Goal: Task Accomplishment & Management: Use online tool/utility

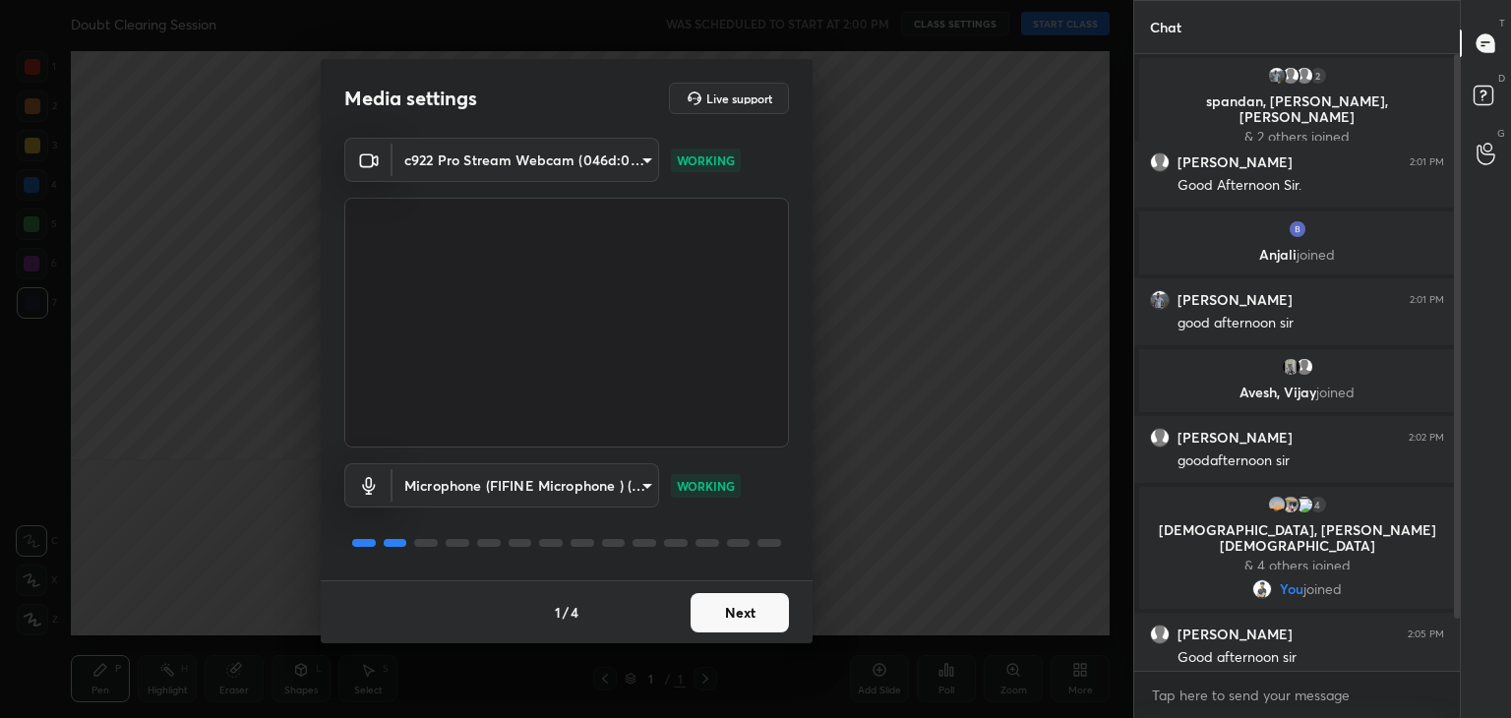
click at [736, 620] on button "Next" at bounding box center [739, 612] width 98 height 39
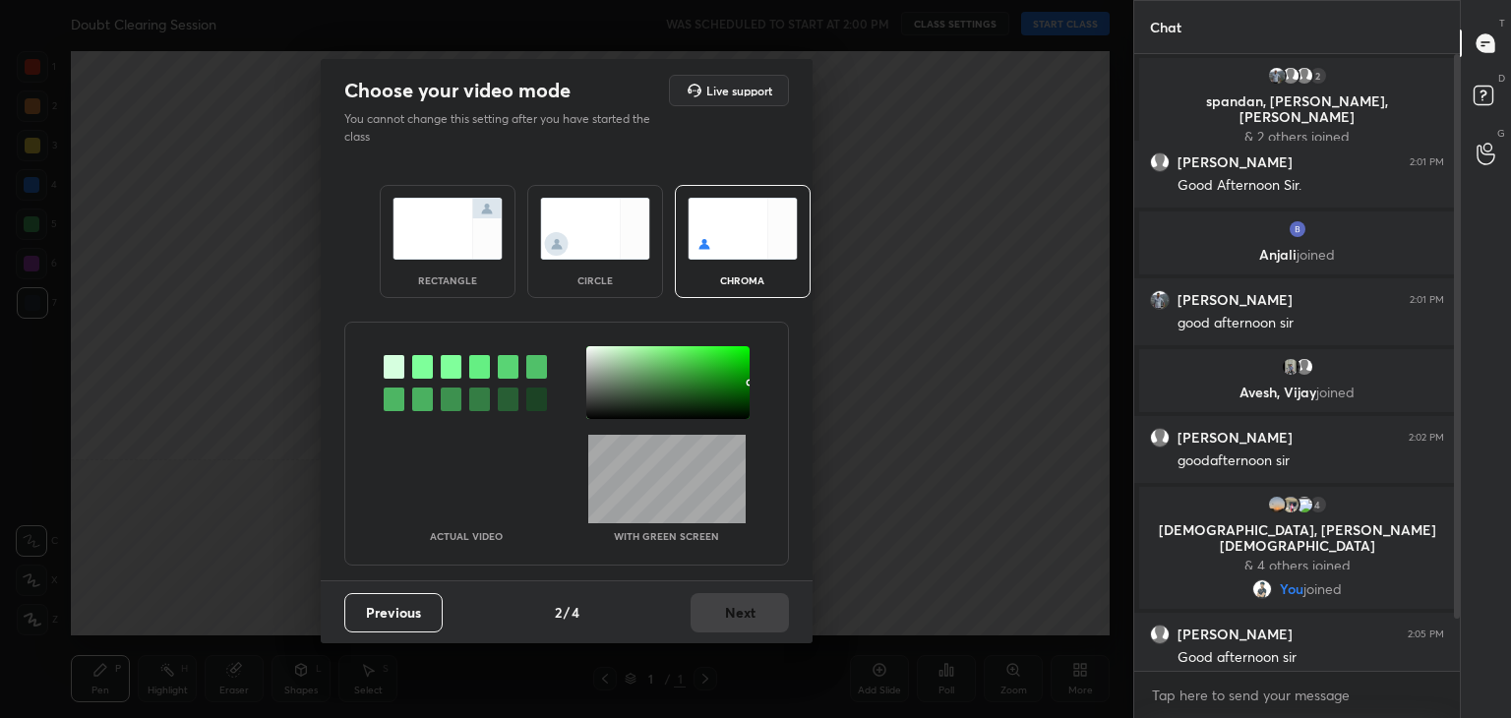
click at [486, 252] on img at bounding box center [447, 229] width 110 height 62
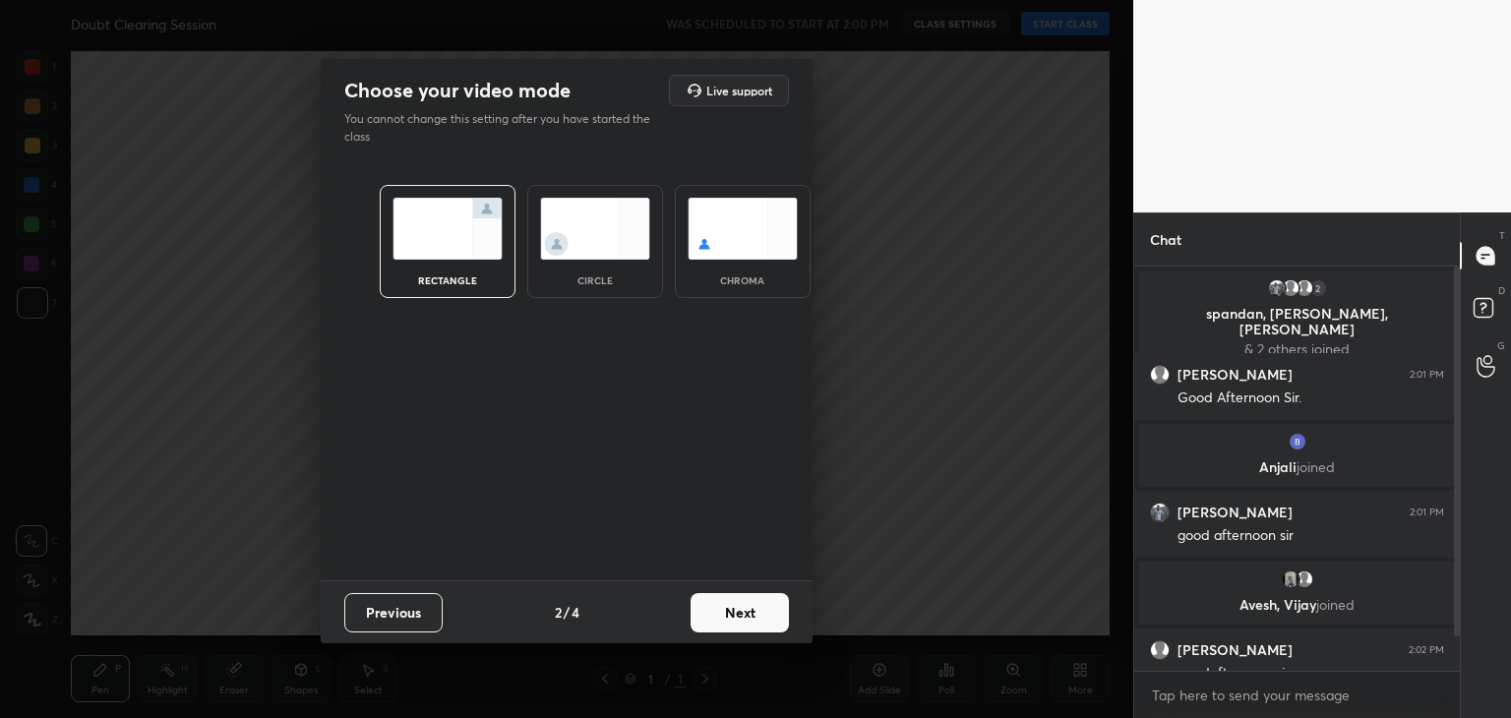
scroll to position [236, 320]
click at [722, 611] on button "Next" at bounding box center [739, 612] width 98 height 39
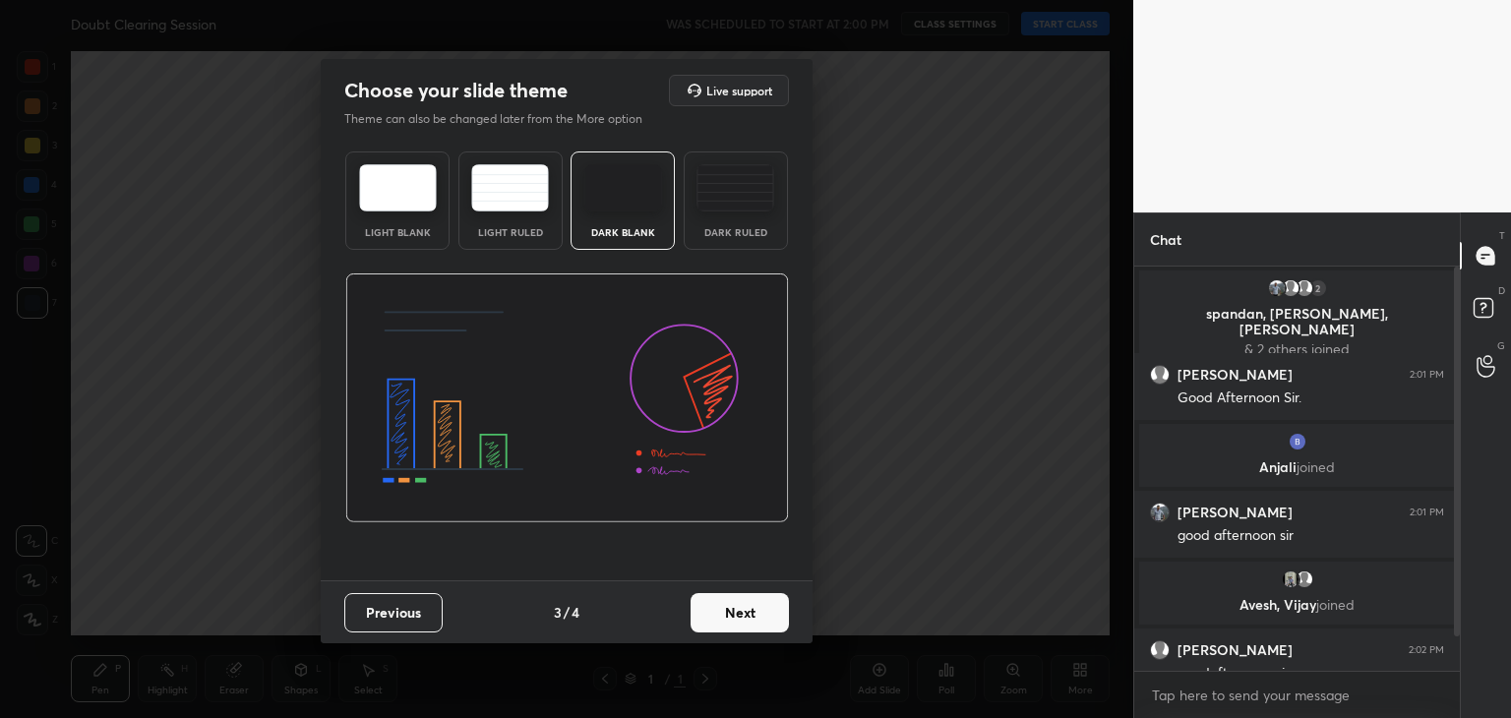
click at [759, 619] on button "Next" at bounding box center [739, 612] width 98 height 39
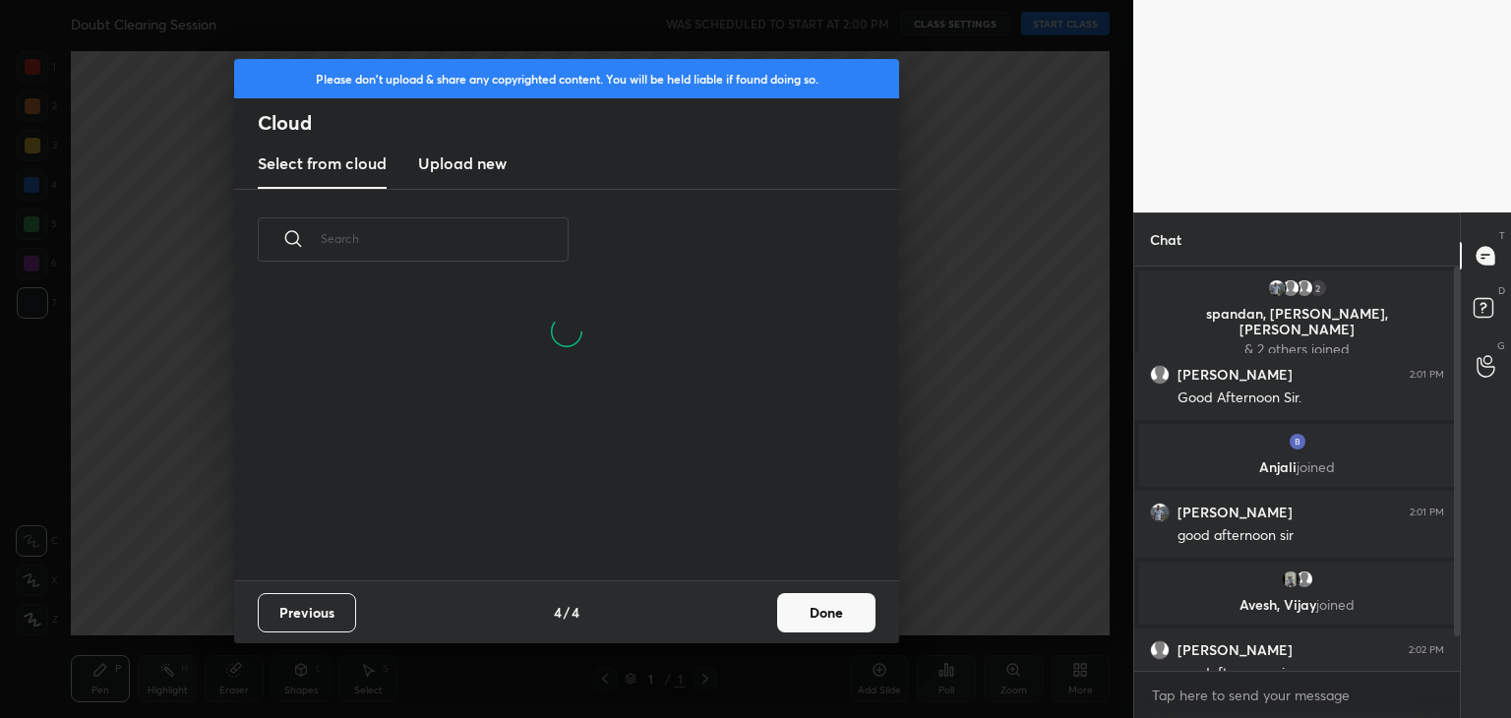
click at [805, 616] on button "Done" at bounding box center [826, 612] width 98 height 39
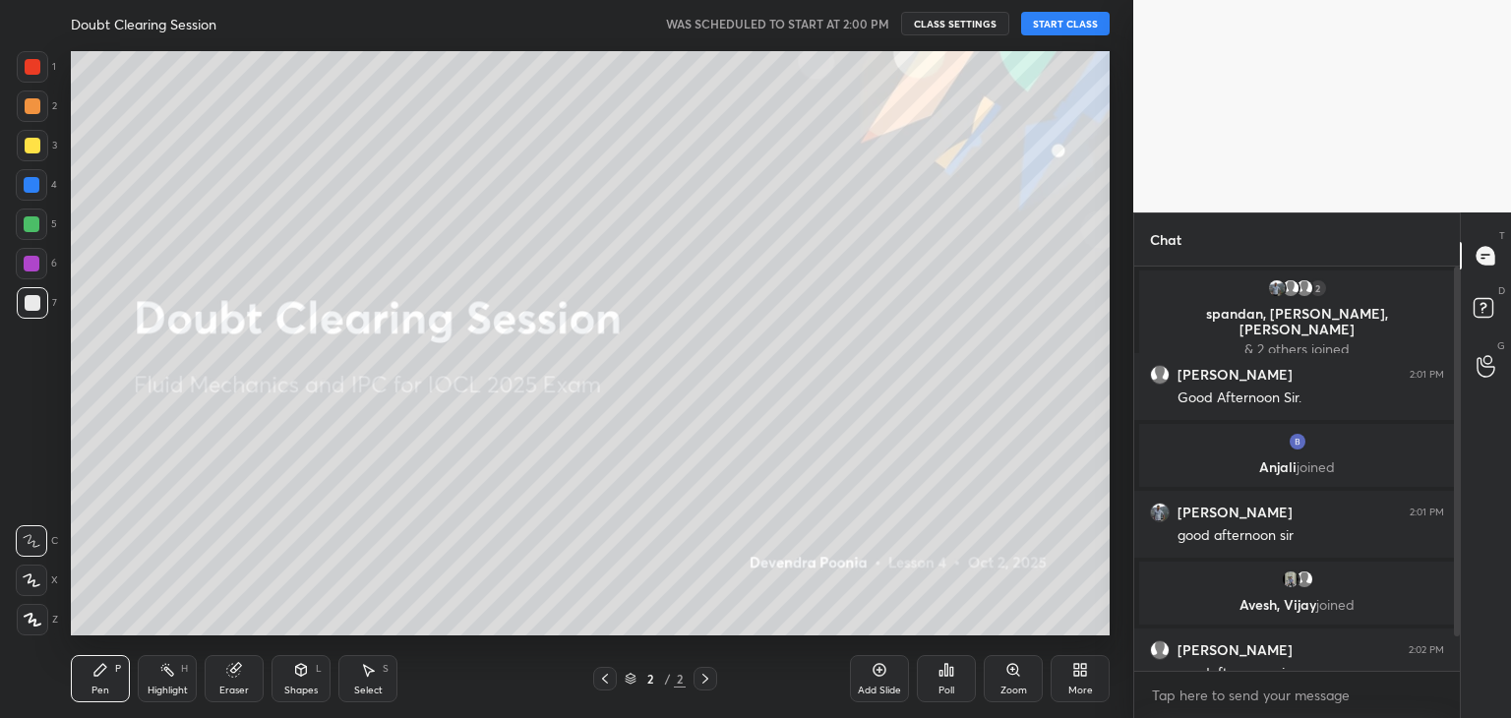
click at [1050, 17] on button "START CLASS" at bounding box center [1065, 24] width 89 height 24
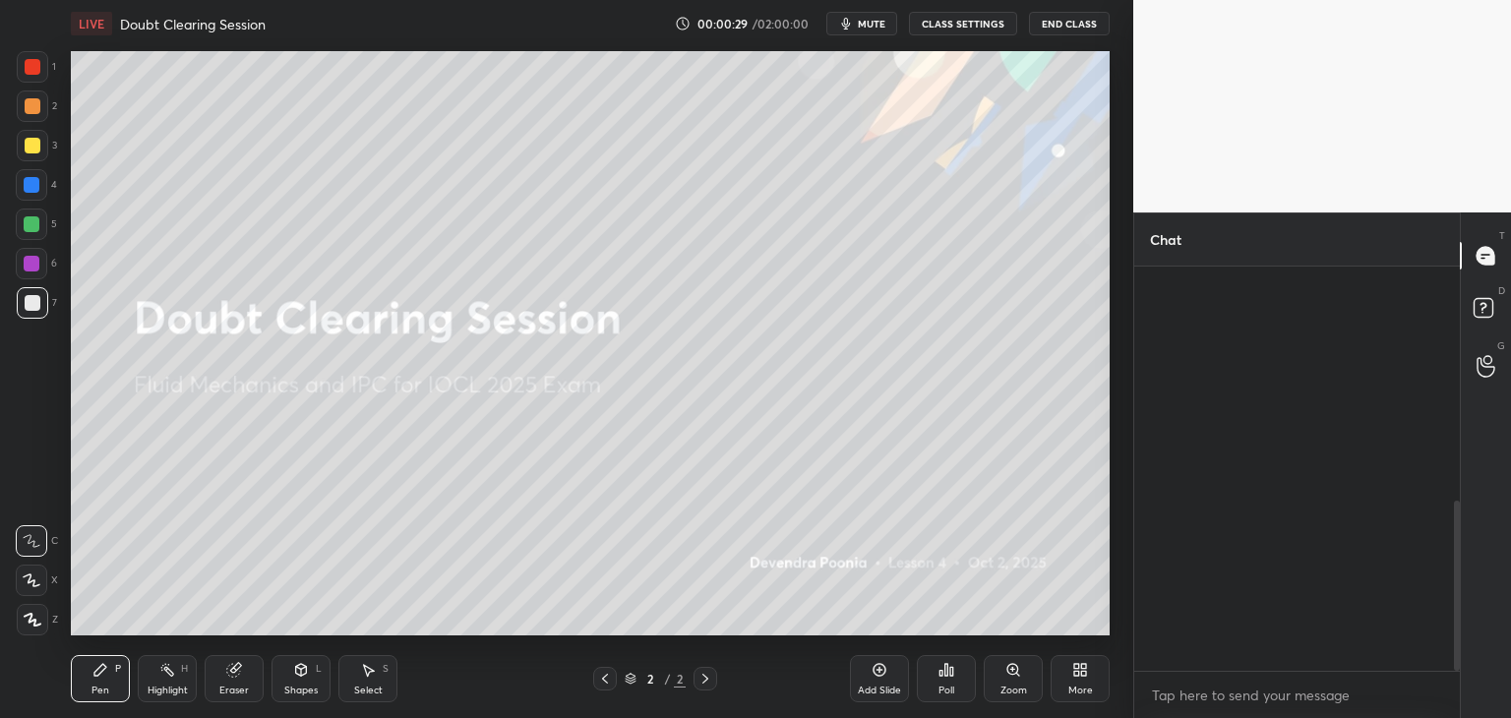
scroll to position [555, 0]
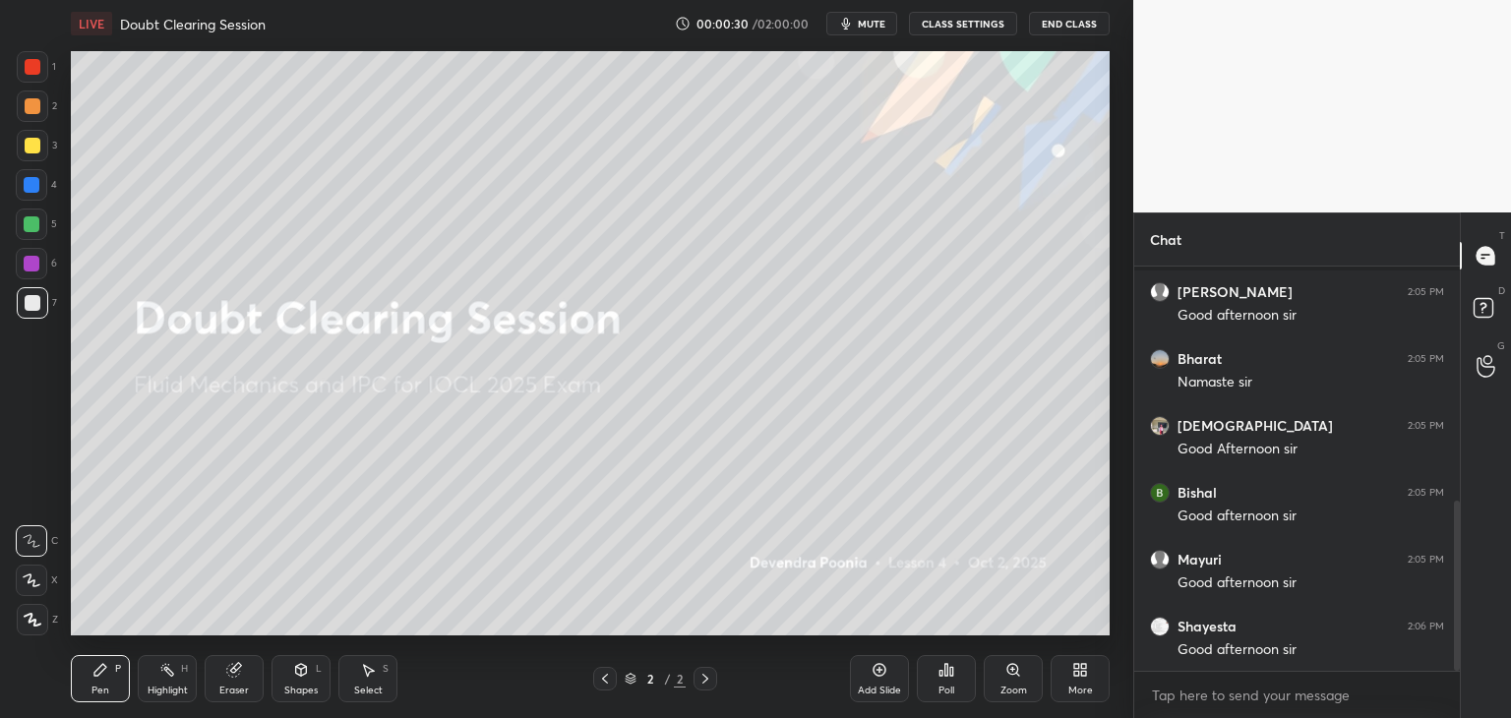
drag, startPoint x: 1457, startPoint y: 346, endPoint x: 1457, endPoint y: 368, distance: 21.6
click at [1457, 368] on div at bounding box center [1454, 469] width 12 height 404
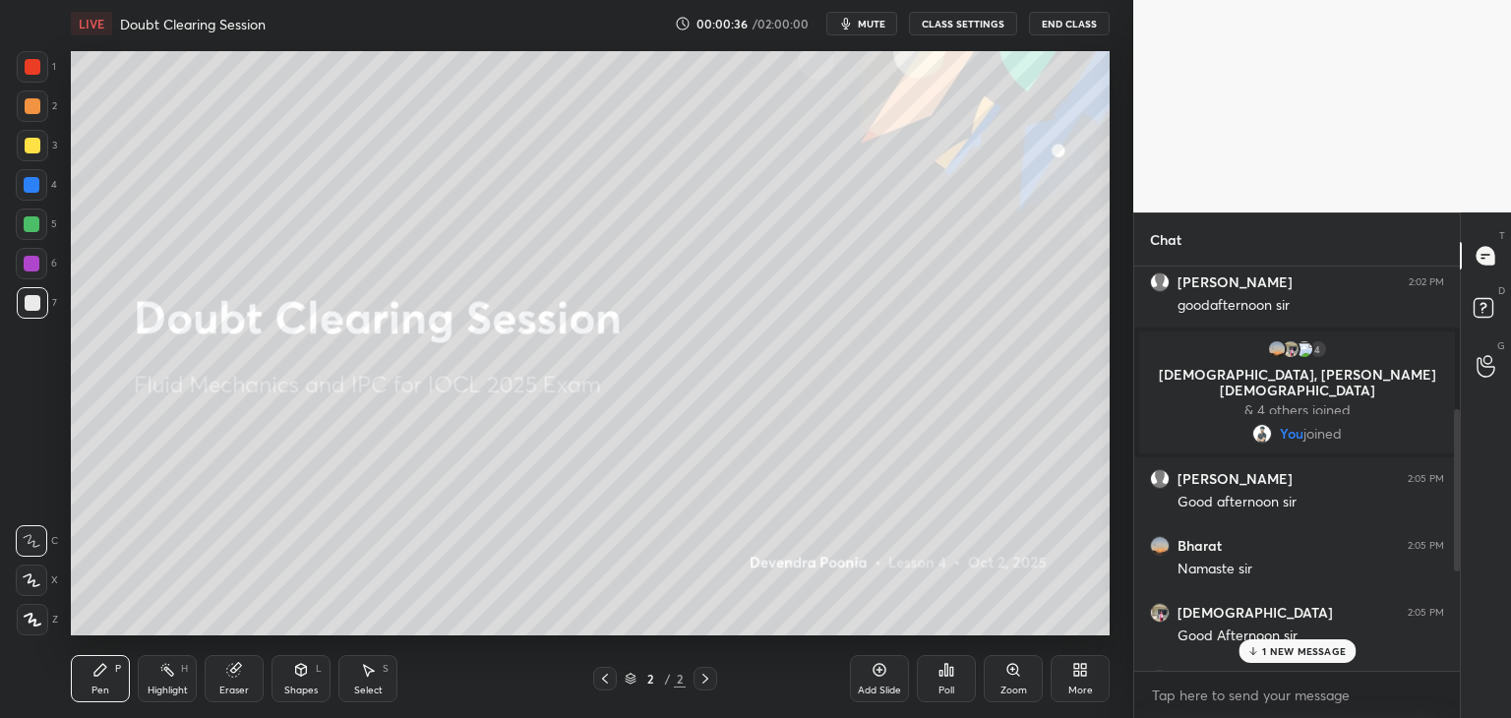
scroll to position [376, 0]
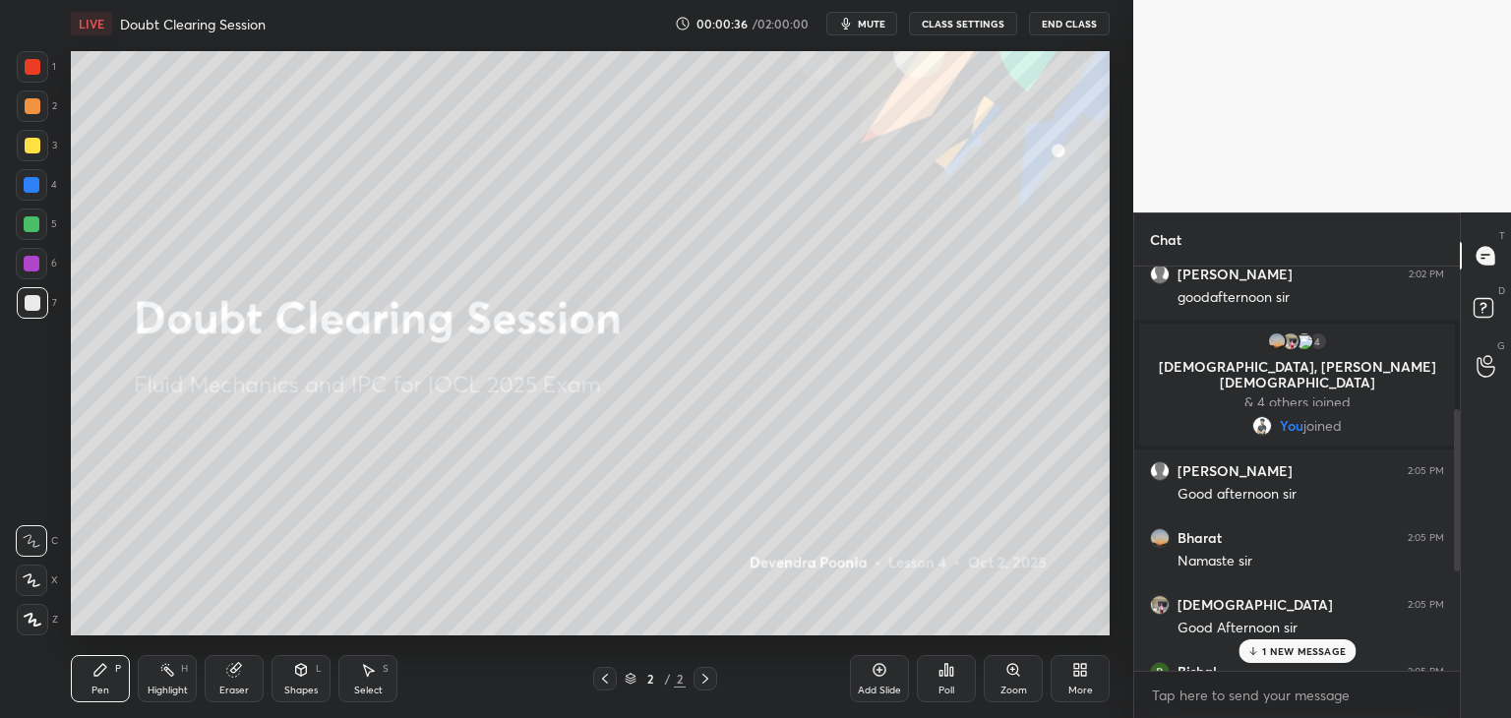
drag, startPoint x: 1455, startPoint y: 532, endPoint x: 1452, endPoint y: 460, distance: 71.9
click at [1452, 460] on div at bounding box center [1454, 469] width 12 height 404
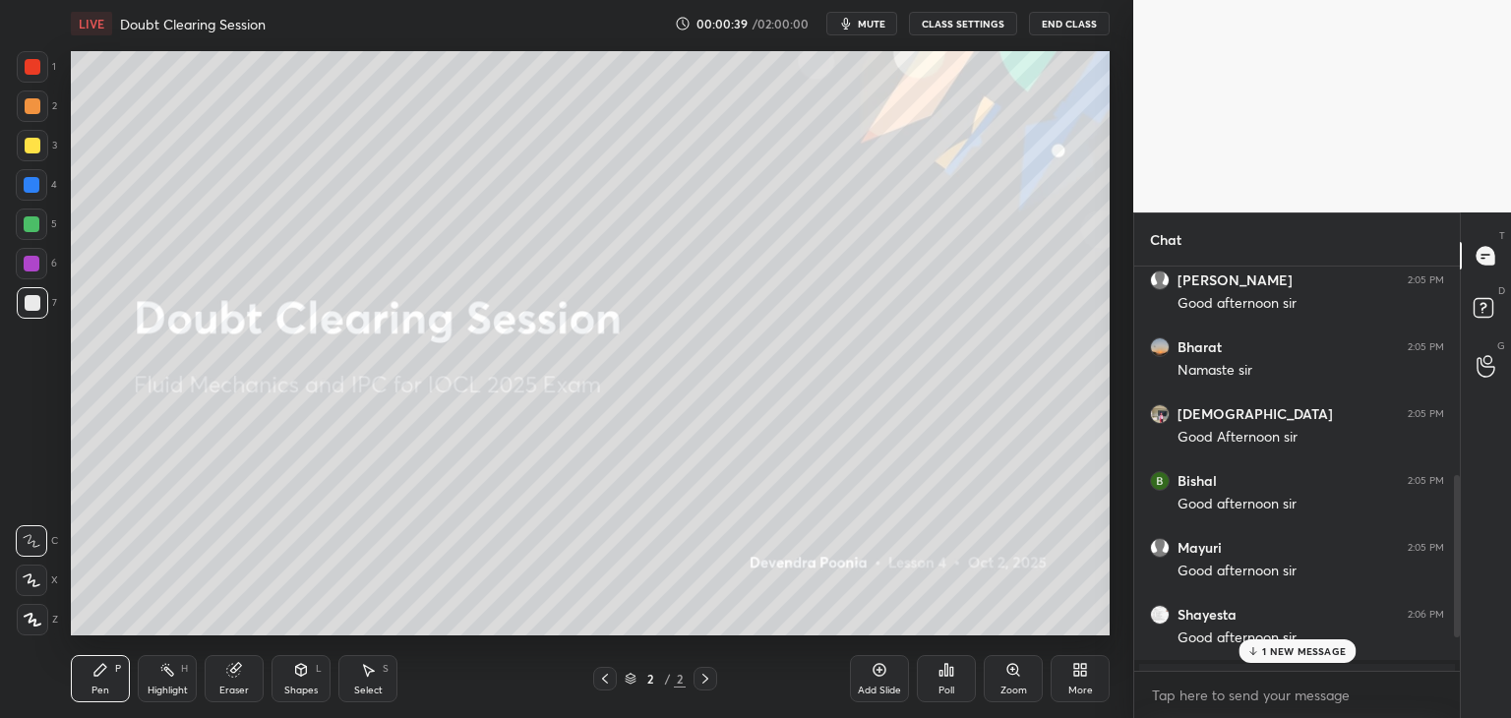
drag, startPoint x: 1455, startPoint y: 452, endPoint x: 1453, endPoint y: 531, distance: 78.7
click at [1454, 531] on div at bounding box center [1457, 556] width 6 height 162
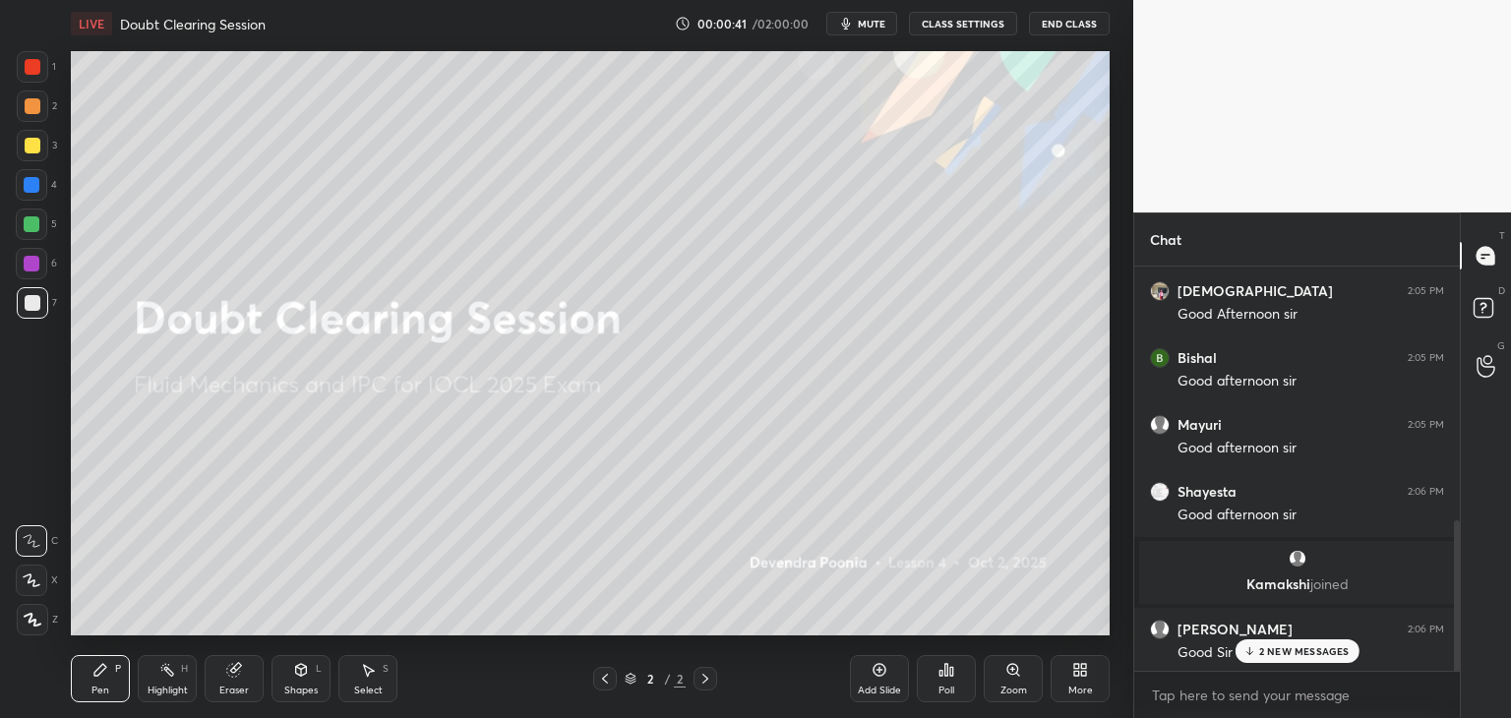
scroll to position [692, 0]
drag, startPoint x: 1455, startPoint y: 521, endPoint x: 1455, endPoint y: 589, distance: 67.9
click at [1455, 589] on div at bounding box center [1457, 595] width 6 height 149
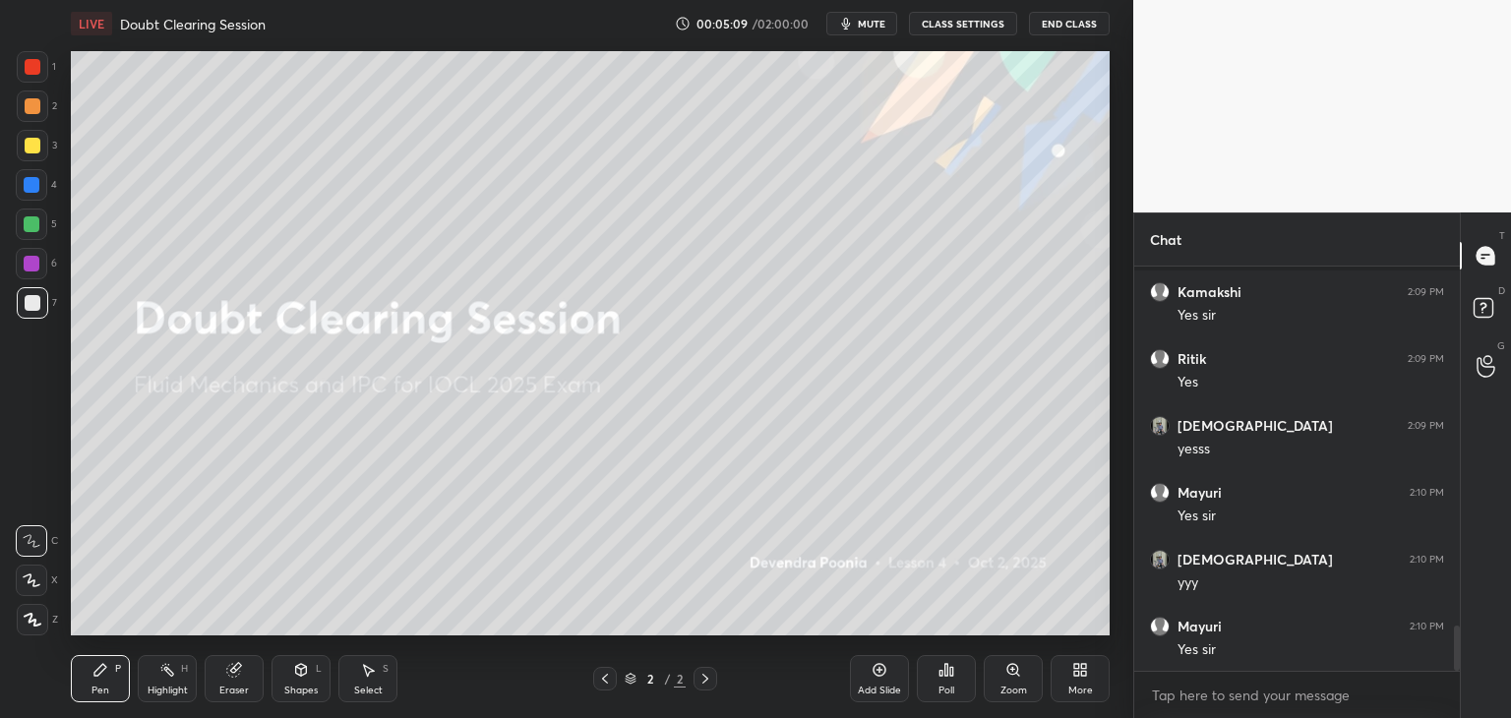
scroll to position [3234, 0]
click at [1095, 681] on div "More" at bounding box center [1079, 678] width 59 height 47
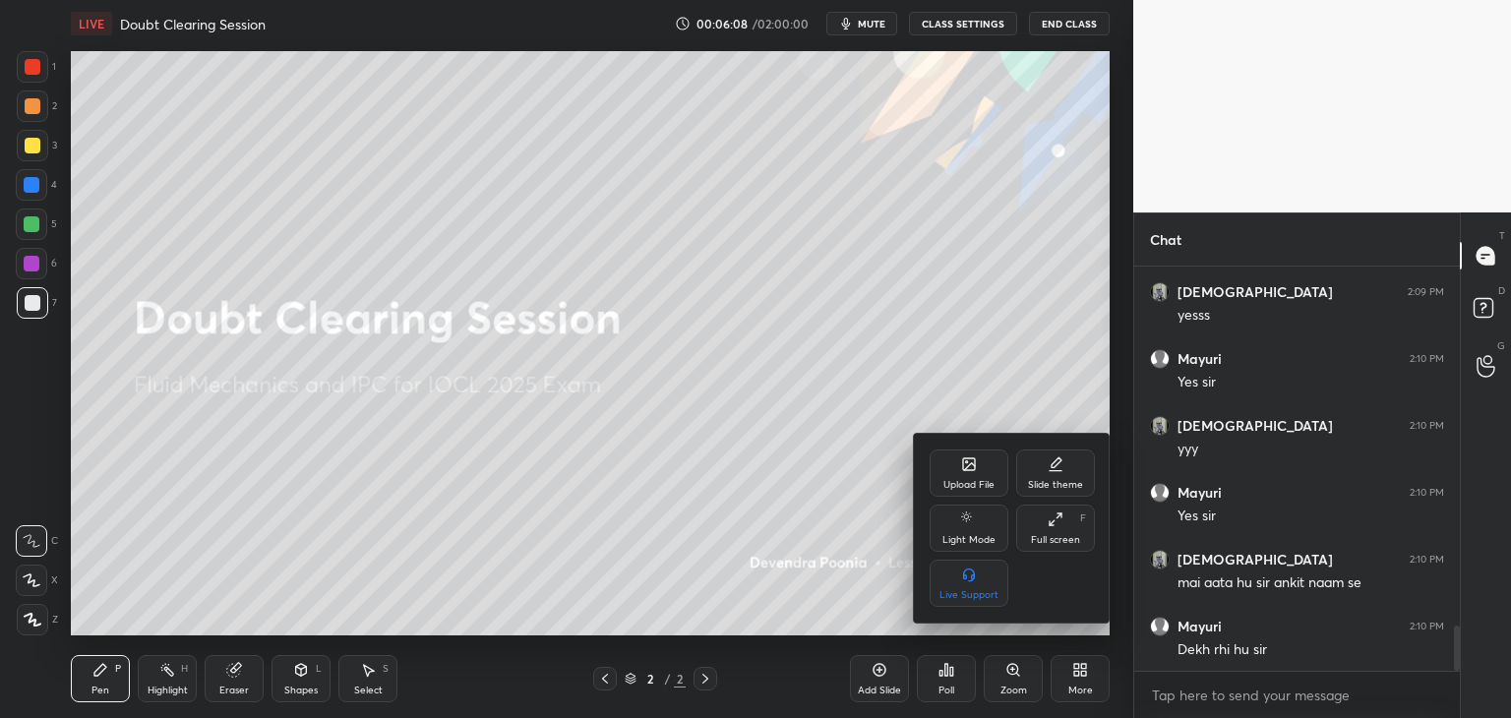
click at [978, 470] on div "Upload File" at bounding box center [968, 472] width 79 height 47
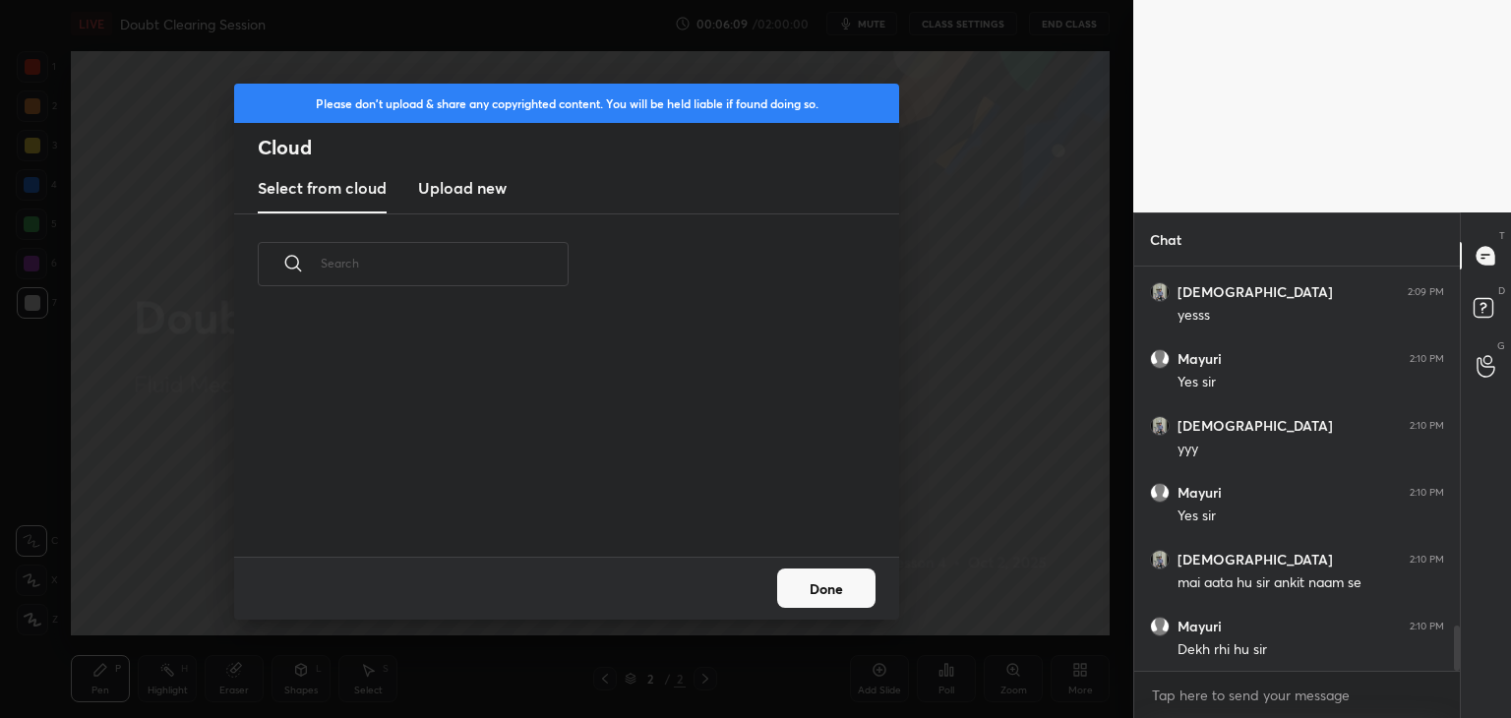
scroll to position [242, 631]
click at [478, 193] on h3 "Upload new" at bounding box center [462, 188] width 89 height 24
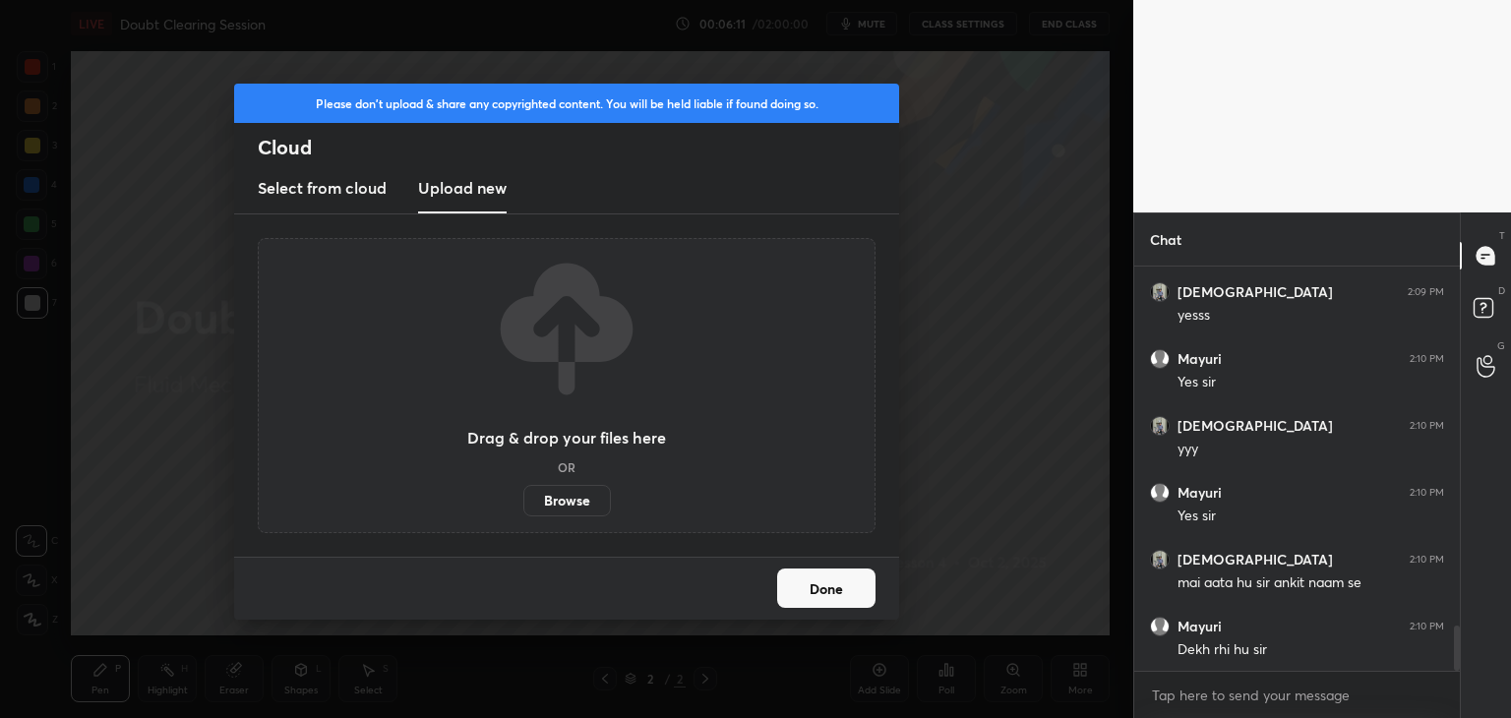
click at [566, 508] on label "Browse" at bounding box center [567, 500] width 88 height 31
click at [523, 508] on input "Browse" at bounding box center [523, 500] width 0 height 31
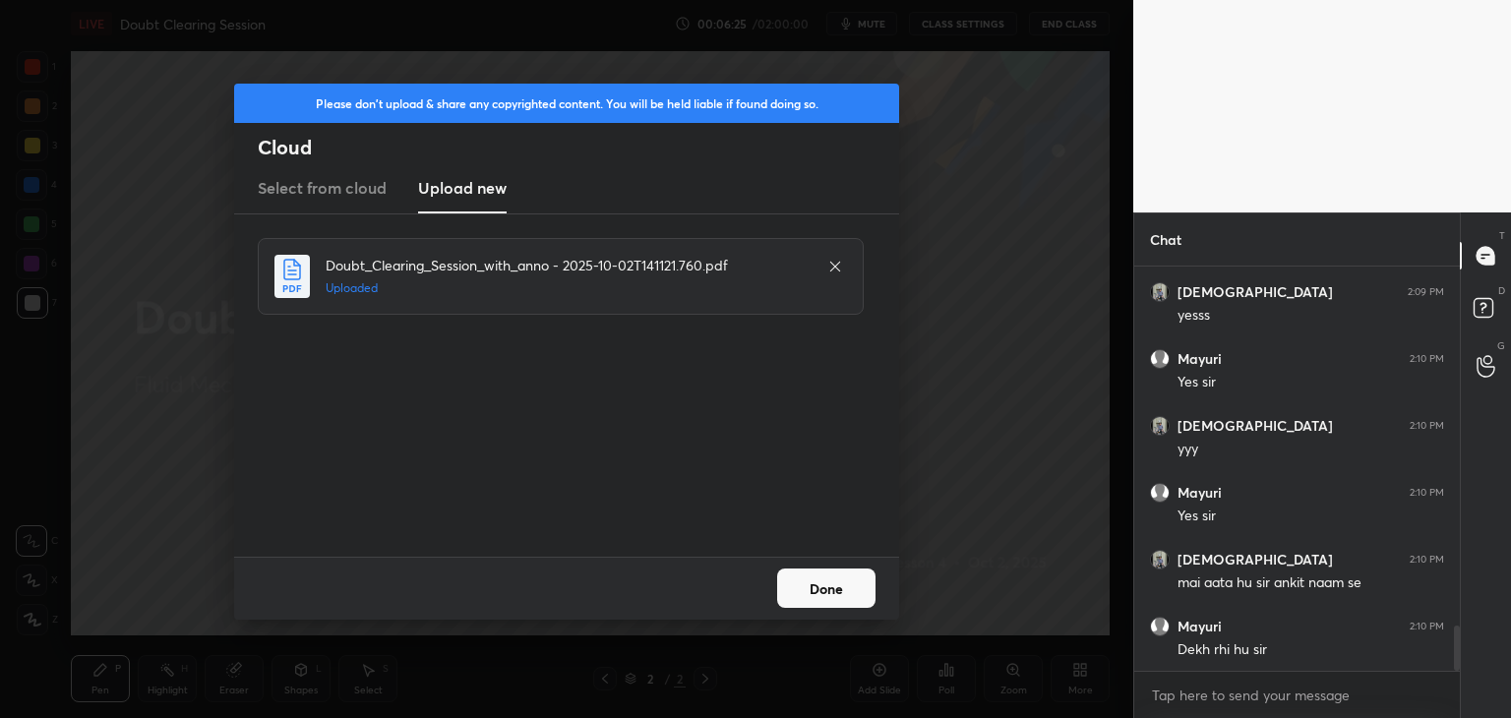
click at [827, 590] on button "Done" at bounding box center [826, 587] width 98 height 39
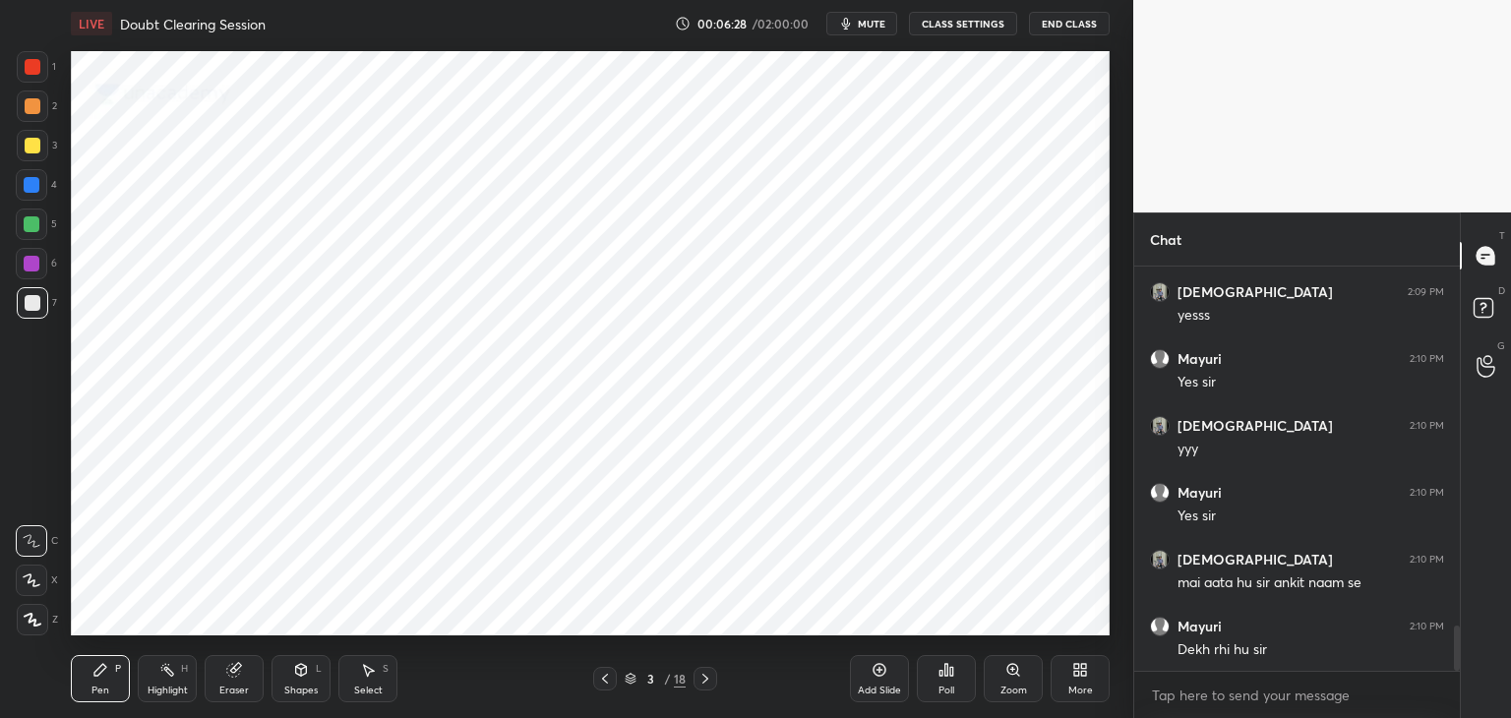
click at [603, 684] on icon at bounding box center [605, 679] width 16 height 16
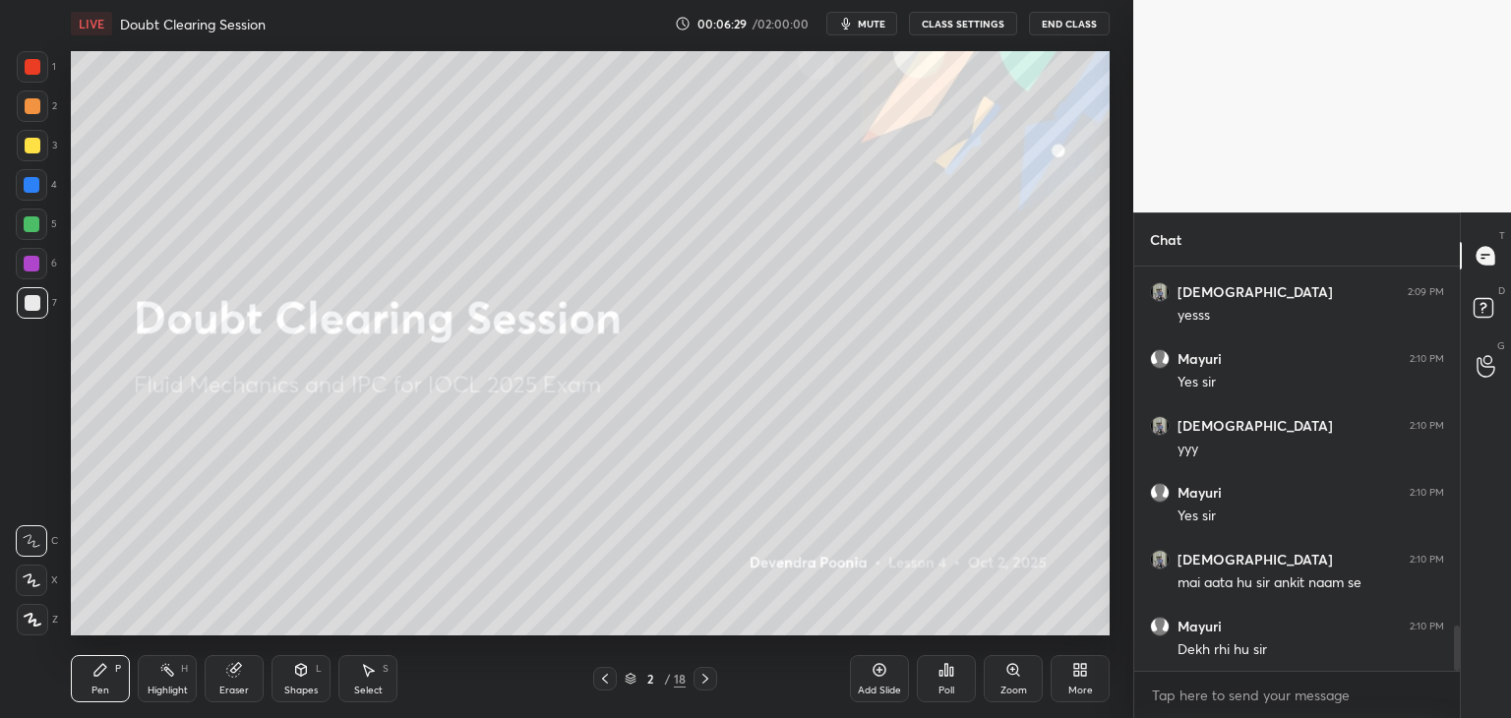
click at [626, 683] on icon at bounding box center [630, 679] width 12 height 12
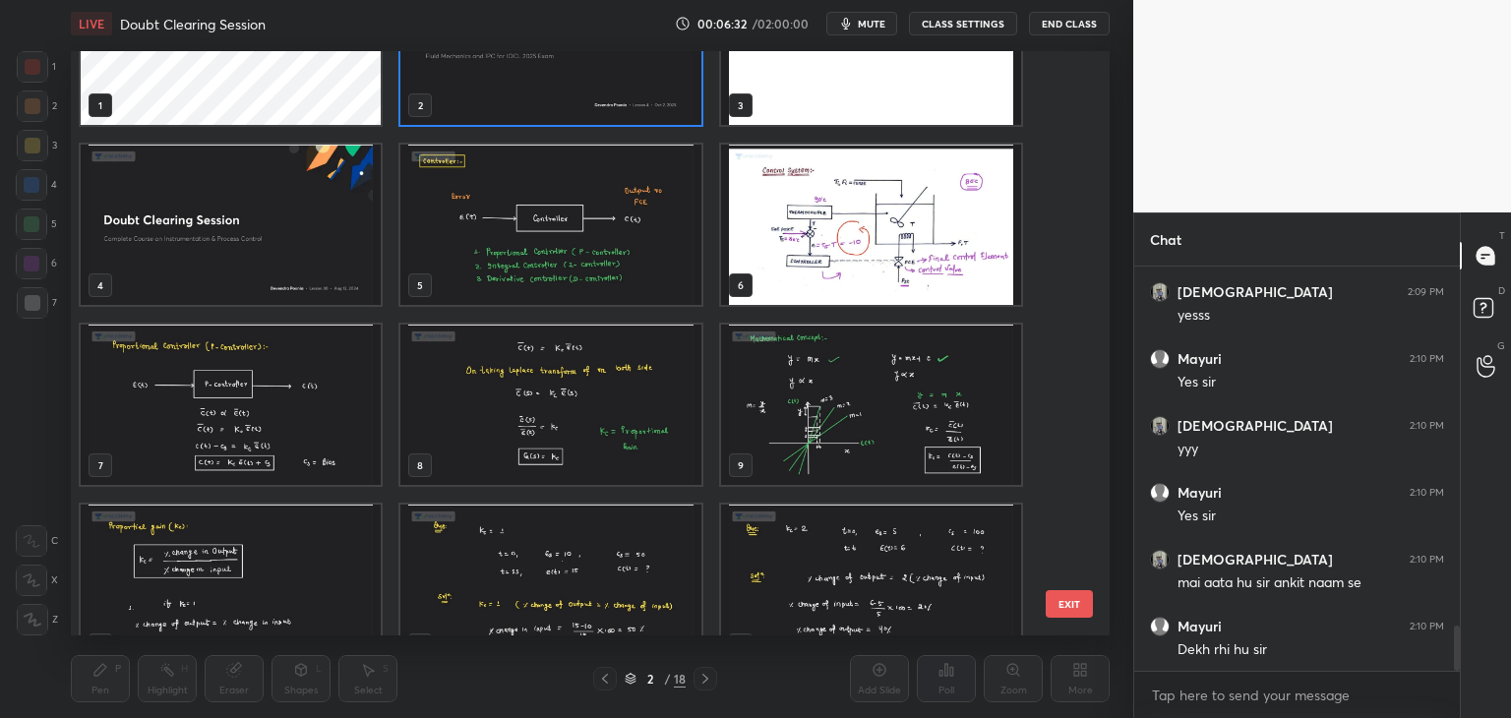
scroll to position [102, 0]
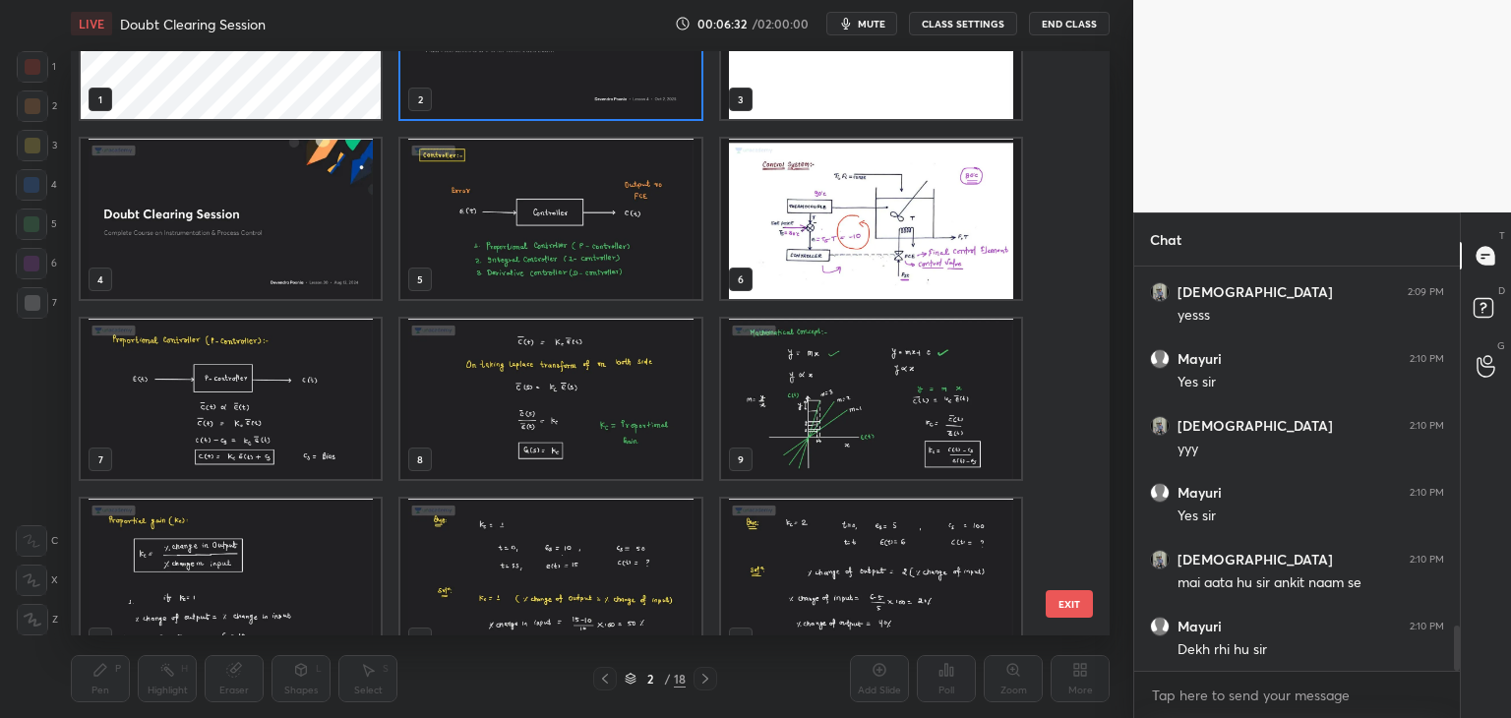
click at [921, 206] on img "grid" at bounding box center [871, 219] width 300 height 160
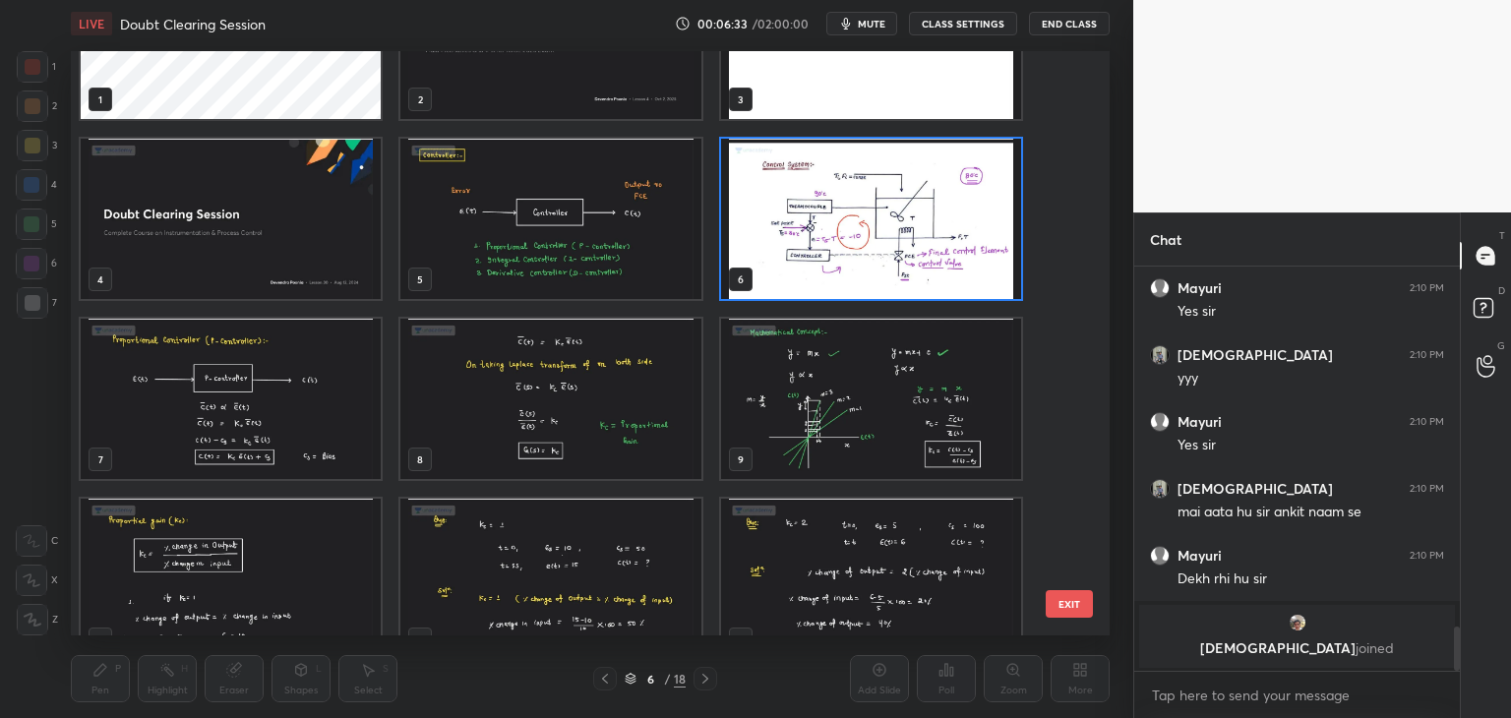
click at [921, 206] on img "grid" at bounding box center [871, 219] width 300 height 160
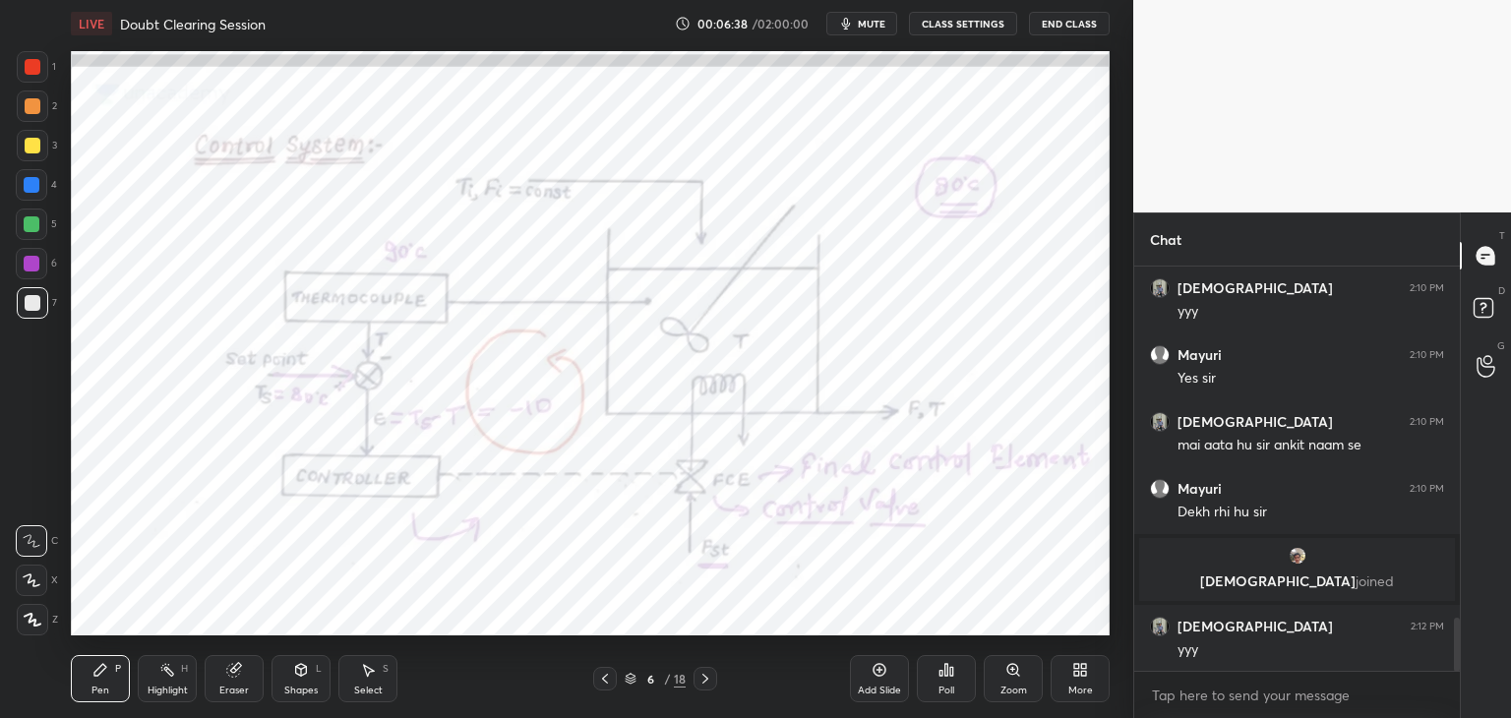
scroll to position [2689, 0]
click at [21, 182] on div at bounding box center [31, 184] width 31 height 31
click at [179, 681] on div "Highlight H" at bounding box center [167, 678] width 59 height 47
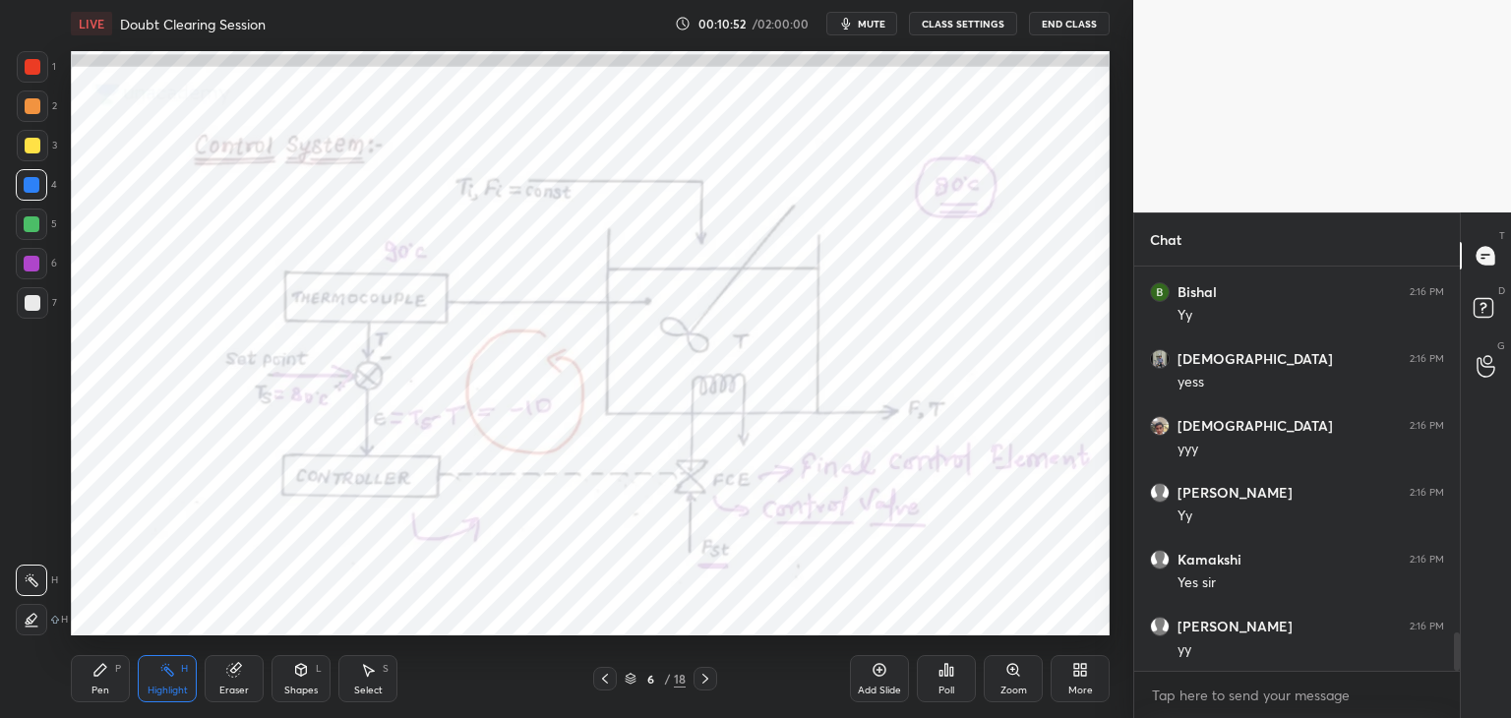
scroll to position [3879, 0]
click at [29, 260] on div at bounding box center [32, 264] width 16 height 16
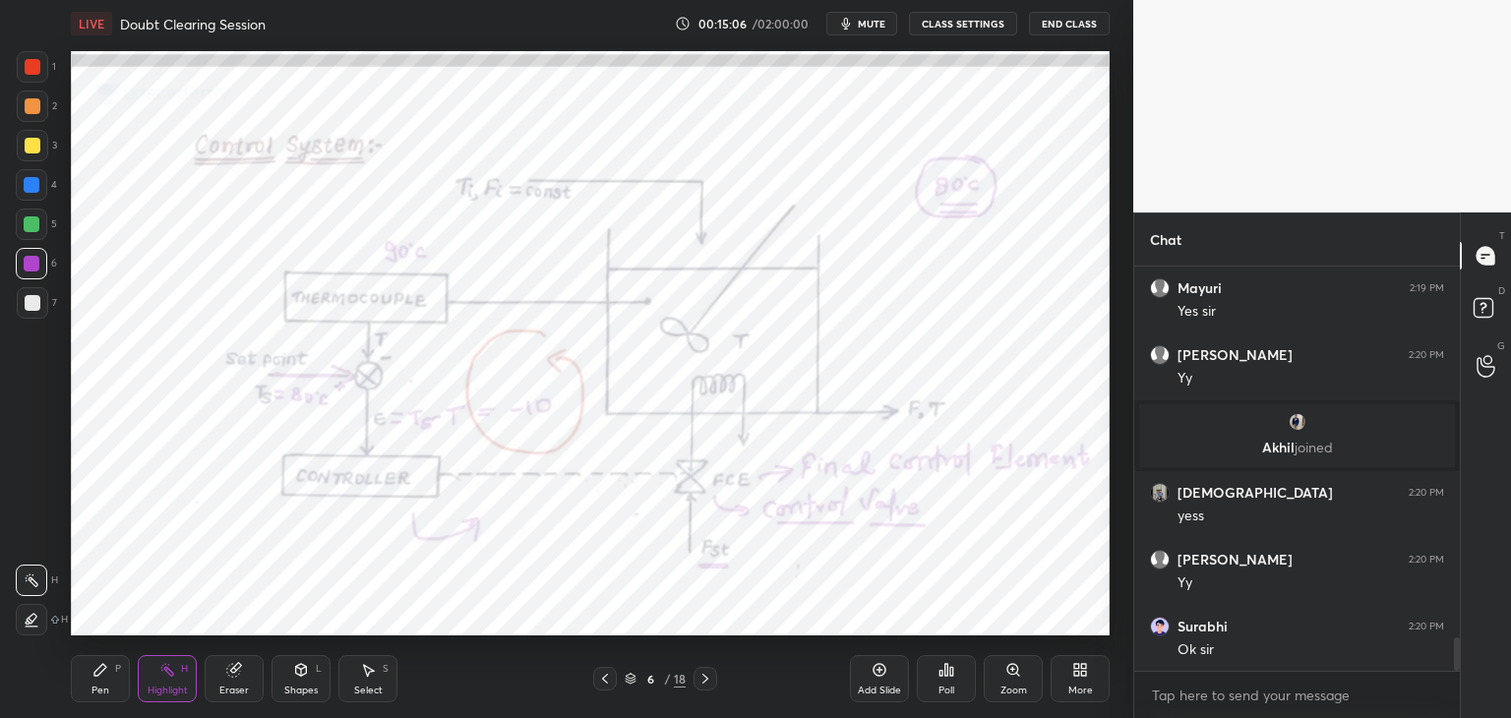
scroll to position [4553, 0]
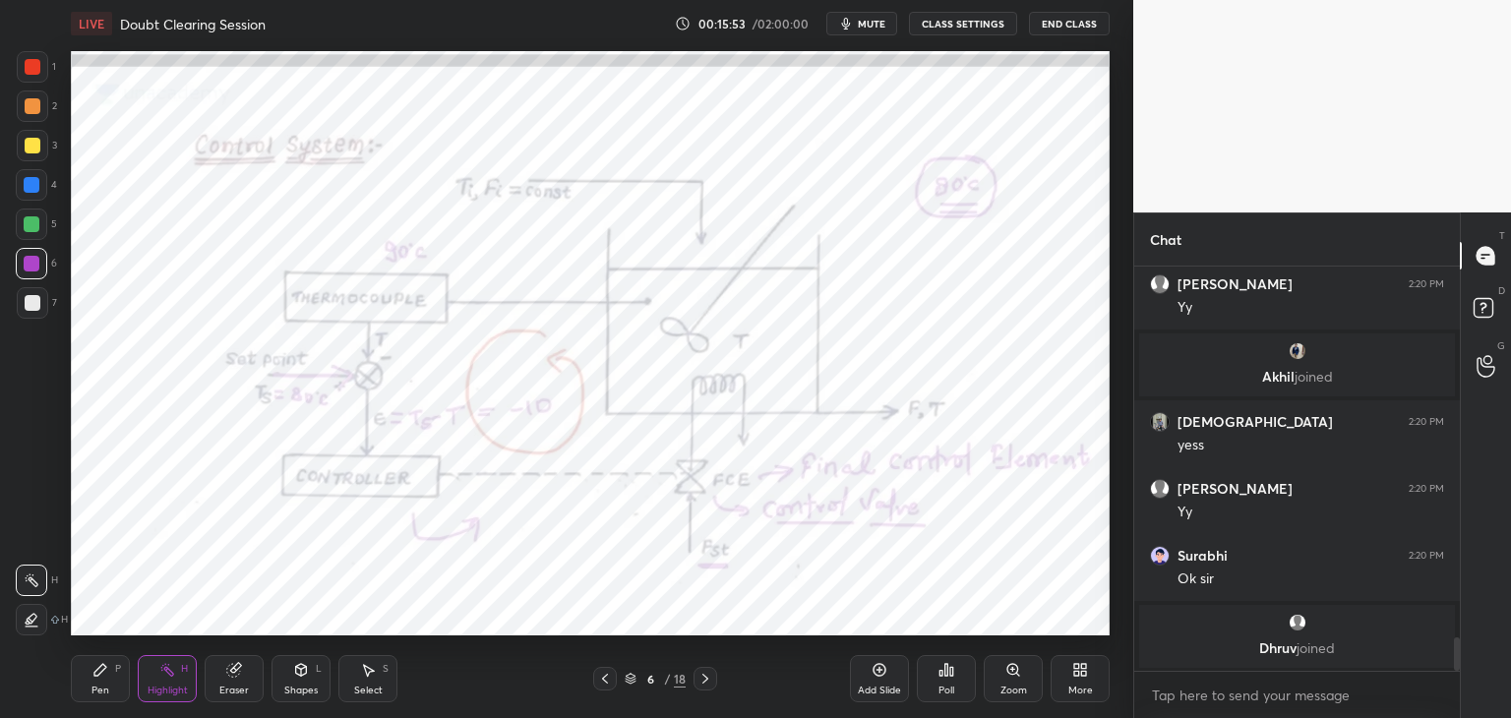
click at [629, 680] on icon at bounding box center [630, 679] width 12 height 12
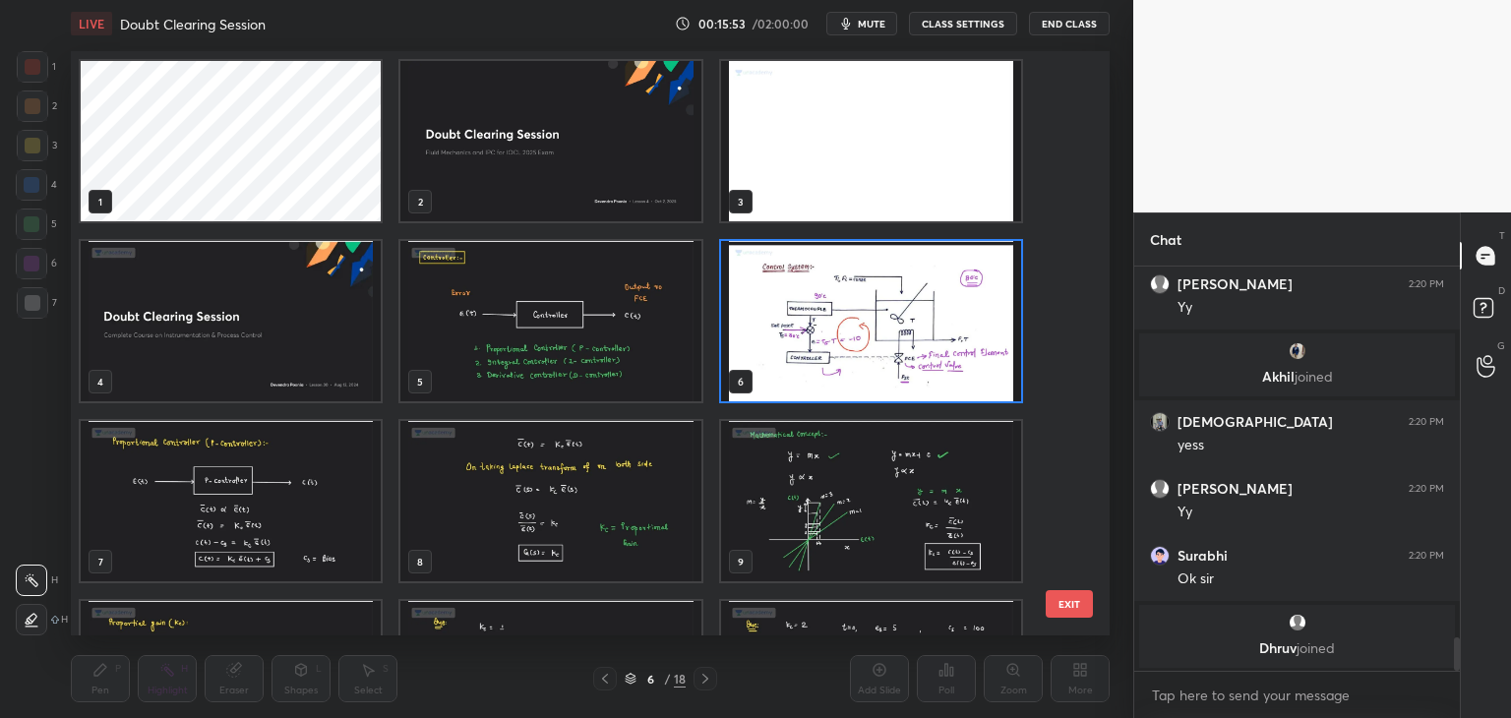
scroll to position [578, 1029]
click at [595, 343] on img "grid" at bounding box center [550, 321] width 300 height 160
click at [596, 347] on img "grid" at bounding box center [550, 321] width 300 height 160
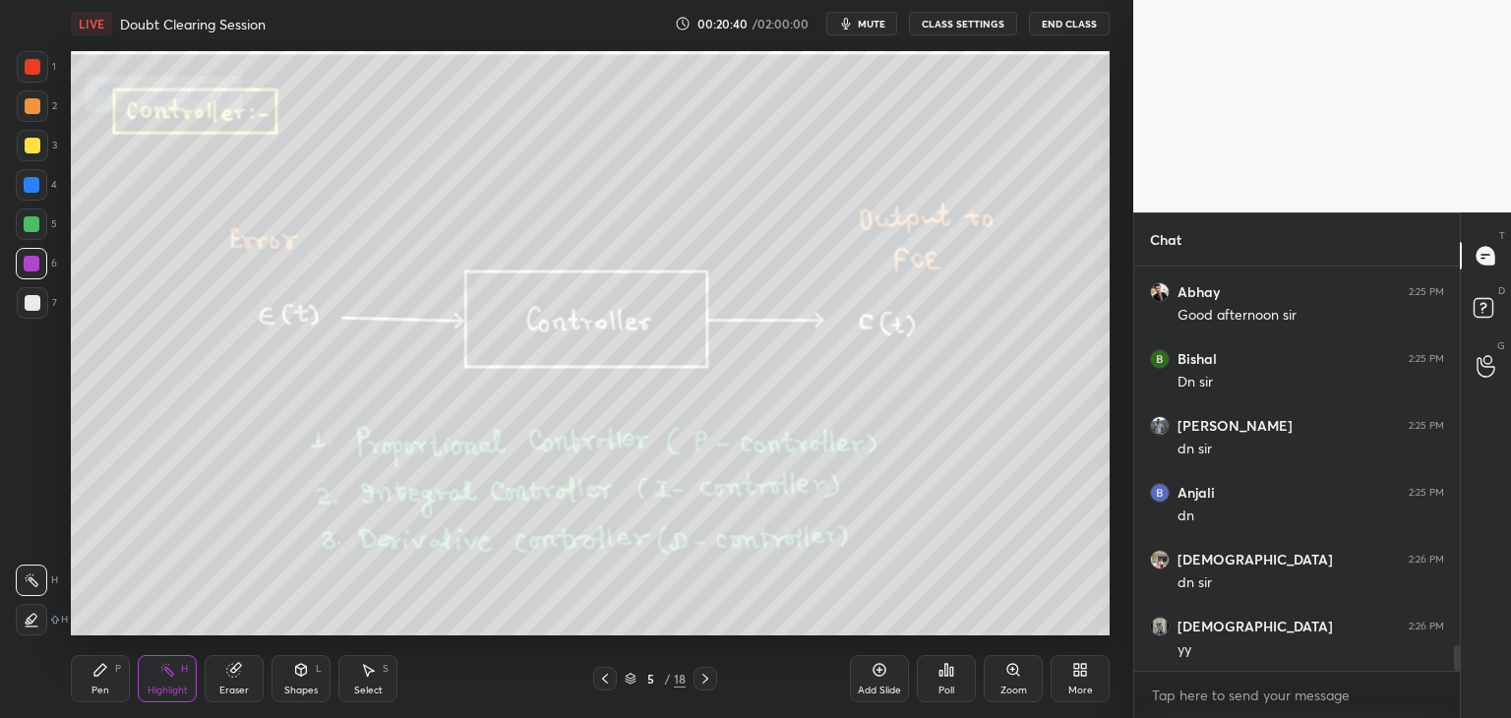
scroll to position [6082, 0]
click at [632, 672] on div "5 / 18" at bounding box center [654, 679] width 61 height 18
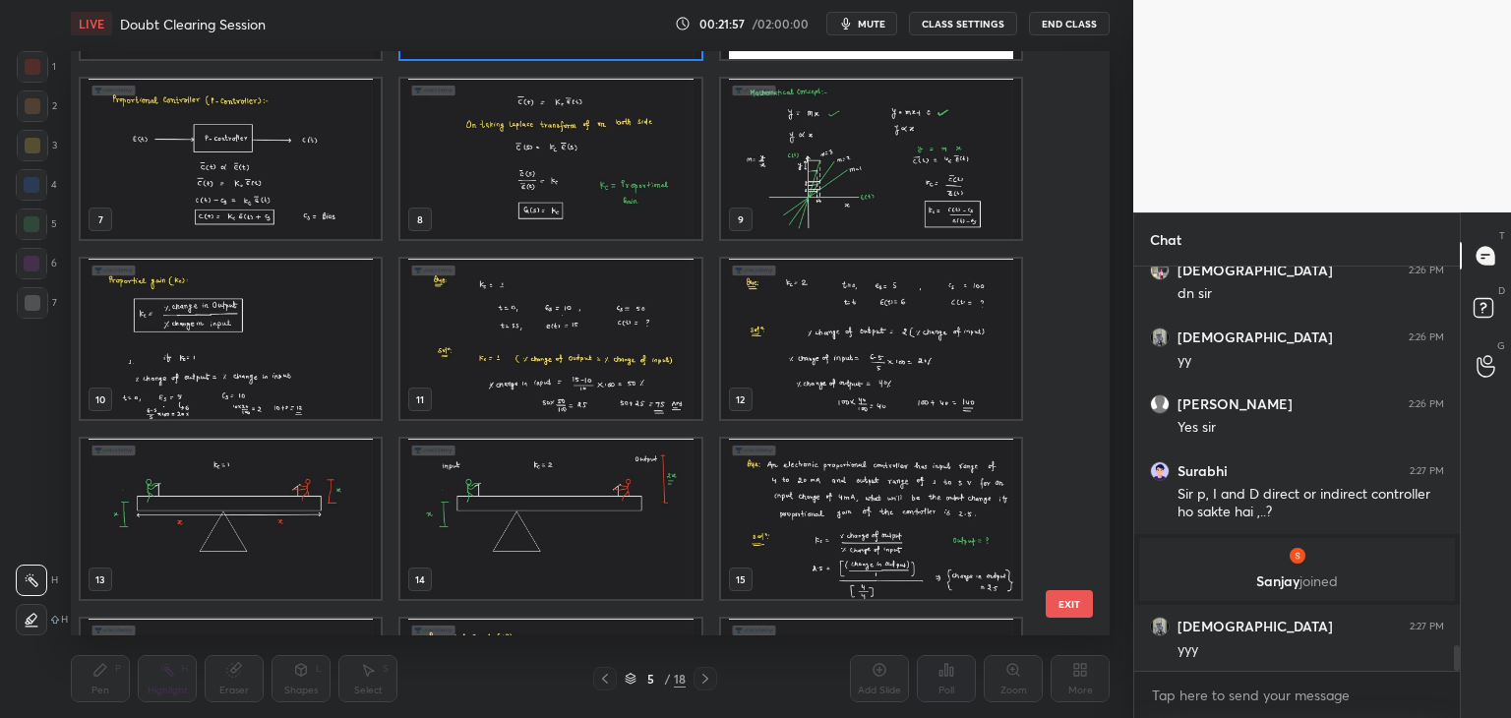
scroll to position [6125, 0]
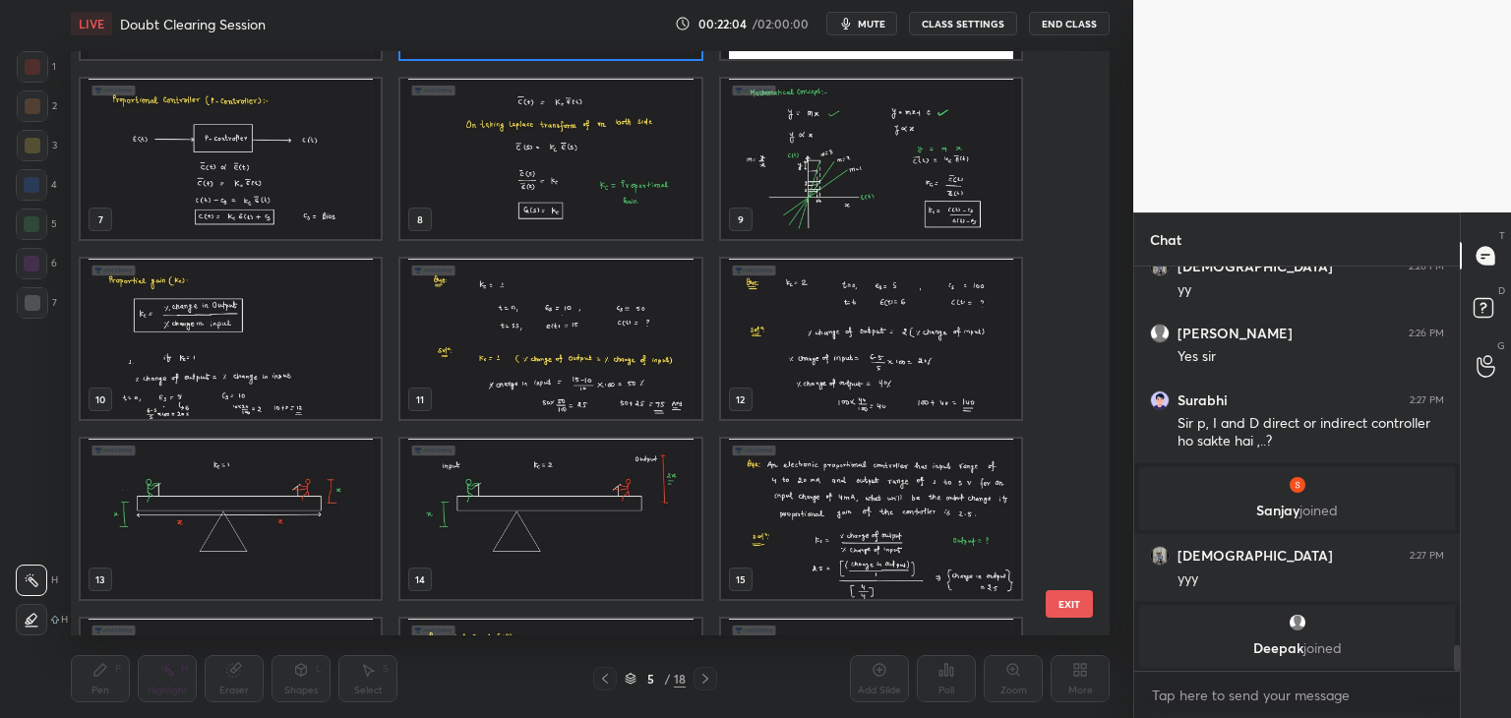
click at [216, 194] on img "grid" at bounding box center [231, 159] width 300 height 160
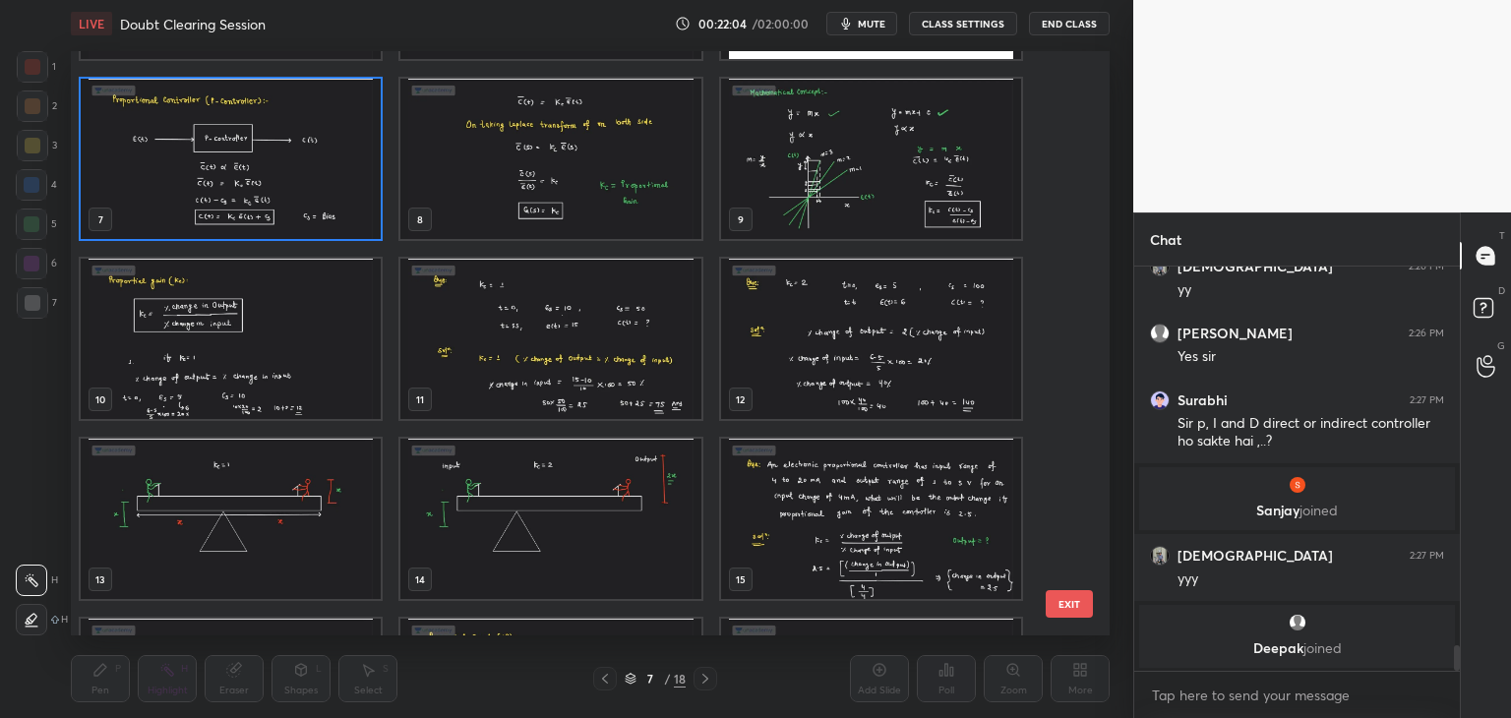
click at [221, 194] on img "grid" at bounding box center [231, 159] width 300 height 160
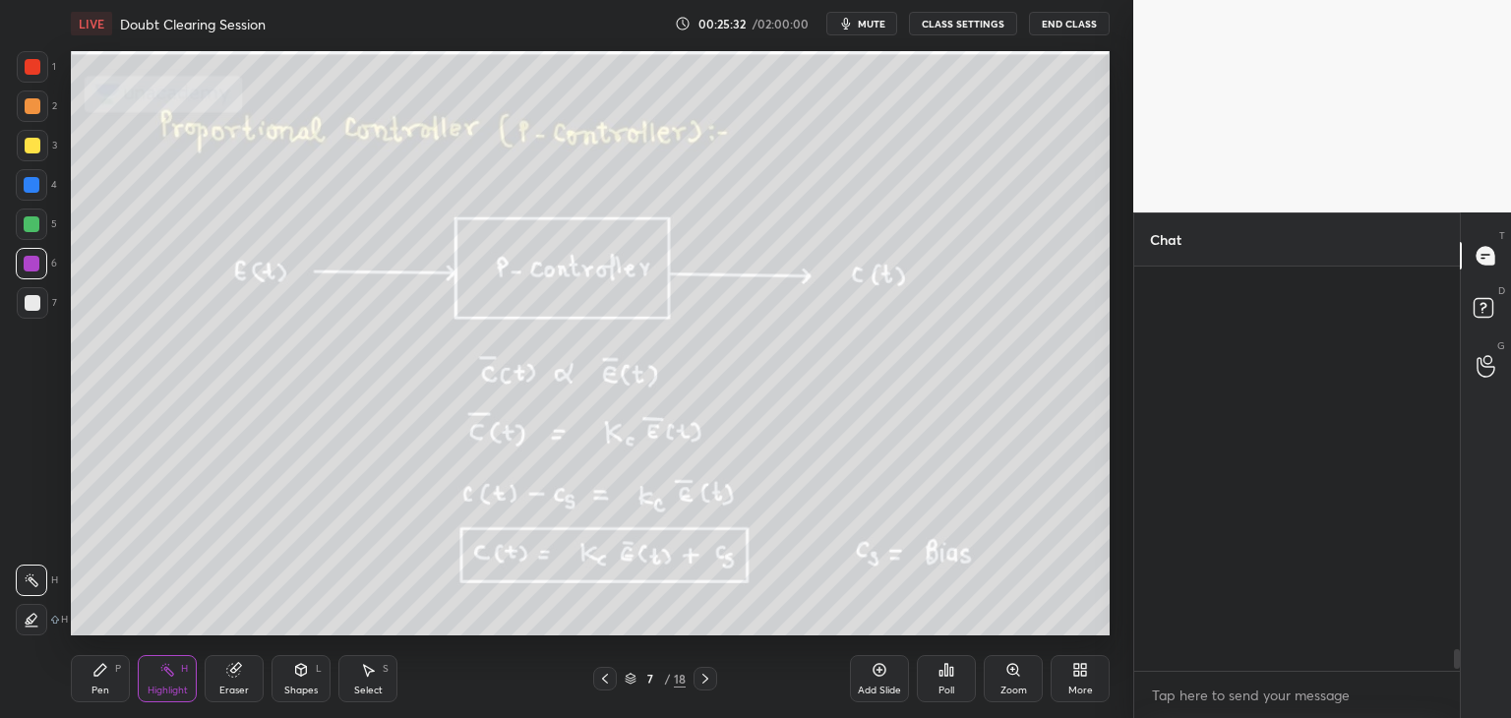
scroll to position [7962, 0]
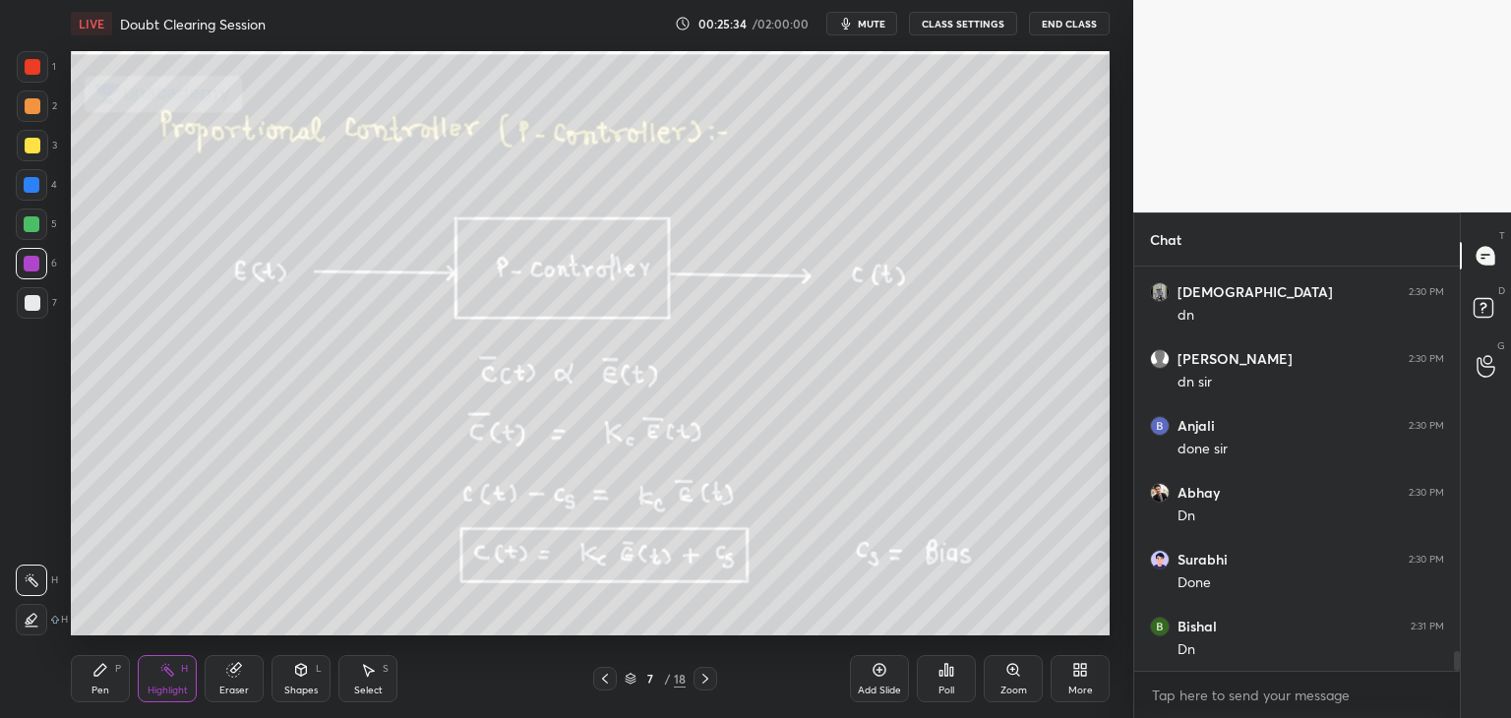
click at [1078, 674] on icon at bounding box center [1076, 673] width 5 height 5
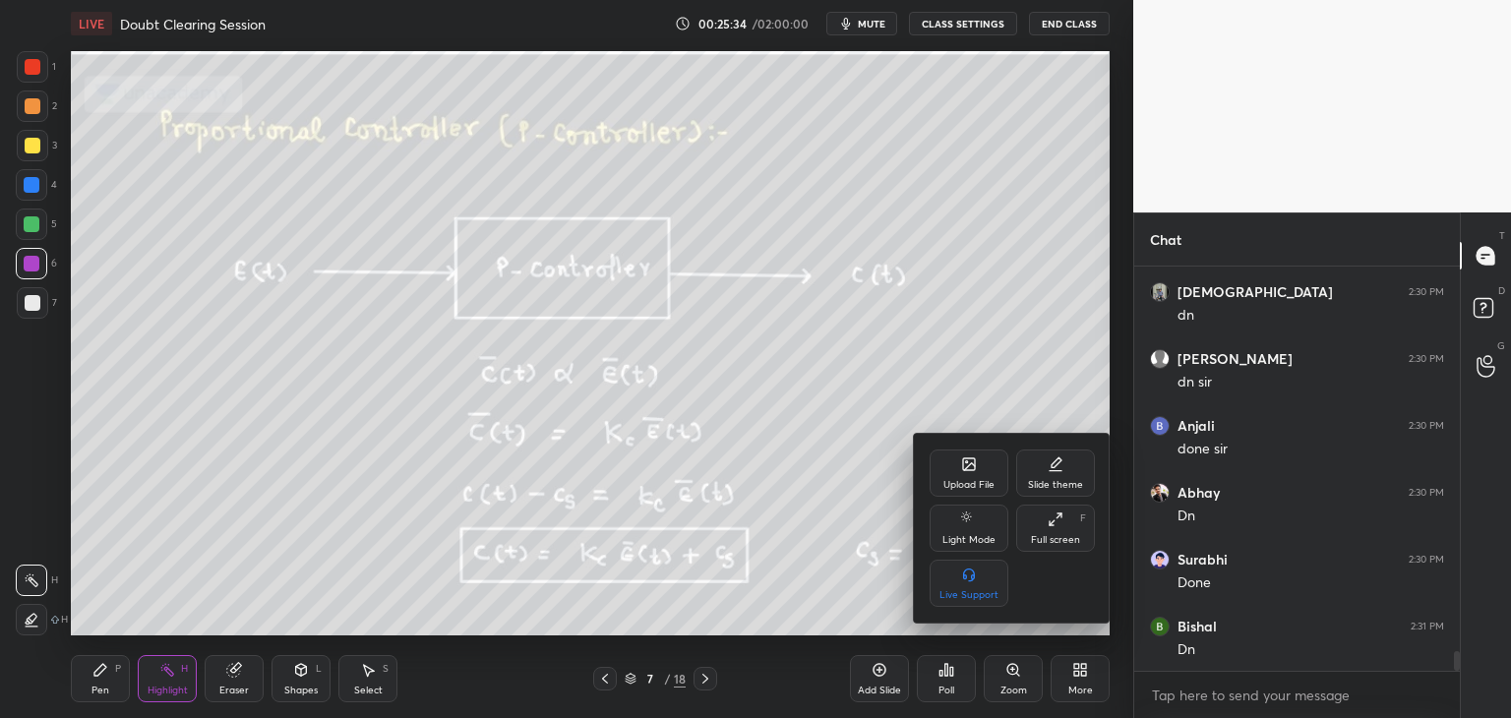
click at [964, 459] on icon at bounding box center [969, 464] width 12 height 12
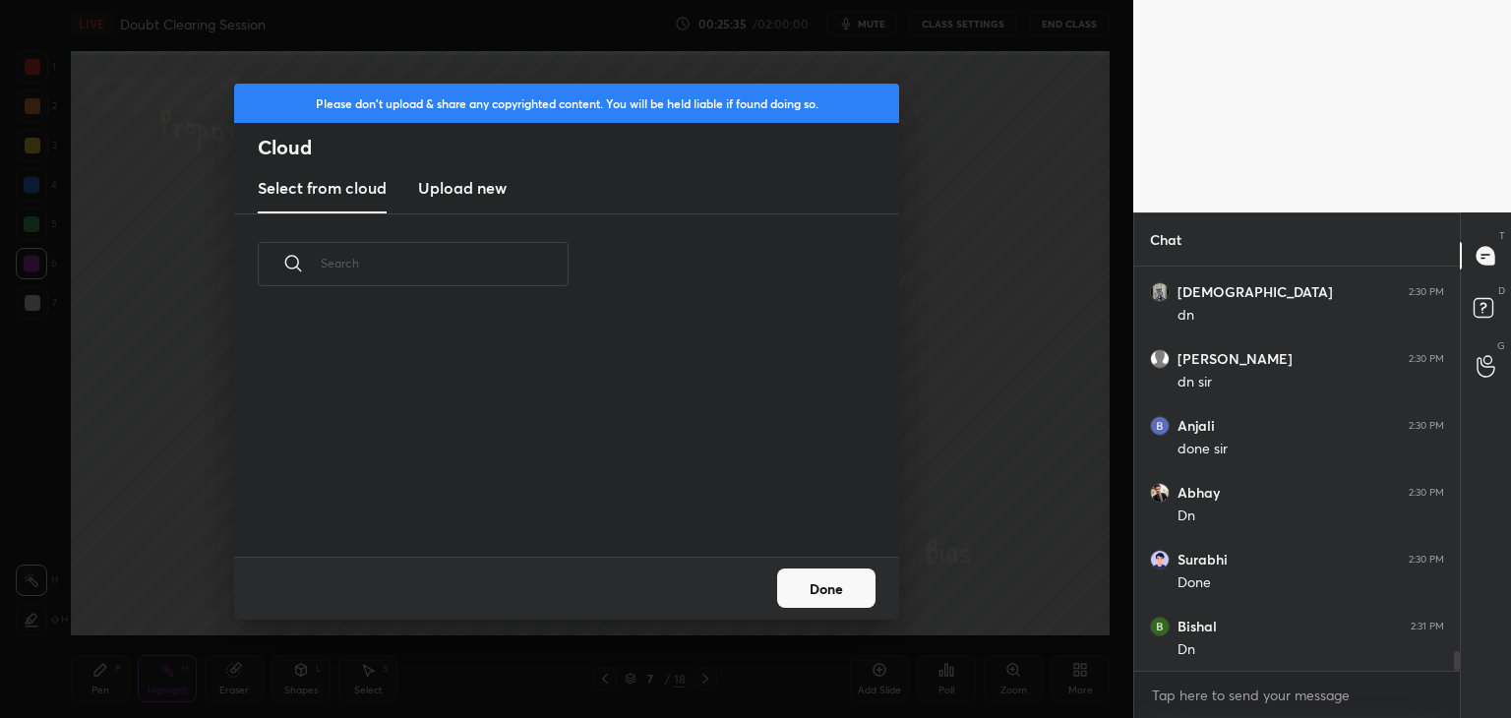
scroll to position [242, 631]
click at [454, 186] on h3 "Upload new" at bounding box center [462, 188] width 89 height 24
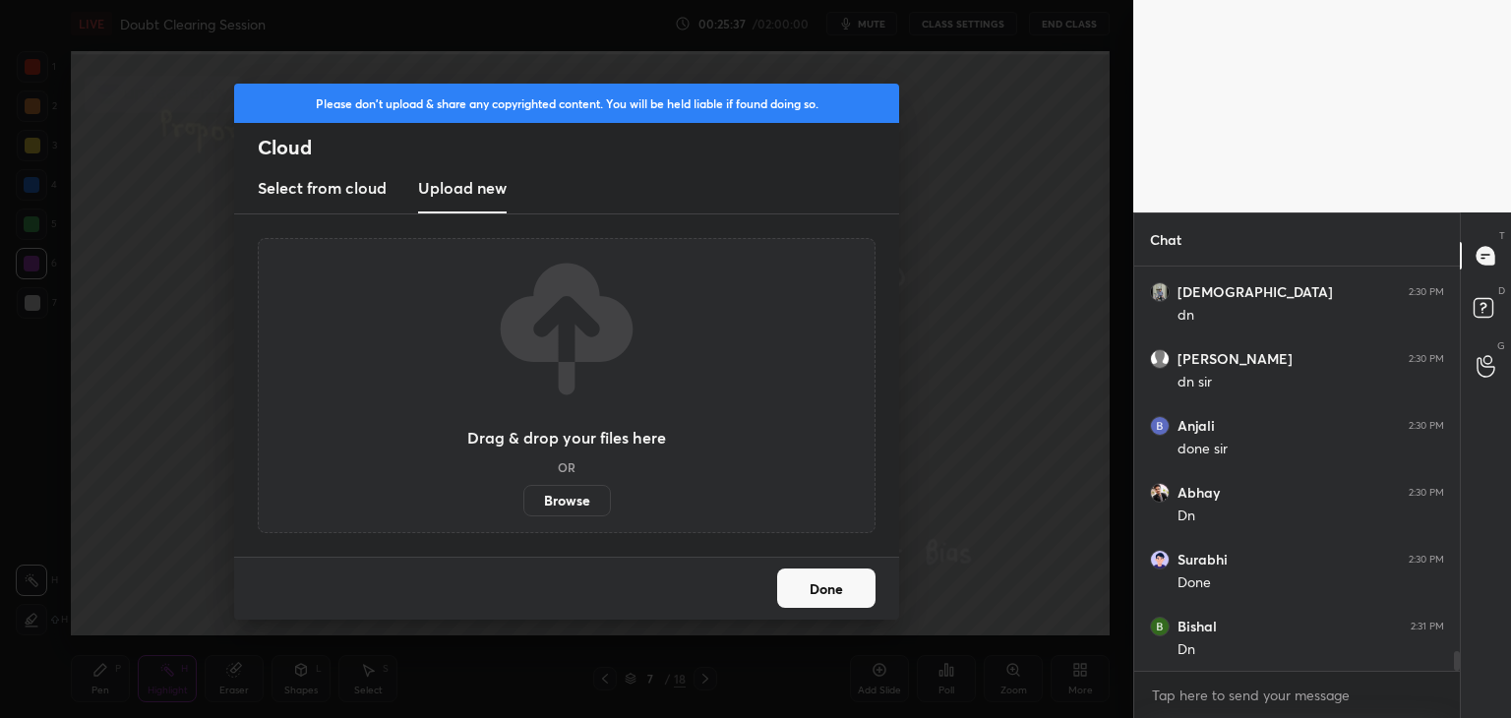
click at [551, 498] on label "Browse" at bounding box center [567, 500] width 88 height 31
click at [523, 498] on input "Browse" at bounding box center [523, 500] width 0 height 31
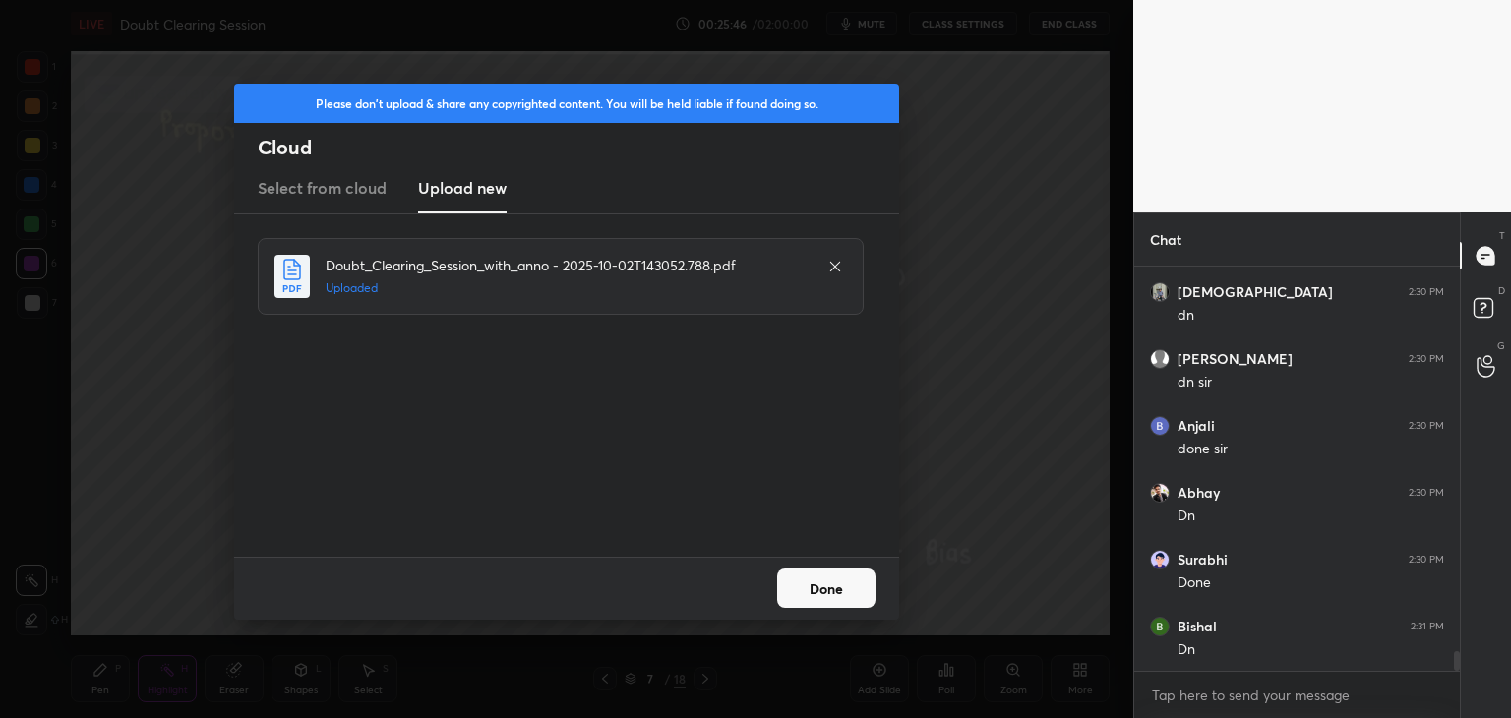
click at [806, 595] on button "Done" at bounding box center [826, 587] width 98 height 39
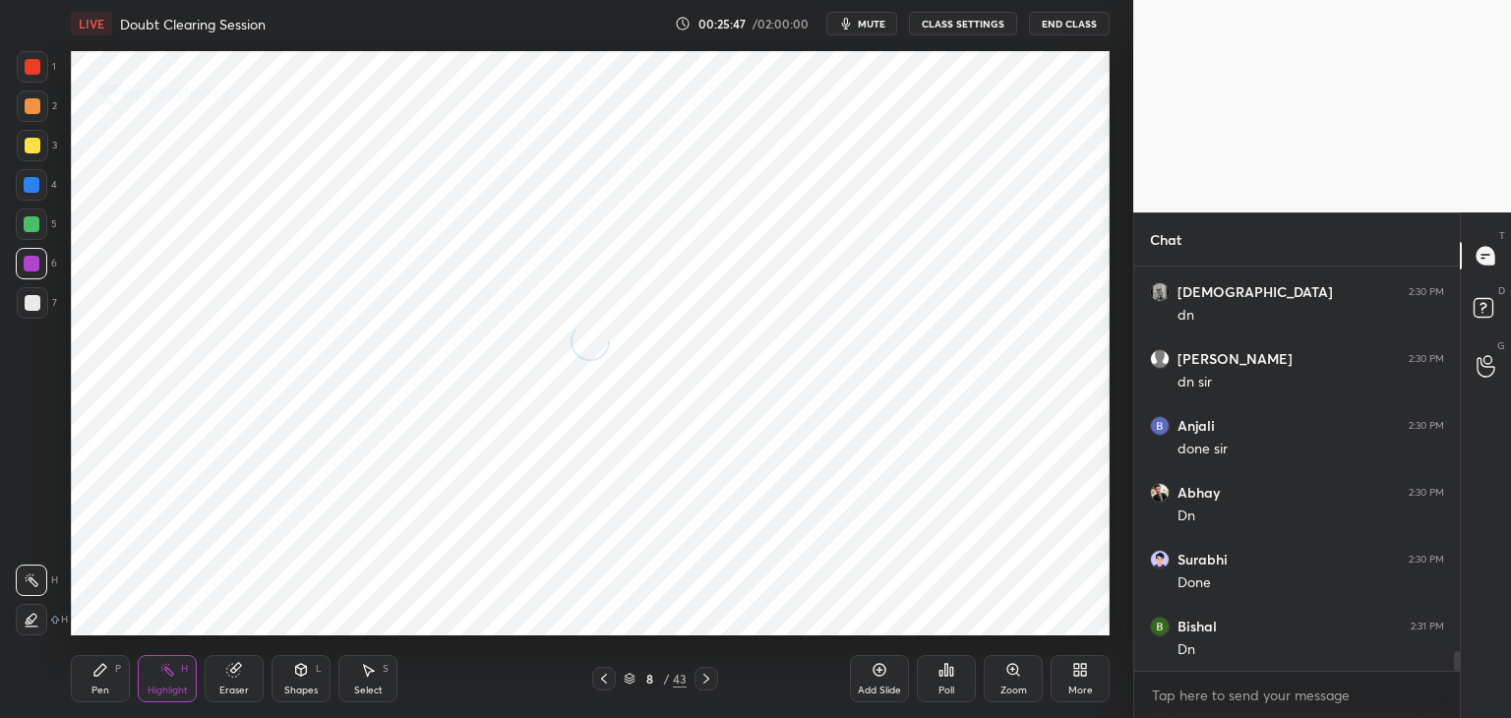
click at [629, 682] on icon at bounding box center [629, 680] width 10 height 3
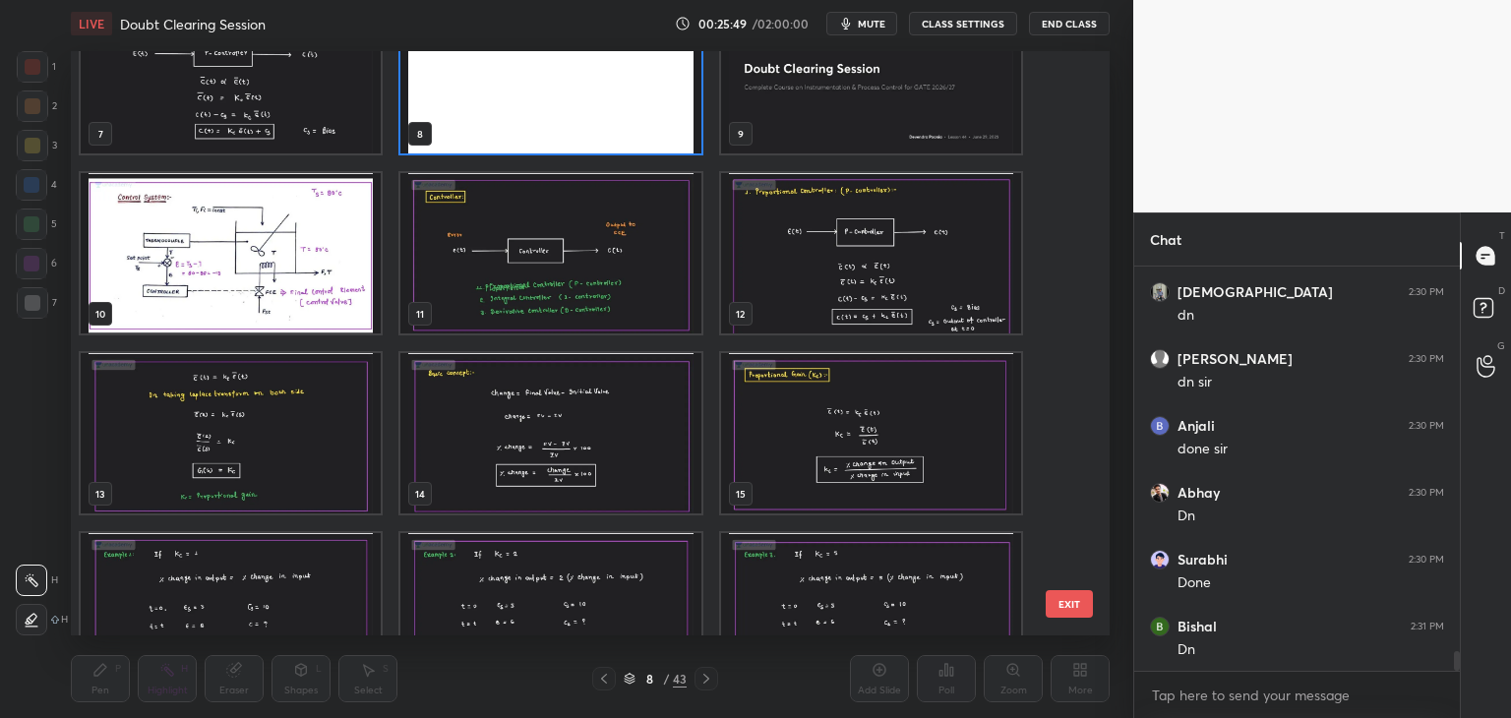
scroll to position [448, 0]
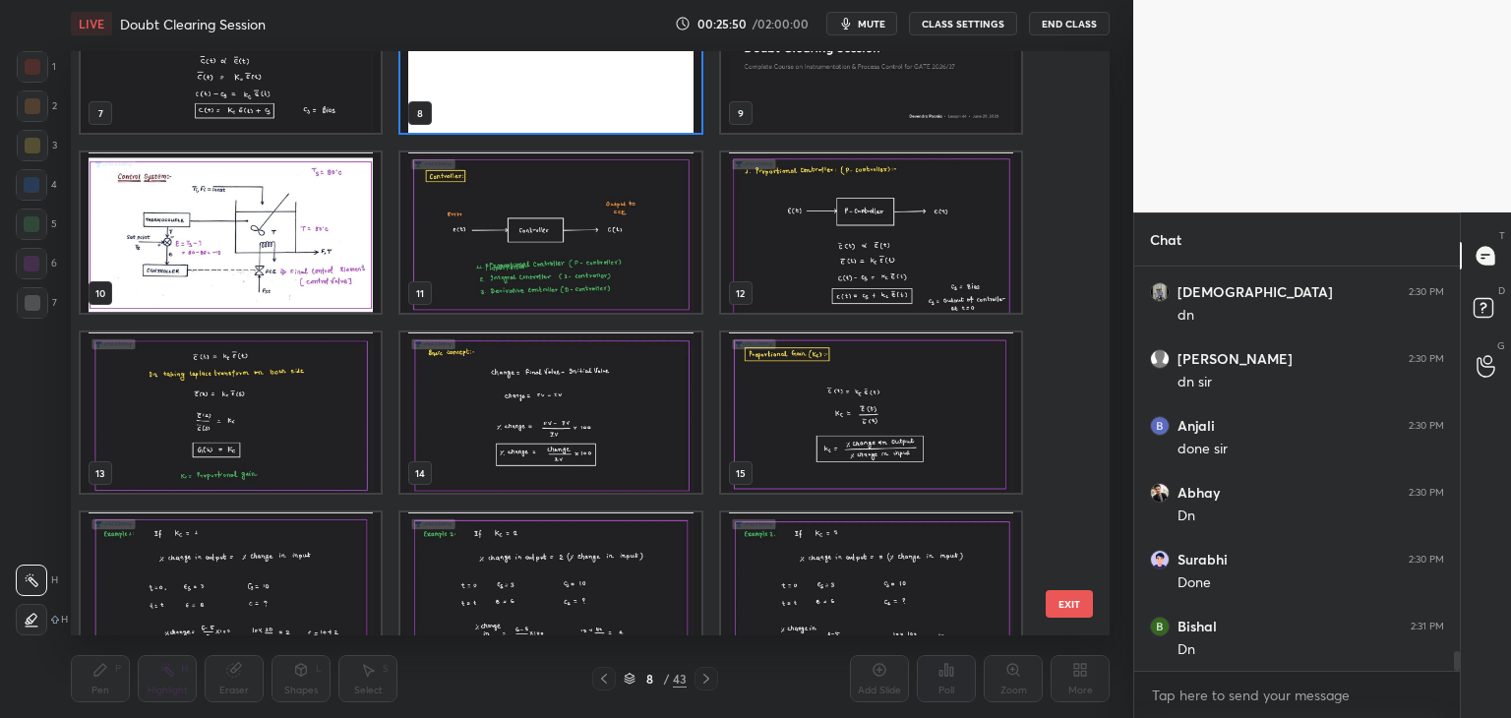
click at [856, 296] on img "grid" at bounding box center [871, 232] width 300 height 160
click at [857, 295] on img "grid" at bounding box center [871, 232] width 300 height 160
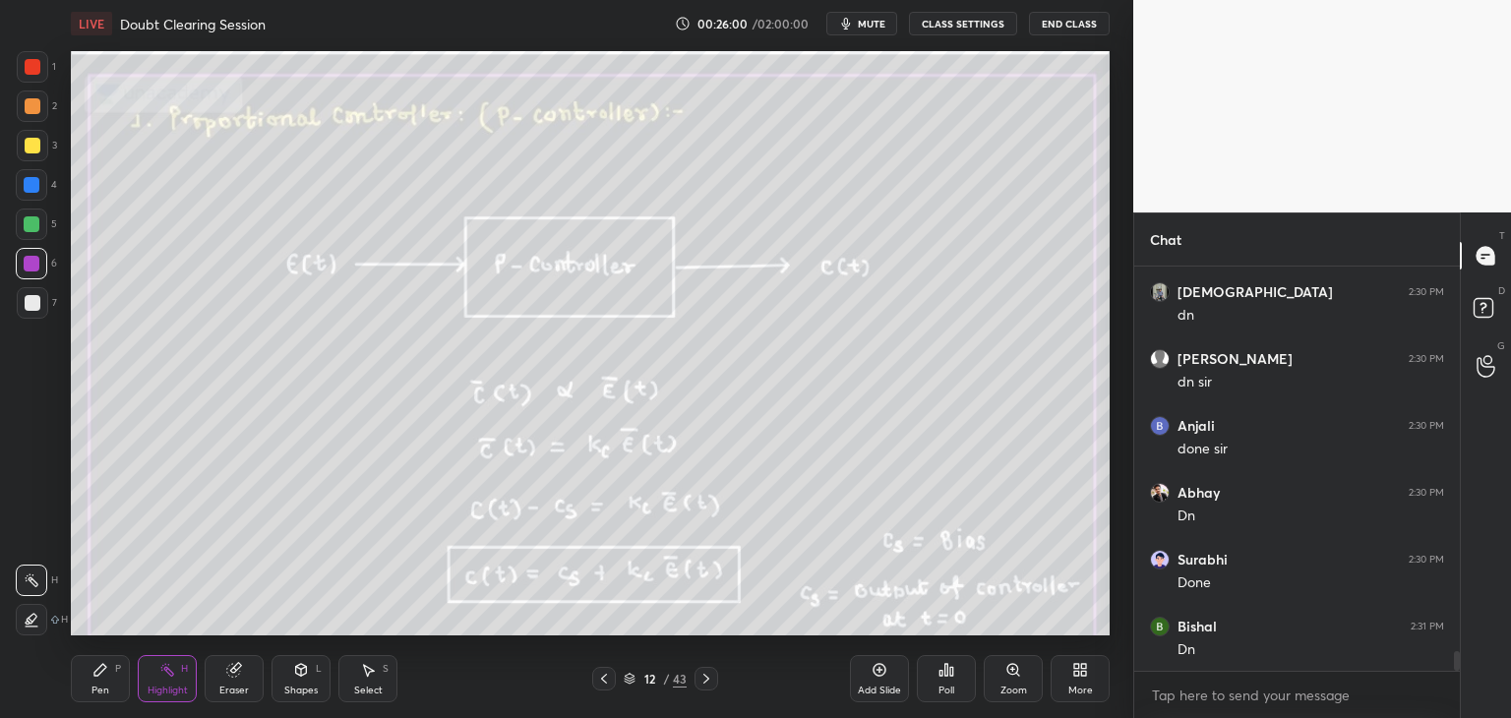
click at [943, 620] on div "LIVE Doubt Clearing Session 00:26:00 / 02:00:00 mute CLASS SETTINGS End Class S…" at bounding box center [590, 359] width 1054 height 718
click at [627, 680] on icon at bounding box center [630, 679] width 12 height 12
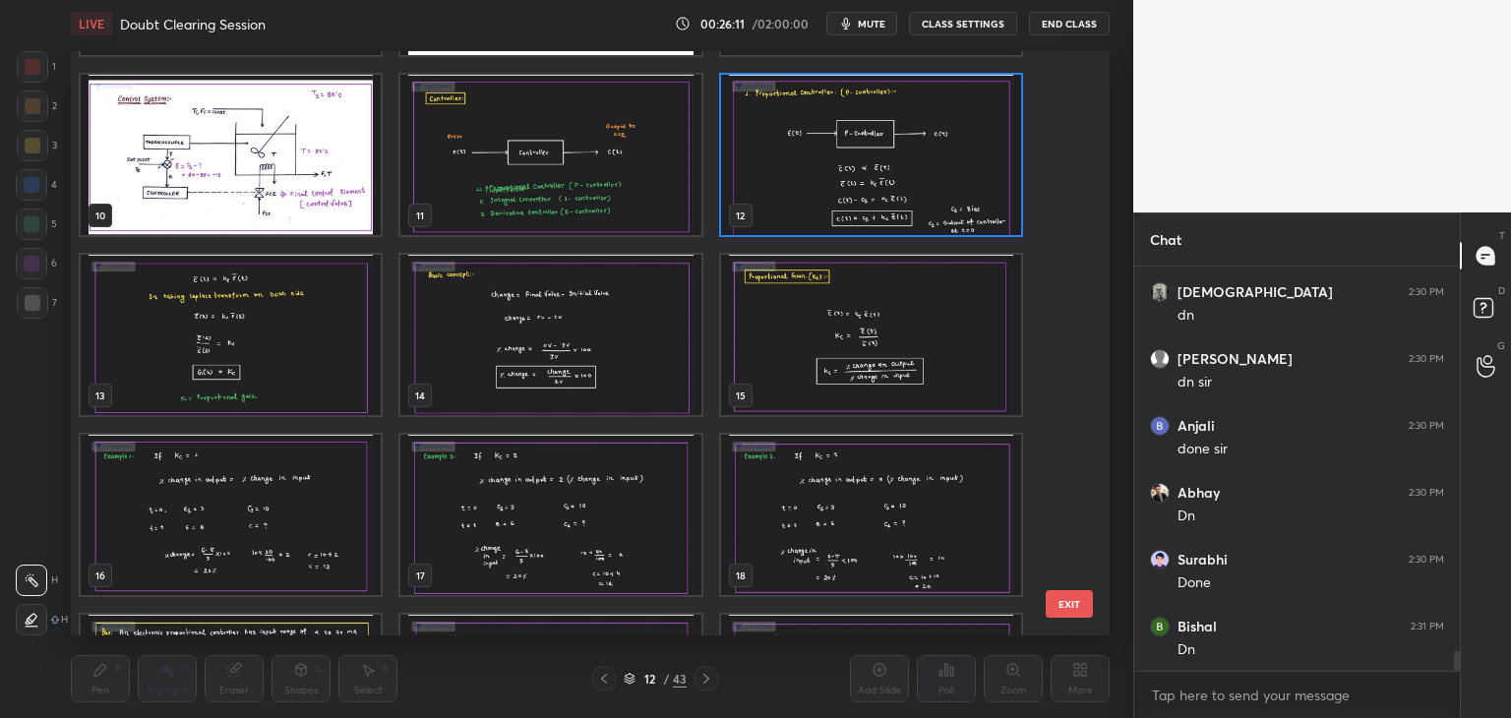
scroll to position [535, 0]
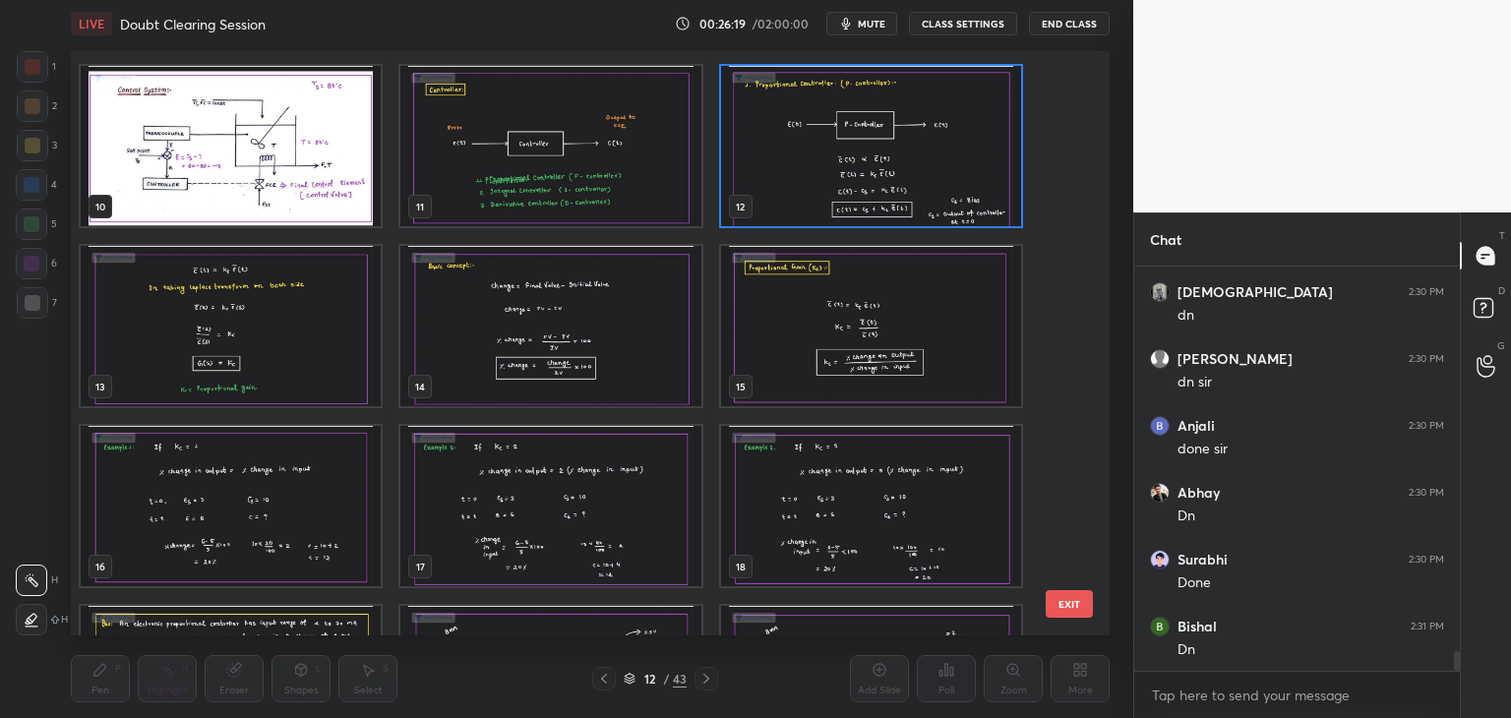
click at [903, 201] on img "grid" at bounding box center [871, 146] width 300 height 160
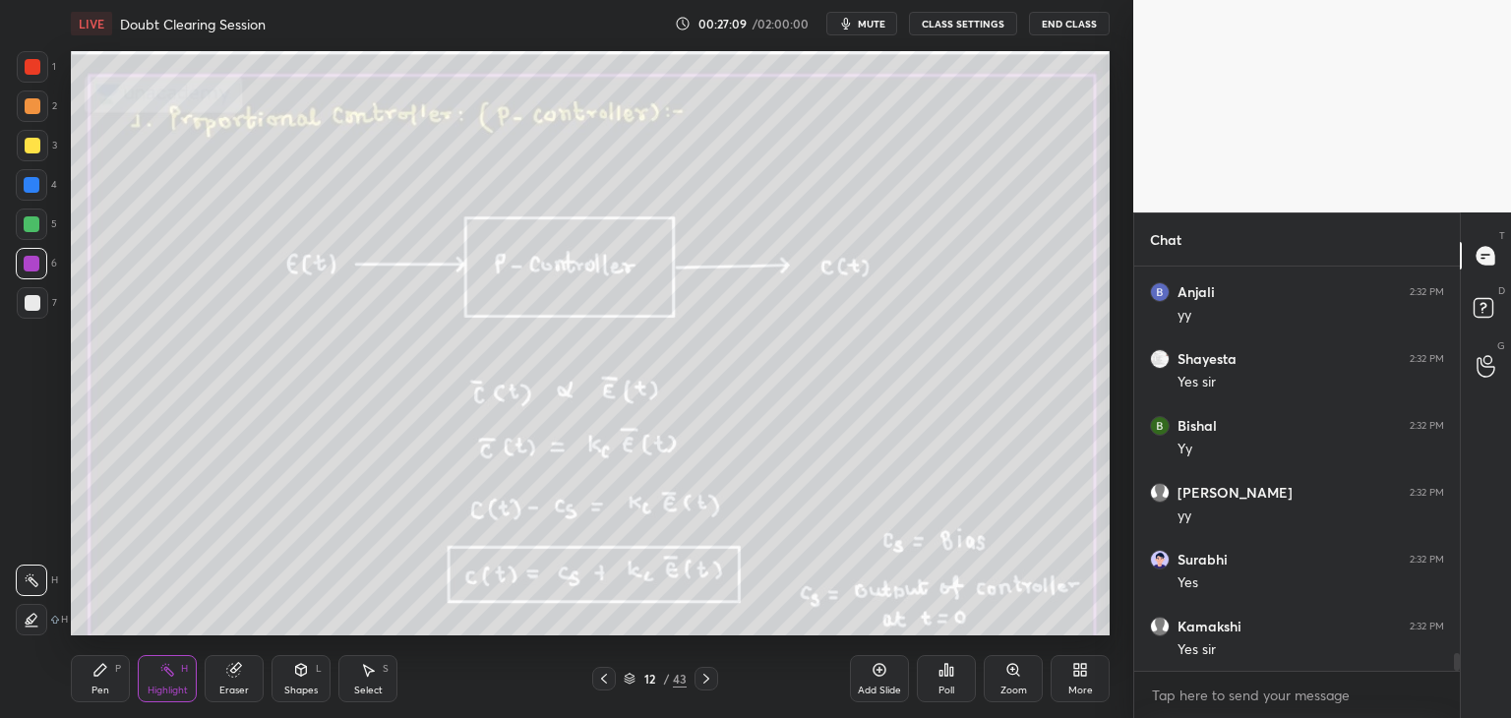
scroll to position [8898, 0]
click at [706, 679] on icon at bounding box center [706, 679] width 16 height 16
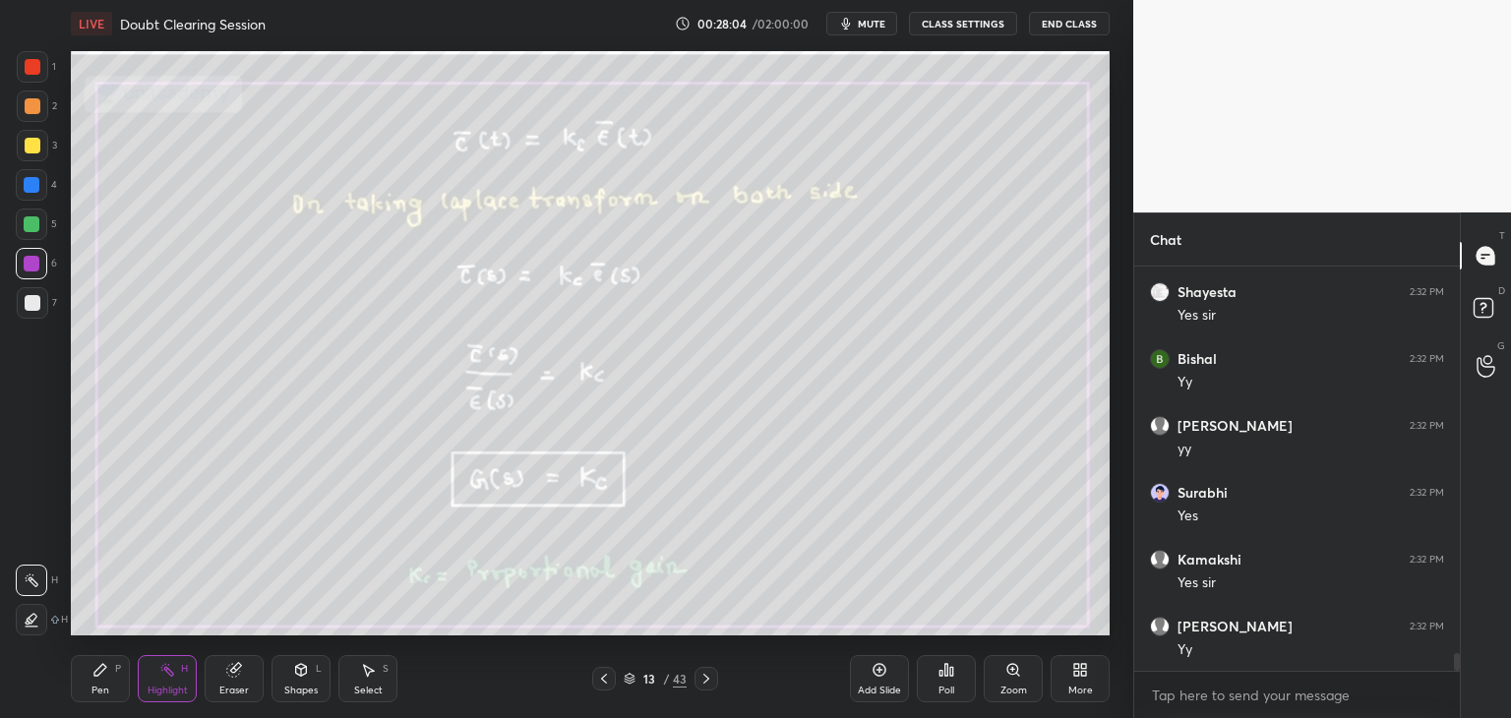
click at [605, 678] on icon at bounding box center [604, 679] width 16 height 16
click at [712, 675] on icon at bounding box center [706, 679] width 16 height 16
click at [606, 679] on icon at bounding box center [604, 679] width 16 height 16
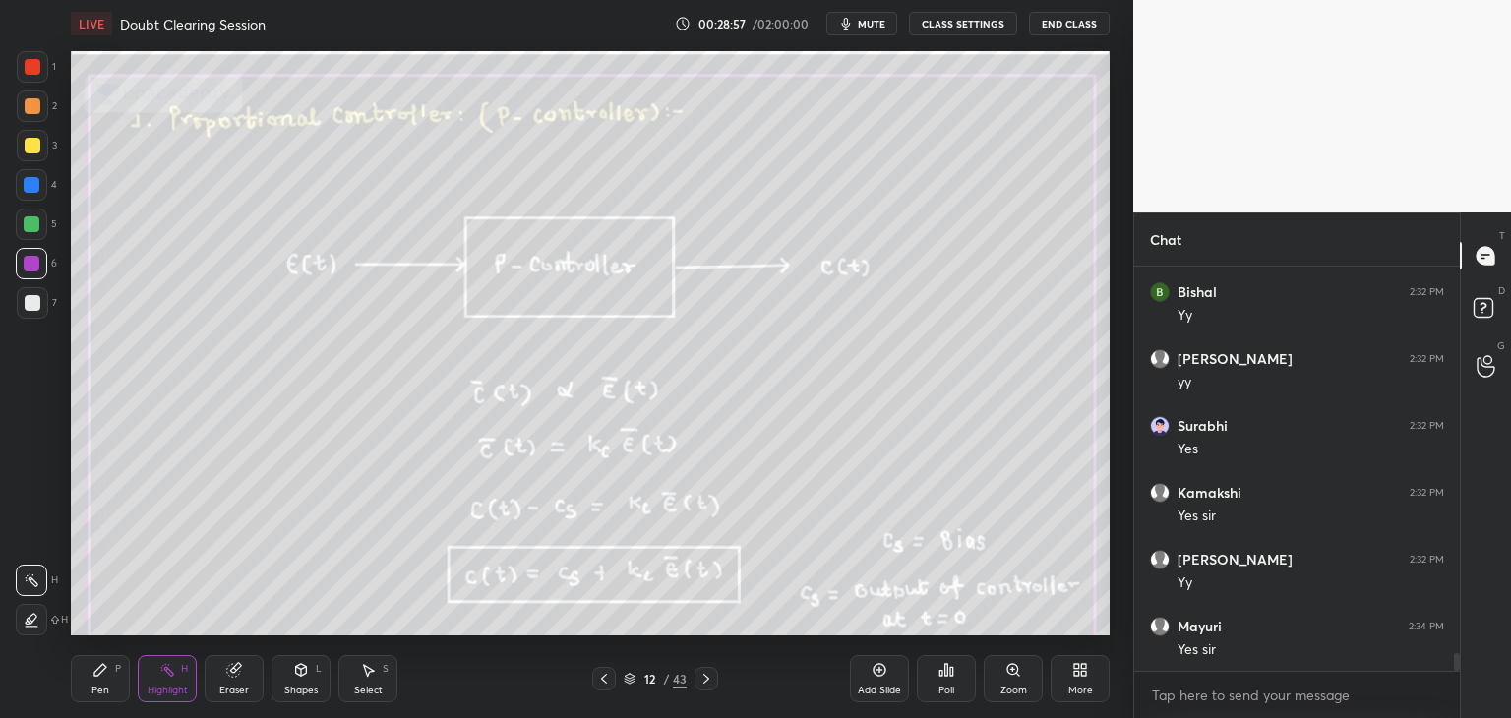
click at [711, 671] on icon at bounding box center [706, 679] width 16 height 16
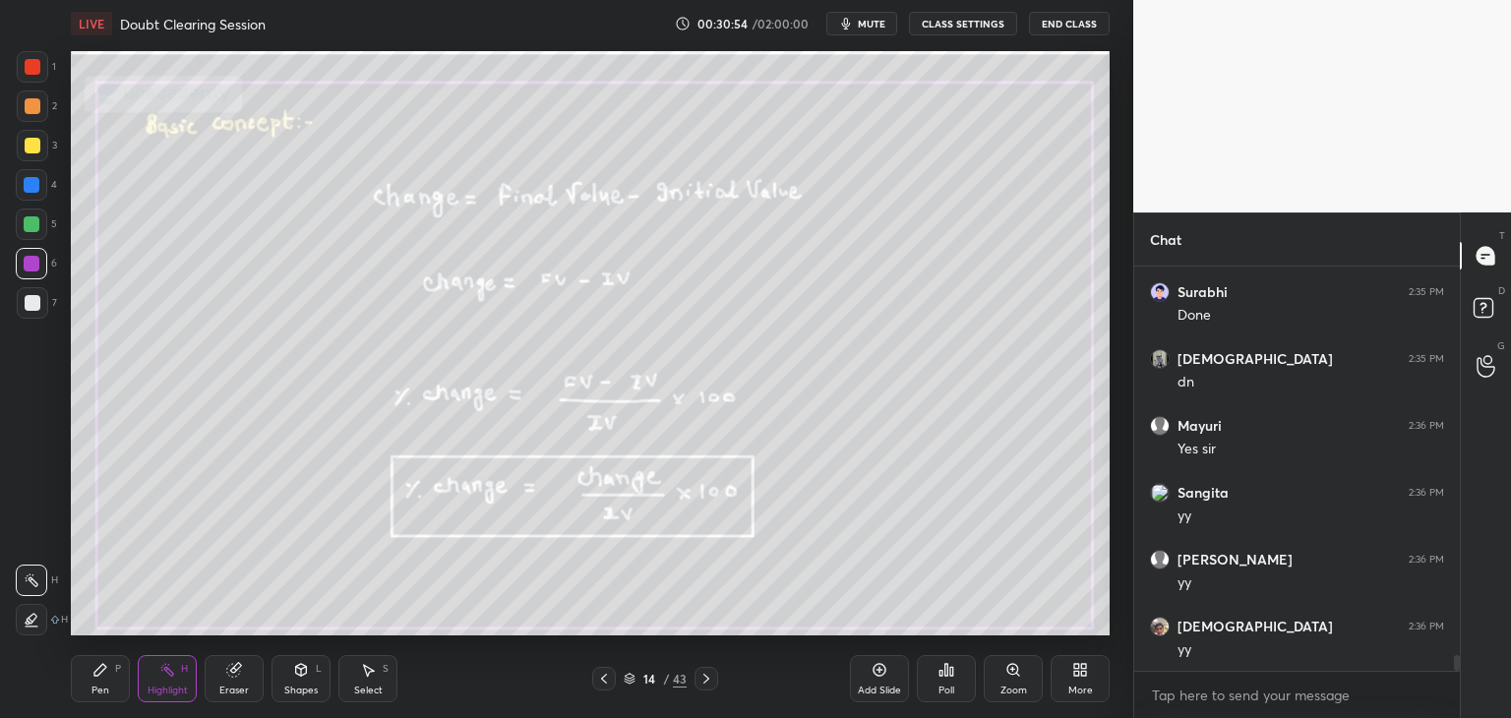
scroll to position [9901, 0]
click at [708, 683] on icon at bounding box center [706, 679] width 16 height 16
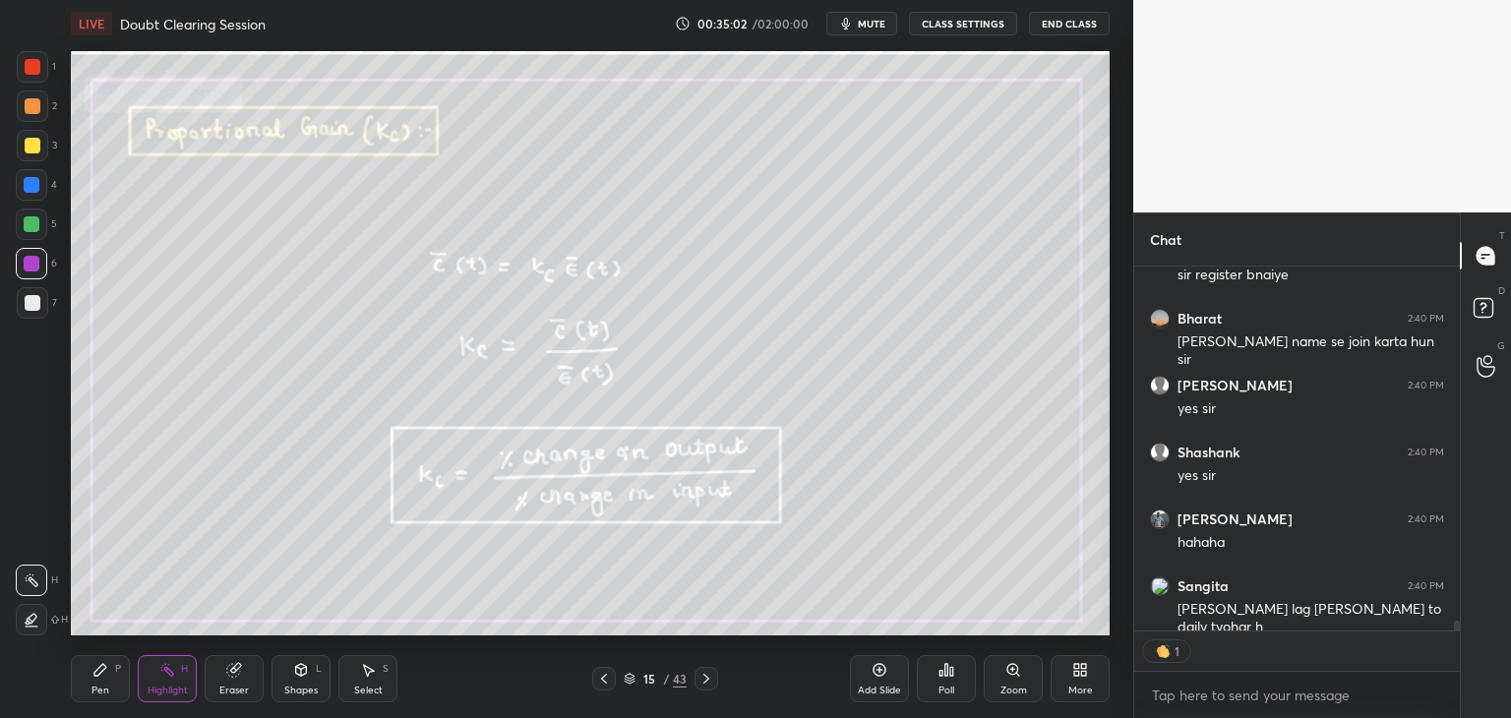
scroll to position [13771, 0]
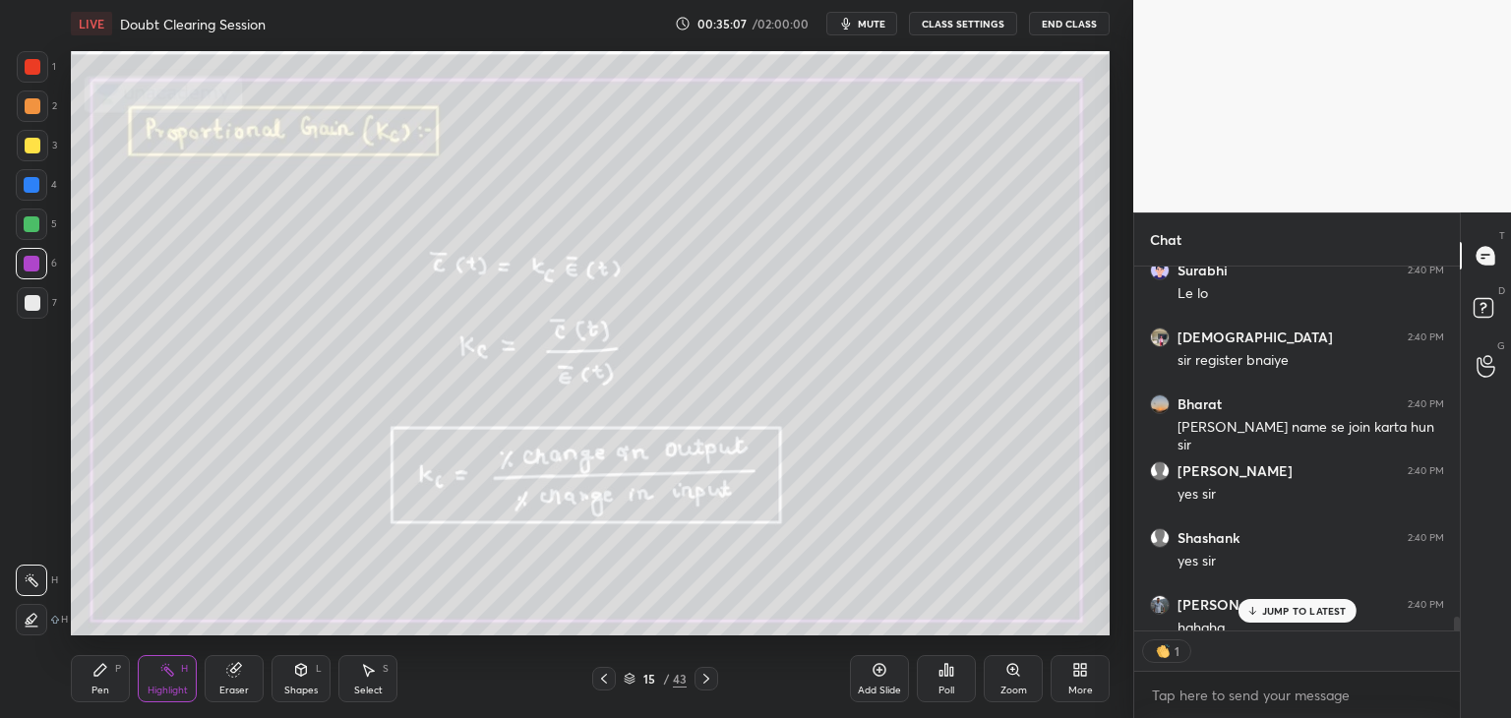
click at [1456, 624] on div at bounding box center [1457, 625] width 6 height 16
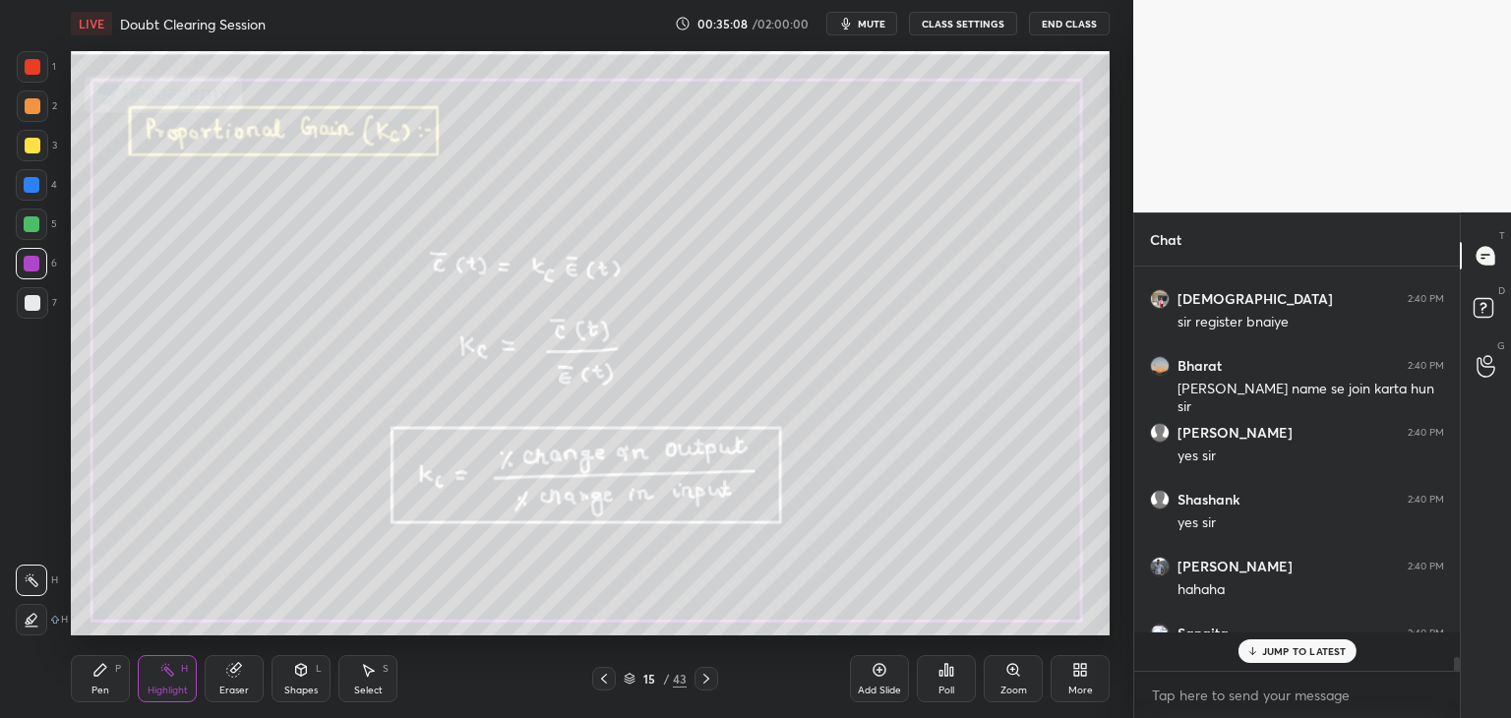
scroll to position [398, 320]
click at [1457, 626] on div at bounding box center [1454, 469] width 12 height 404
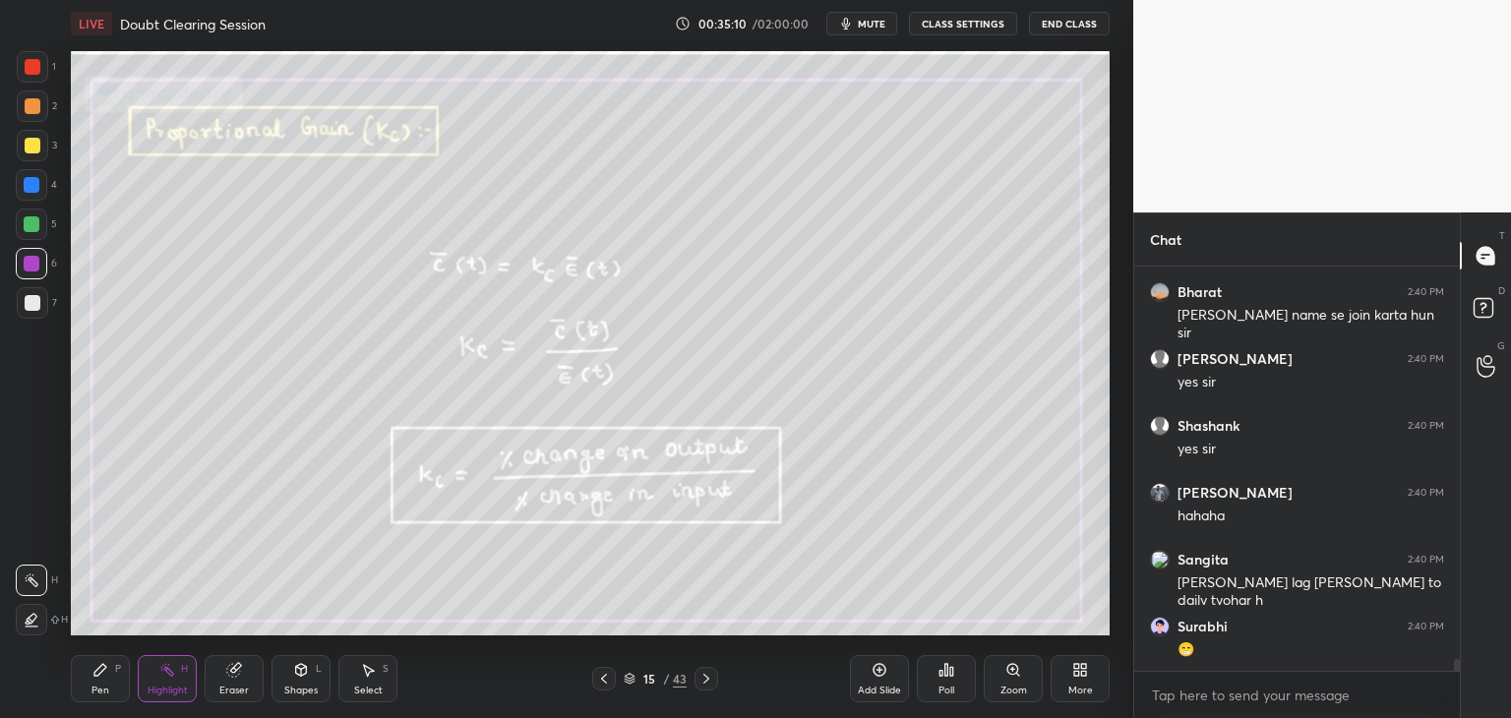
drag, startPoint x: 1457, startPoint y: 667, endPoint x: 1457, endPoint y: 678, distance: 10.8
click at [1457, 678] on div "[PERSON_NAME] 2:40 PM Le [PERSON_NAME] 2:40 PM sir register bnaiye Bharat 2:40 …" at bounding box center [1297, 492] width 326 height 451
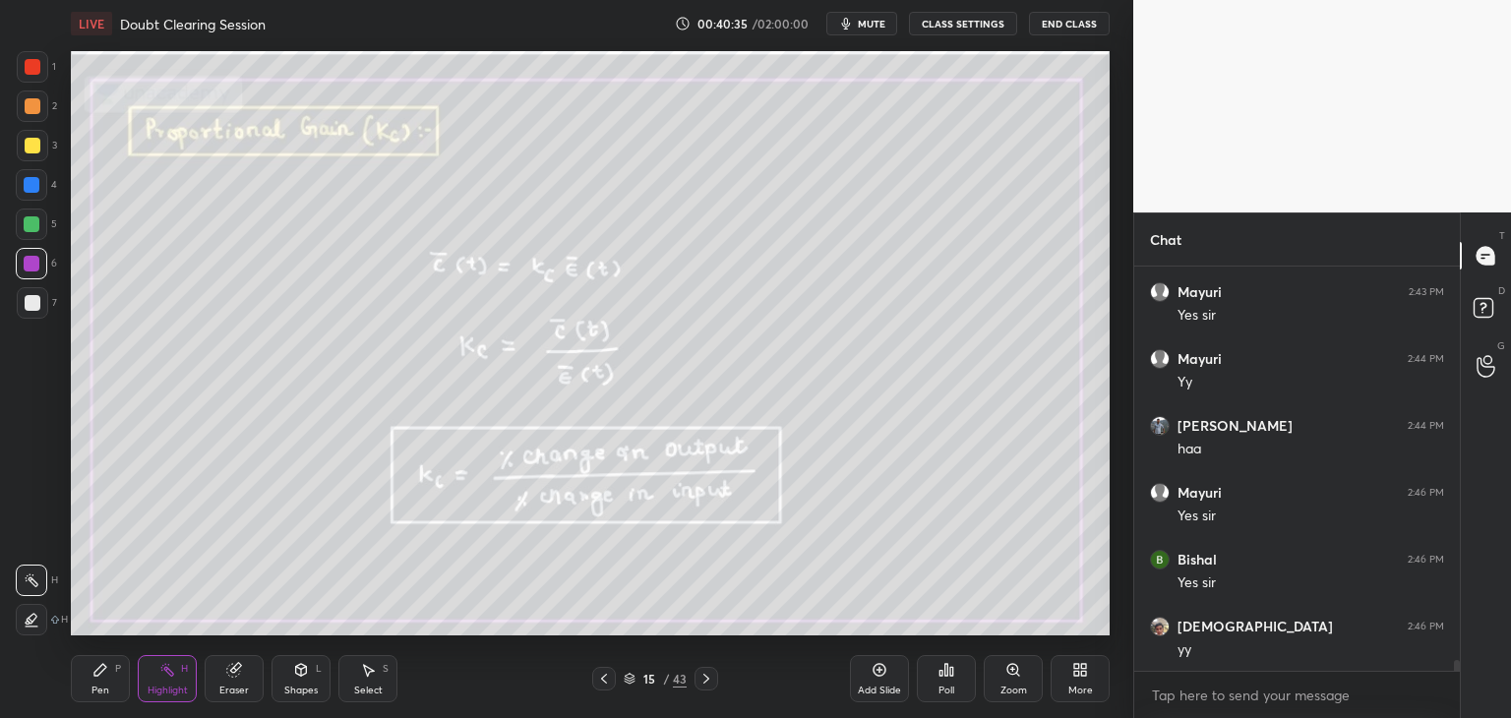
scroll to position [15088, 0]
click at [705, 680] on icon at bounding box center [706, 679] width 16 height 16
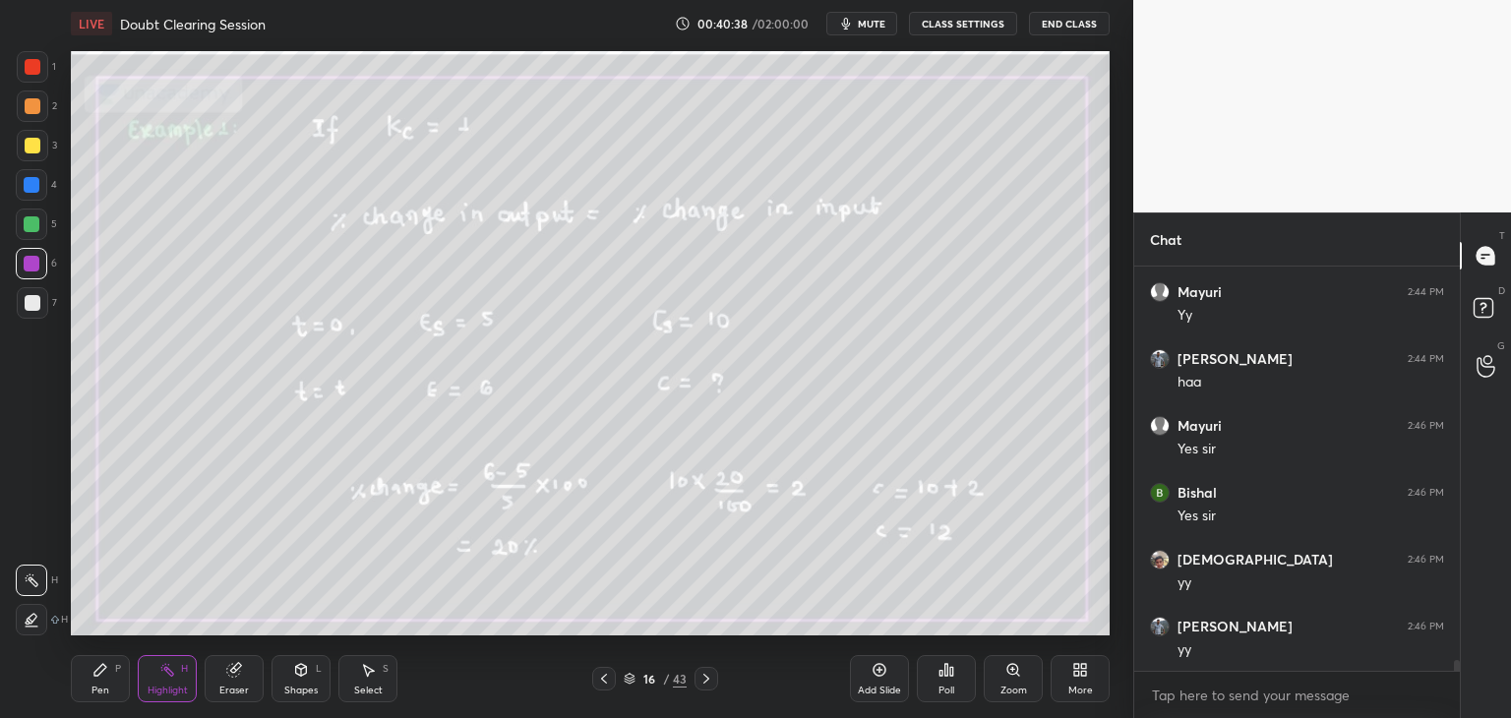
scroll to position [15155, 0]
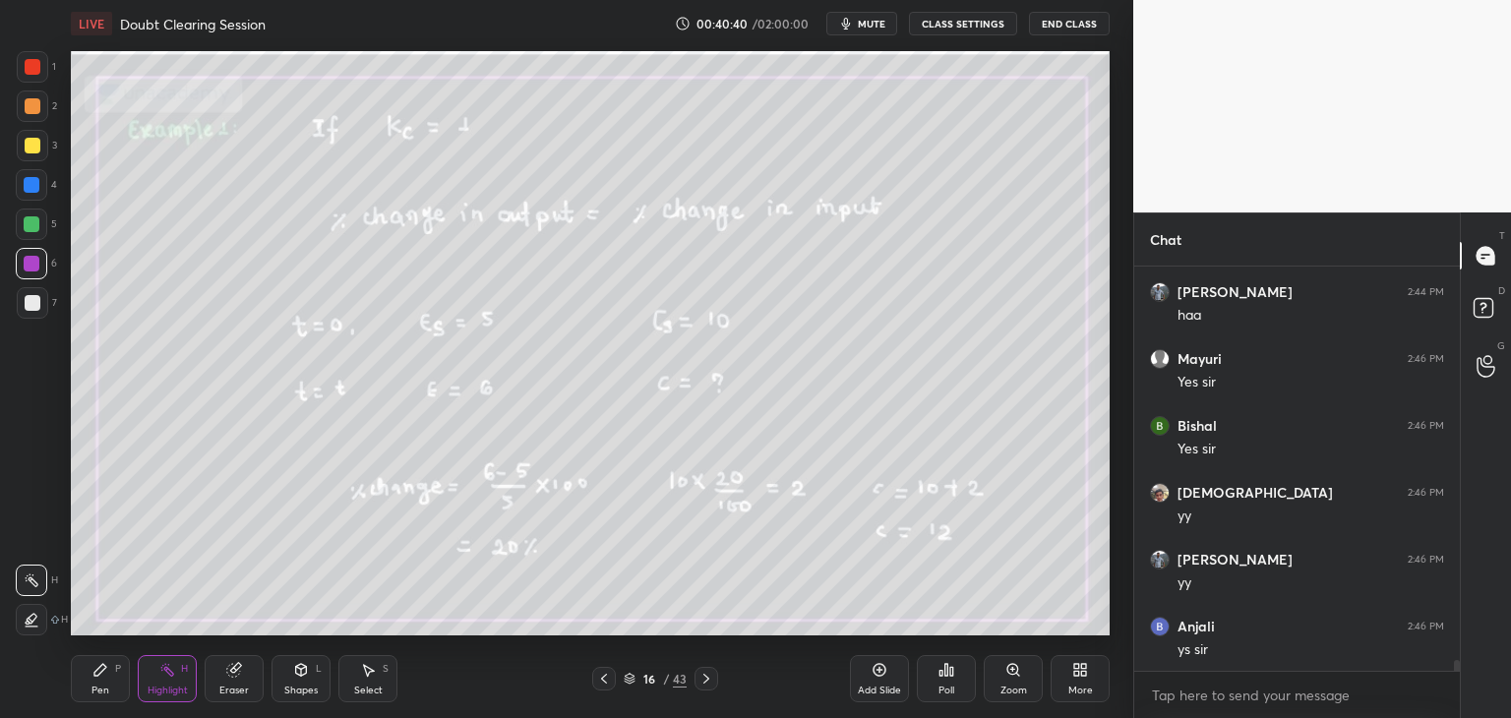
click at [601, 672] on icon at bounding box center [604, 679] width 16 height 16
click at [709, 683] on icon at bounding box center [706, 679] width 16 height 16
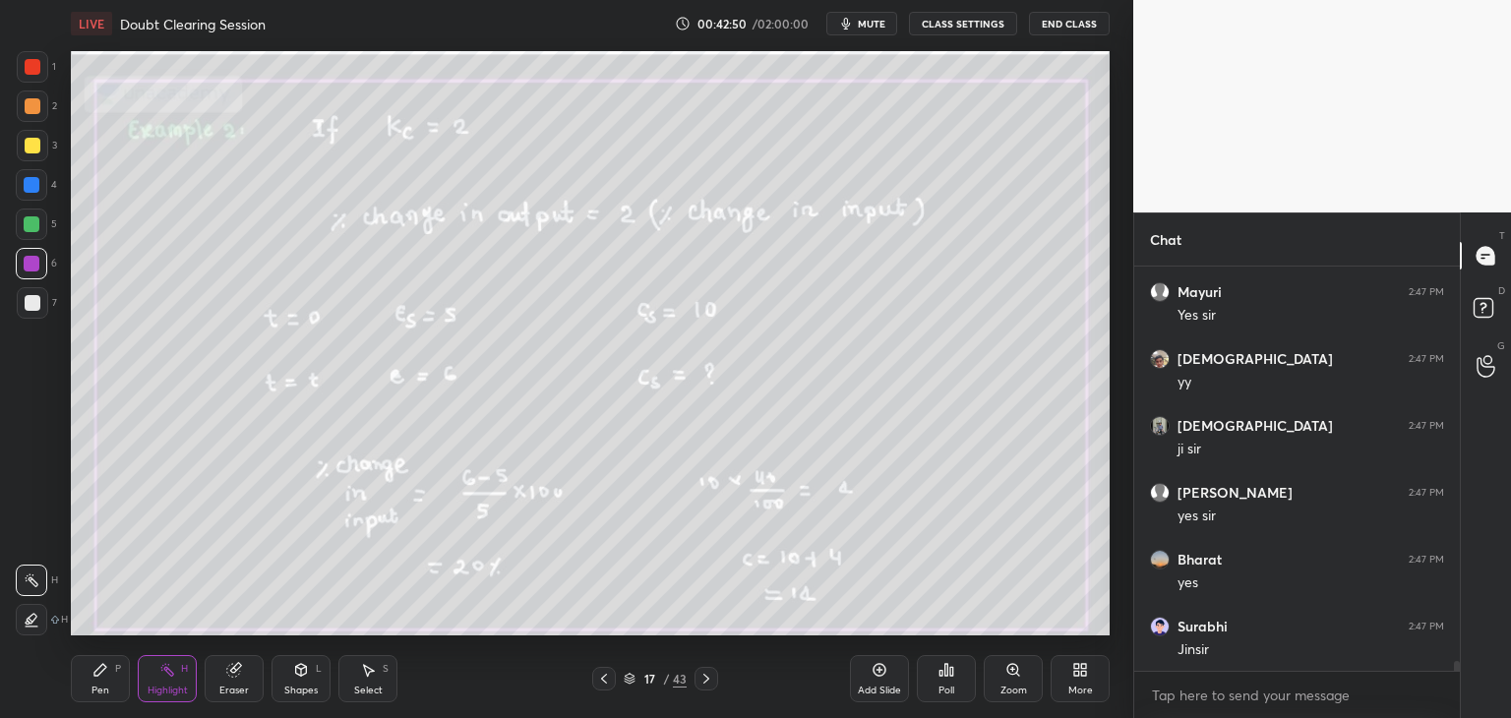
scroll to position [16091, 0]
click at [723, 686] on div "17 / 43" at bounding box center [654, 679] width 389 height 24
click at [717, 683] on div at bounding box center [706, 679] width 24 height 24
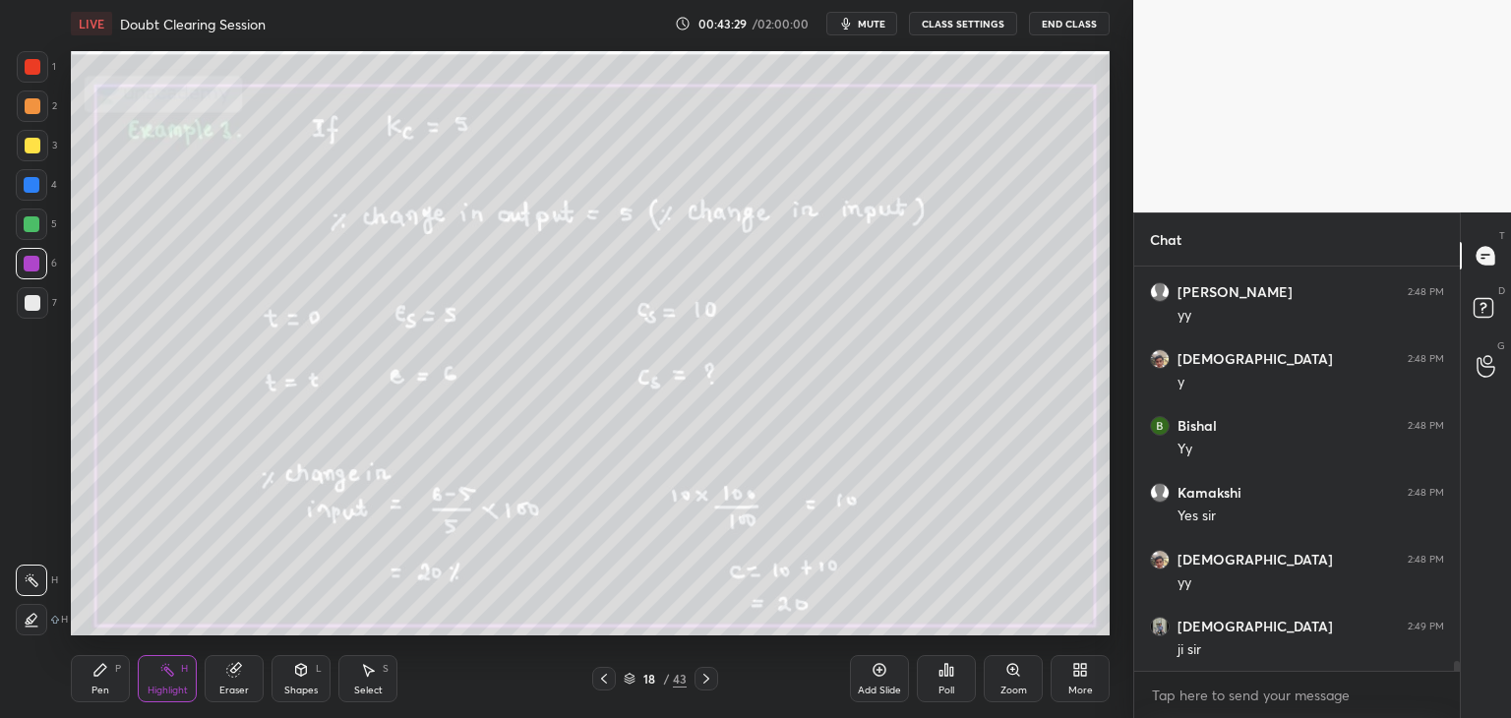
click at [606, 671] on icon at bounding box center [604, 679] width 16 height 16
click at [701, 681] on icon at bounding box center [706, 679] width 16 height 16
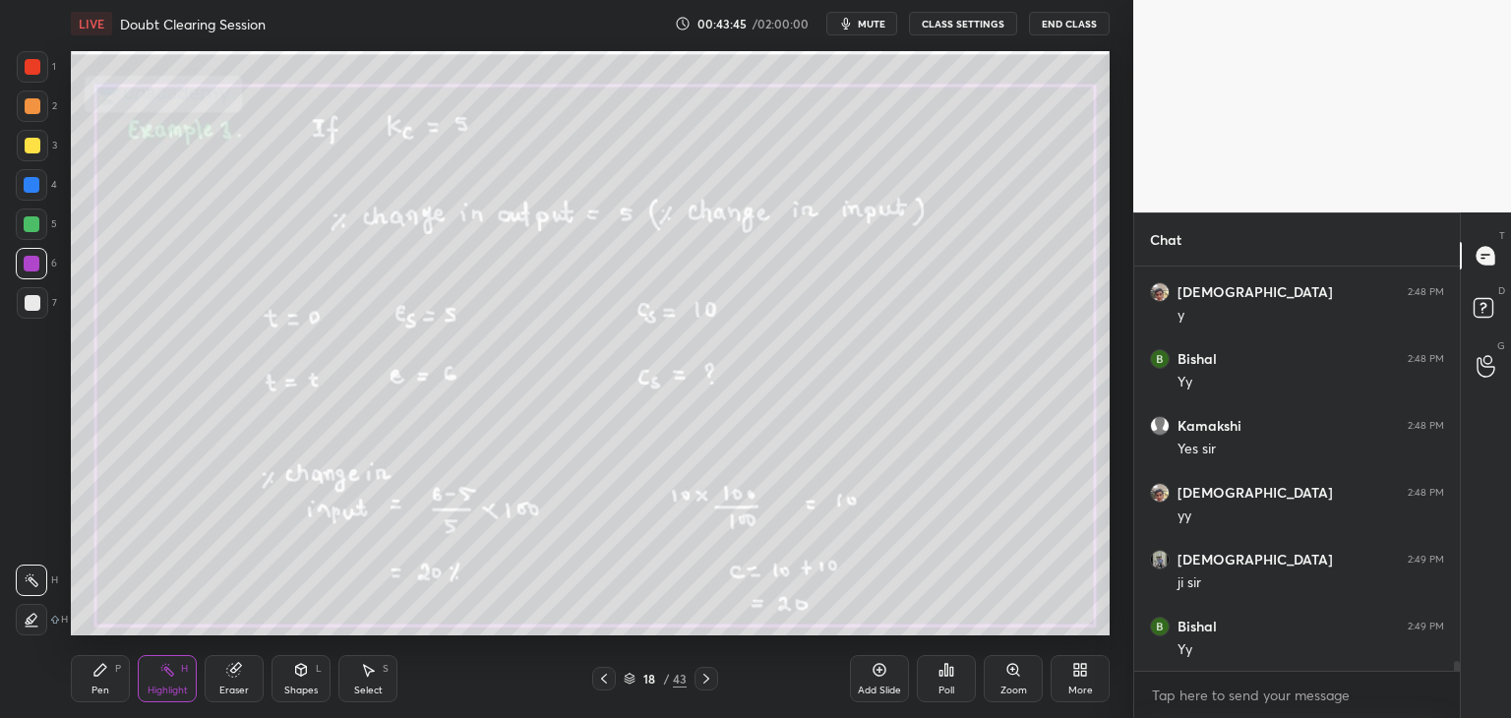
click at [700, 685] on icon at bounding box center [706, 679] width 16 height 16
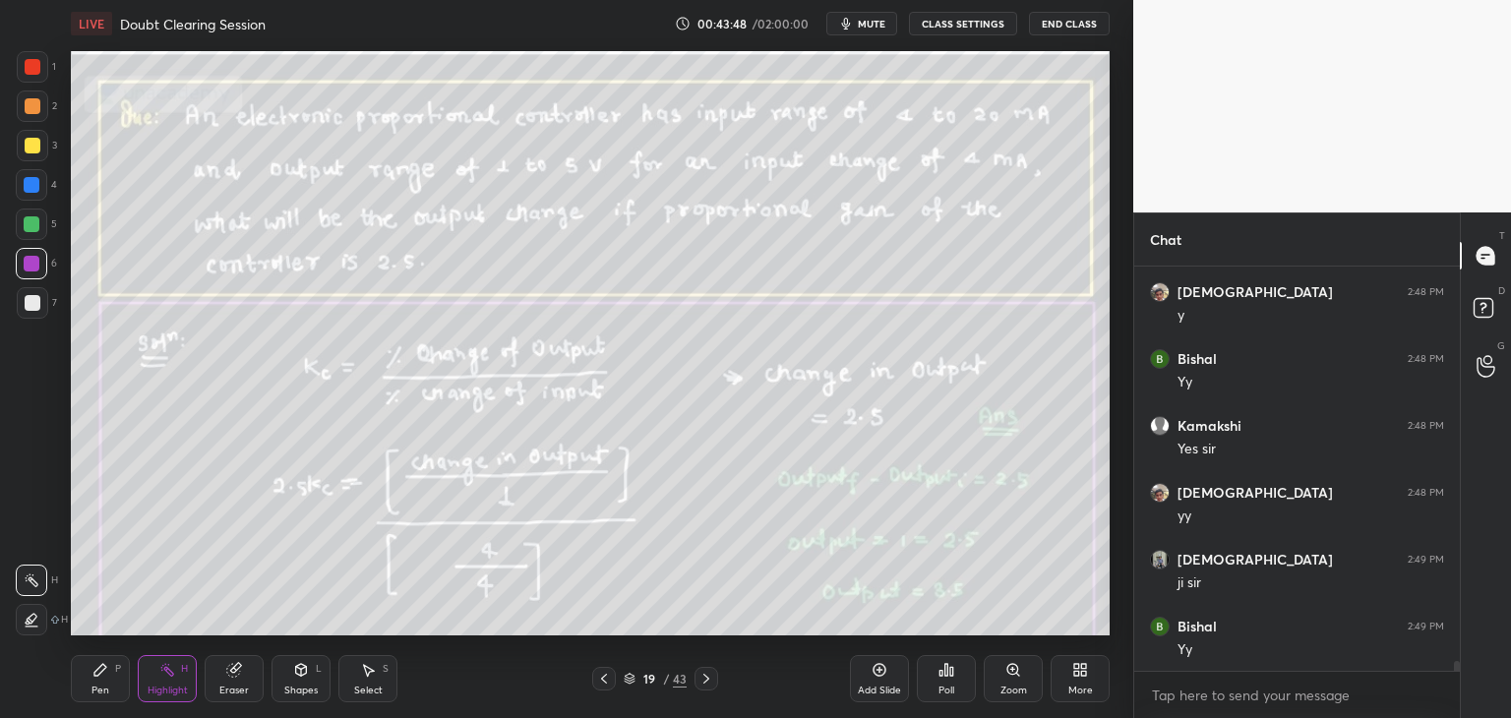
scroll to position [16693, 0]
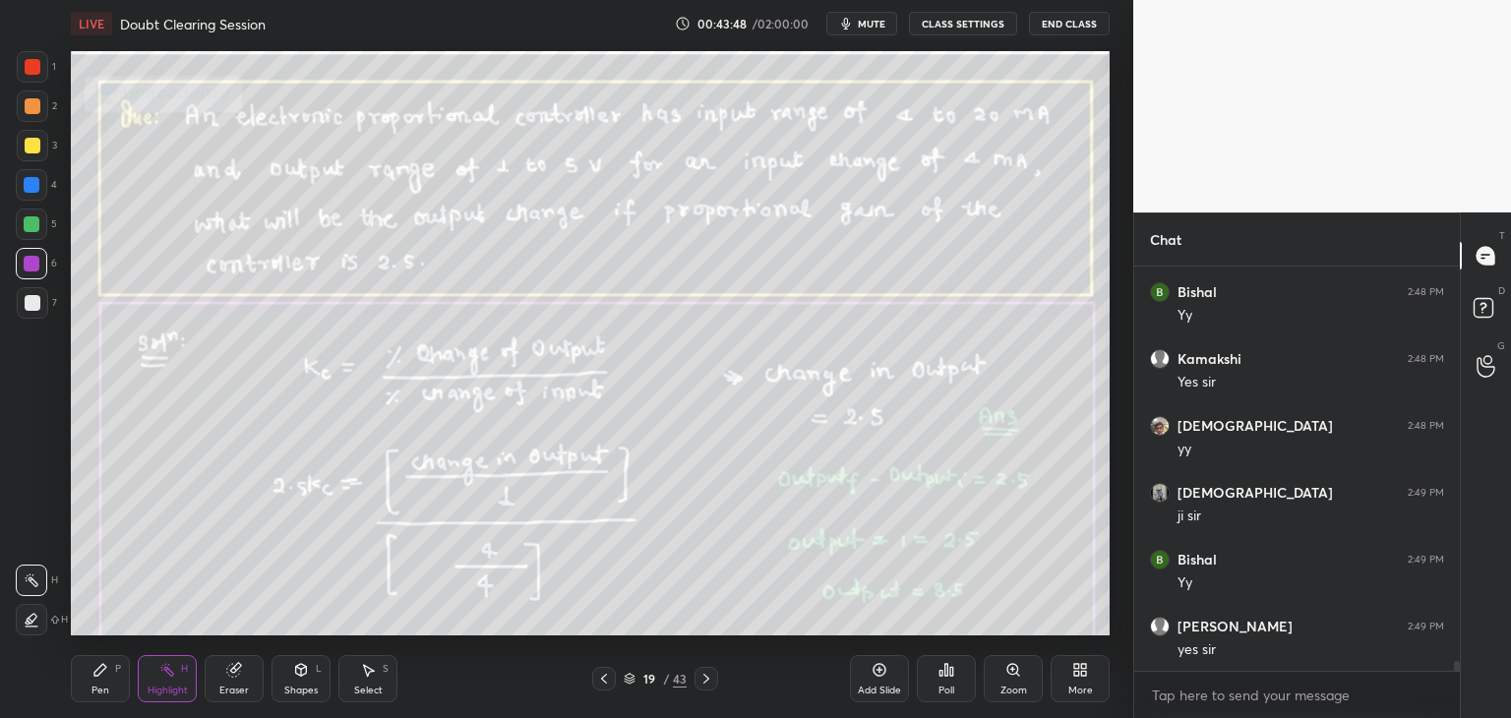
click at [600, 682] on icon at bounding box center [604, 679] width 16 height 16
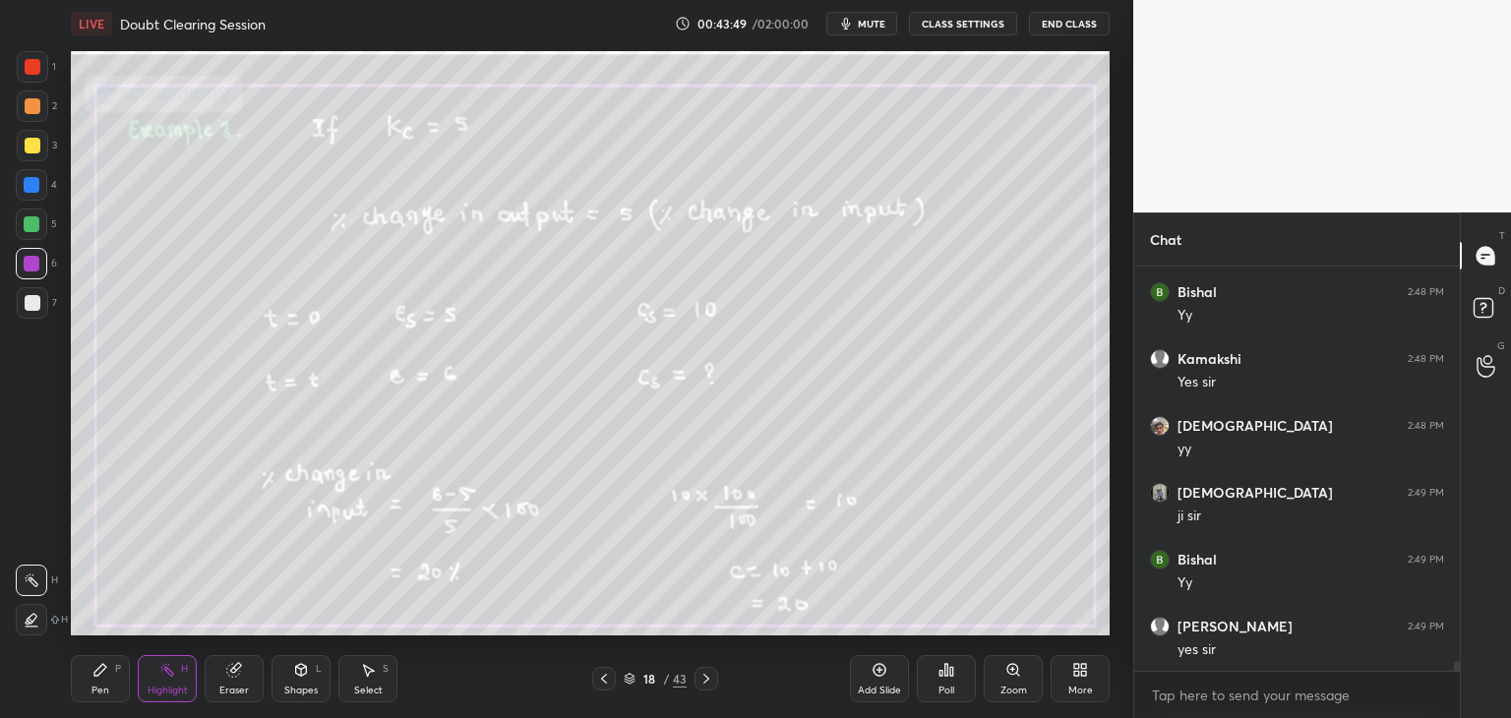
click at [625, 680] on icon at bounding box center [629, 680] width 10 height 3
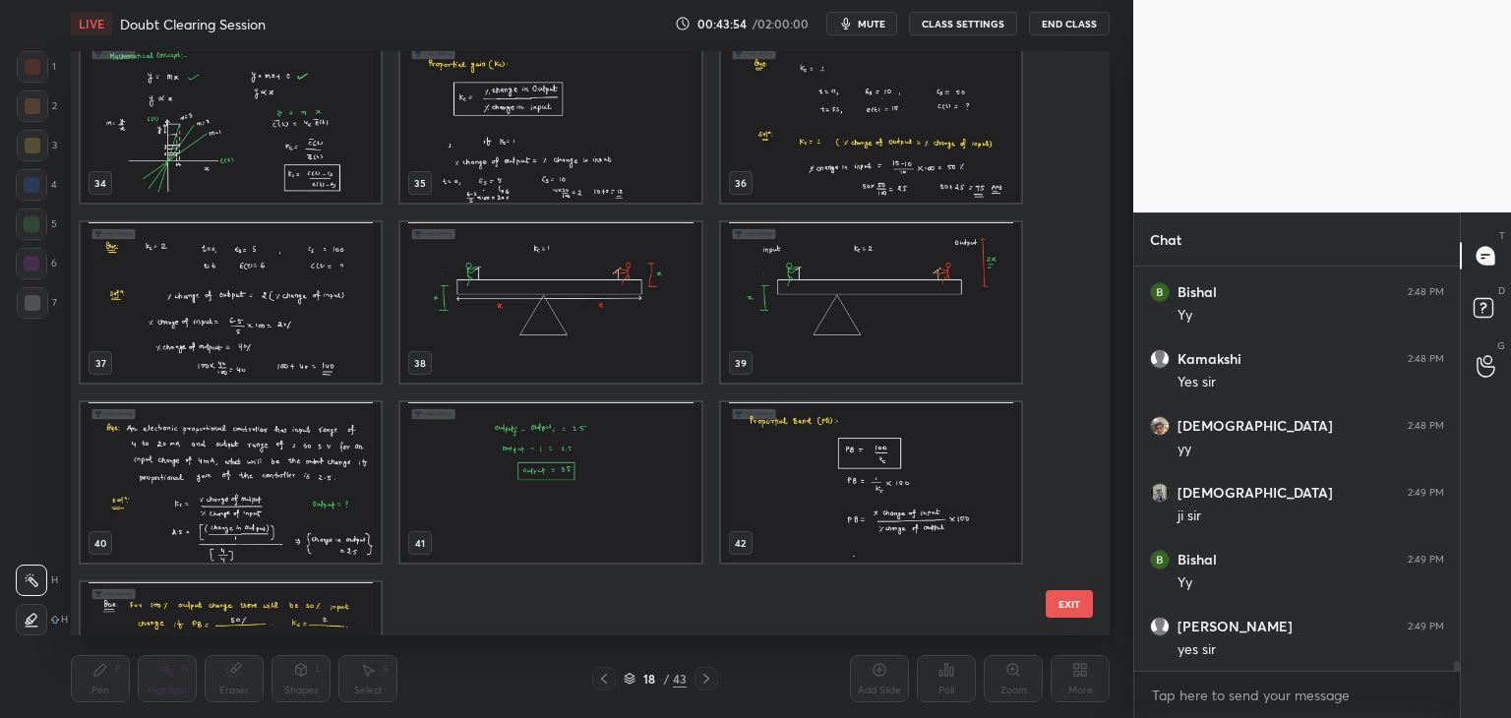
scroll to position [2011, 0]
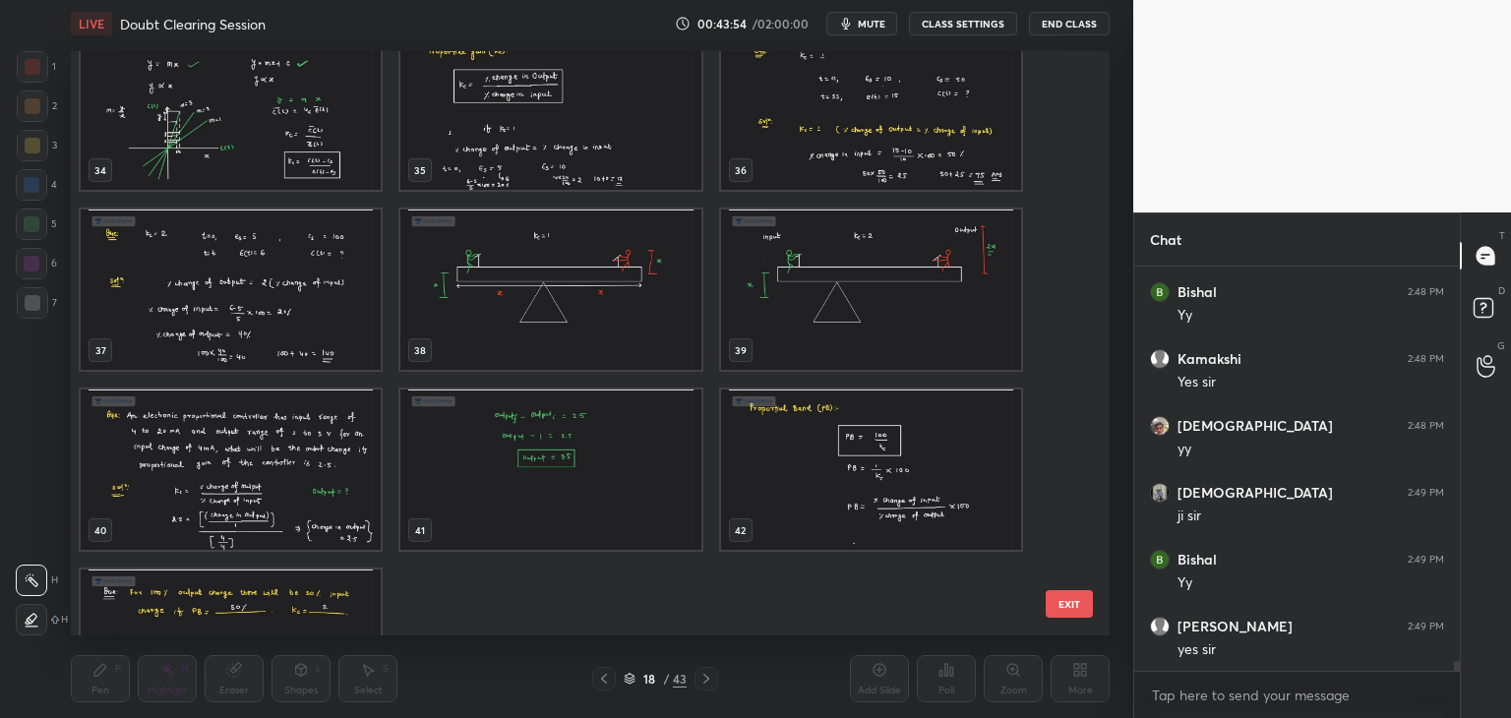
click at [479, 300] on img "grid" at bounding box center [550, 289] width 300 height 160
click at [480, 305] on img "grid" at bounding box center [550, 289] width 300 height 160
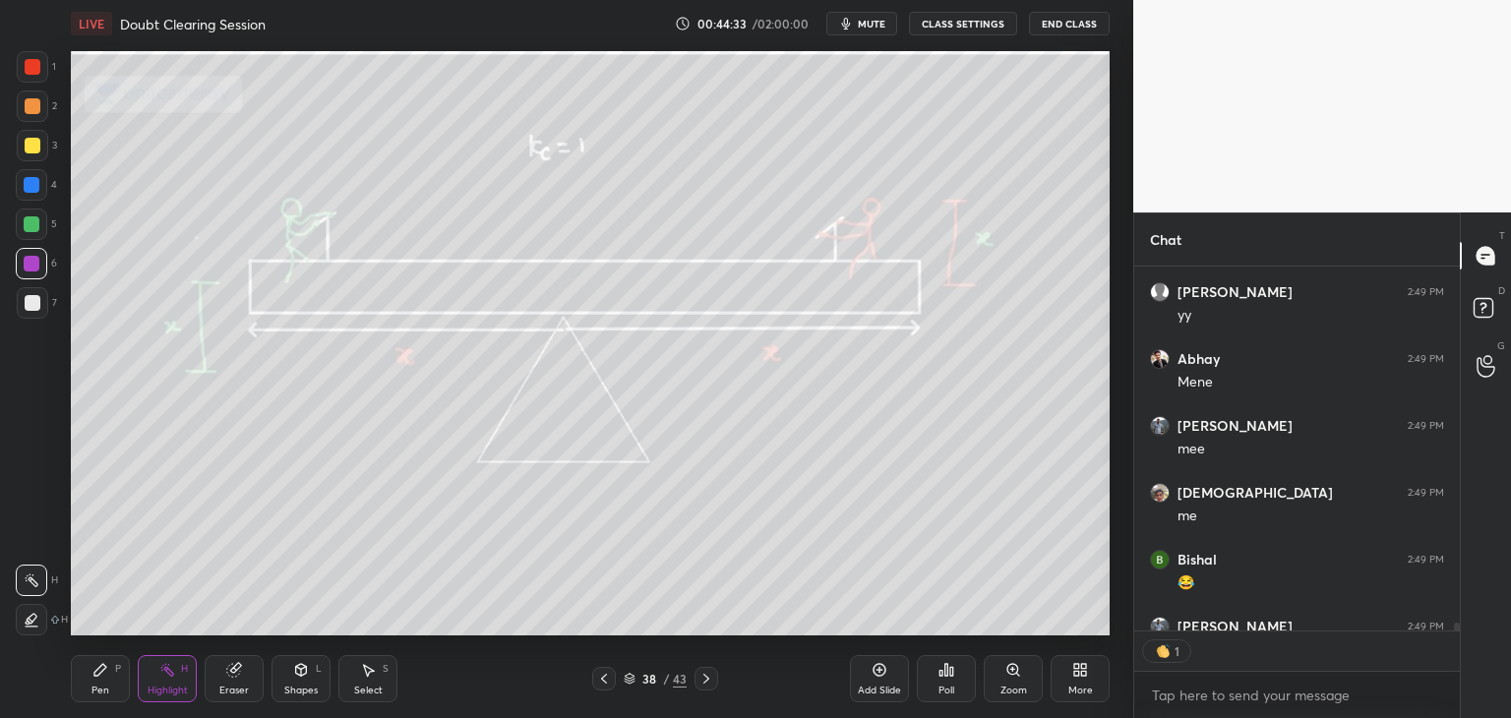
scroll to position [17335, 0]
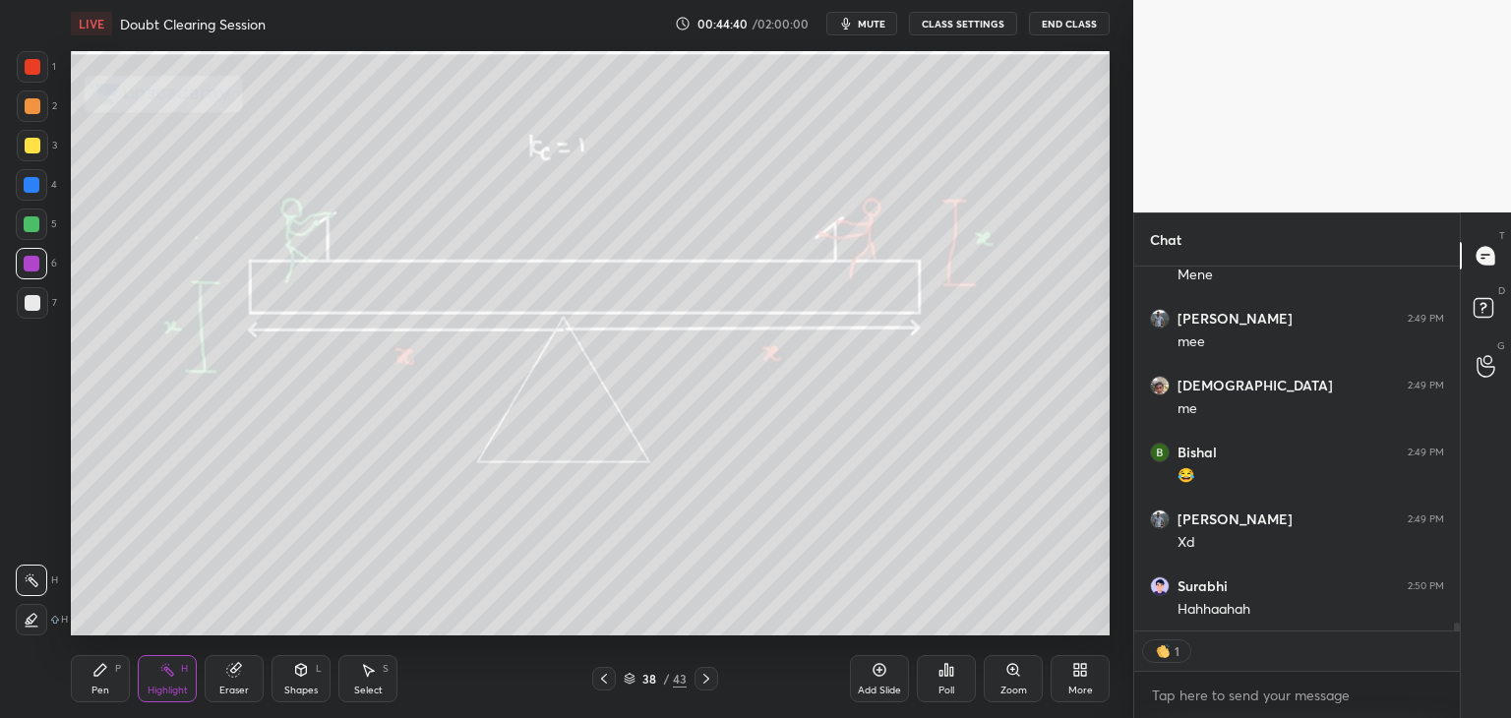
type textarea "x"
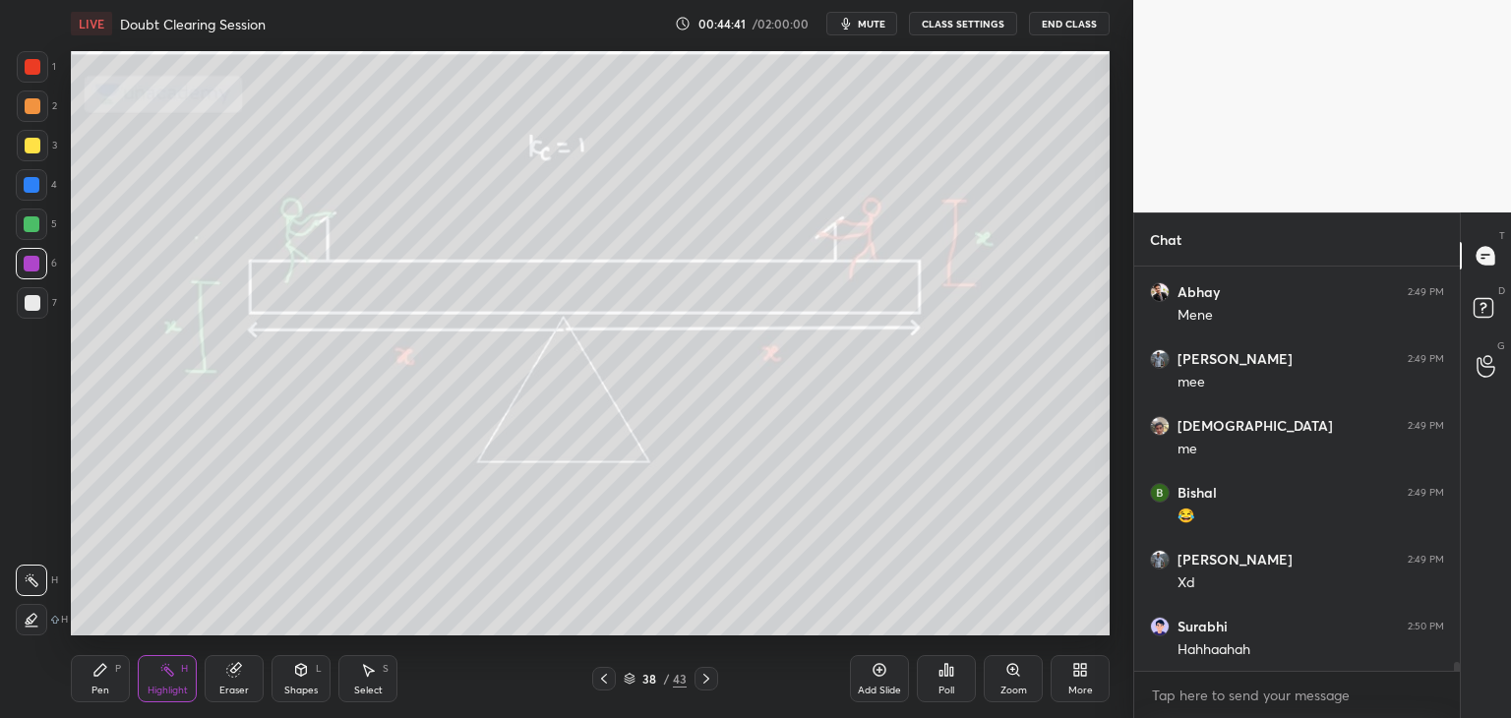
scroll to position [17362, 0]
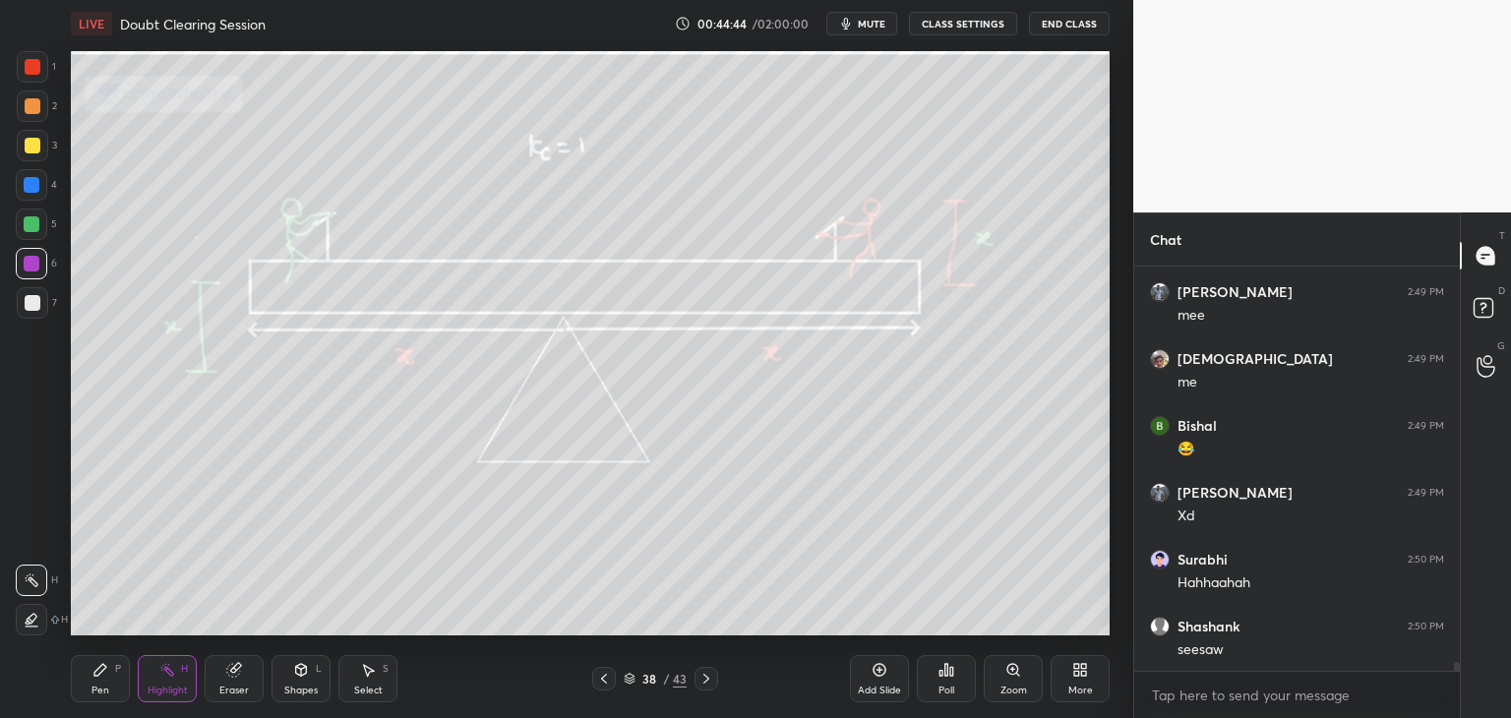
click at [709, 681] on icon at bounding box center [706, 679] width 16 height 16
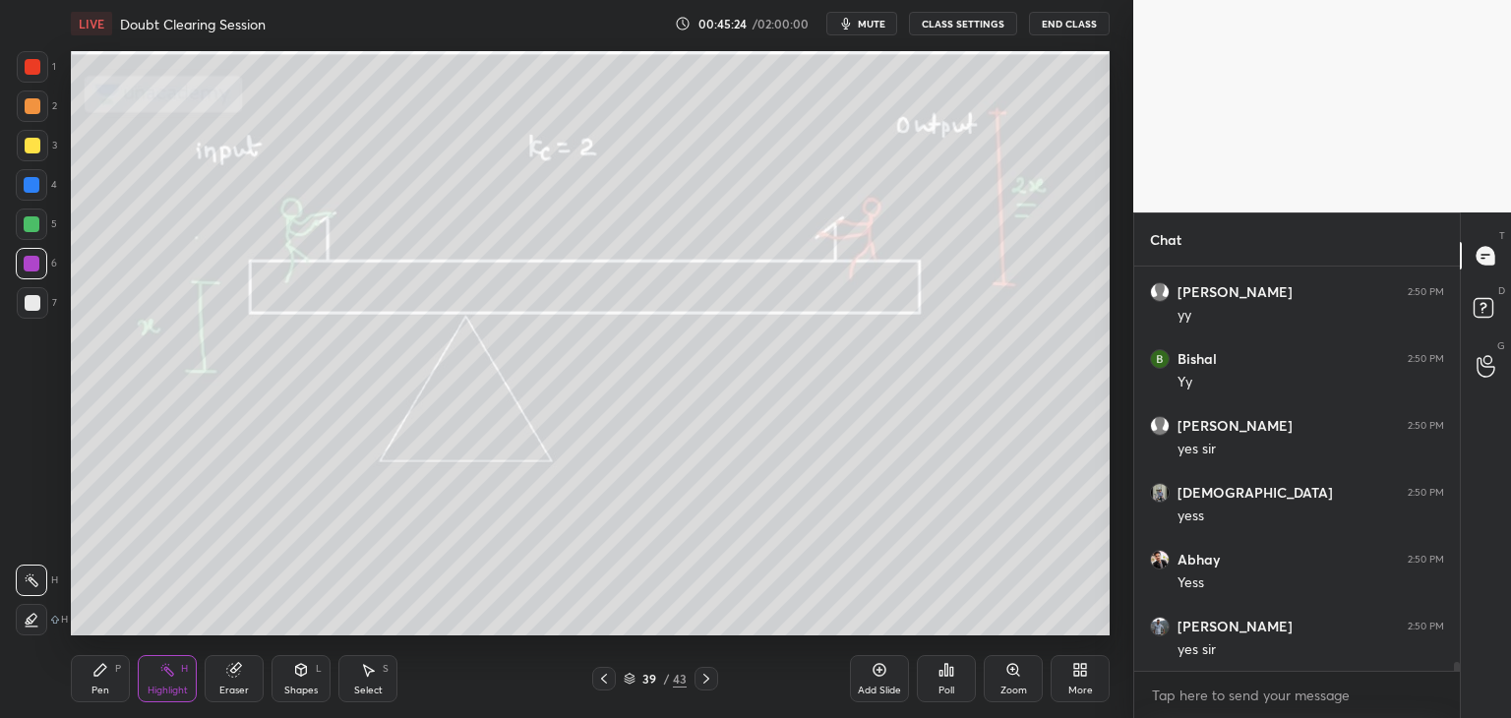
click at [628, 678] on icon at bounding box center [630, 679] width 12 height 12
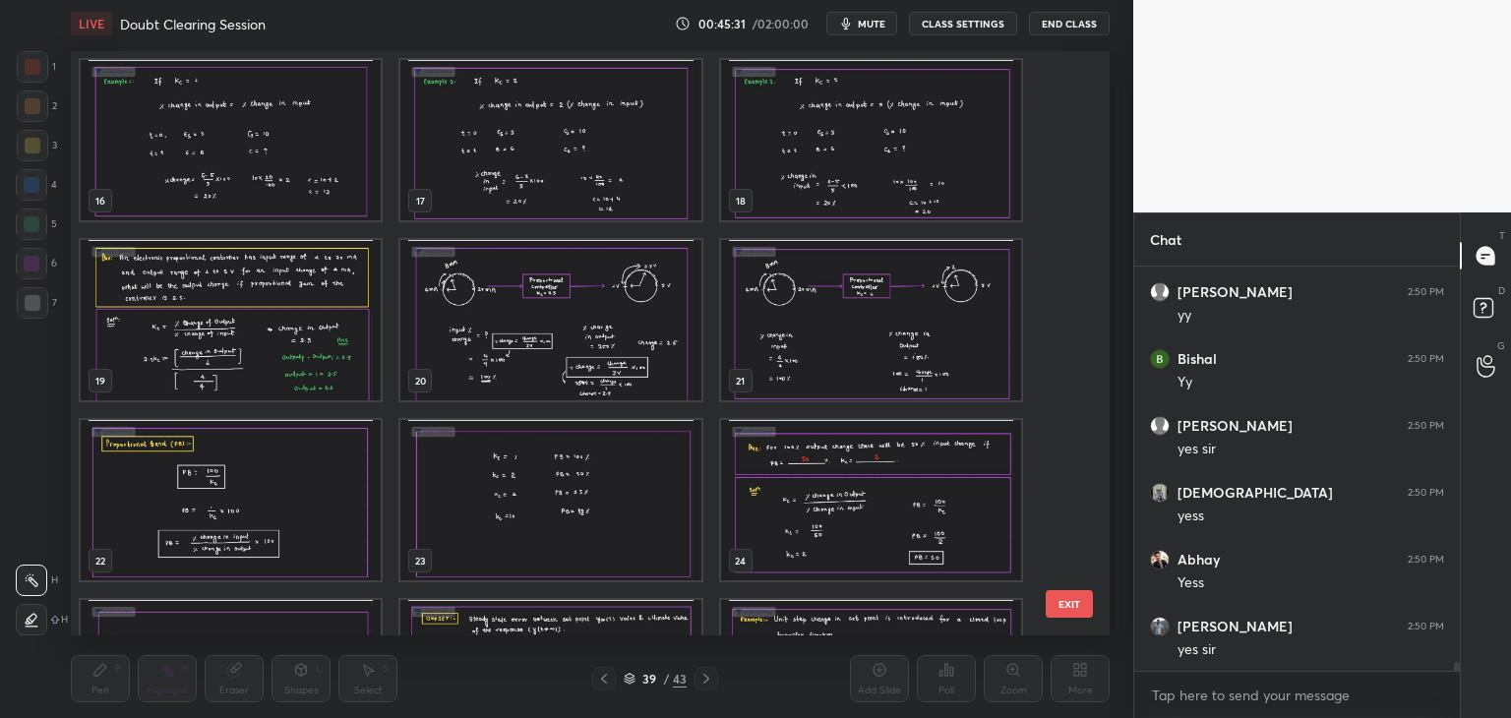
scroll to position [17830, 0]
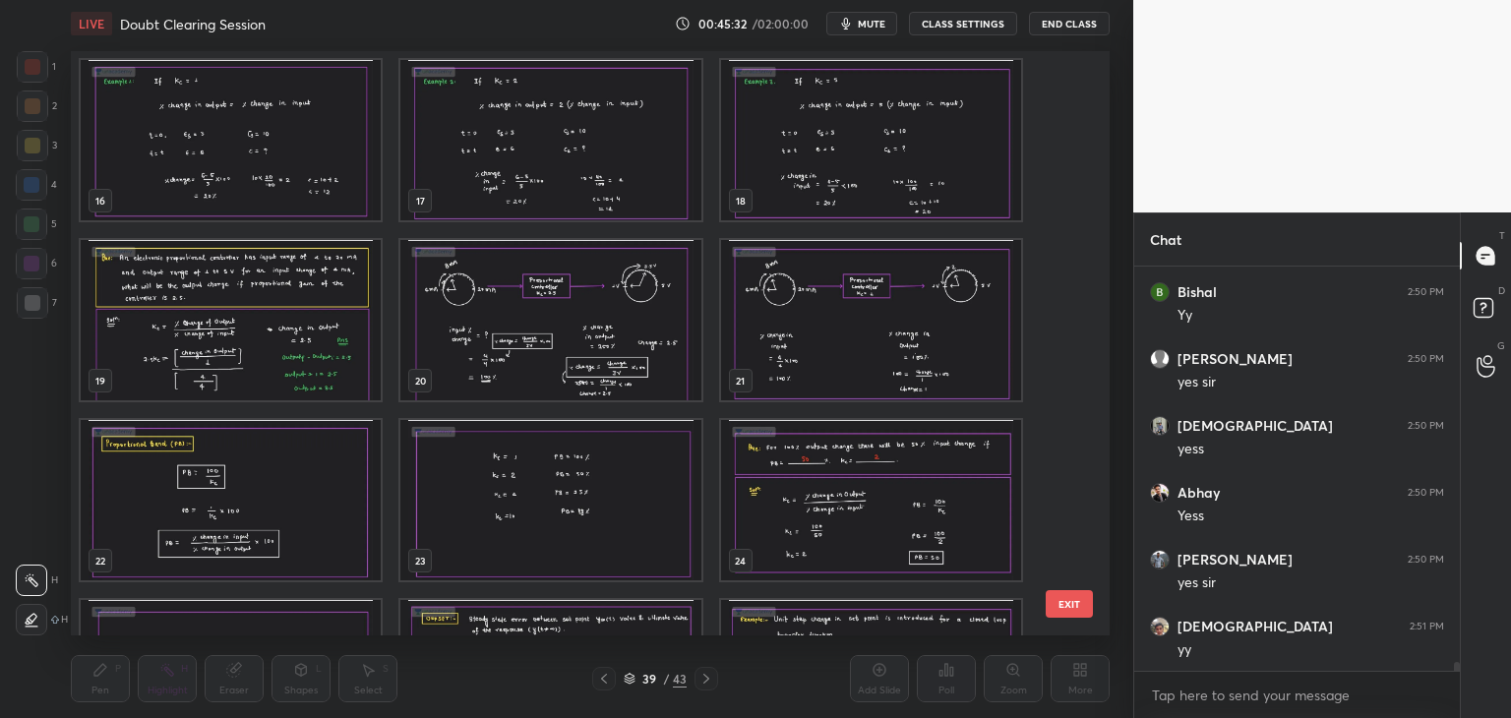
click at [268, 479] on img "grid" at bounding box center [231, 500] width 300 height 160
click at [273, 478] on img "grid" at bounding box center [231, 500] width 300 height 160
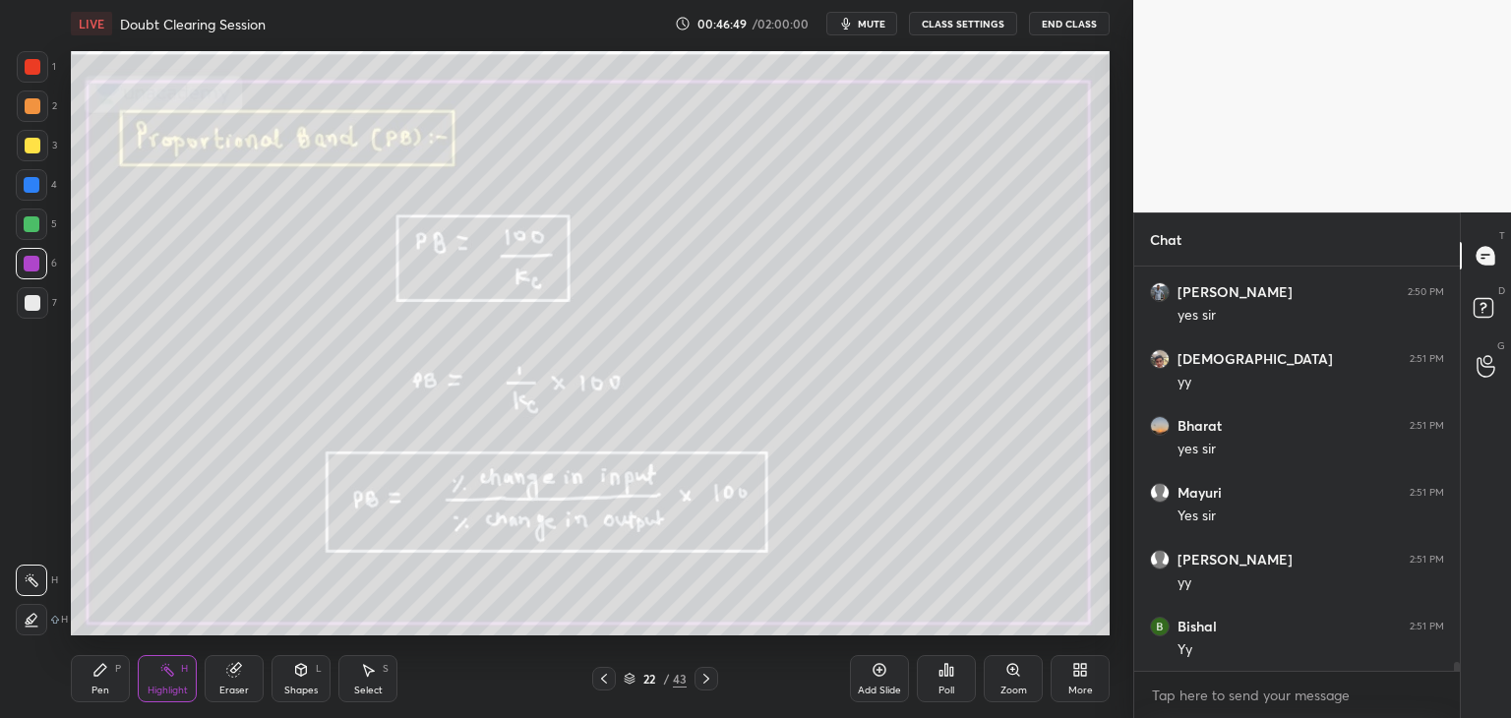
scroll to position [18164, 0]
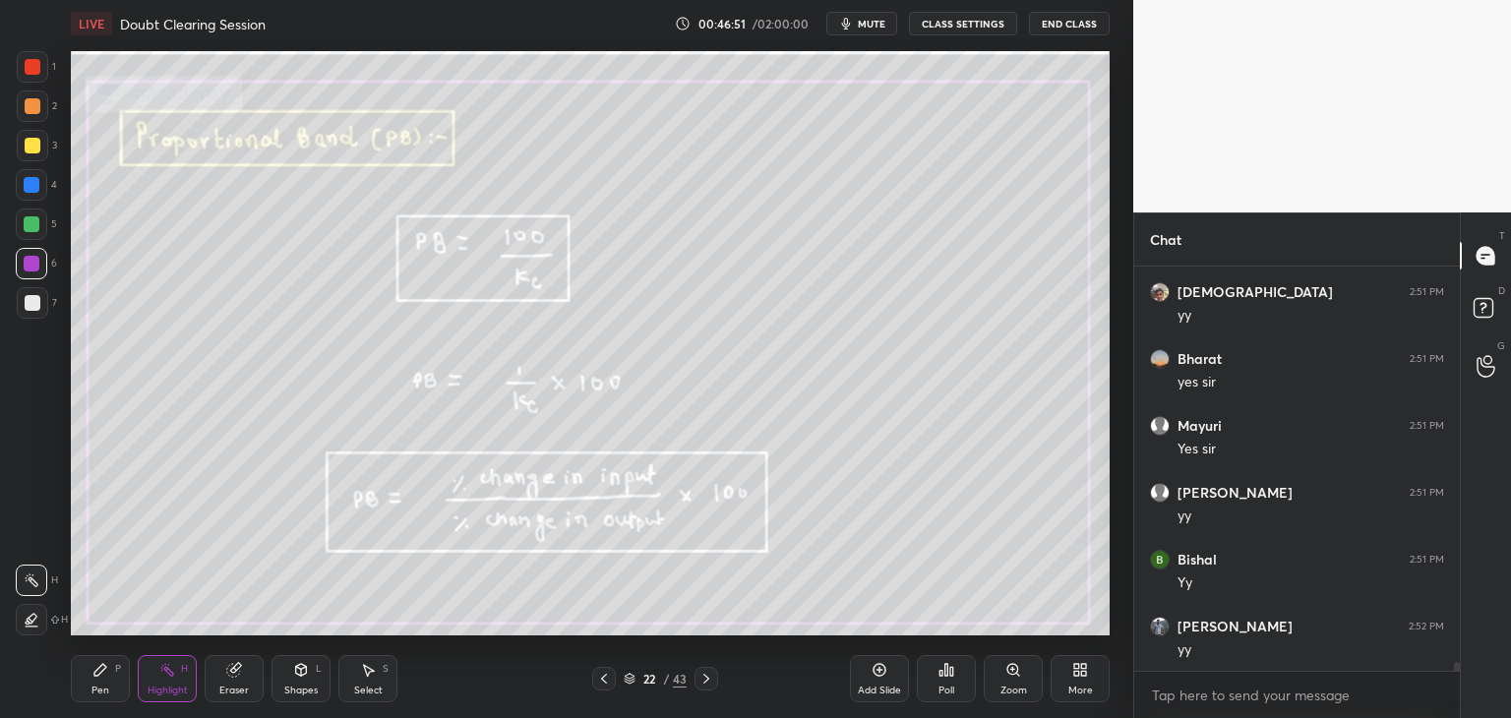
click at [629, 678] on icon at bounding box center [629, 676] width 10 height 5
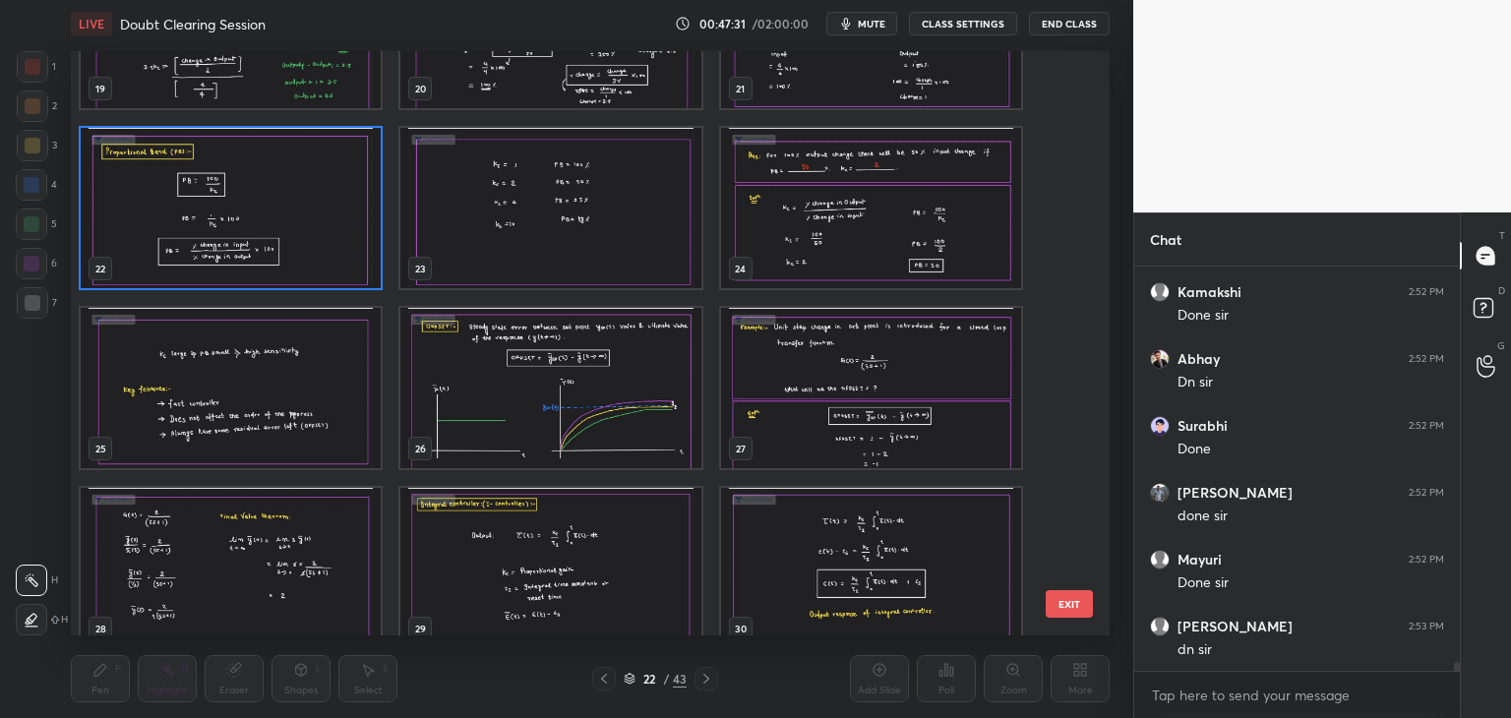
scroll to position [19120, 0]
click at [281, 408] on img "grid" at bounding box center [231, 388] width 300 height 160
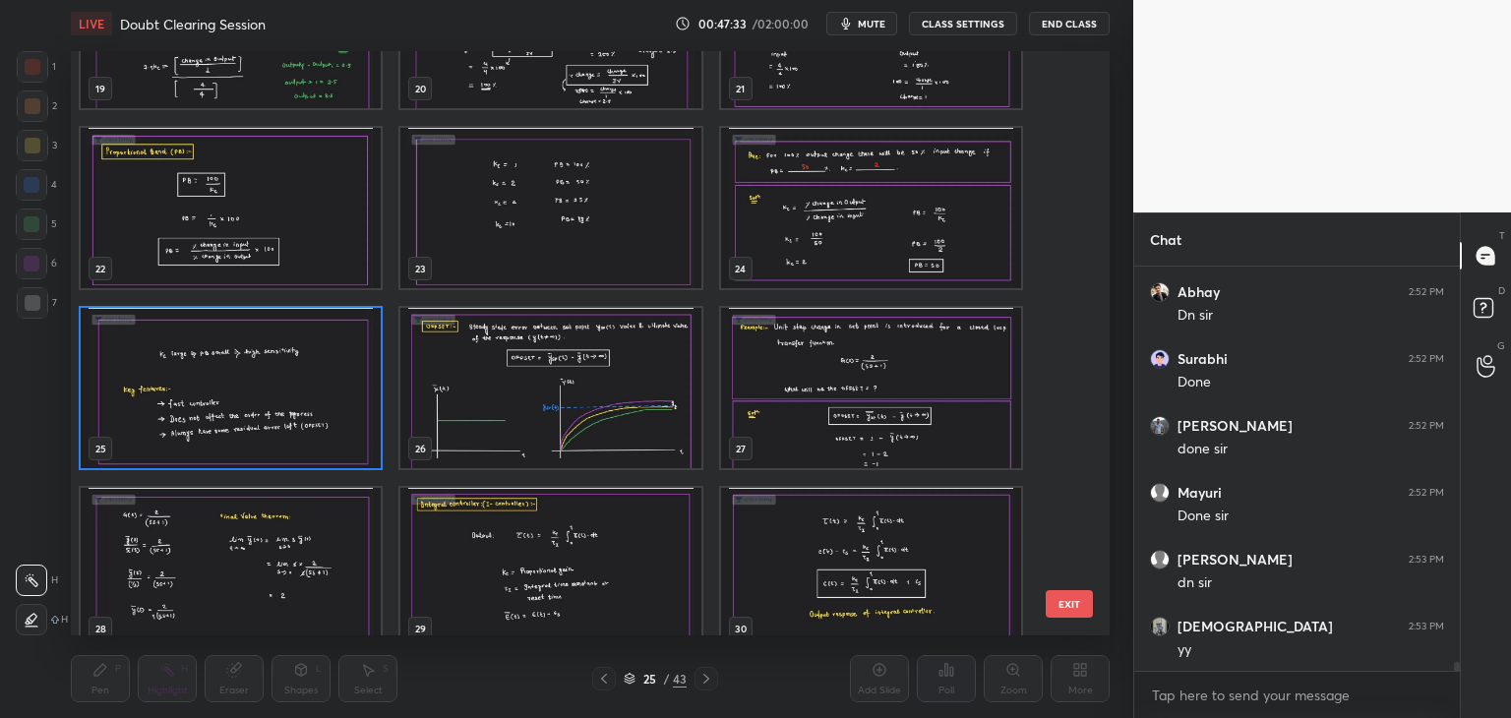
click at [281, 410] on img "grid" at bounding box center [231, 388] width 300 height 160
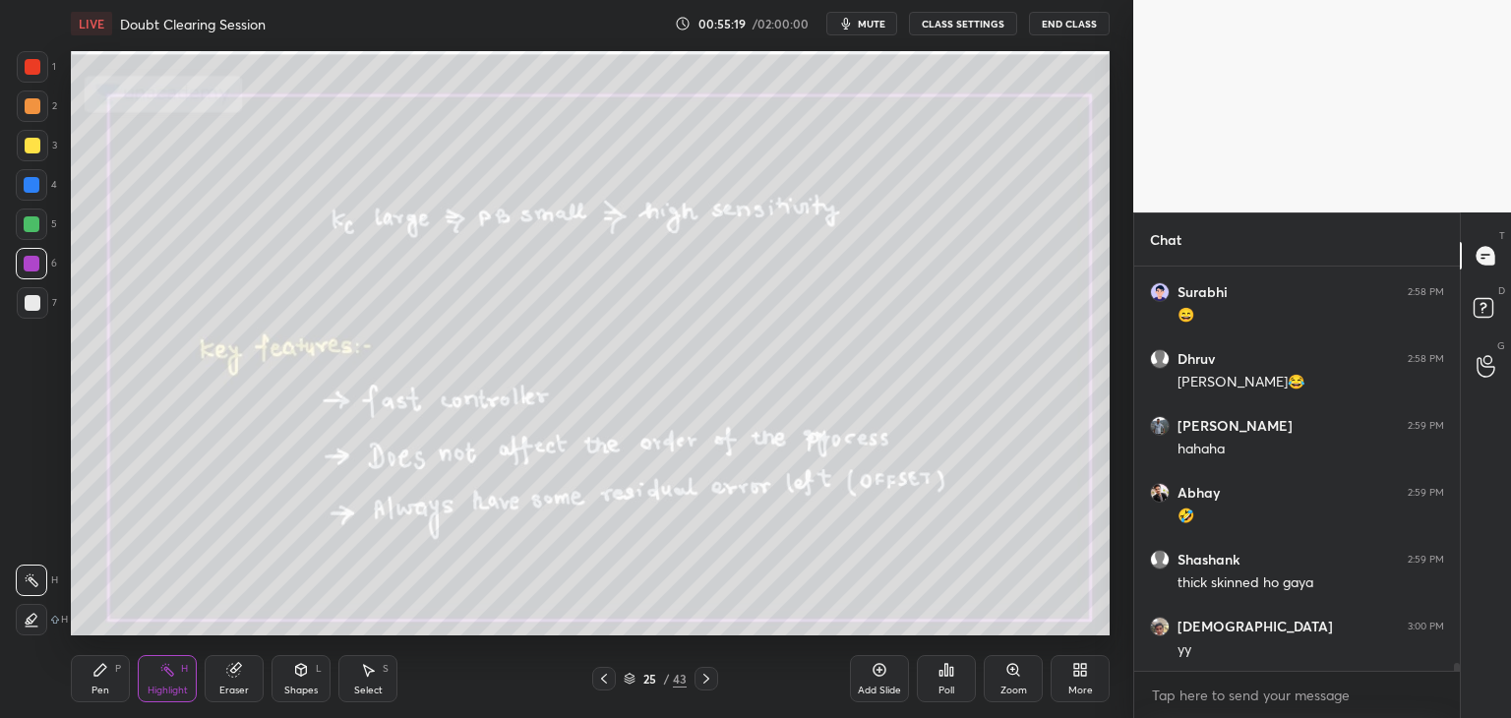
scroll to position [21246, 0]
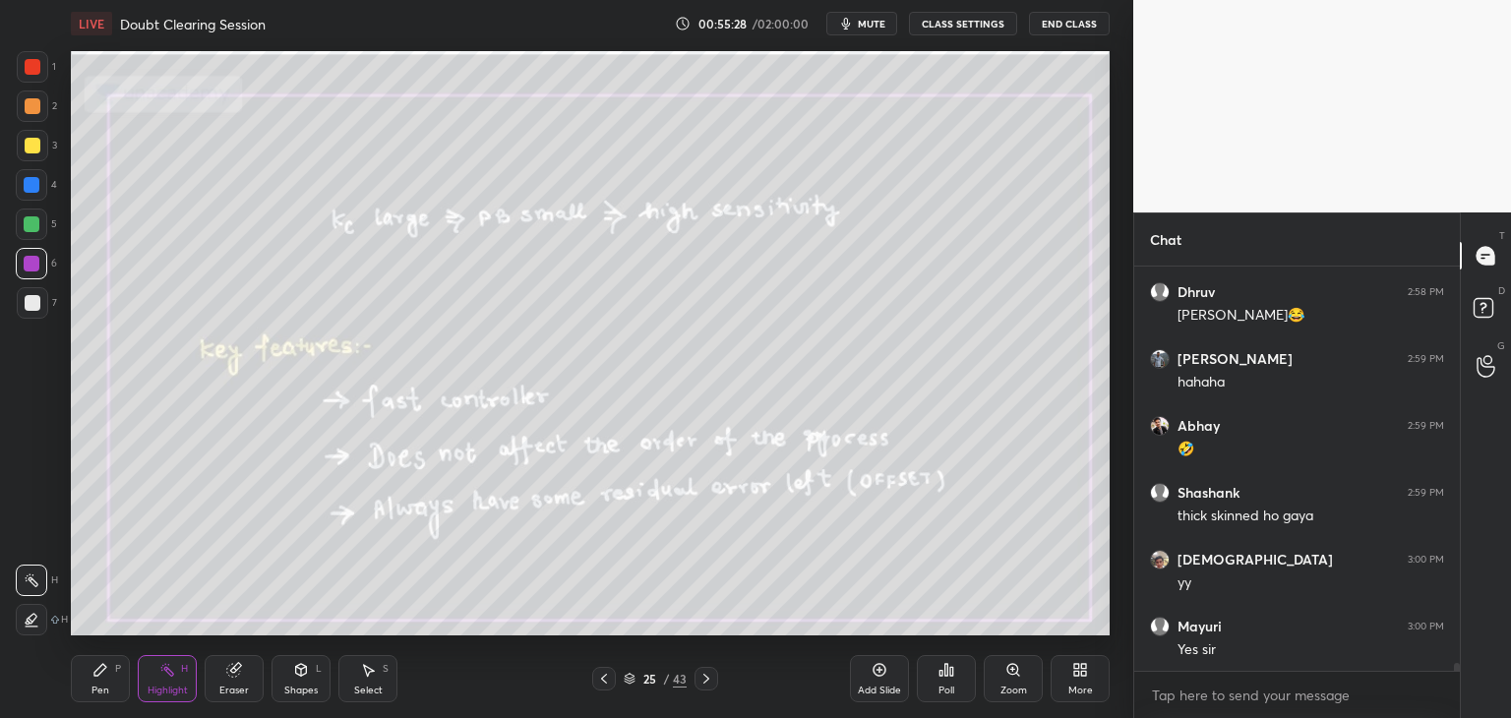
click at [99, 690] on div "Pen" at bounding box center [100, 690] width 18 height 10
click at [25, 301] on div at bounding box center [33, 303] width 16 height 16
click at [31, 615] on icon at bounding box center [33, 620] width 16 height 12
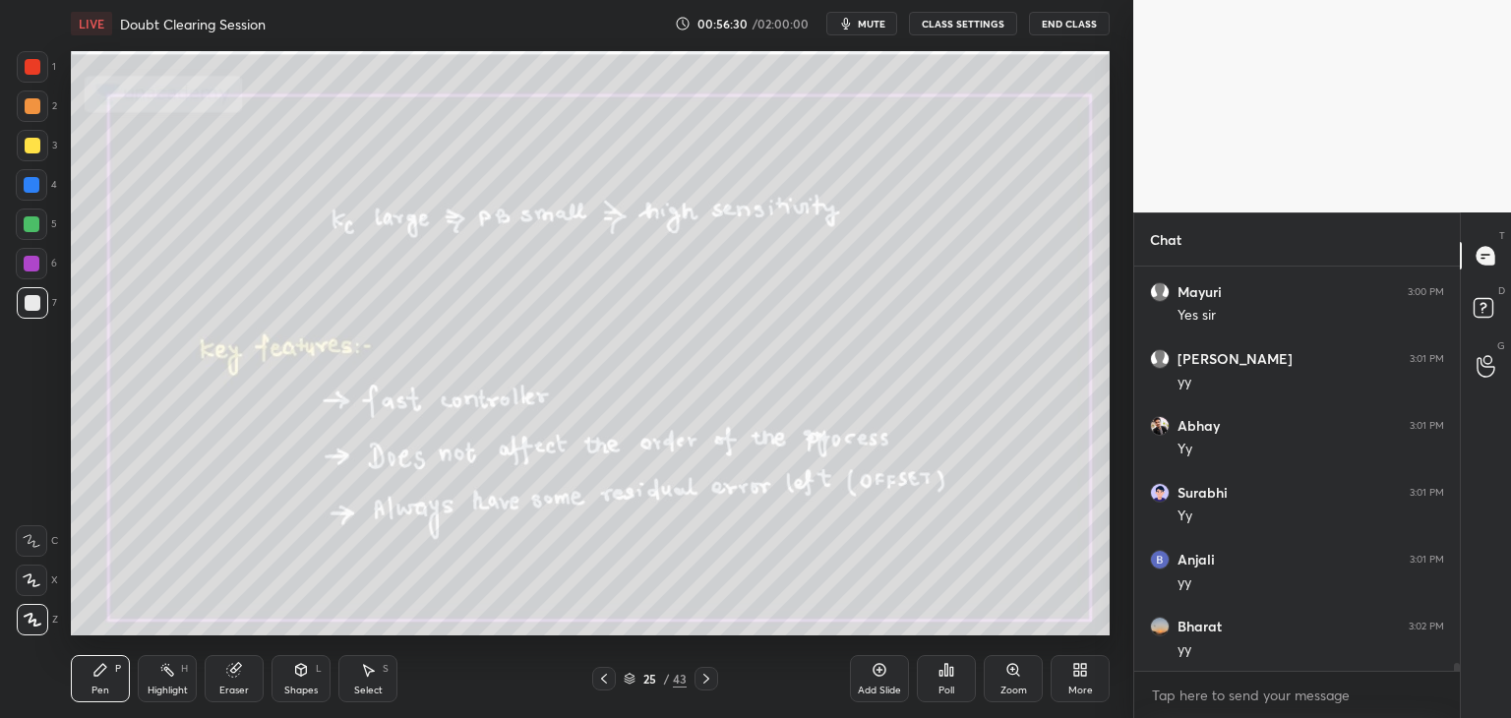
scroll to position [21648, 0]
drag, startPoint x: 624, startPoint y: 683, endPoint x: 639, endPoint y: 677, distance: 15.9
click at [625, 683] on icon at bounding box center [630, 679] width 12 height 12
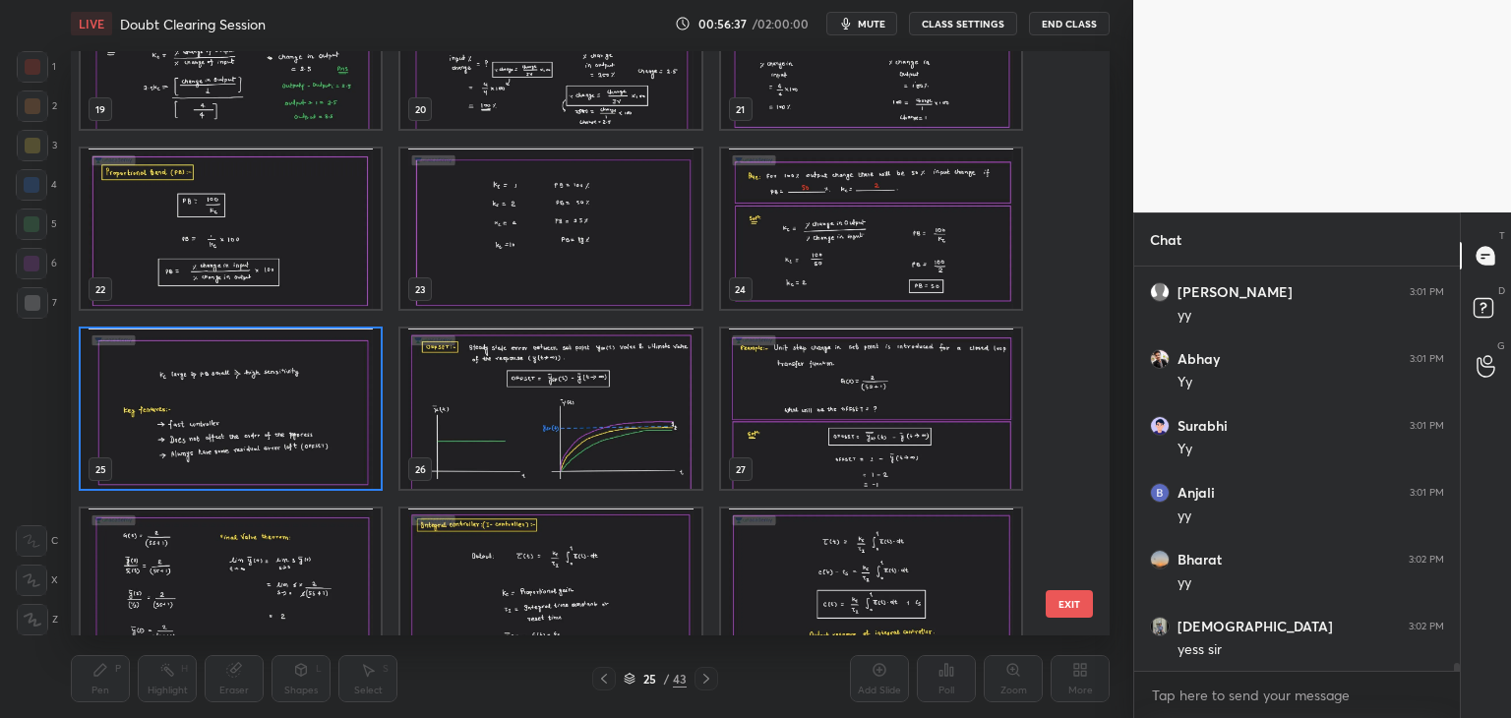
scroll to position [1172, 0]
click at [573, 446] on img "grid" at bounding box center [550, 408] width 300 height 160
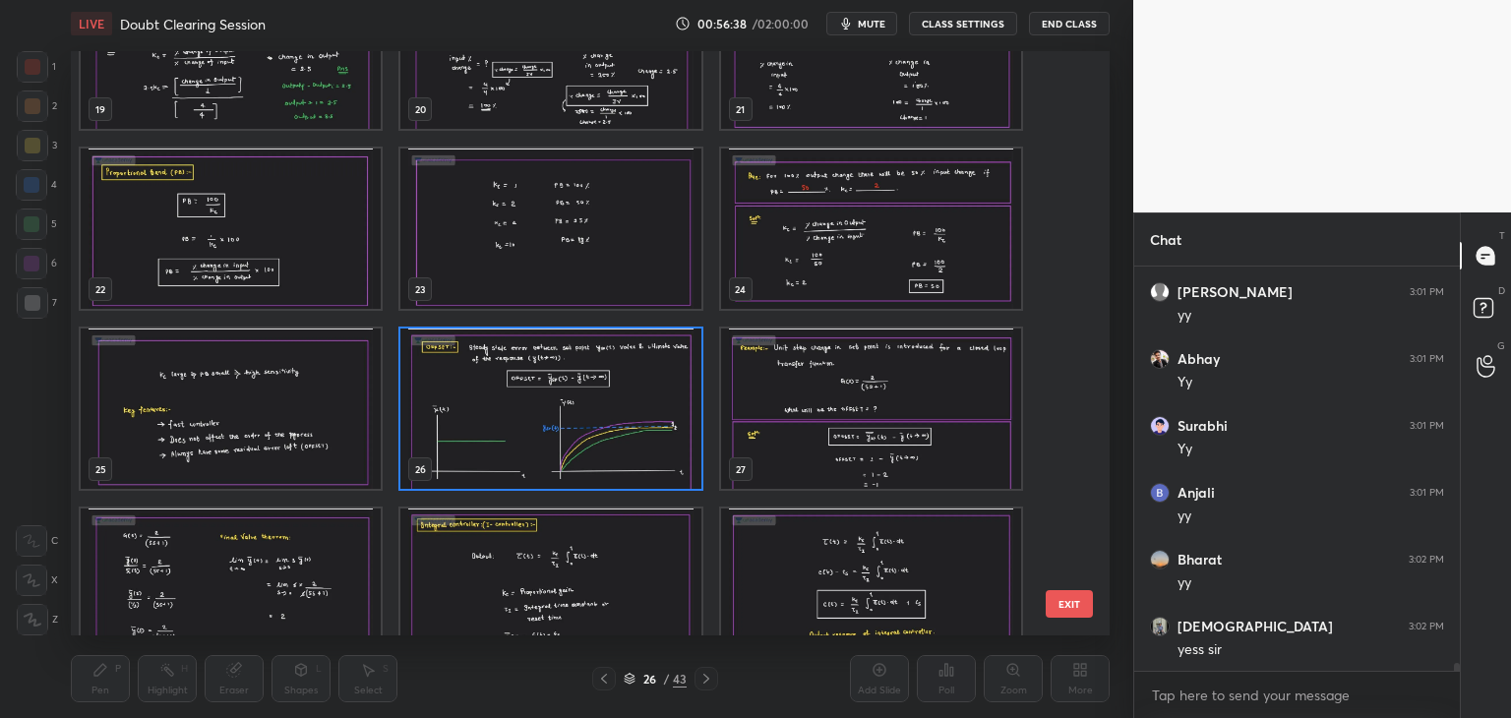
click at [575, 447] on img "grid" at bounding box center [550, 408] width 300 height 160
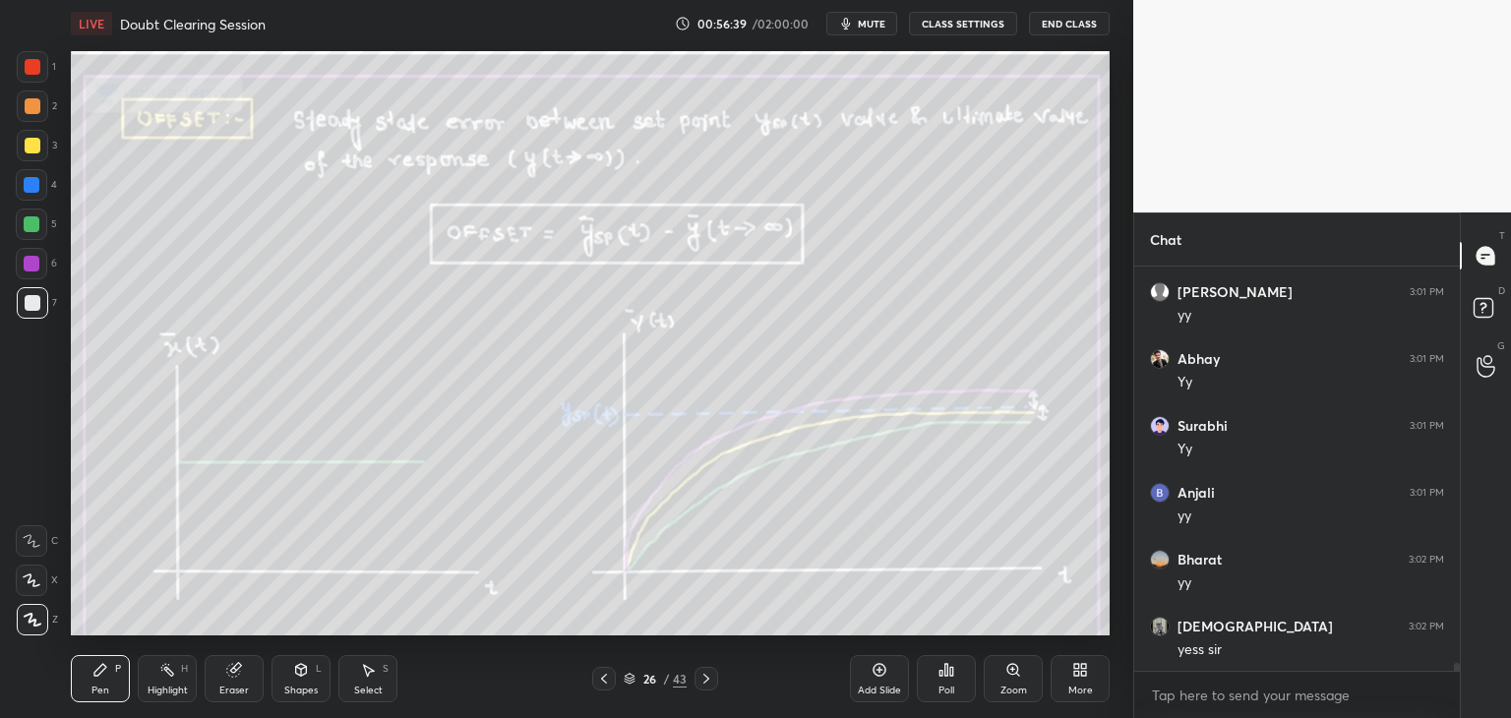
click at [596, 685] on icon at bounding box center [604, 679] width 16 height 16
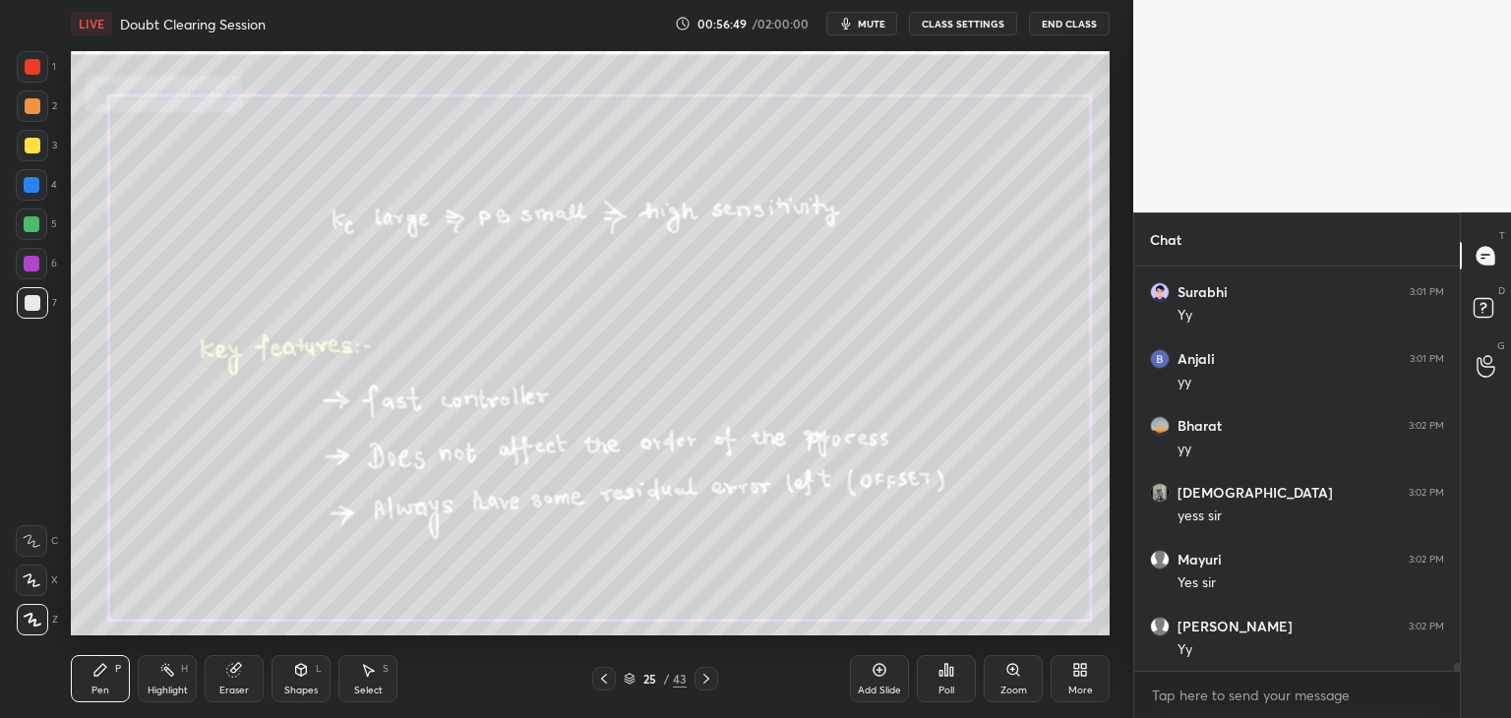
scroll to position [21848, 0]
click at [219, 681] on div "Eraser" at bounding box center [234, 678] width 59 height 47
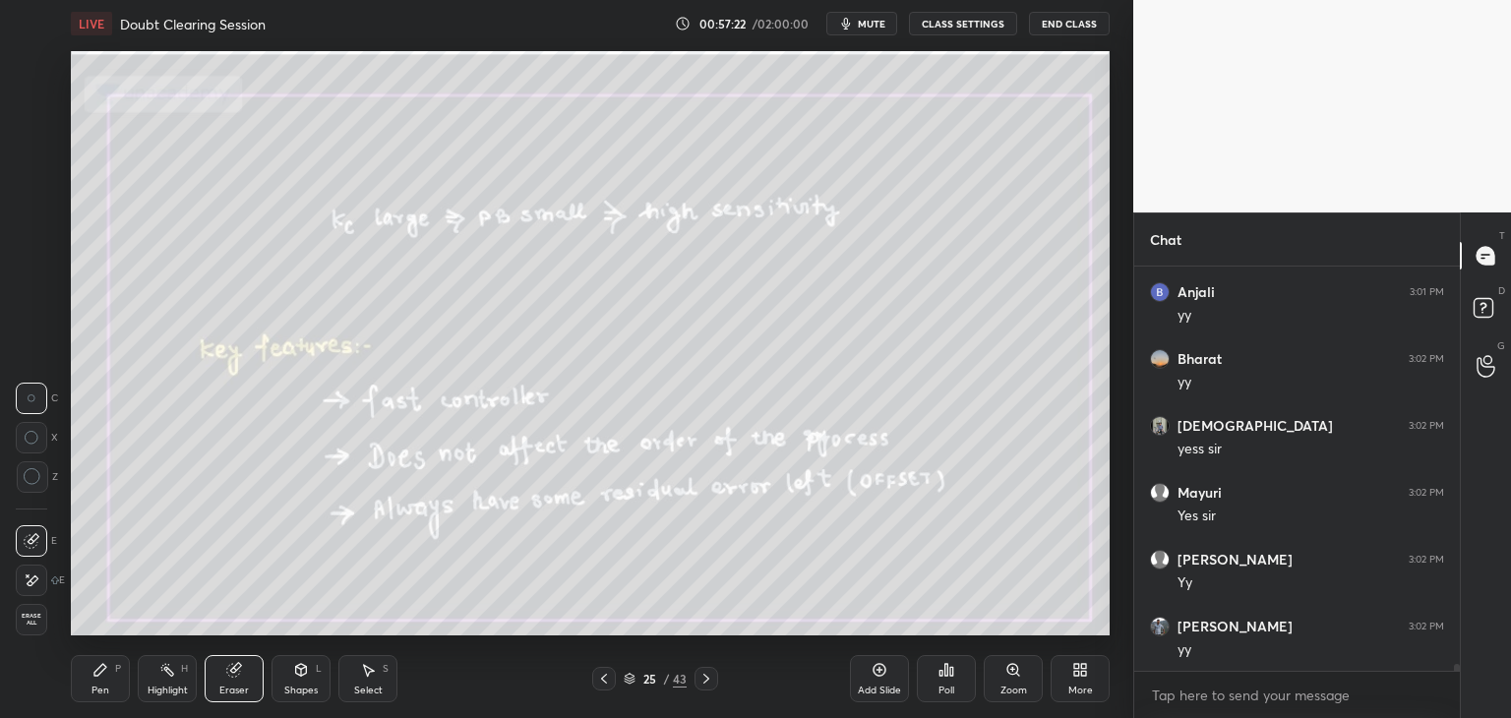
click at [37, 622] on span "Erase all" at bounding box center [32, 620] width 30 height 14
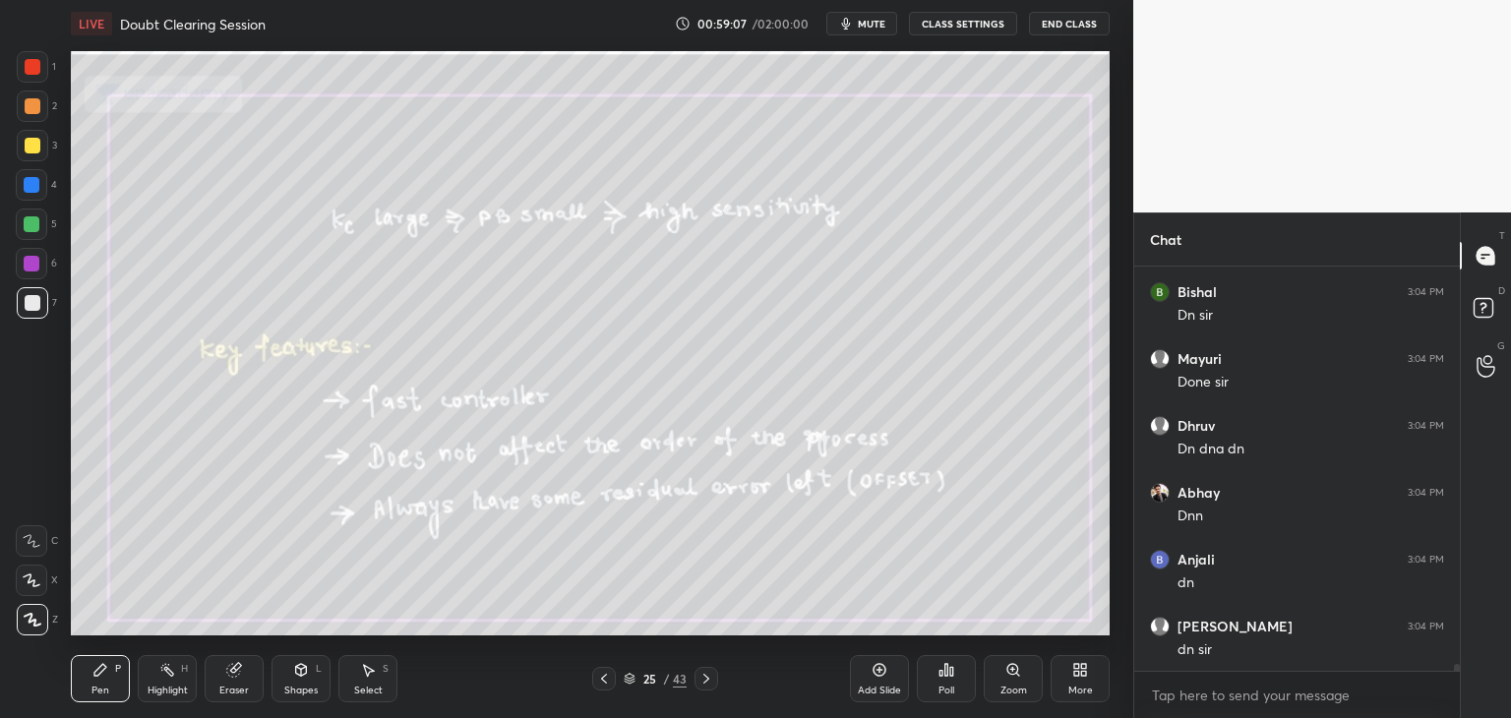
scroll to position [22918, 0]
click at [631, 680] on icon at bounding box center [629, 680] width 10 height 3
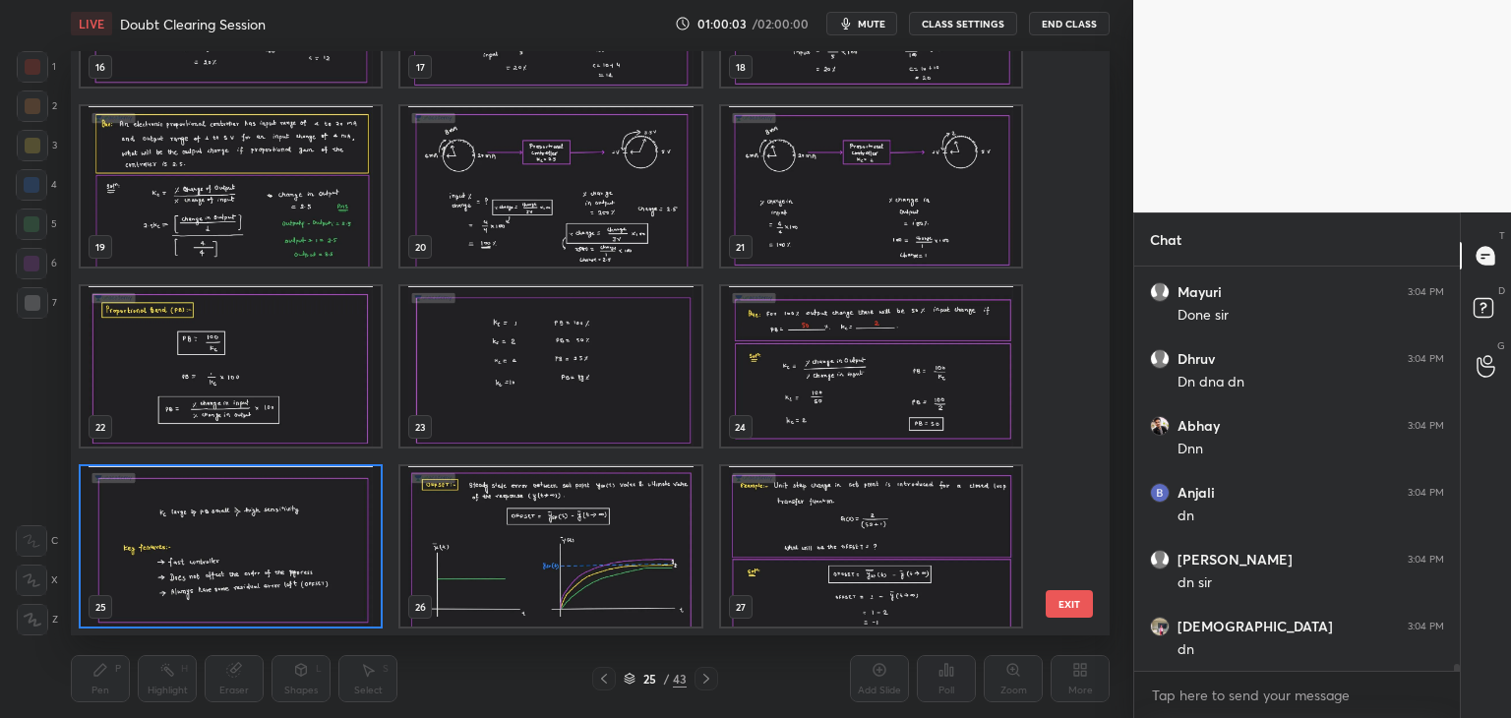
scroll to position [578, 1029]
click at [554, 542] on img "grid" at bounding box center [550, 546] width 300 height 160
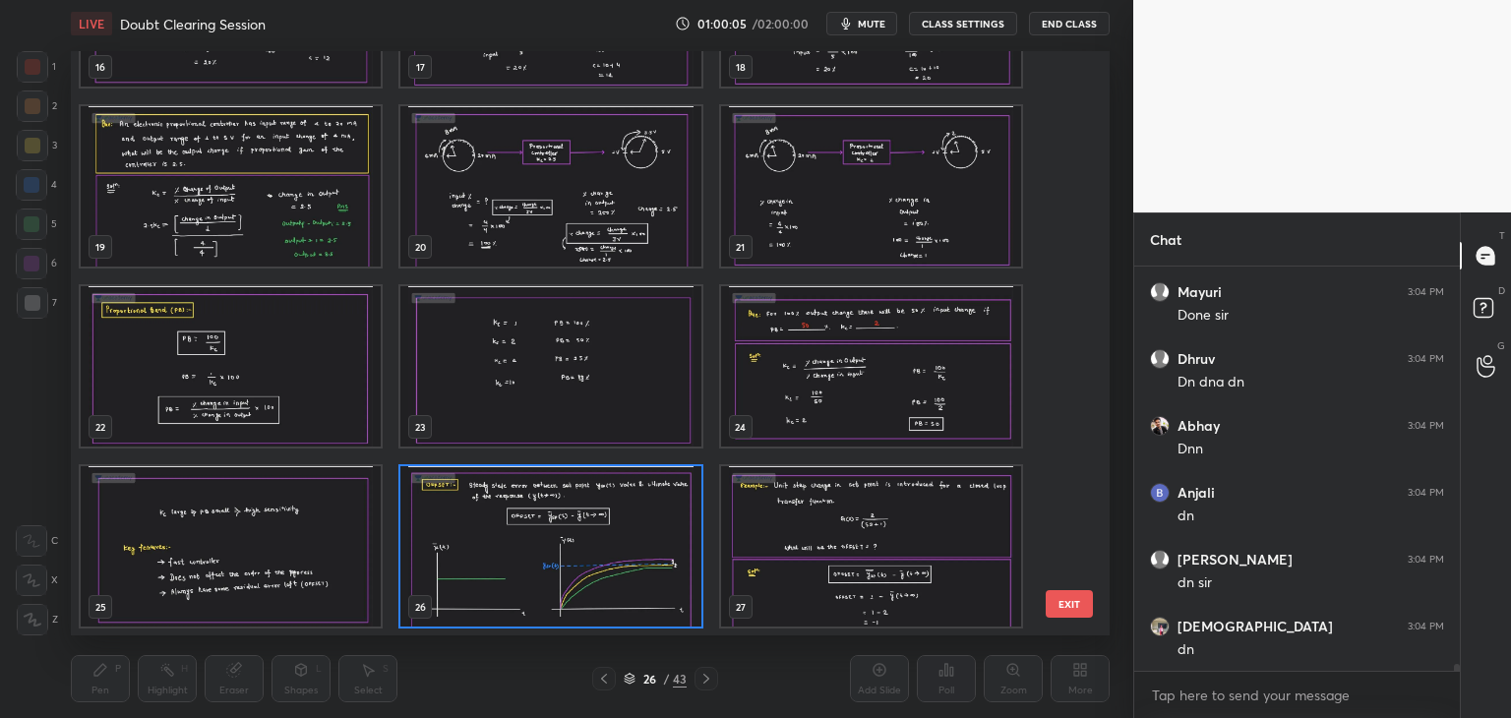
click at [555, 543] on img "grid" at bounding box center [550, 546] width 300 height 160
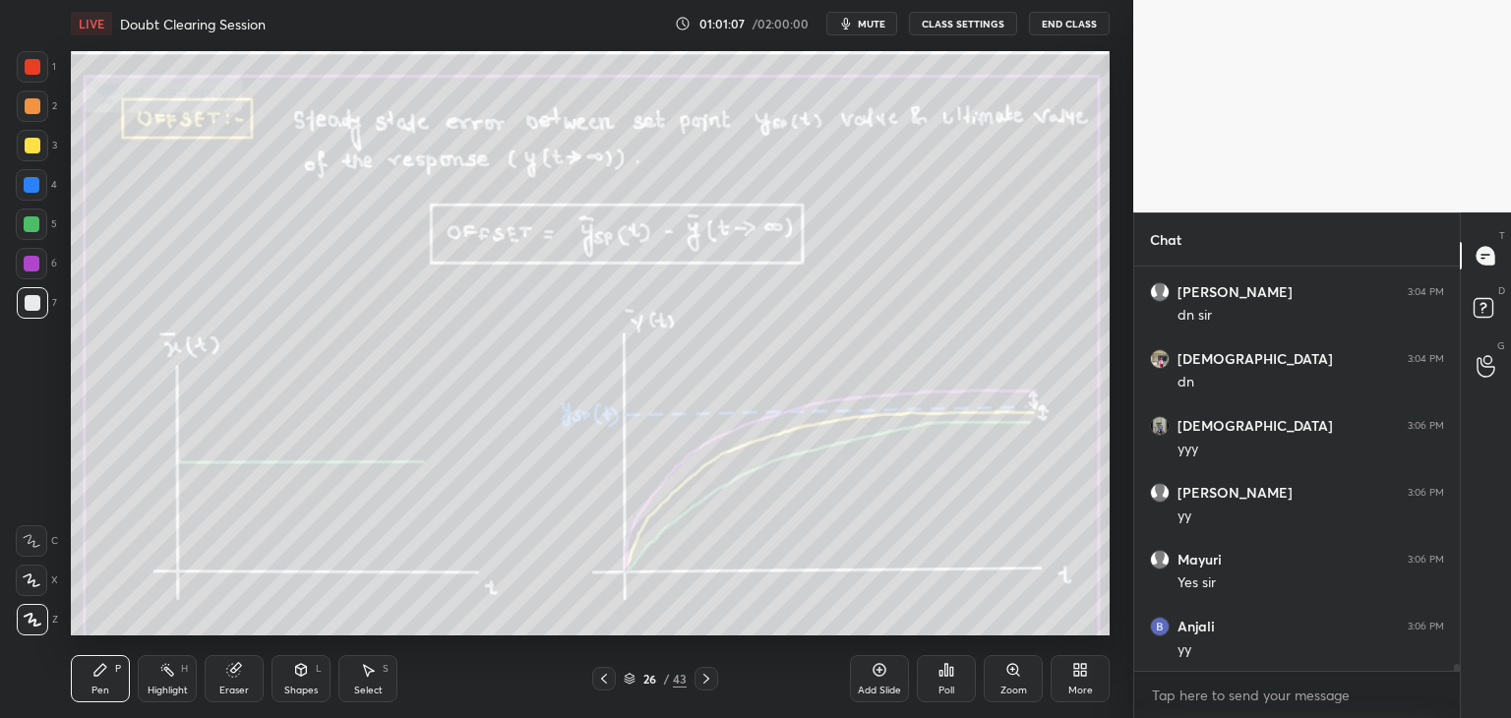
scroll to position [23253, 0]
click at [239, 683] on div "Eraser" at bounding box center [234, 678] width 59 height 47
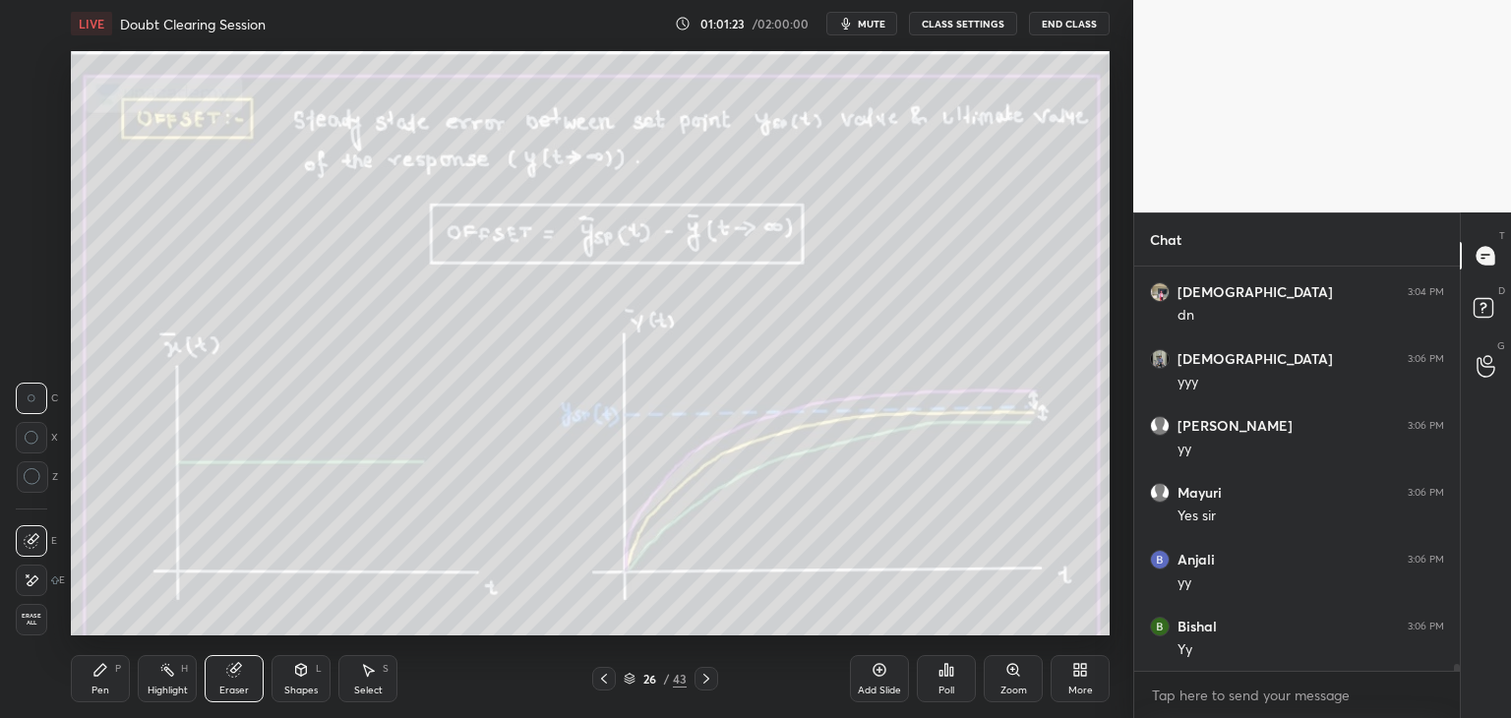
click at [34, 620] on span "Erase all" at bounding box center [32, 620] width 30 height 14
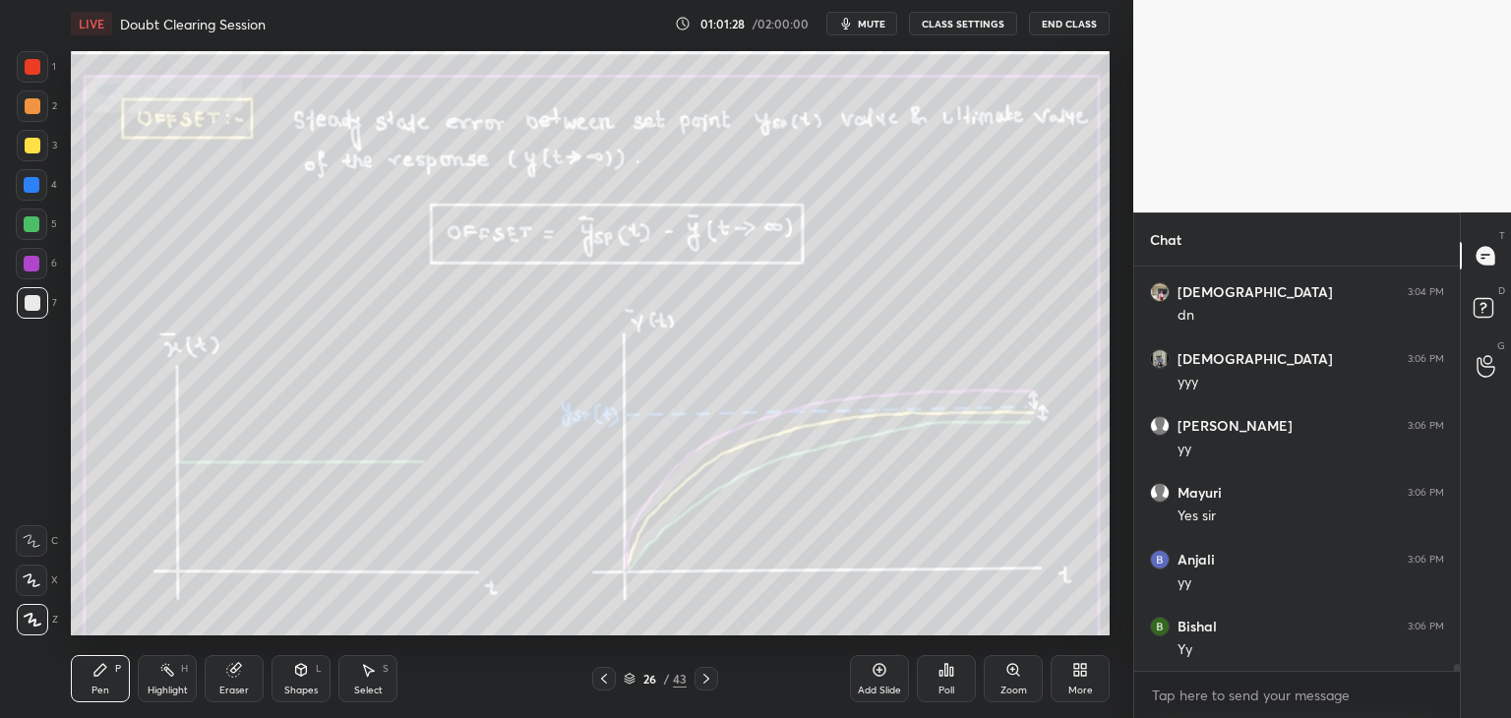
scroll to position [23319, 0]
click at [304, 687] on div "Shapes" at bounding box center [300, 690] width 33 height 10
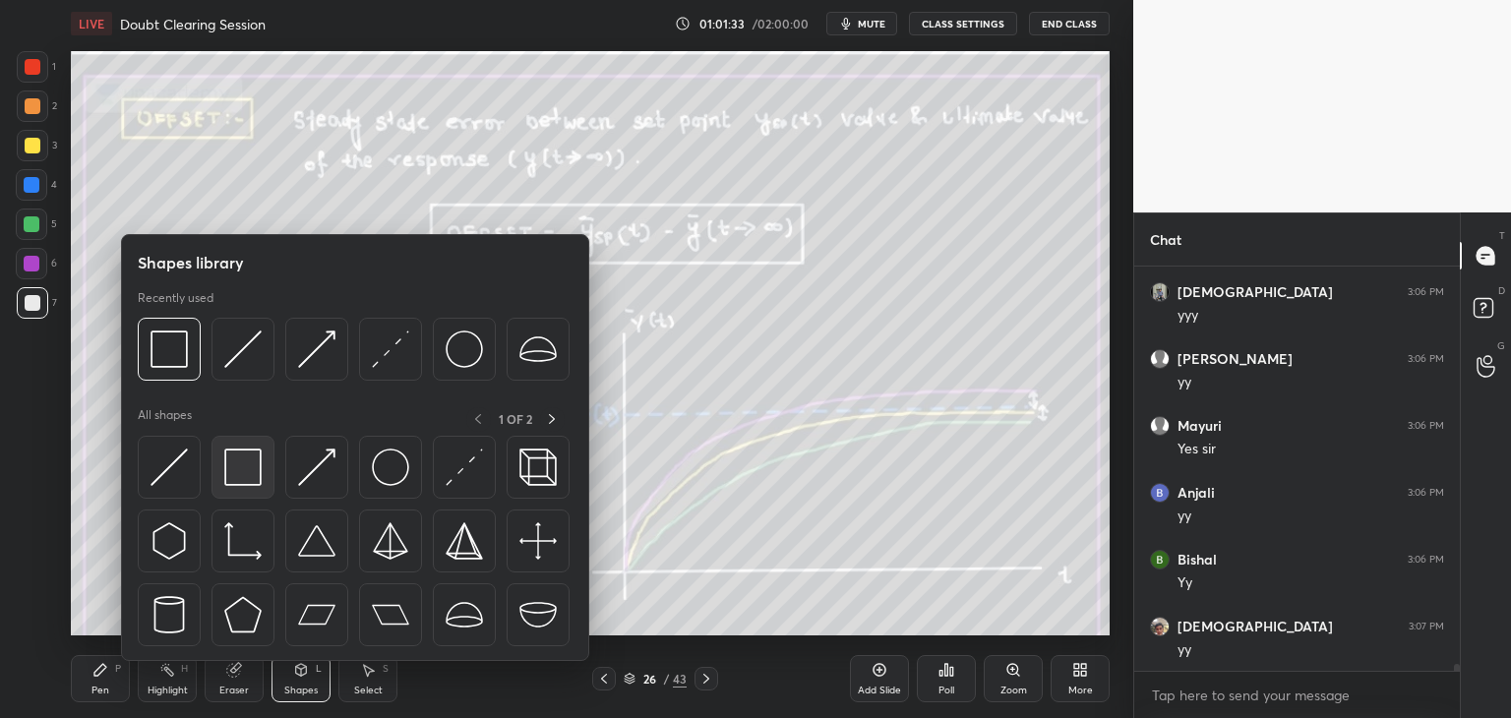
click at [249, 476] on img at bounding box center [242, 466] width 37 height 37
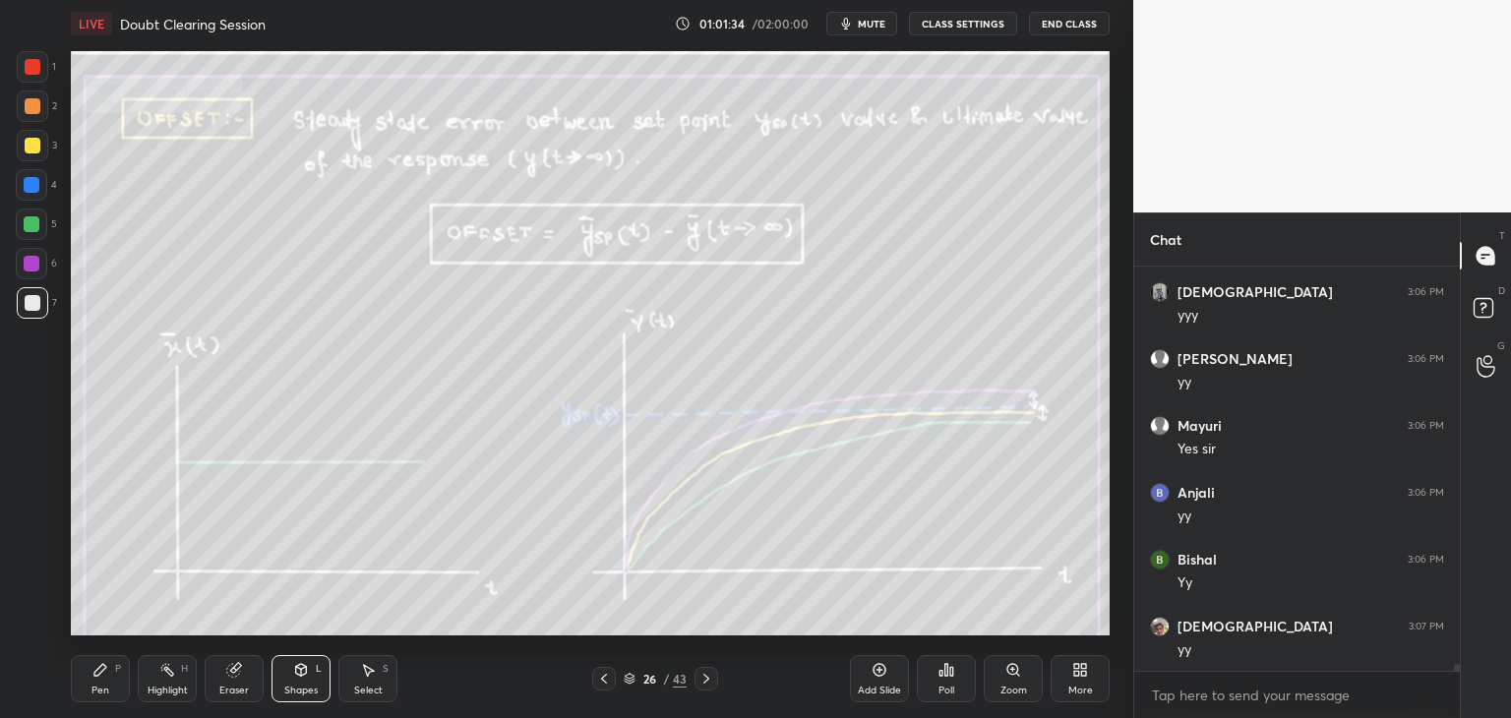
click at [33, 257] on div at bounding box center [32, 264] width 16 height 16
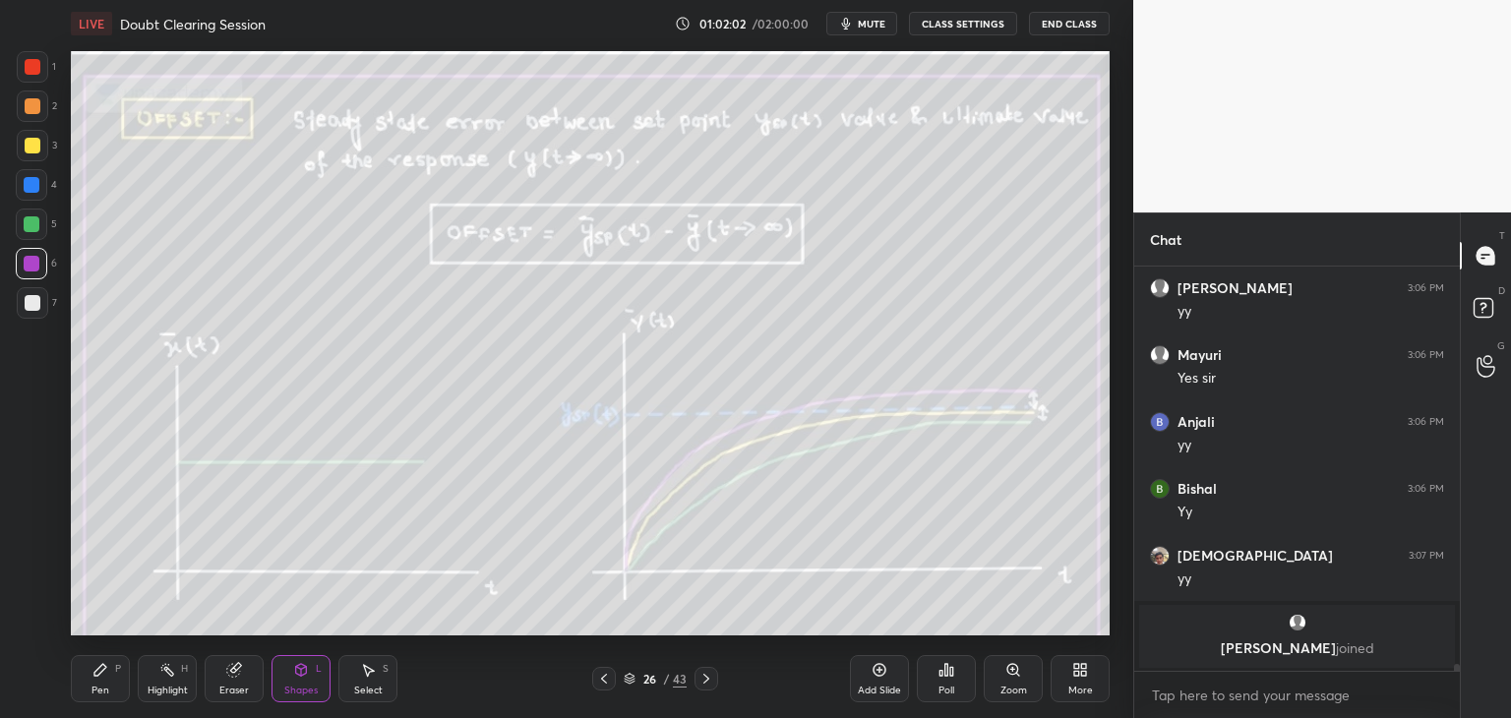
click at [879, 29] on span "mute" at bounding box center [872, 24] width 28 height 14
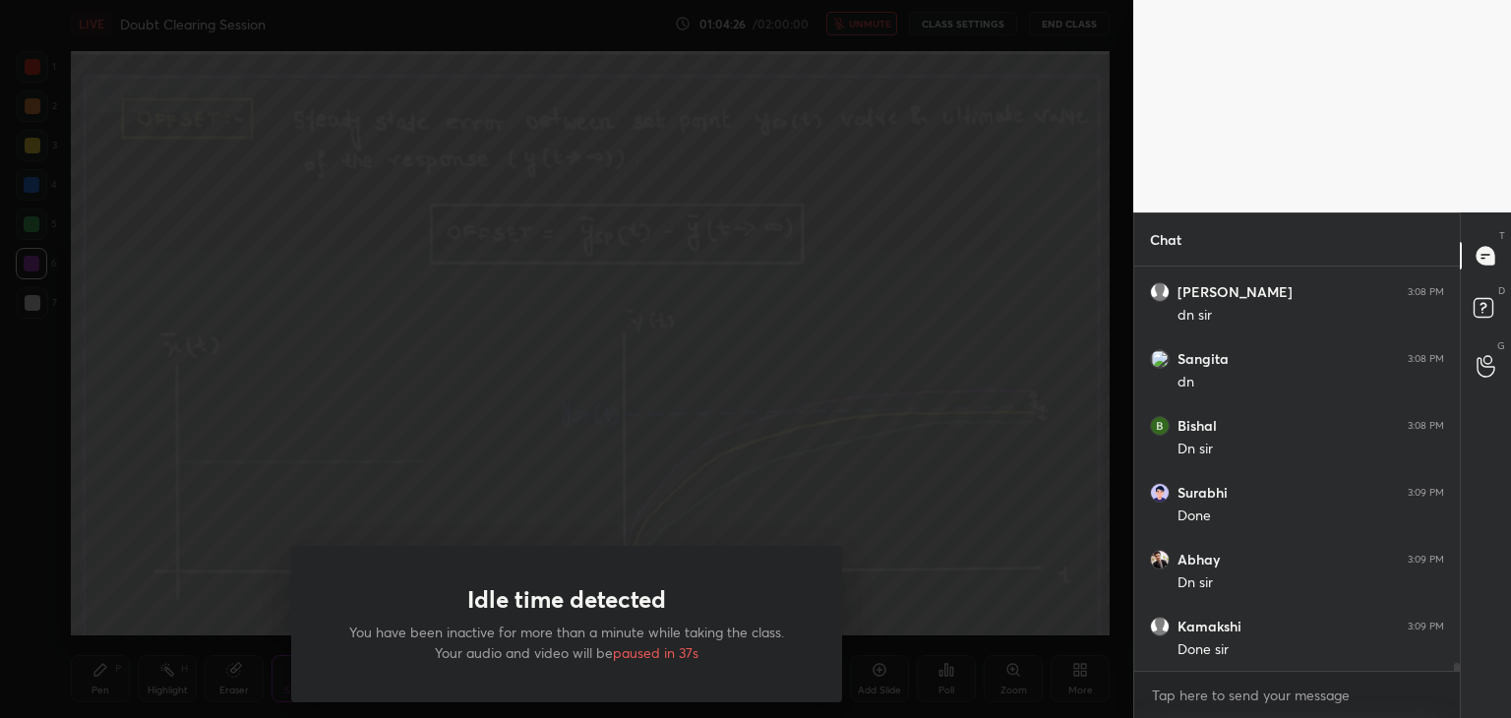
scroll to position [19437, 0]
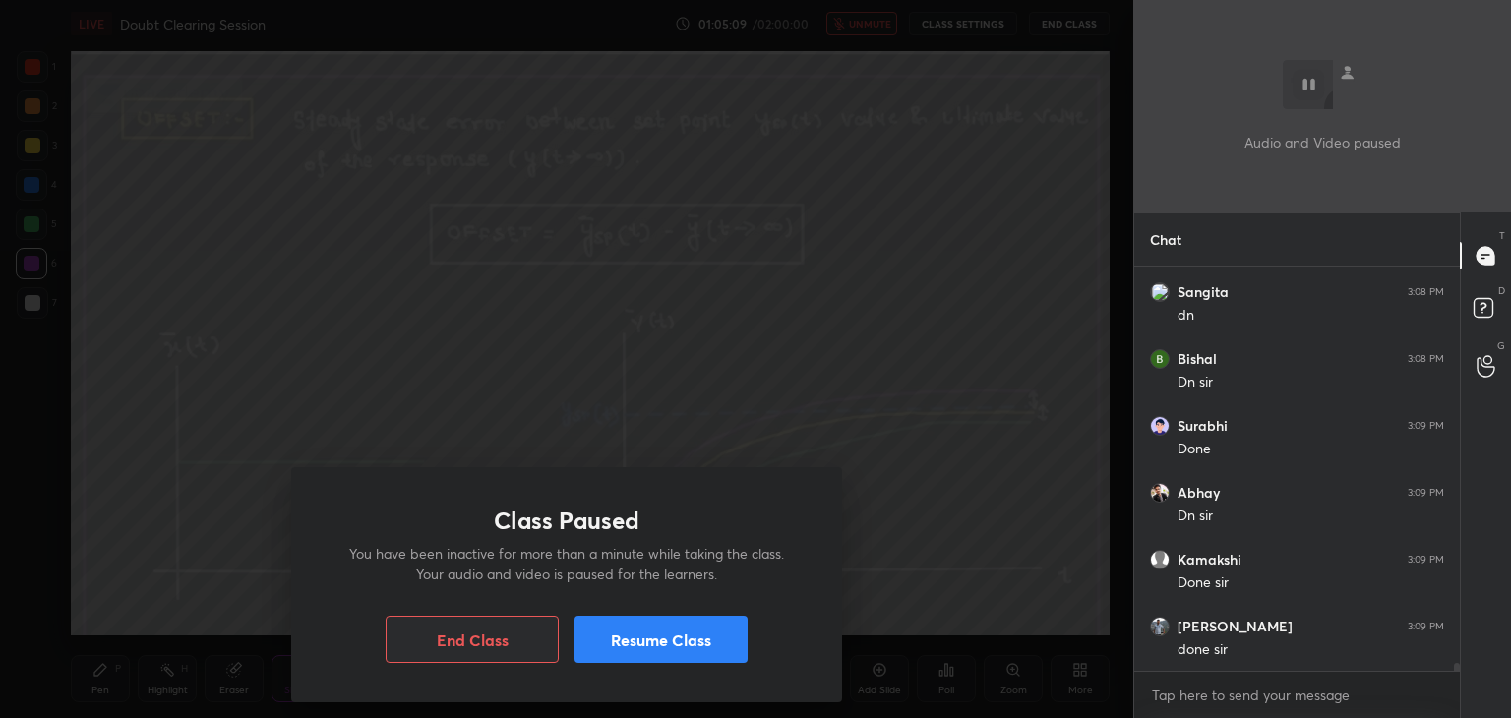
click at [651, 646] on button "Resume Class" at bounding box center [660, 639] width 173 height 47
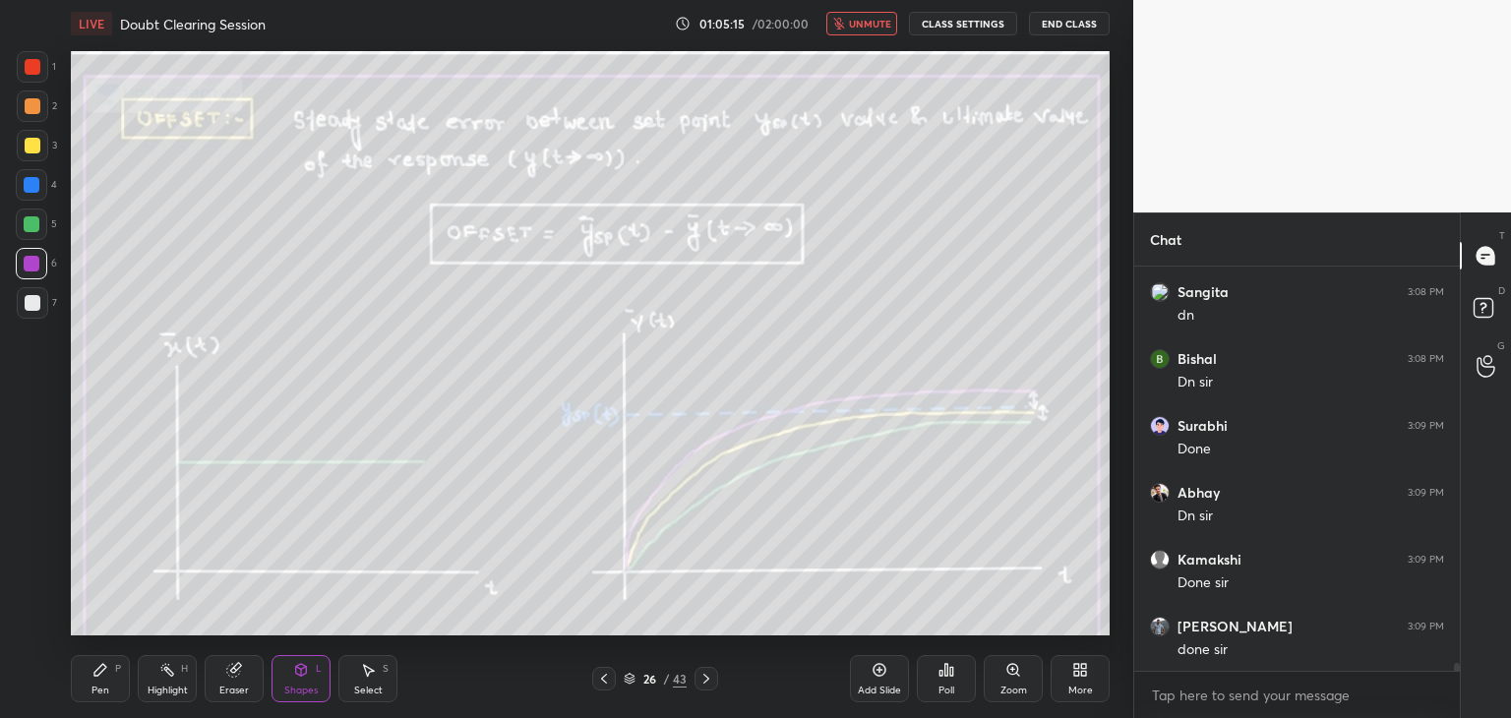
click at [860, 17] on span "unmute" at bounding box center [870, 24] width 42 height 14
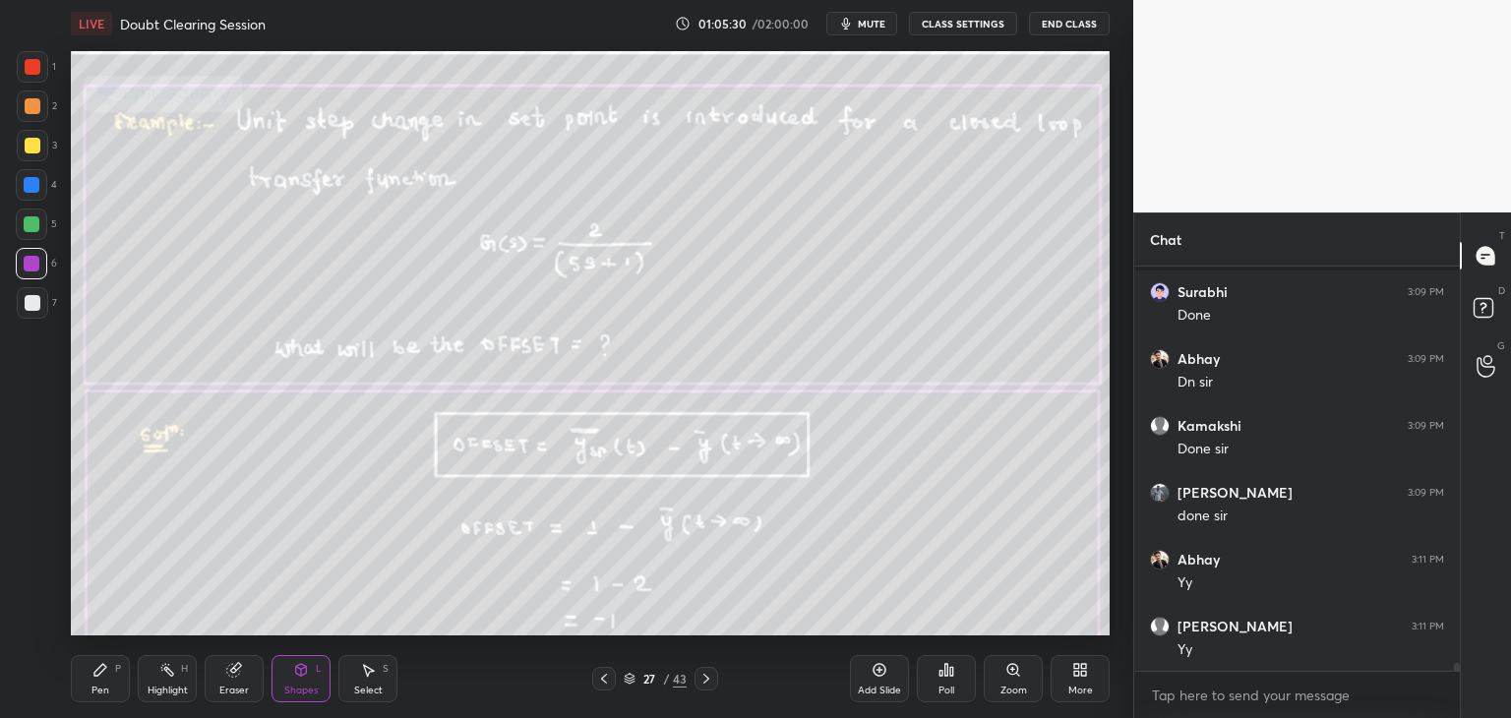
scroll to position [19704, 0]
click at [28, 103] on div at bounding box center [33, 106] width 16 height 16
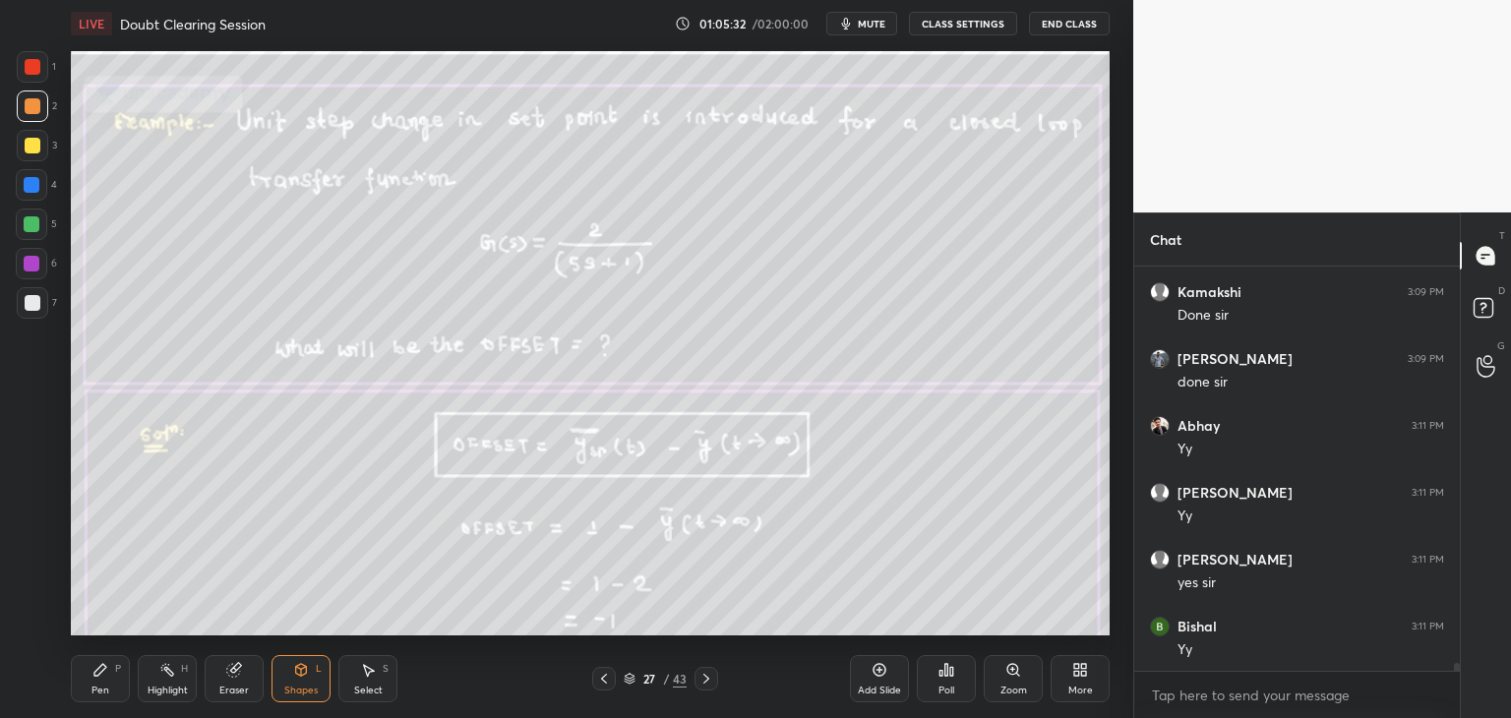
click at [169, 685] on div "Highlight" at bounding box center [168, 690] width 40 height 10
click at [34, 187] on div at bounding box center [32, 185] width 16 height 16
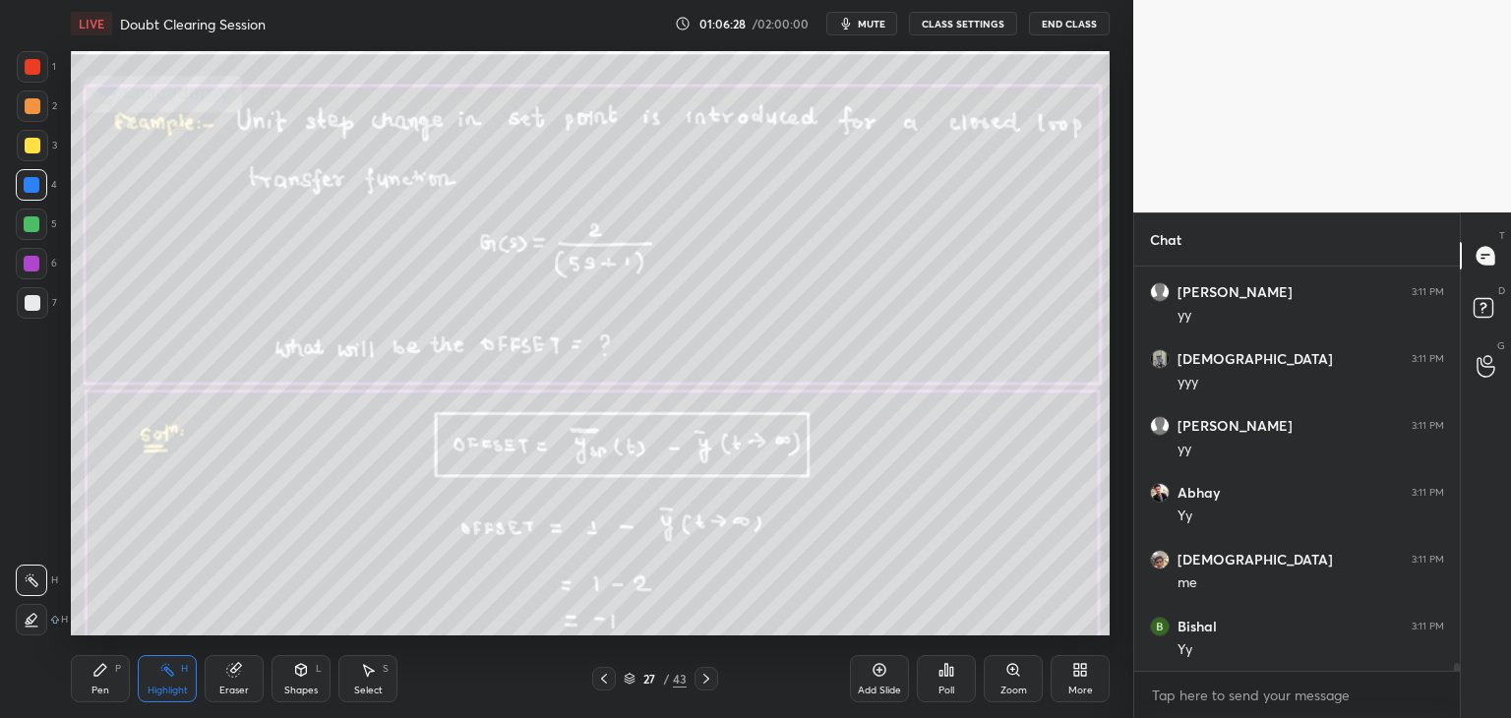
scroll to position [20373, 0]
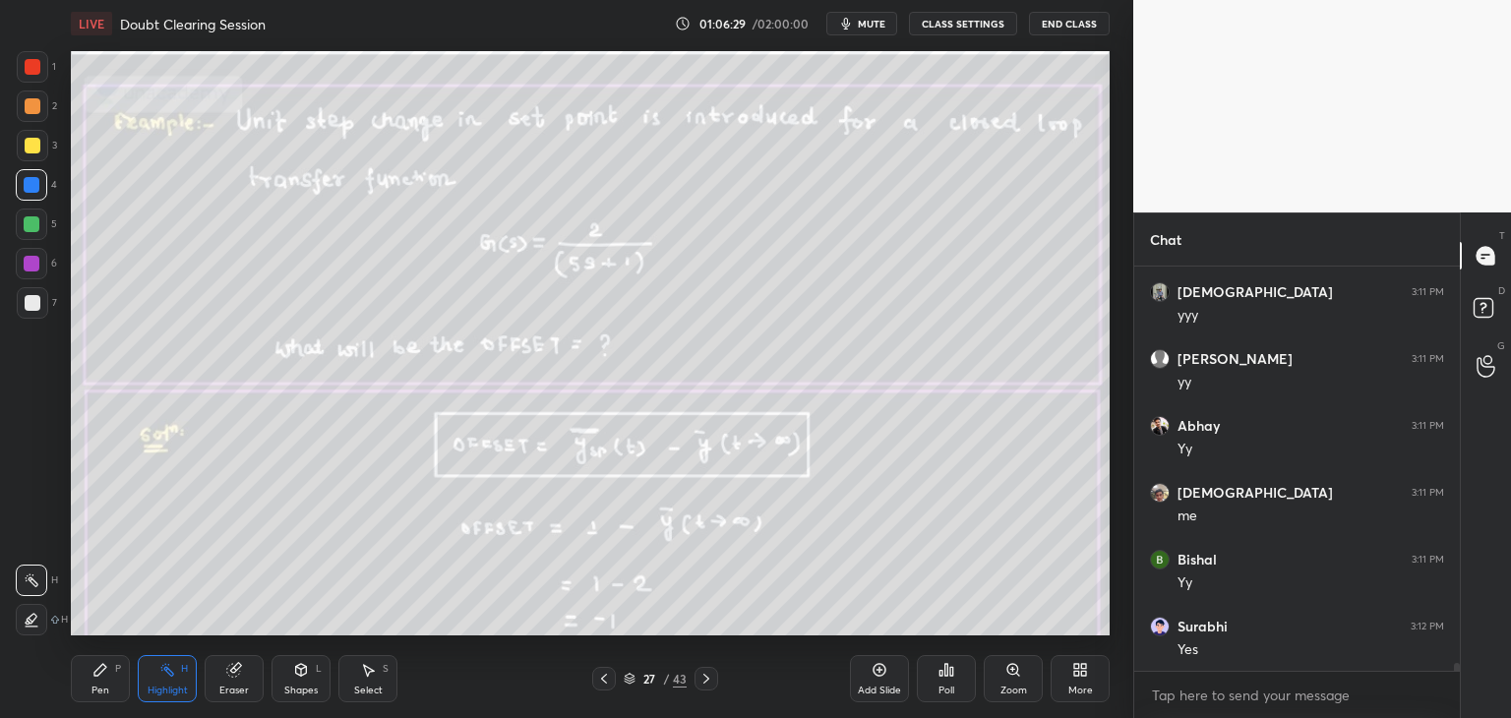
click at [697, 680] on div at bounding box center [706, 679] width 24 height 24
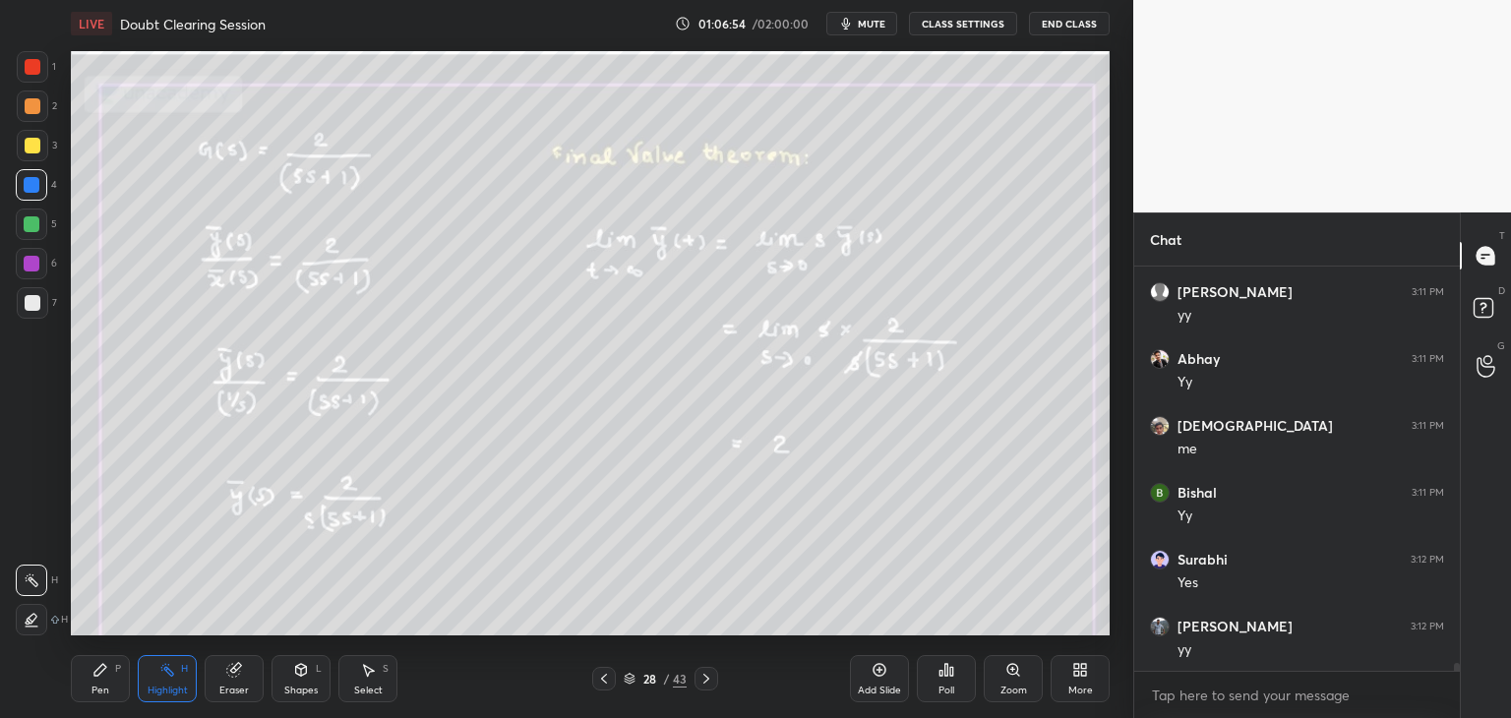
click at [601, 683] on icon at bounding box center [604, 679] width 16 height 16
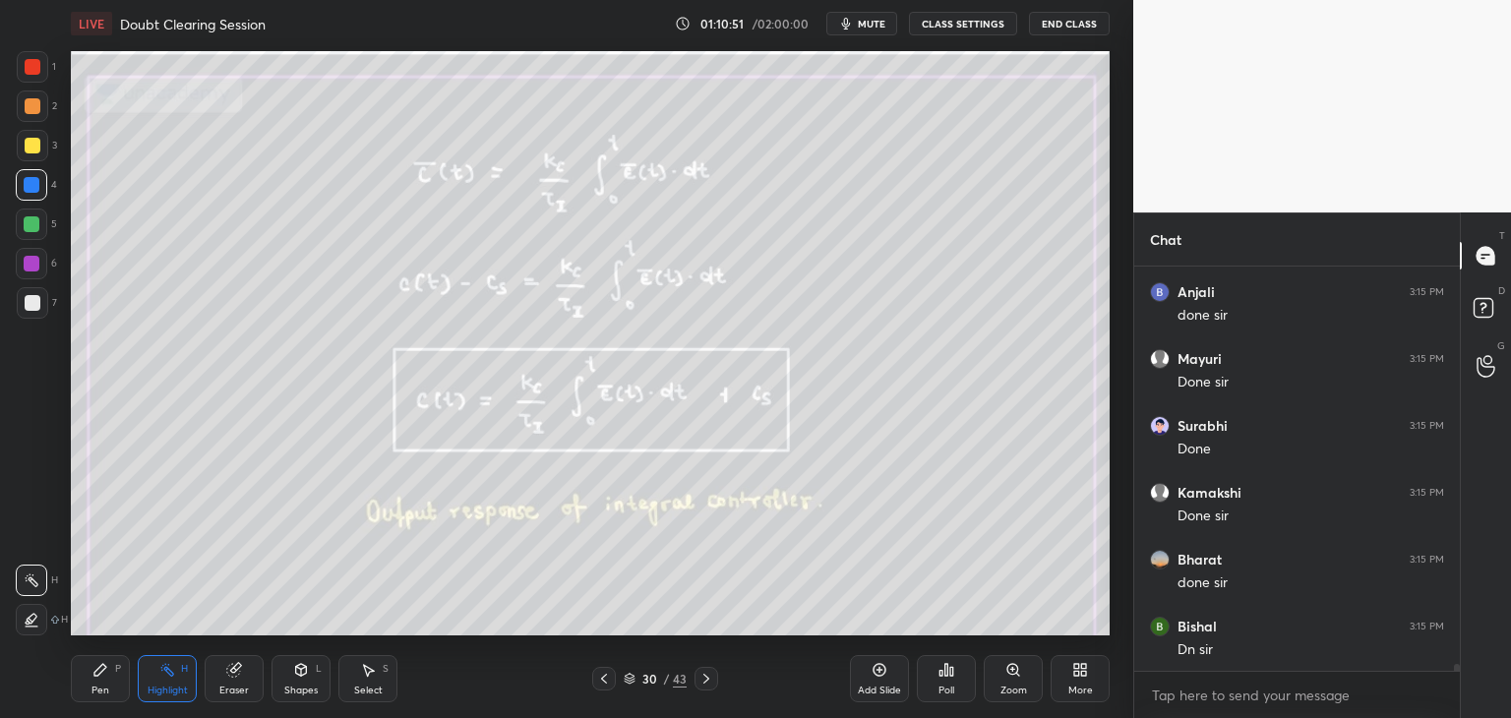
scroll to position [22045, 0]
click at [602, 676] on icon at bounding box center [604, 679] width 16 height 16
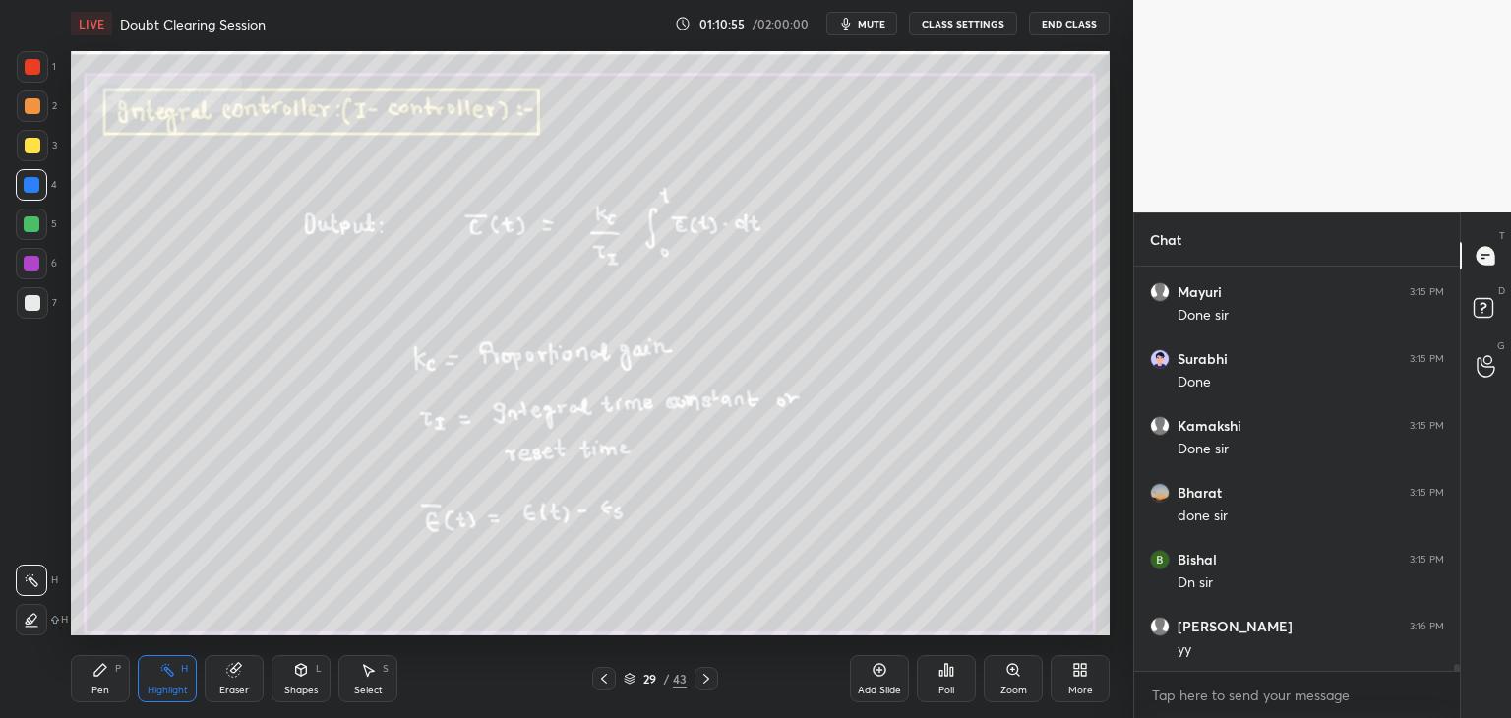
click at [700, 679] on icon at bounding box center [706, 679] width 16 height 16
click at [708, 683] on icon at bounding box center [706, 679] width 16 height 16
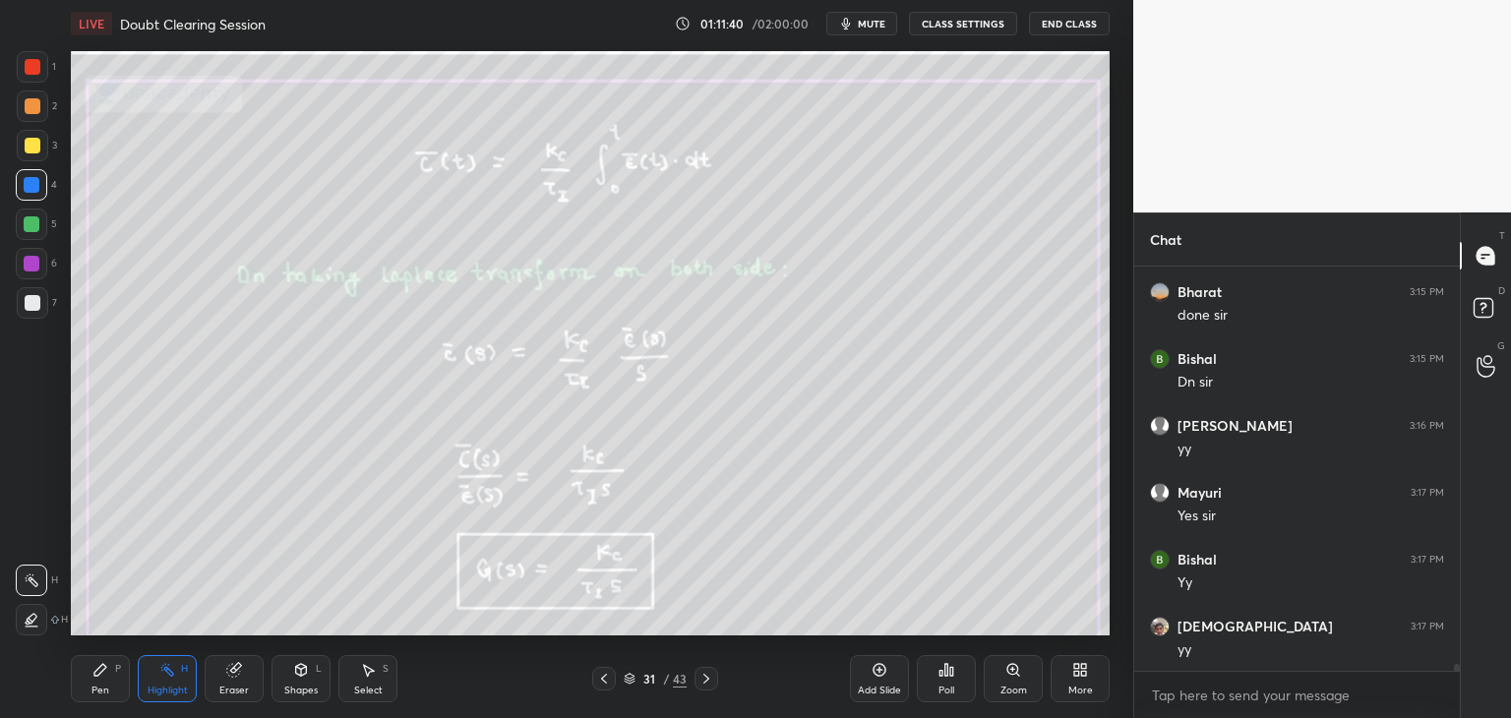
scroll to position [22312, 0]
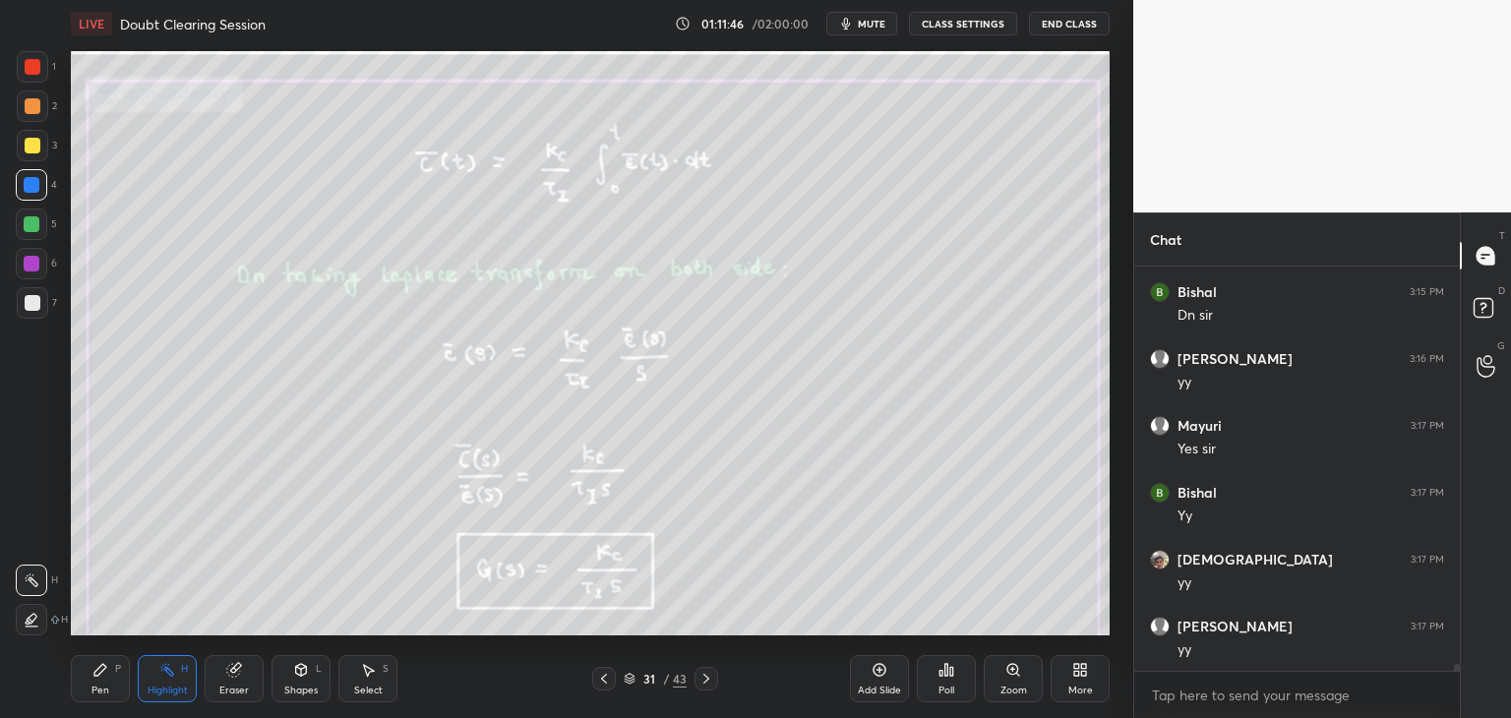
click at [705, 685] on icon at bounding box center [706, 679] width 16 height 16
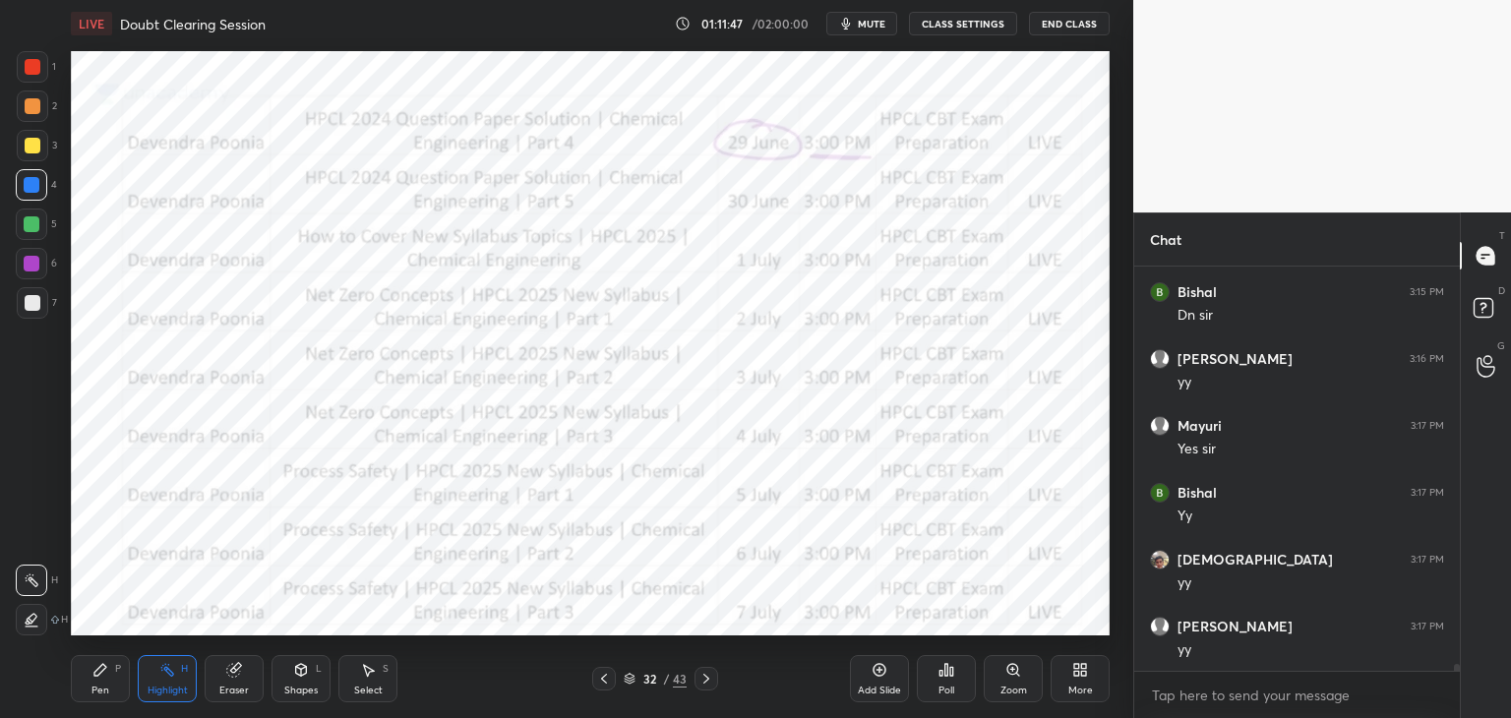
click at [601, 679] on icon at bounding box center [604, 679] width 16 height 16
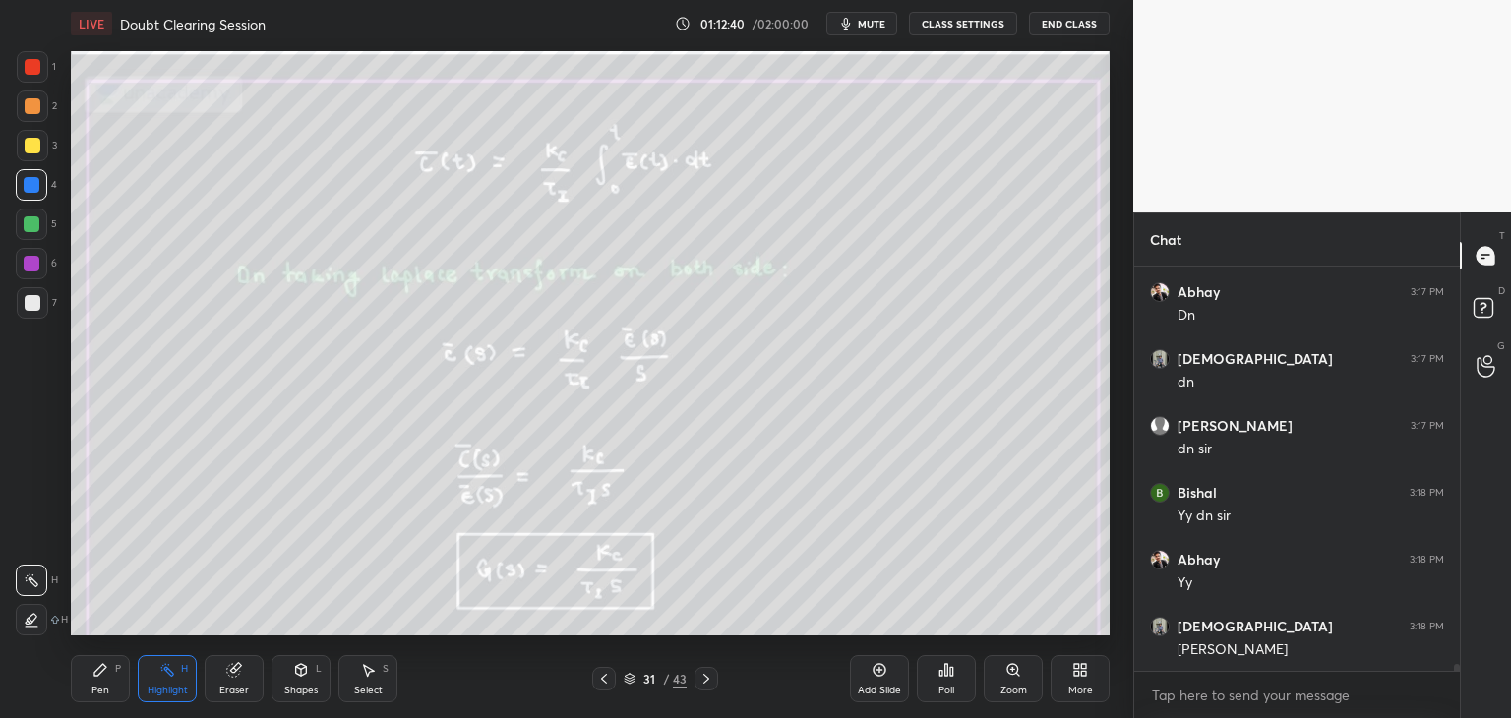
scroll to position [23449, 0]
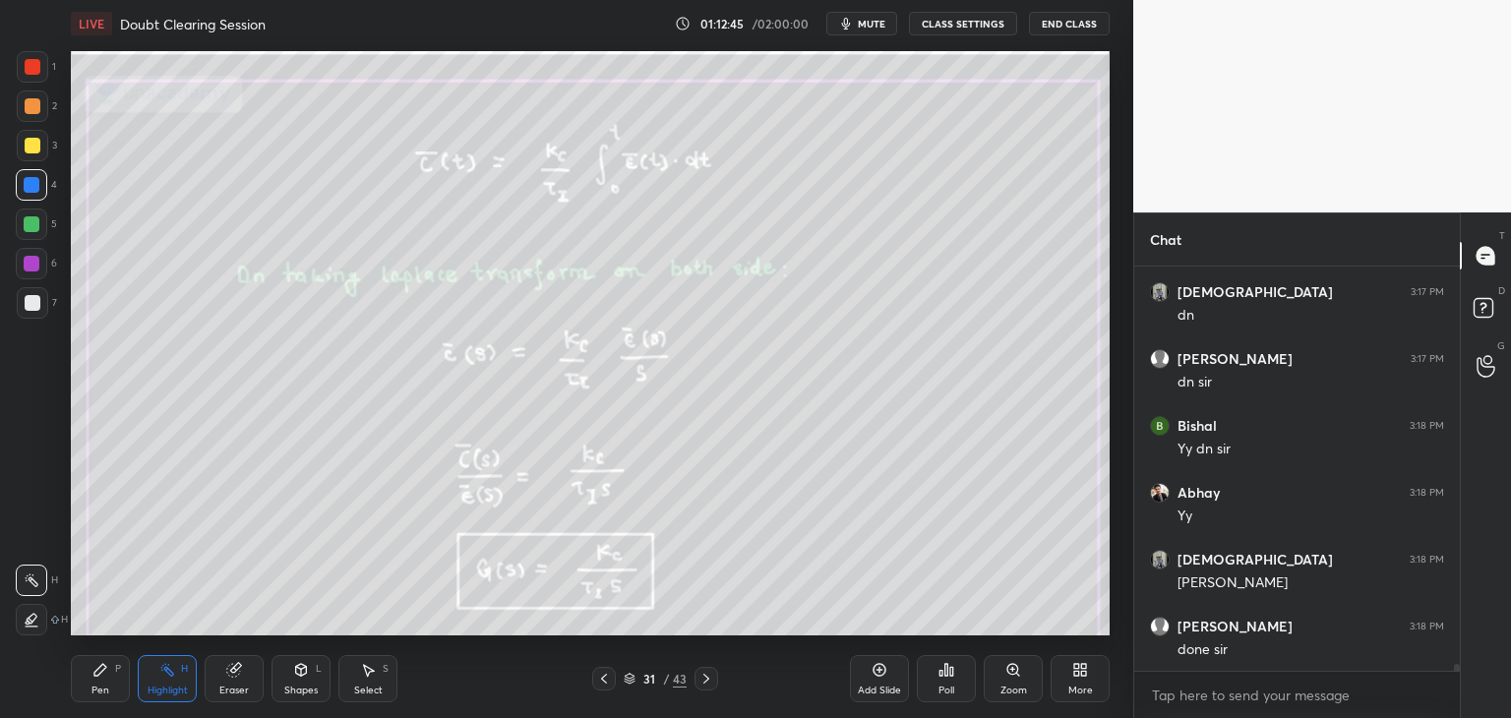
click at [704, 683] on icon at bounding box center [706, 679] width 16 height 16
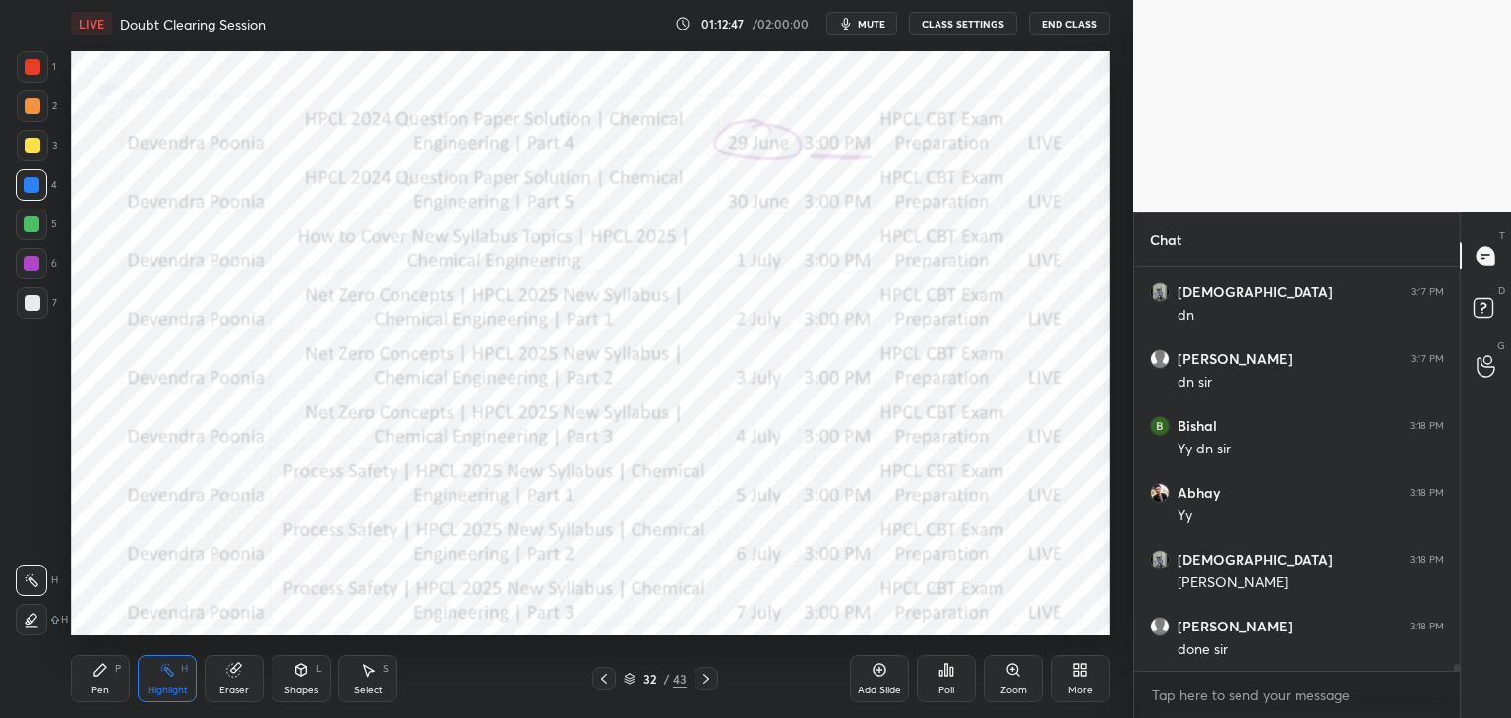
click at [700, 681] on icon at bounding box center [706, 679] width 16 height 16
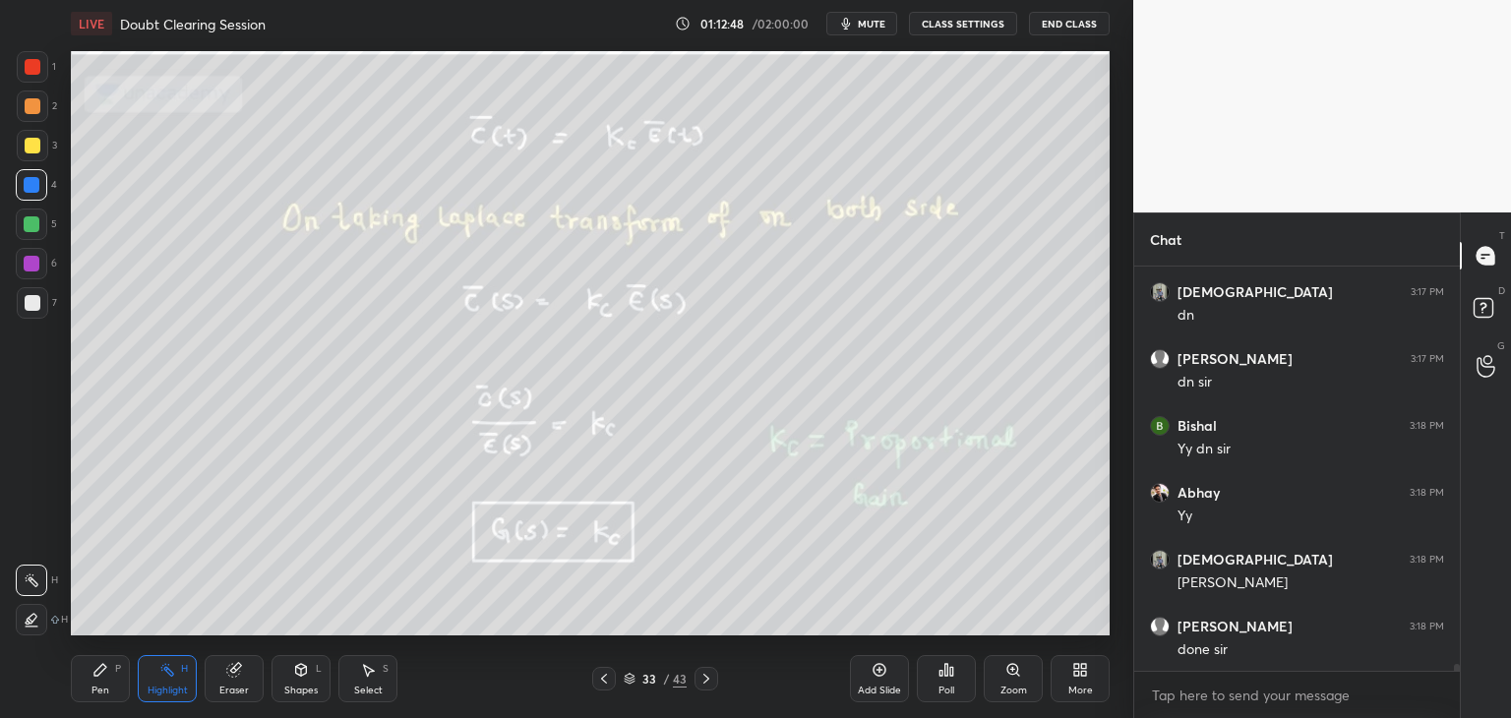
scroll to position [23516, 0]
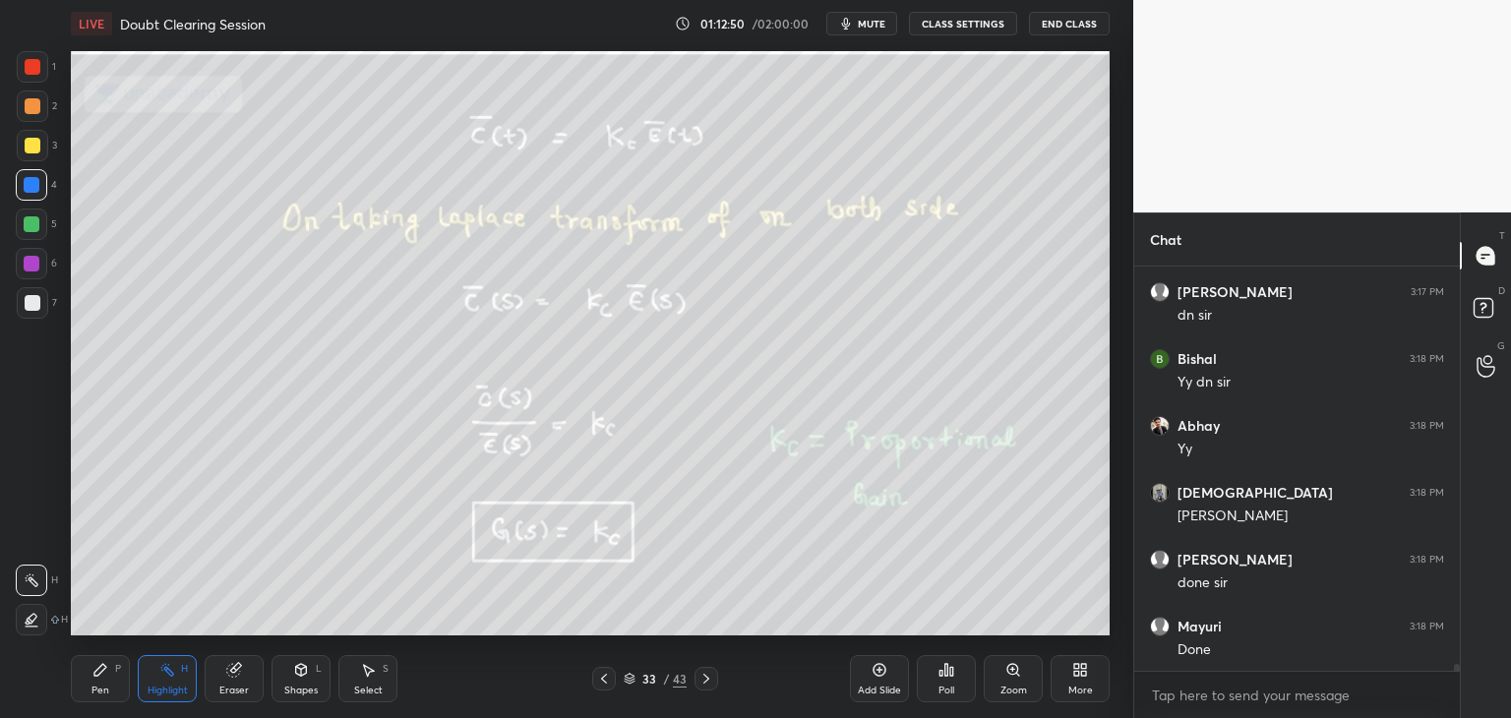
click at [629, 681] on icon at bounding box center [629, 680] width 10 height 3
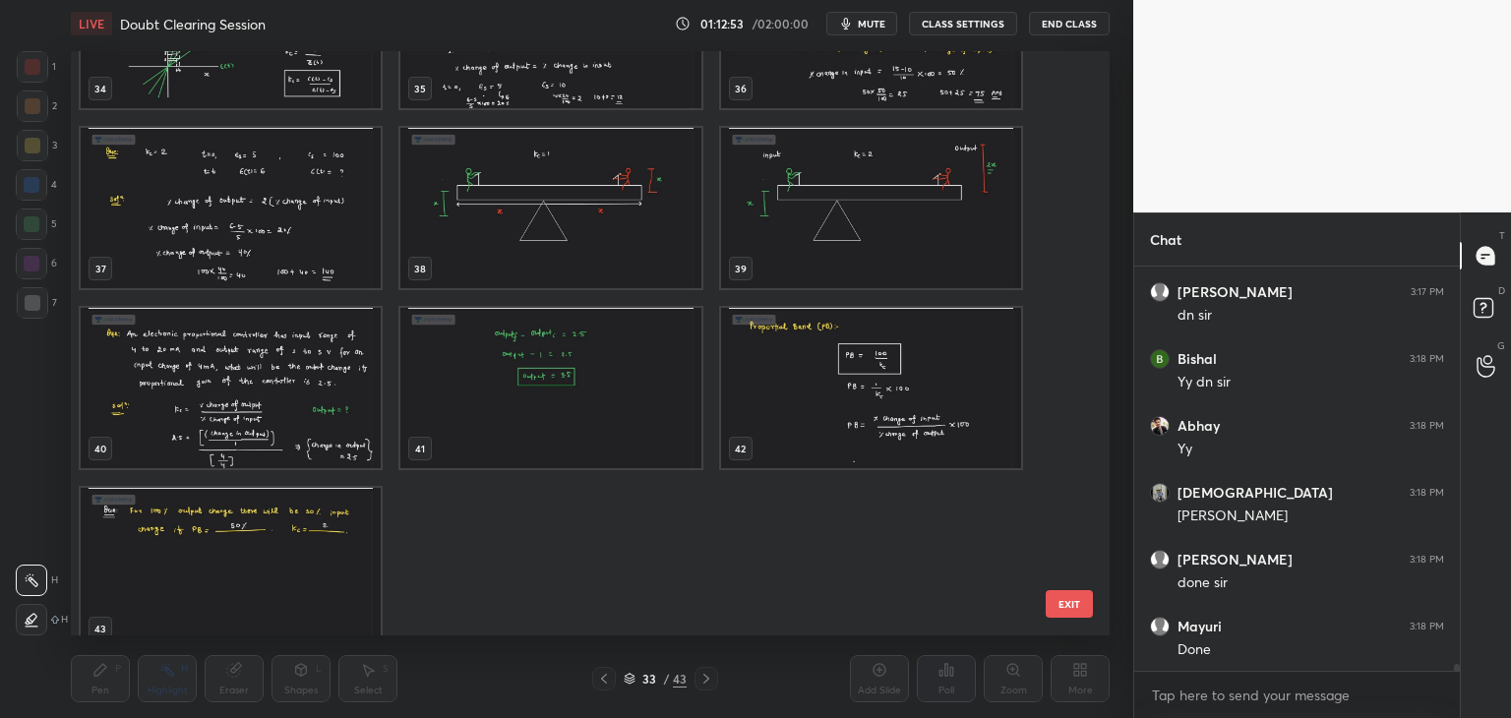
scroll to position [2114, 0]
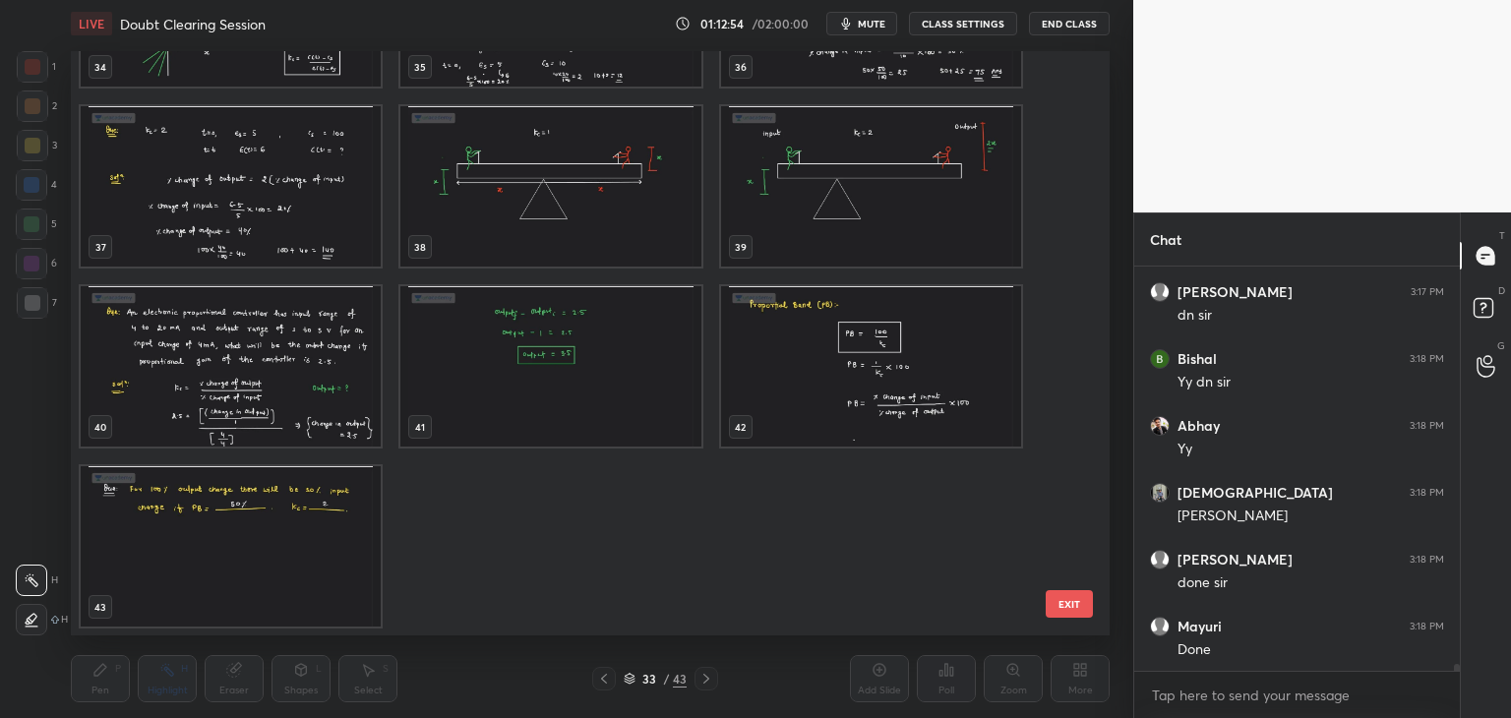
click at [248, 564] on img "grid" at bounding box center [231, 546] width 300 height 160
click at [252, 565] on img "grid" at bounding box center [231, 546] width 300 height 160
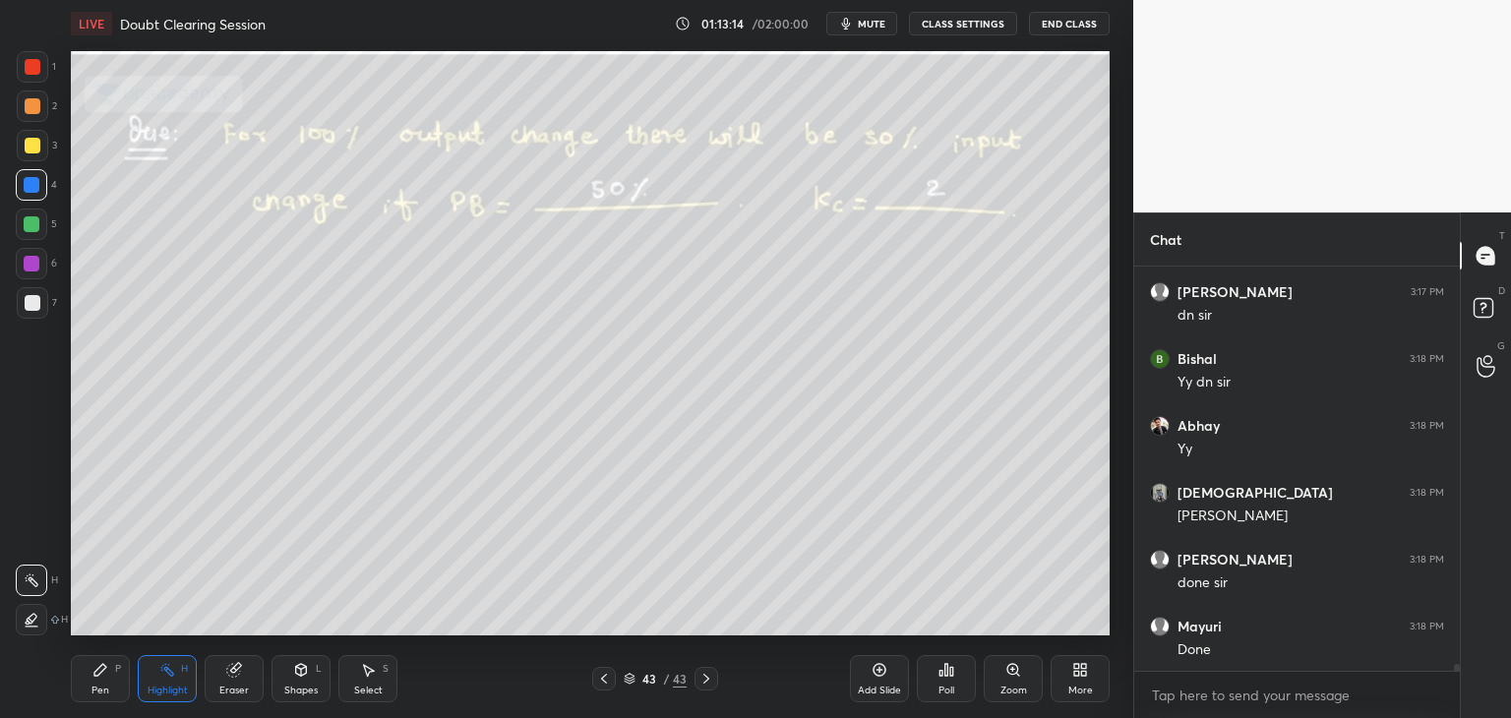
click at [1072, 675] on icon at bounding box center [1080, 670] width 16 height 16
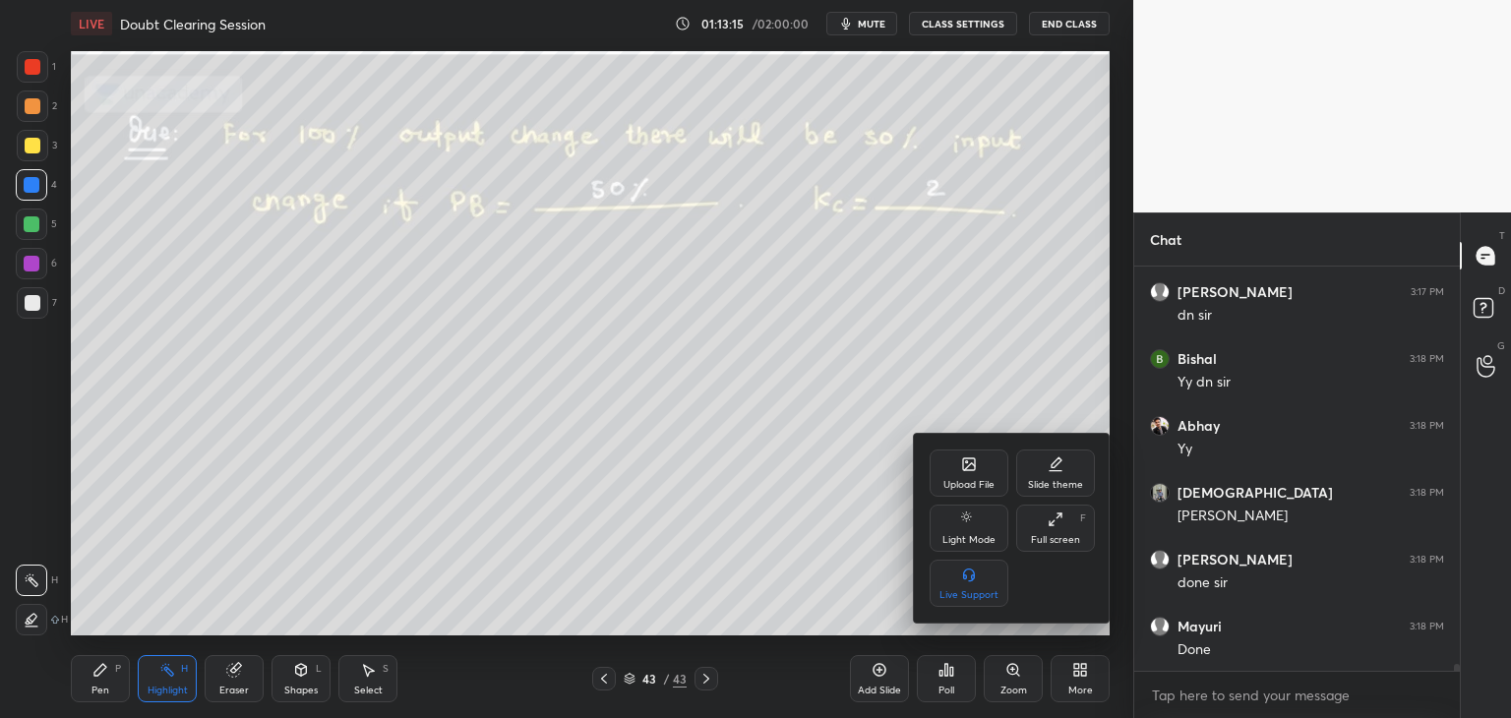
click at [964, 474] on div "Upload File" at bounding box center [968, 472] width 79 height 47
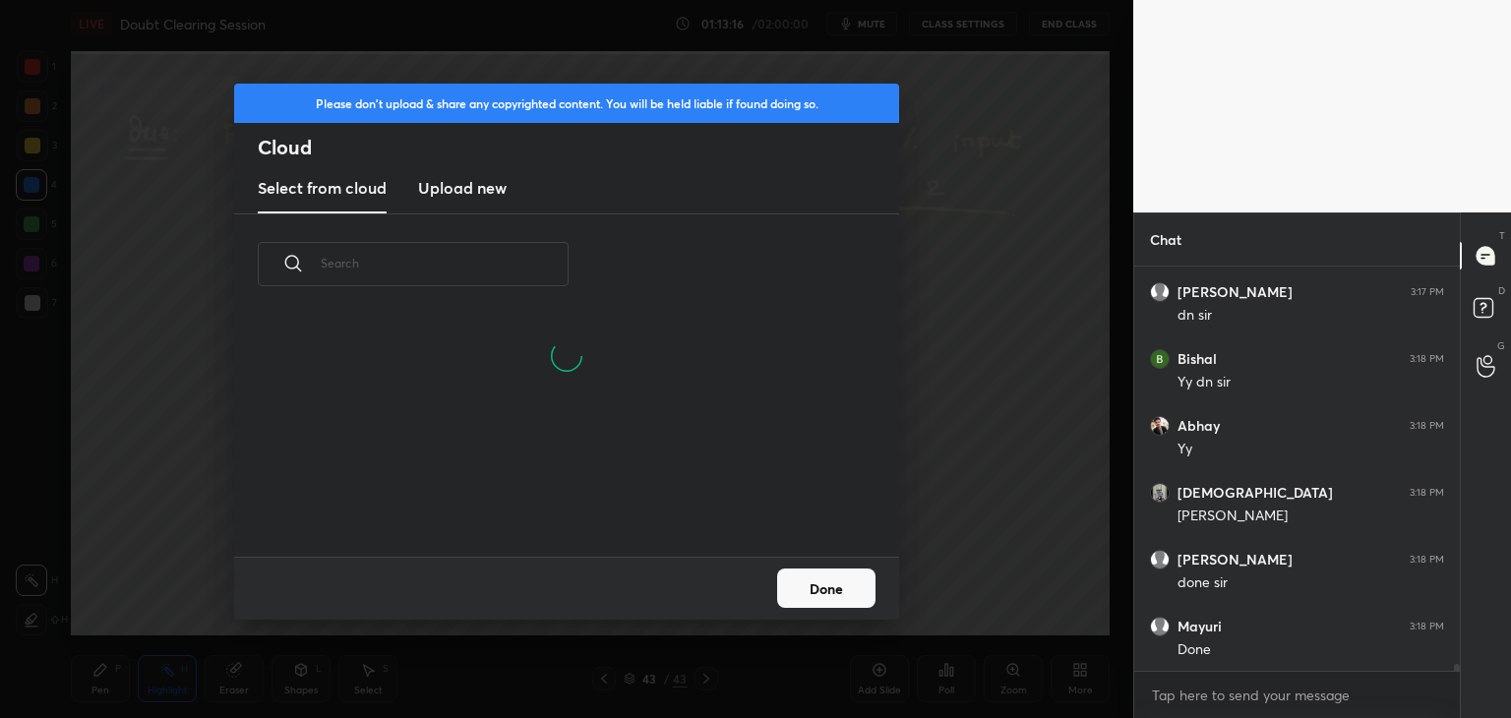
click at [480, 184] on h3 "Upload new" at bounding box center [462, 188] width 89 height 24
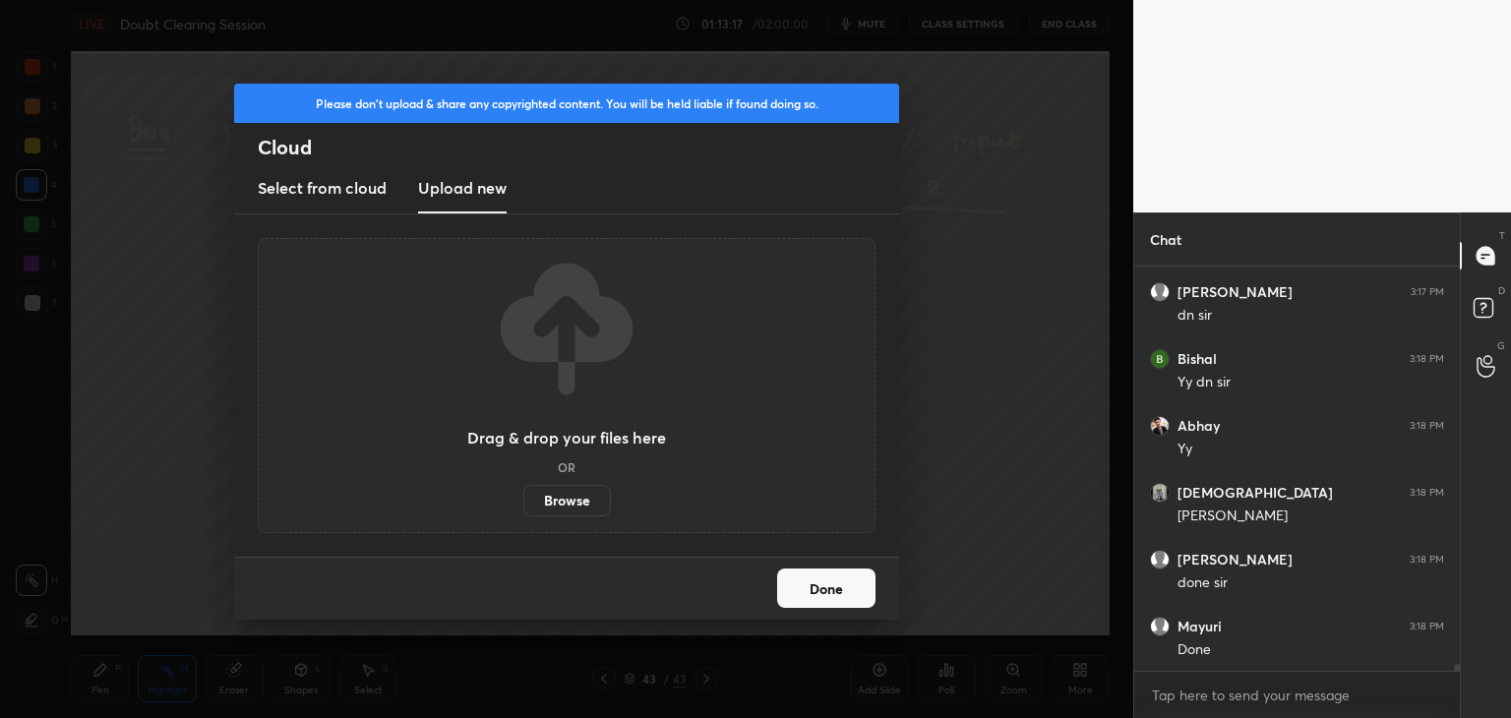
click at [544, 508] on label "Browse" at bounding box center [567, 500] width 88 height 31
click at [523, 508] on input "Browse" at bounding box center [523, 500] width 0 height 31
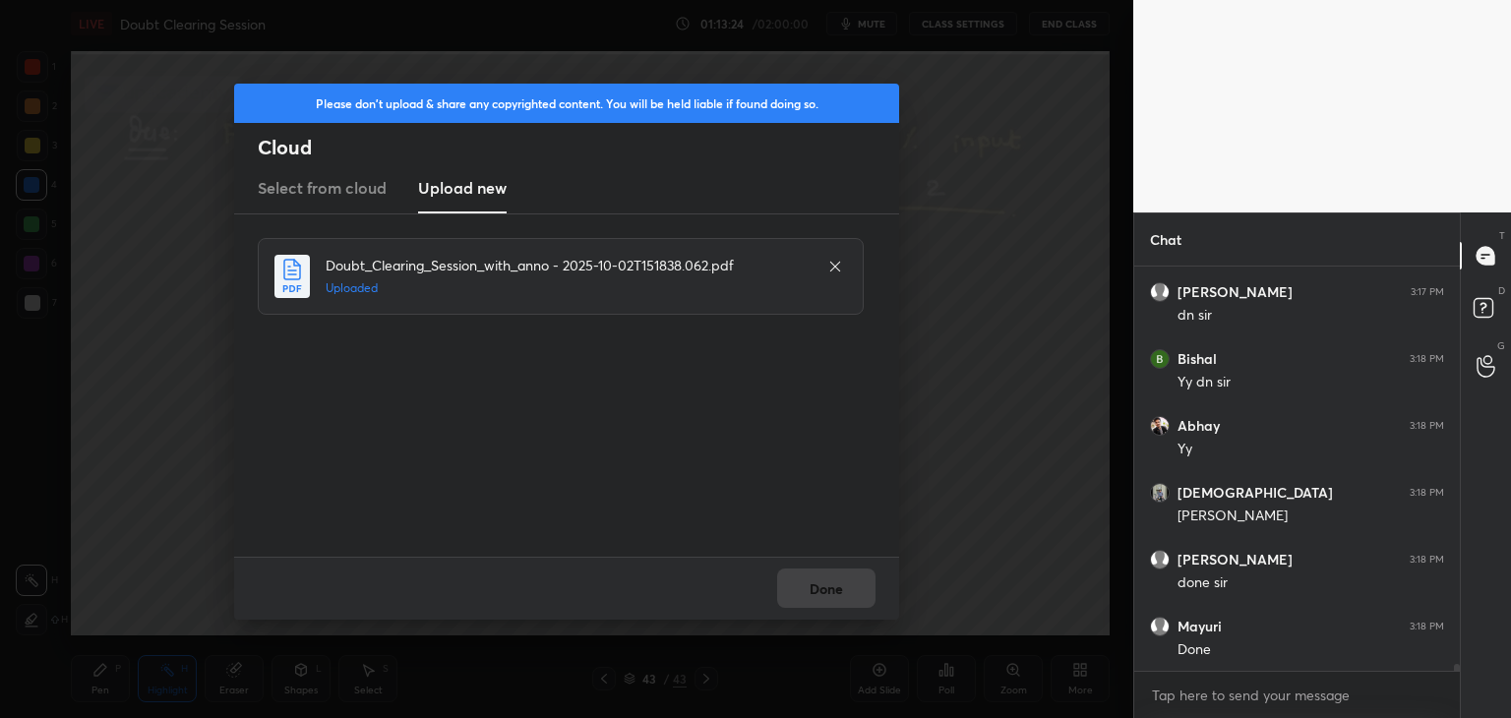
click at [825, 597] on button "Done" at bounding box center [826, 587] width 98 height 39
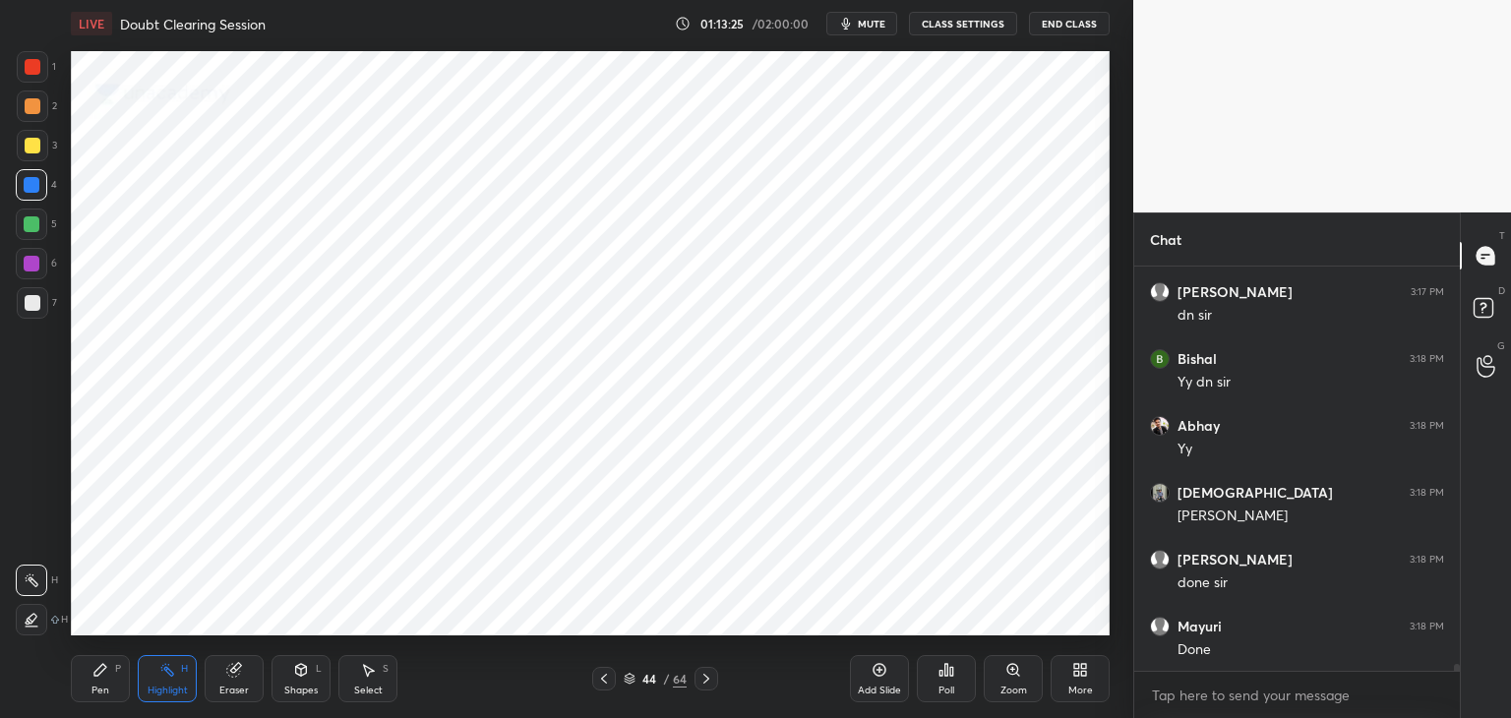
click at [710, 682] on icon at bounding box center [706, 679] width 16 height 16
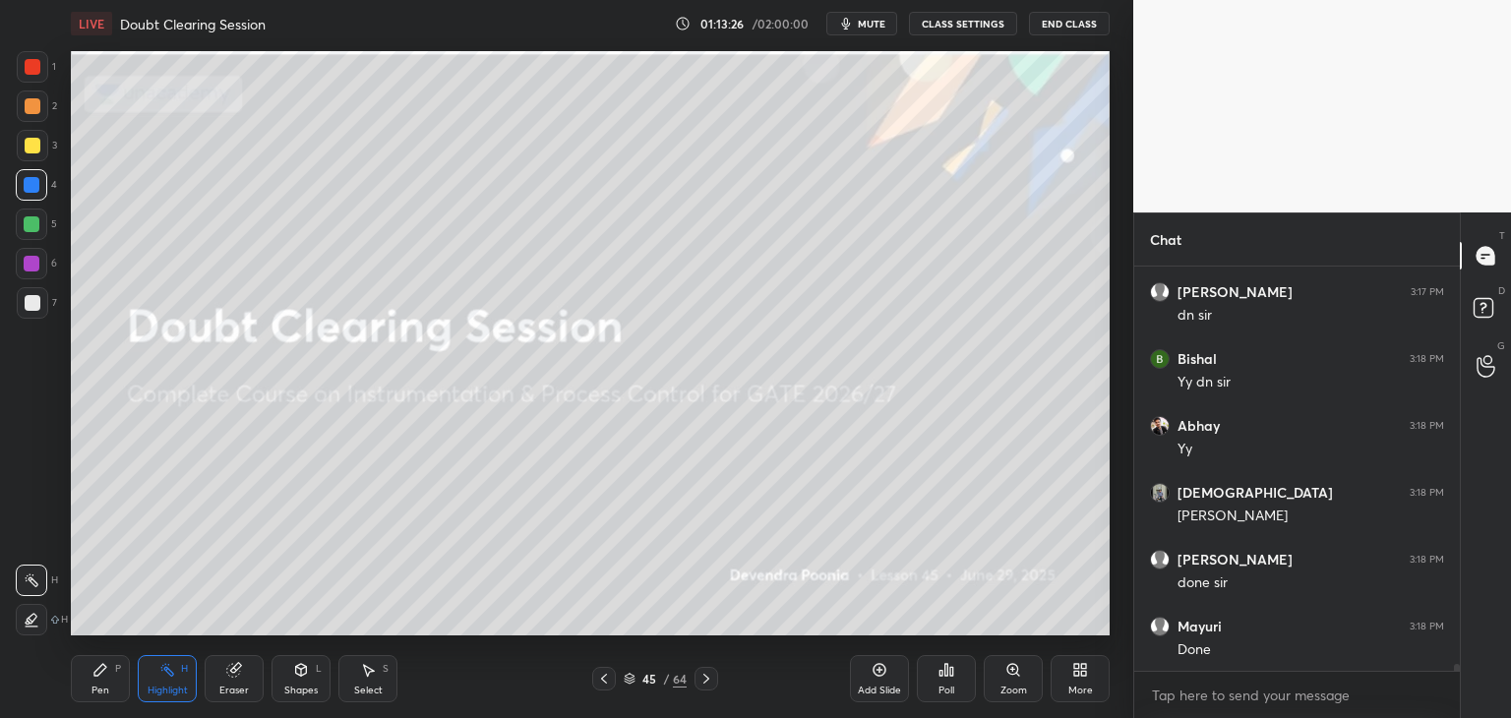
click at [711, 678] on icon at bounding box center [706, 679] width 16 height 16
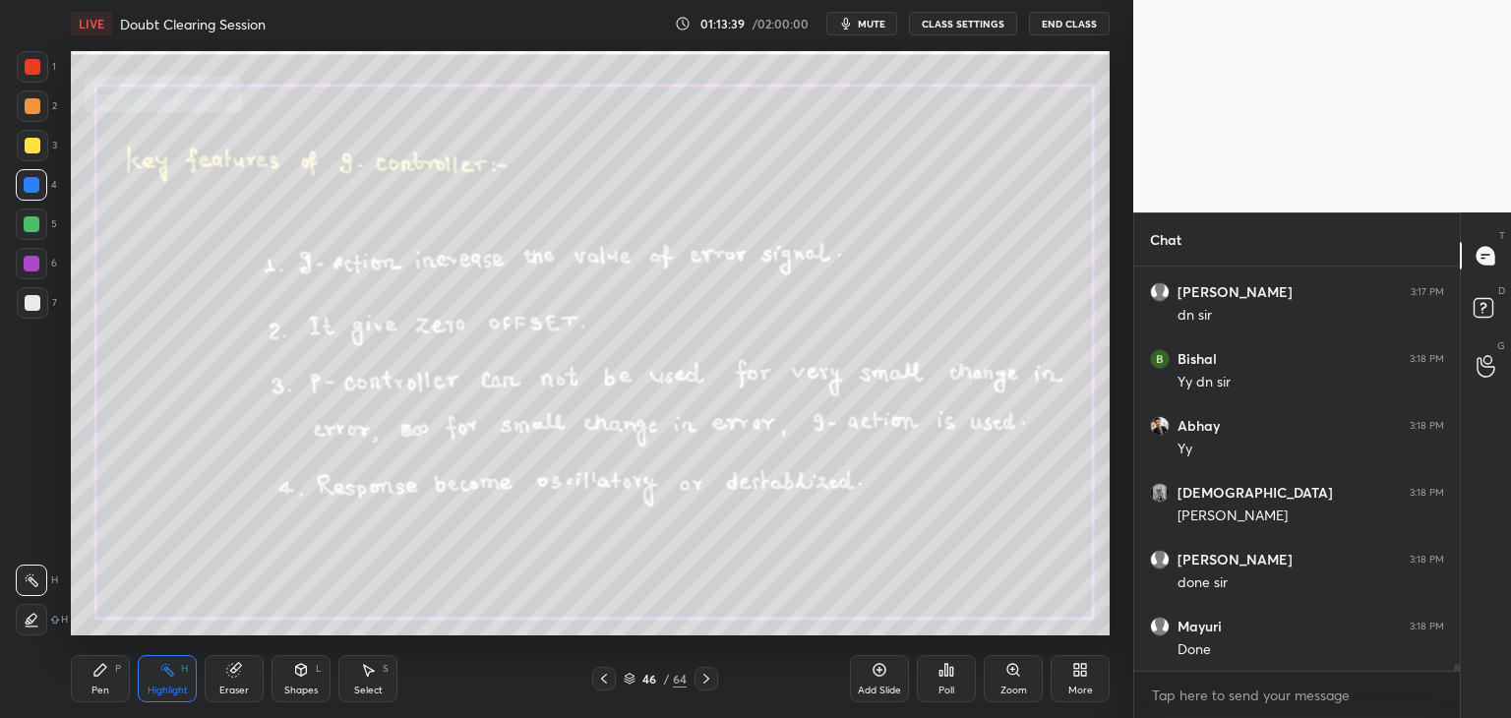
drag, startPoint x: 33, startPoint y: 267, endPoint x: 59, endPoint y: 276, distance: 27.4
click at [33, 268] on div at bounding box center [32, 264] width 16 height 16
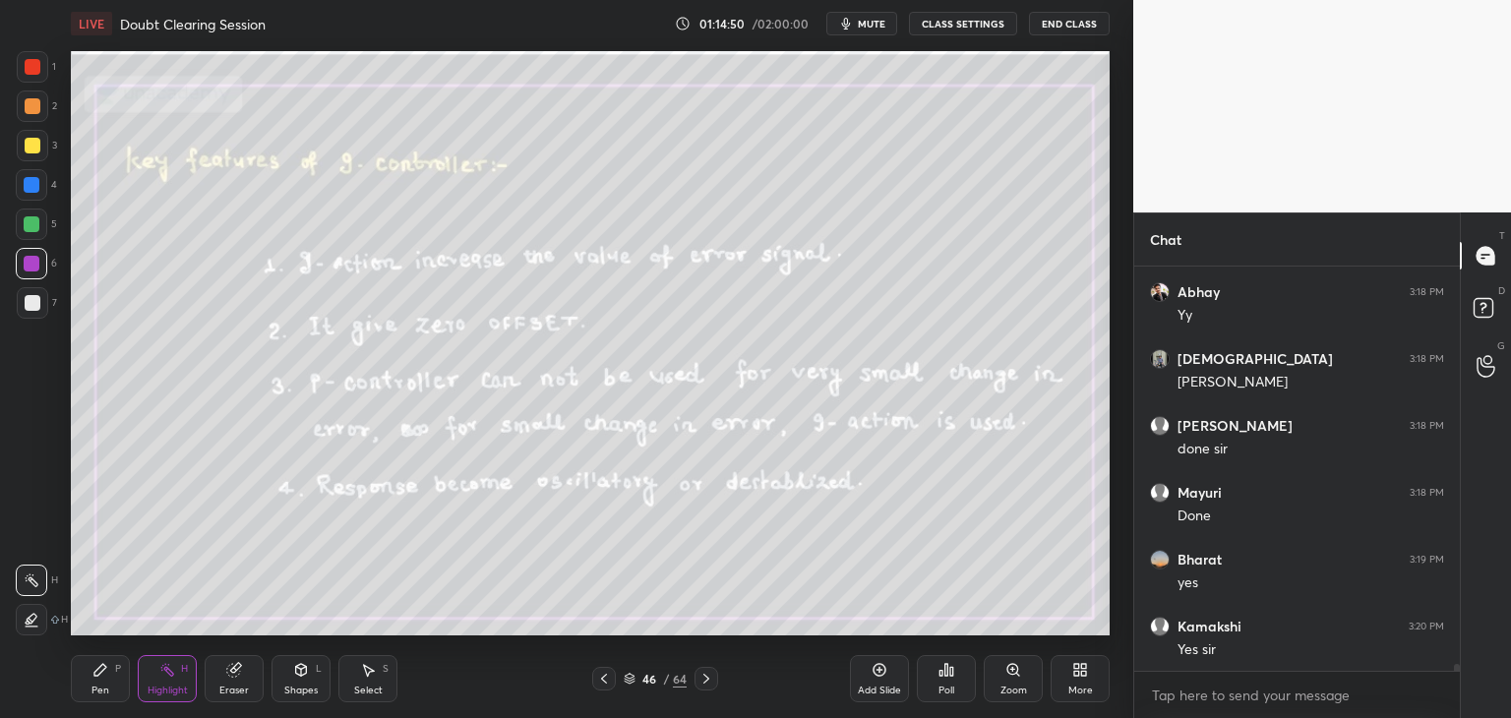
scroll to position [23717, 0]
click at [111, 683] on div "Pen P" at bounding box center [100, 678] width 59 height 47
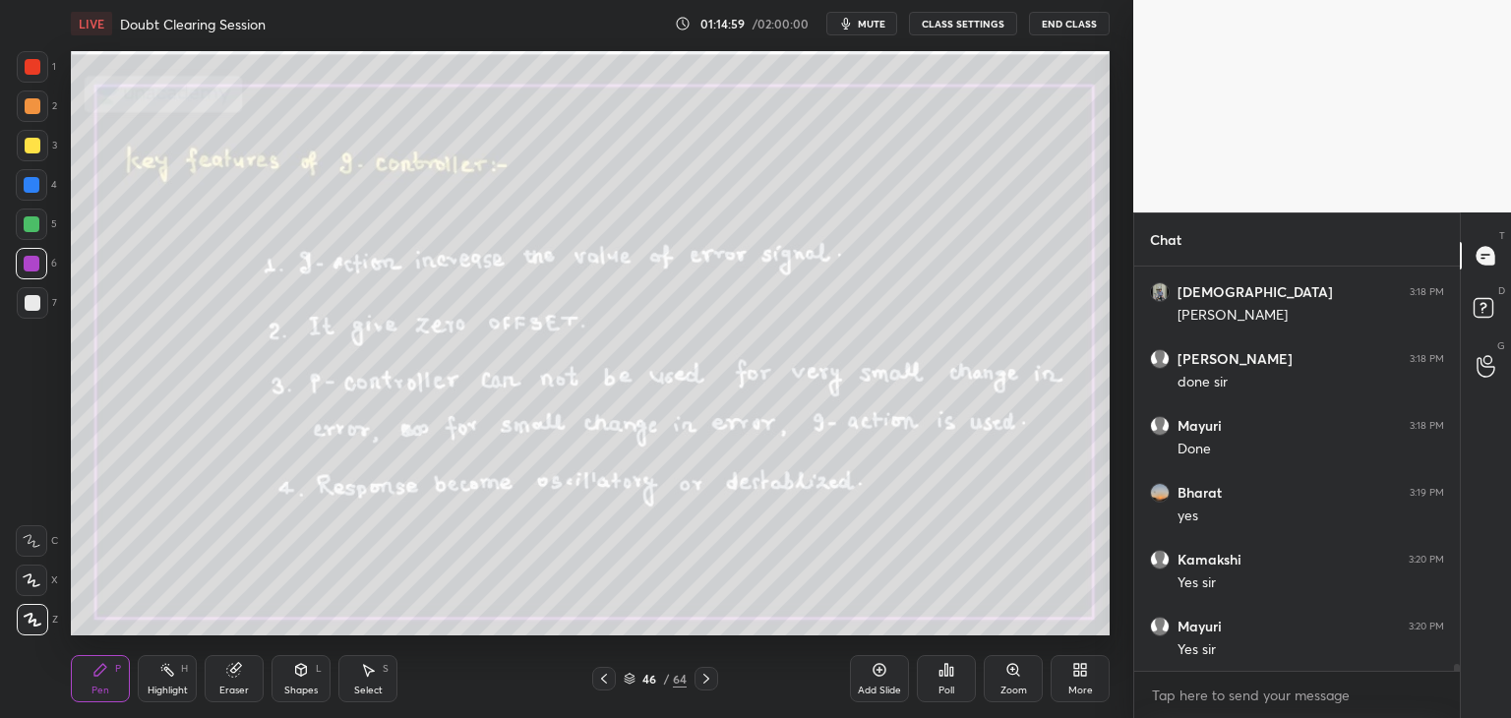
click at [27, 299] on div at bounding box center [33, 303] width 16 height 16
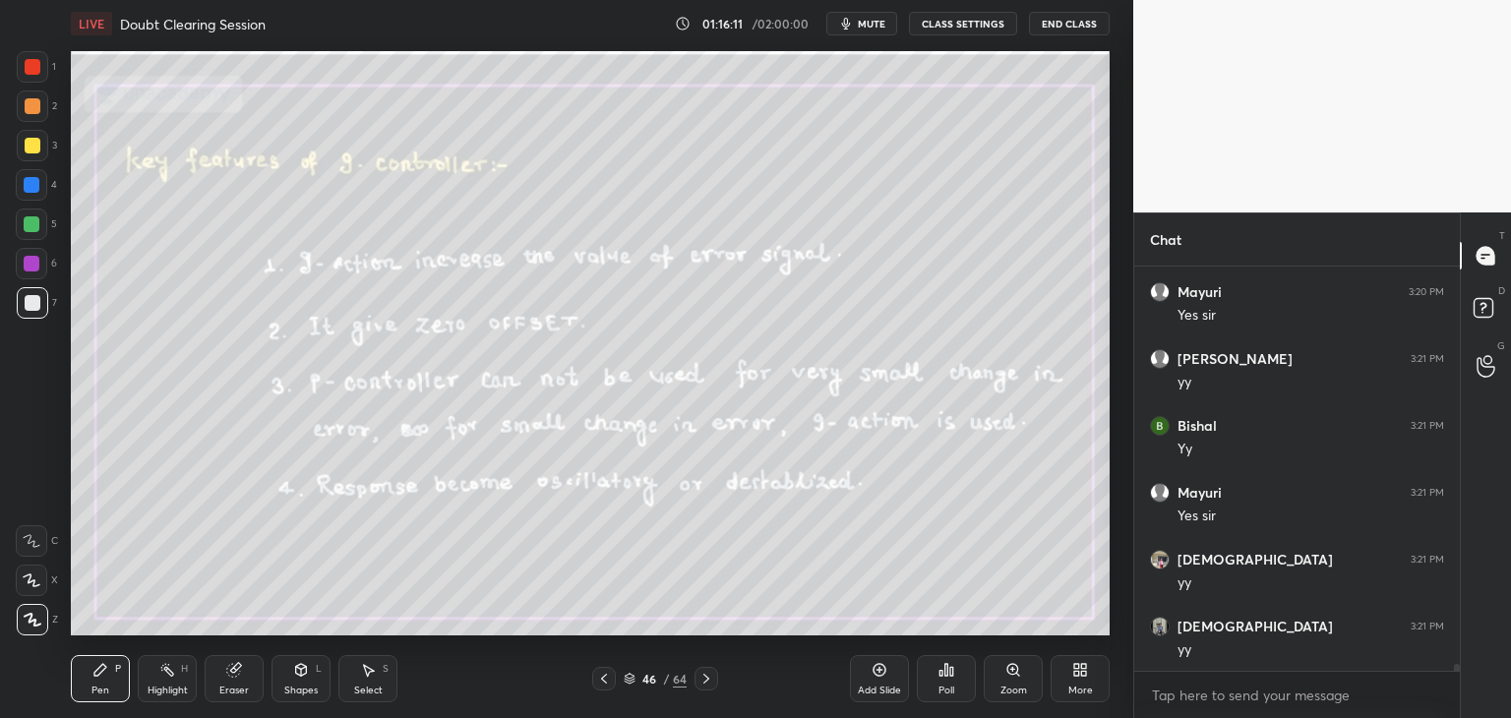
scroll to position [24118, 0]
click at [874, 23] on span "mute" at bounding box center [872, 24] width 28 height 14
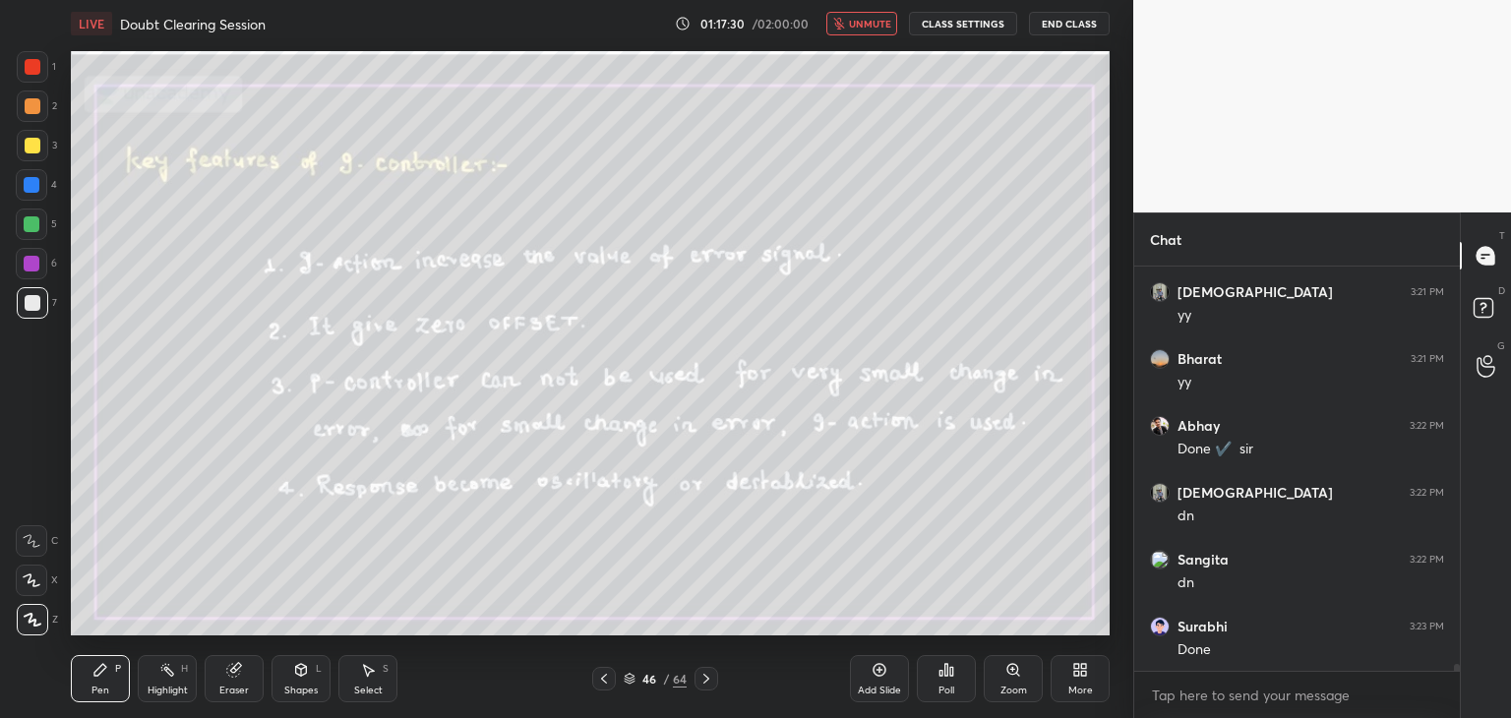
scroll to position [24452, 0]
click at [861, 17] on span "unmute" at bounding box center [870, 24] width 42 height 14
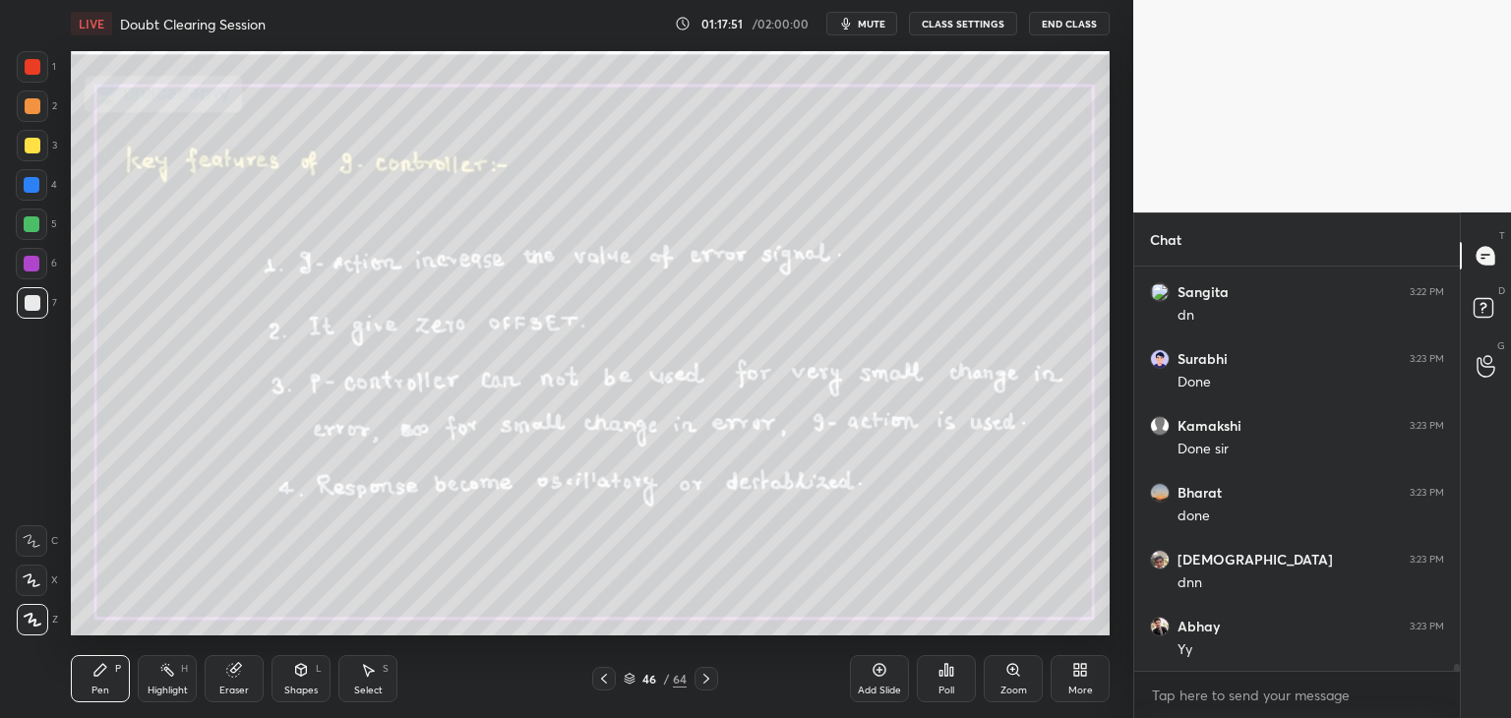
click at [631, 682] on icon at bounding box center [630, 679] width 12 height 12
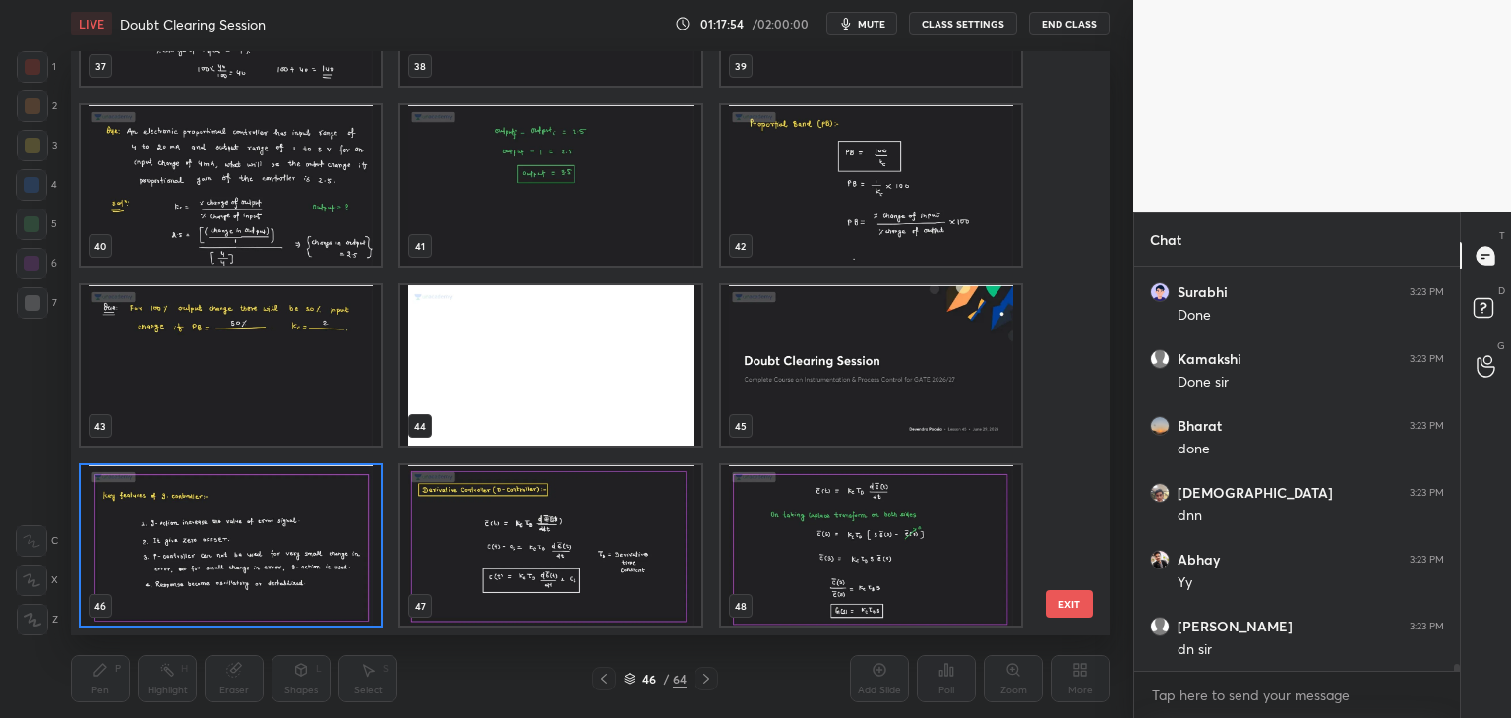
scroll to position [24787, 0]
click at [628, 550] on img "grid" at bounding box center [550, 545] width 300 height 160
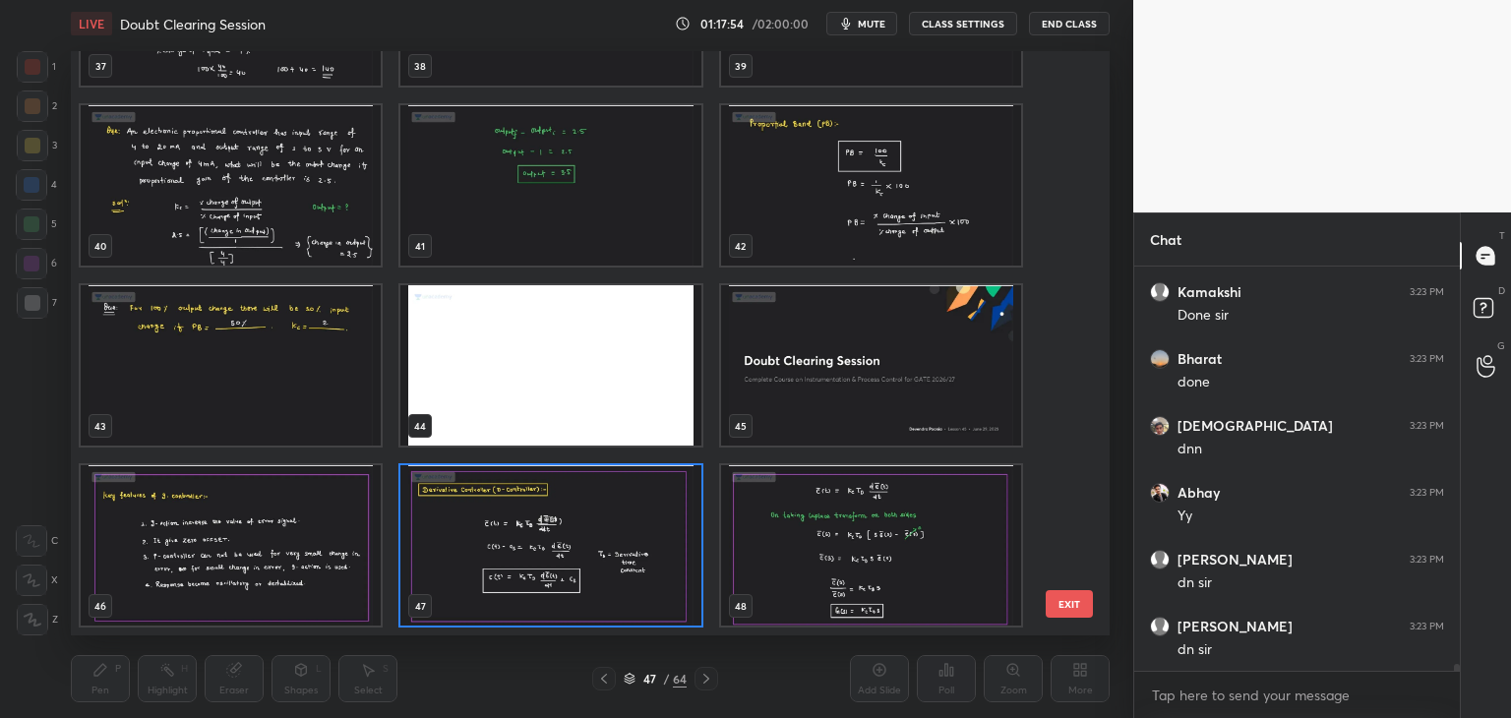
click at [628, 550] on img "grid" at bounding box center [550, 545] width 300 height 160
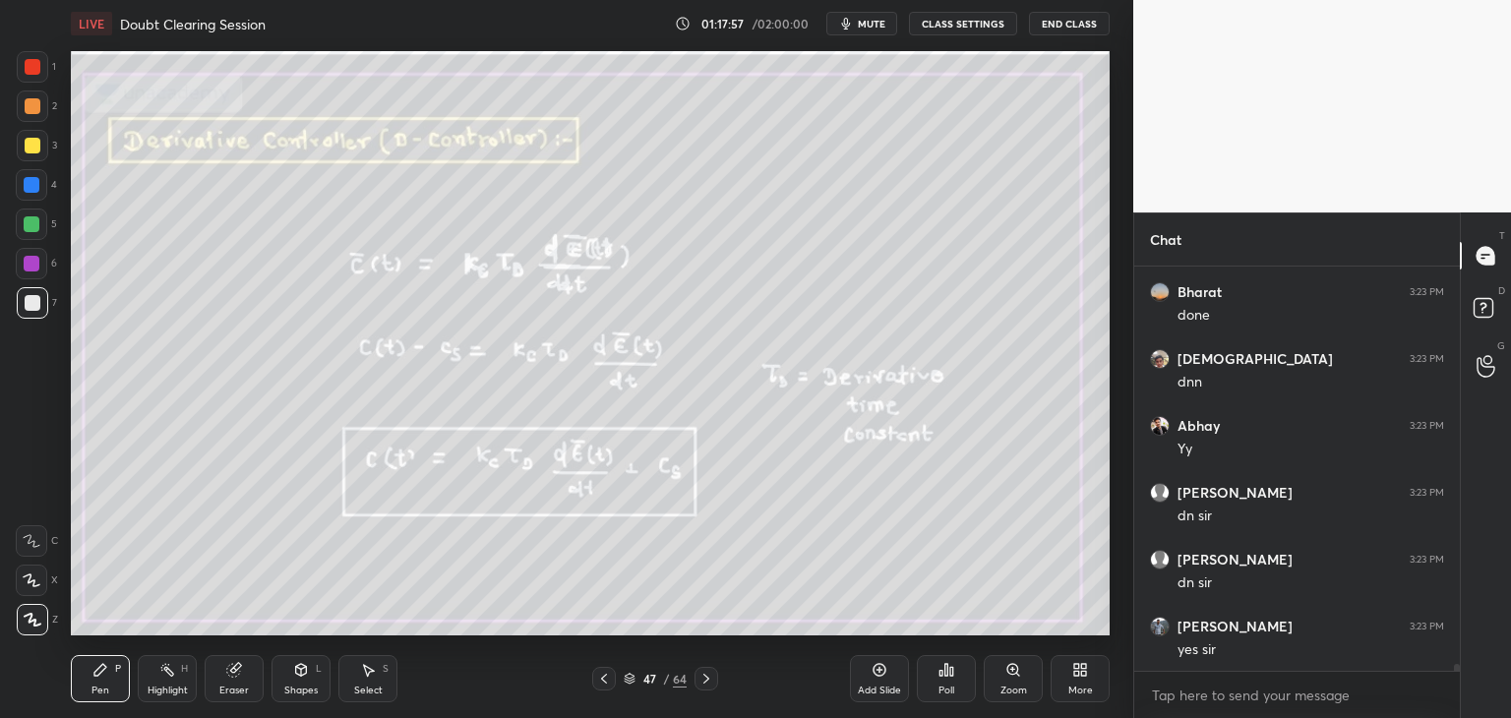
scroll to position [24921, 0]
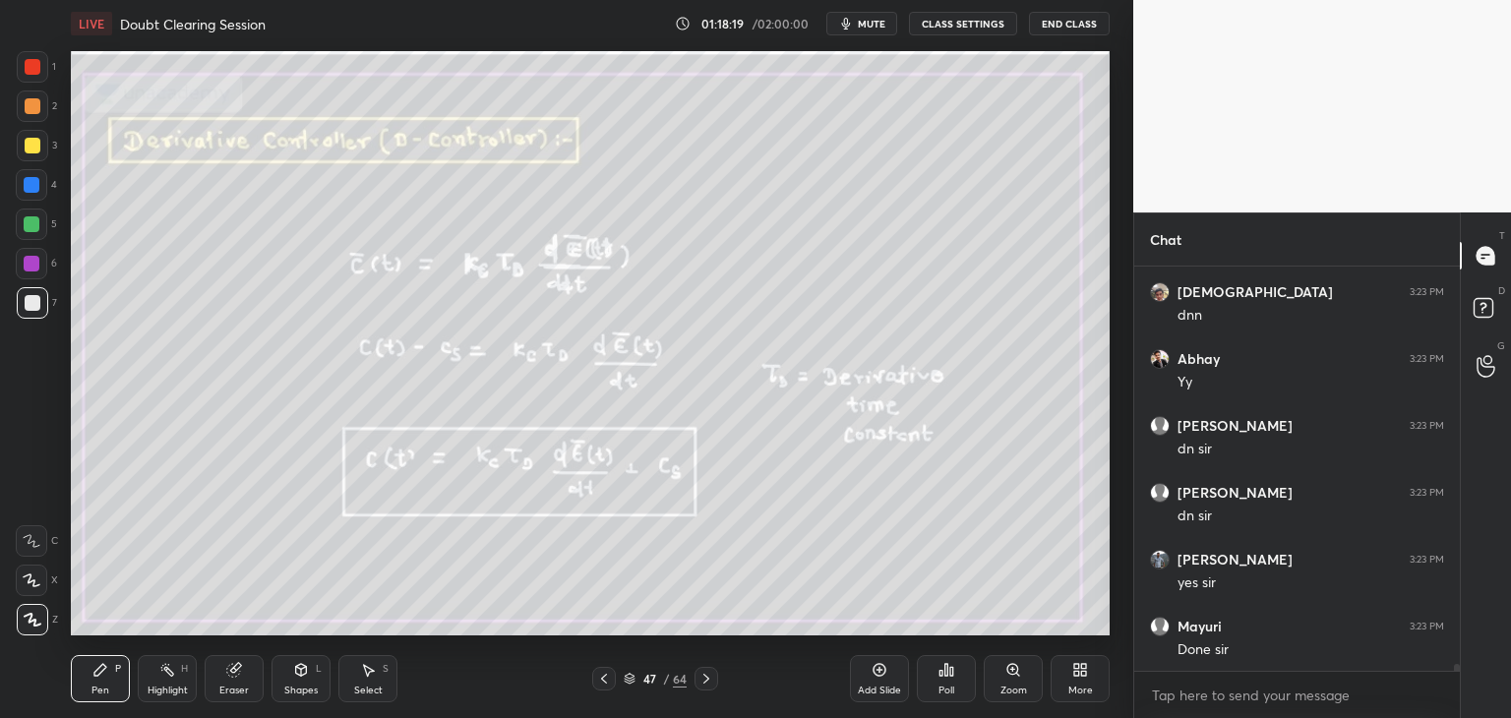
click at [44, 298] on div at bounding box center [32, 302] width 31 height 31
click at [241, 685] on div "Eraser" at bounding box center [234, 690] width 30 height 10
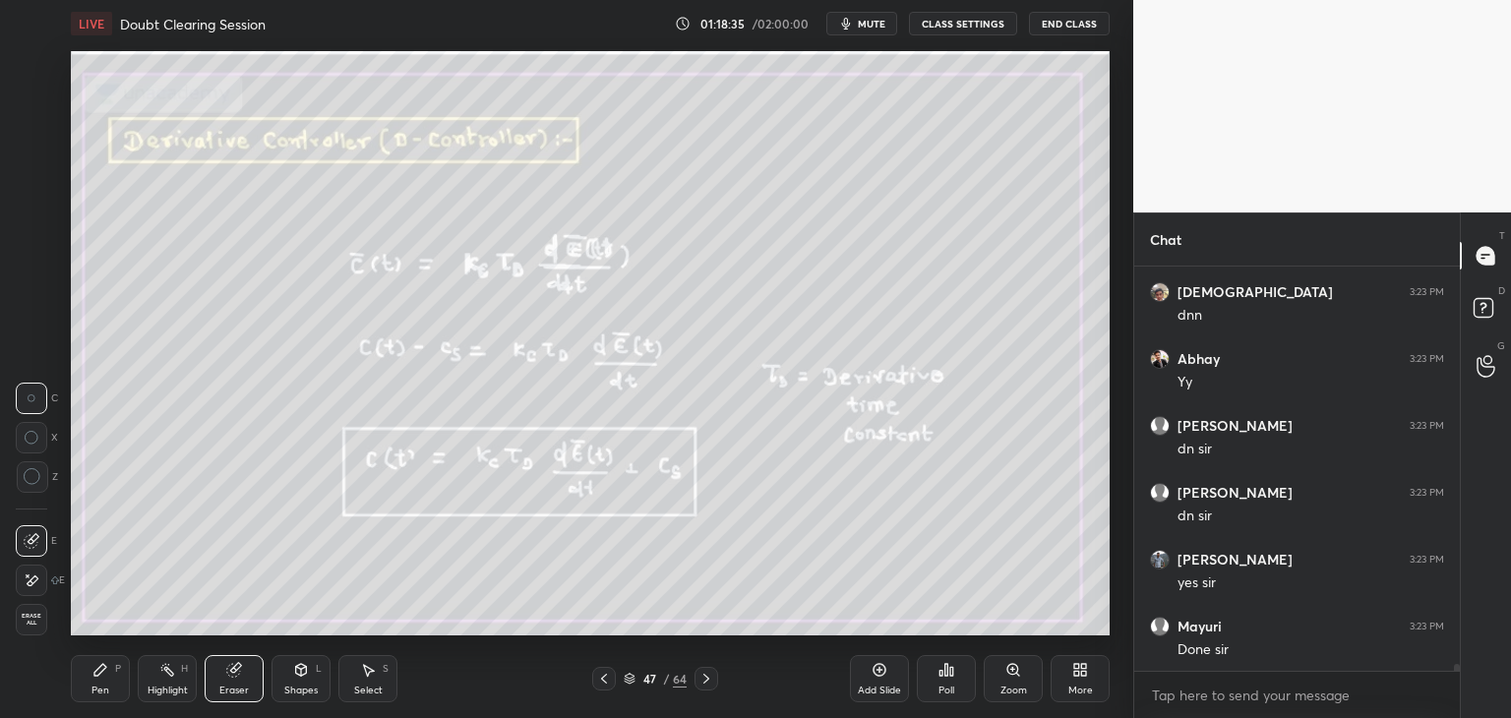
click at [36, 615] on span "Erase all" at bounding box center [32, 620] width 30 height 14
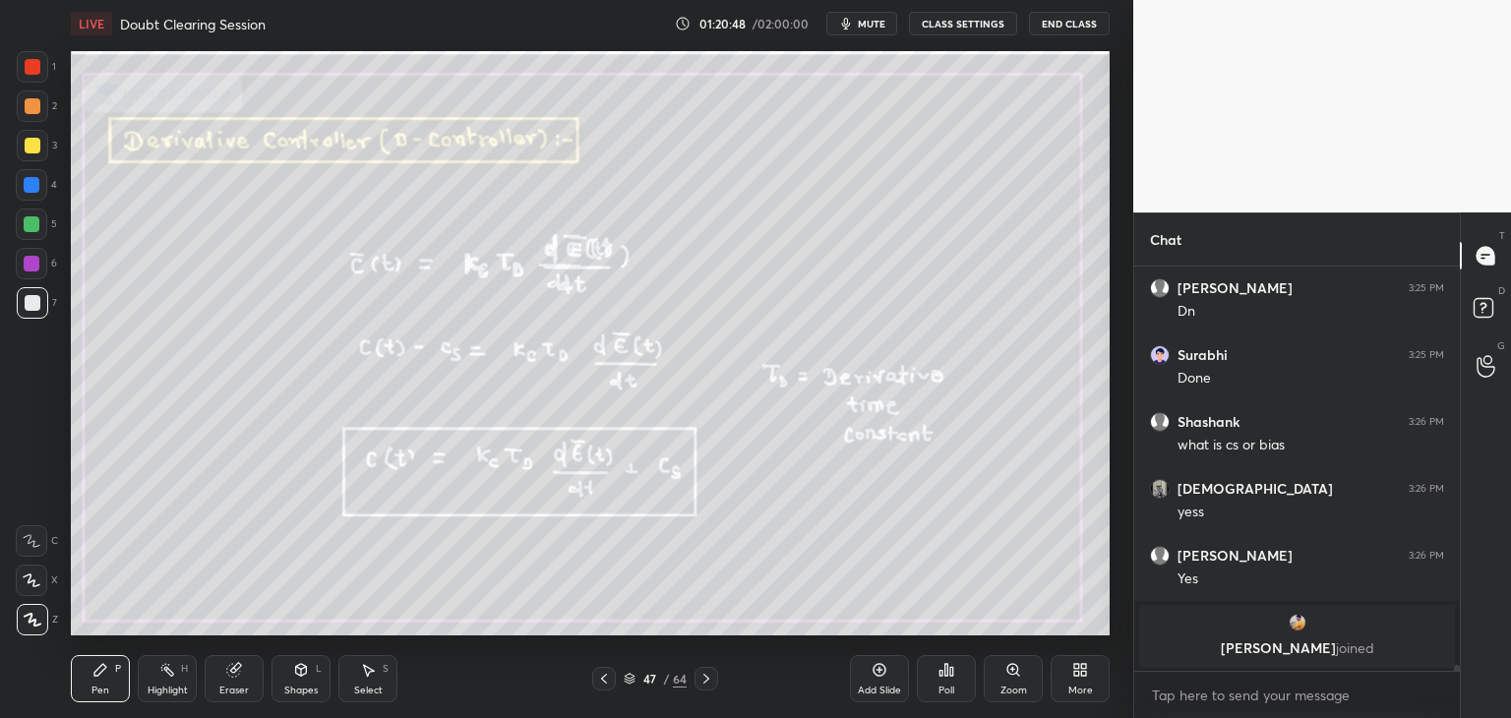
scroll to position [24079, 0]
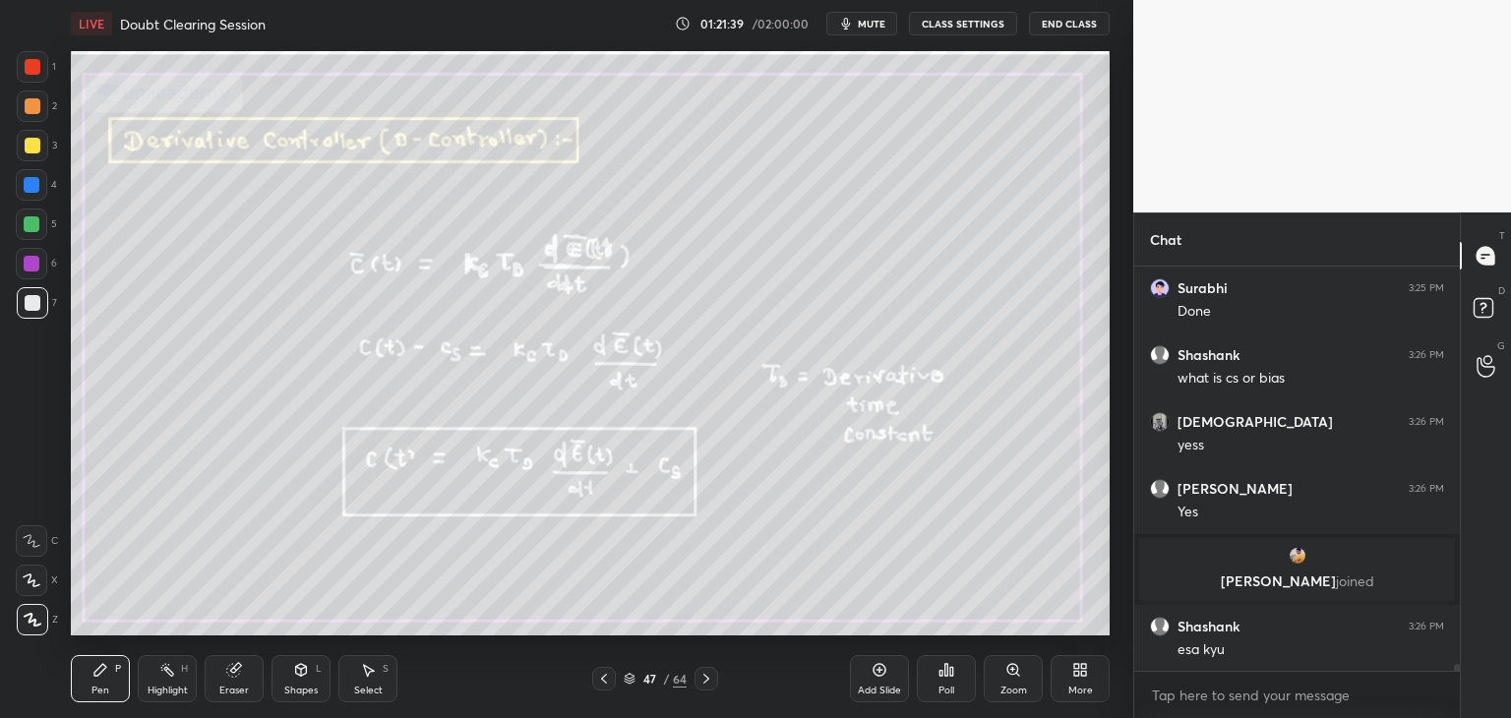
click at [874, 29] on span "mute" at bounding box center [872, 24] width 28 height 14
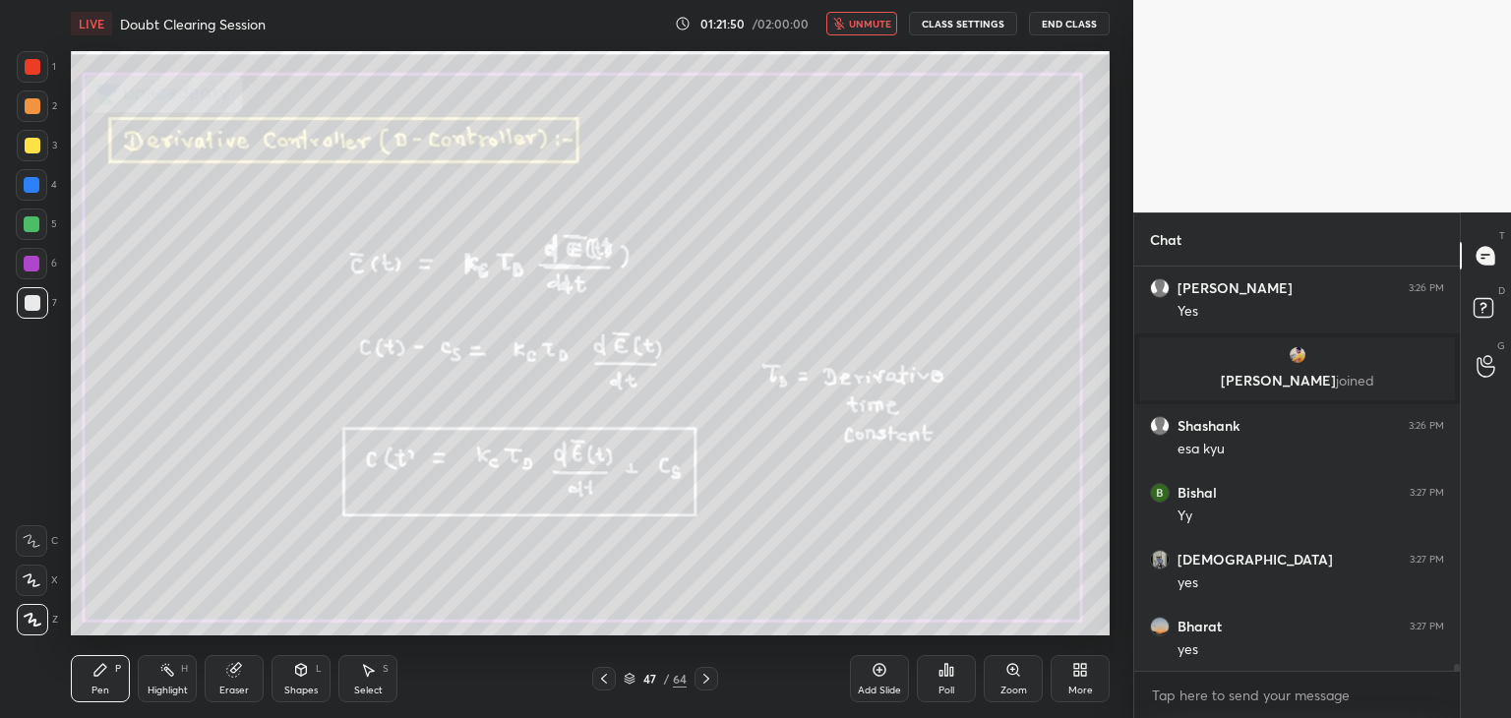
scroll to position [24346, 0]
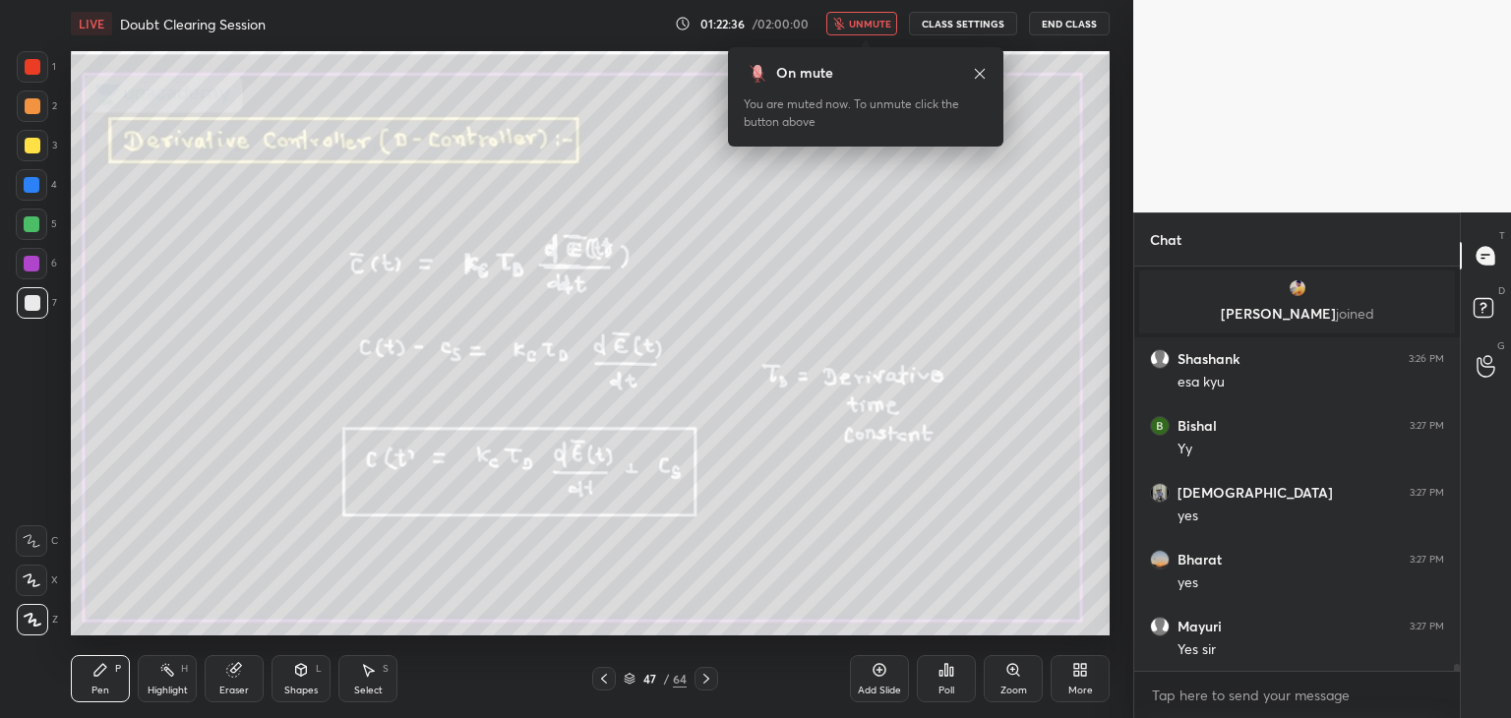
drag, startPoint x: 873, startPoint y: 26, endPoint x: 881, endPoint y: 36, distance: 13.4
click at [873, 29] on span "unmute" at bounding box center [870, 24] width 42 height 14
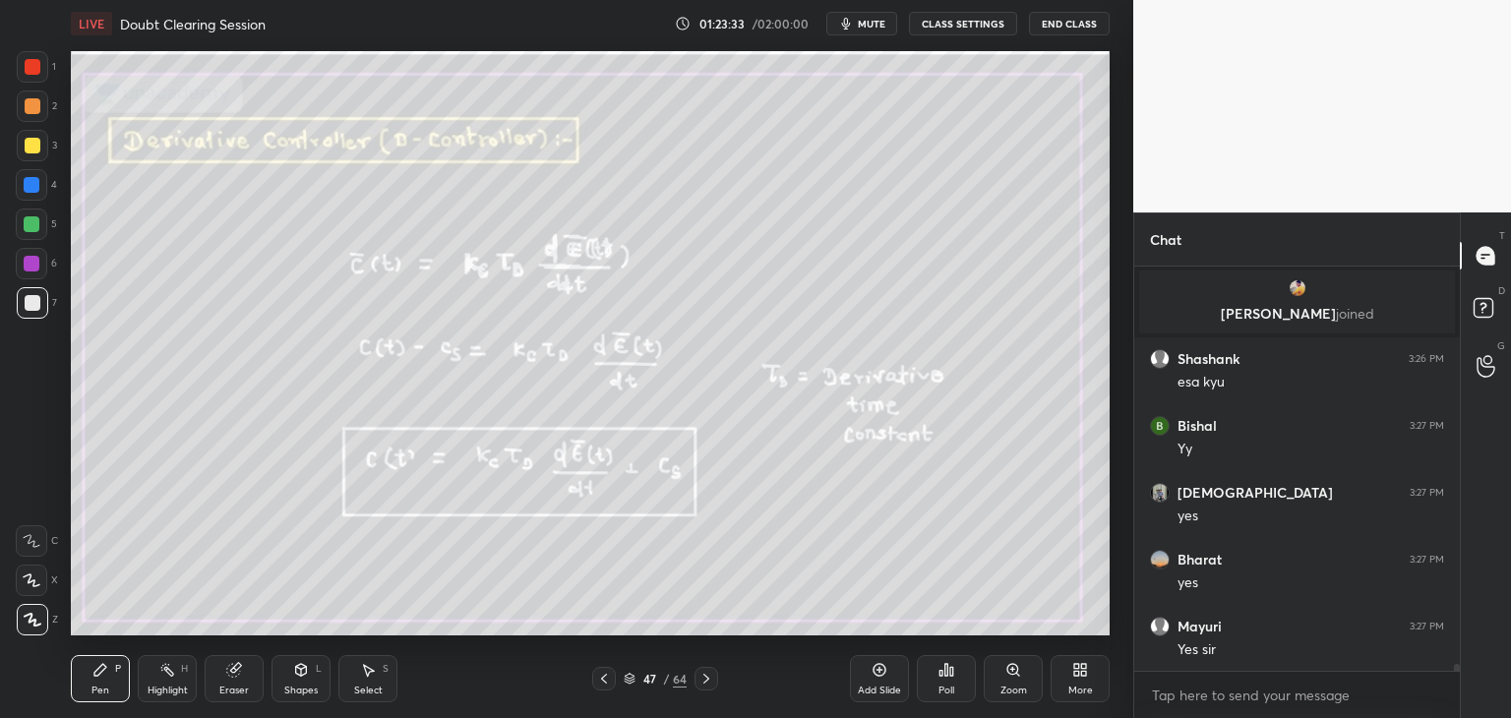
click at [629, 680] on icon at bounding box center [630, 679] width 12 height 12
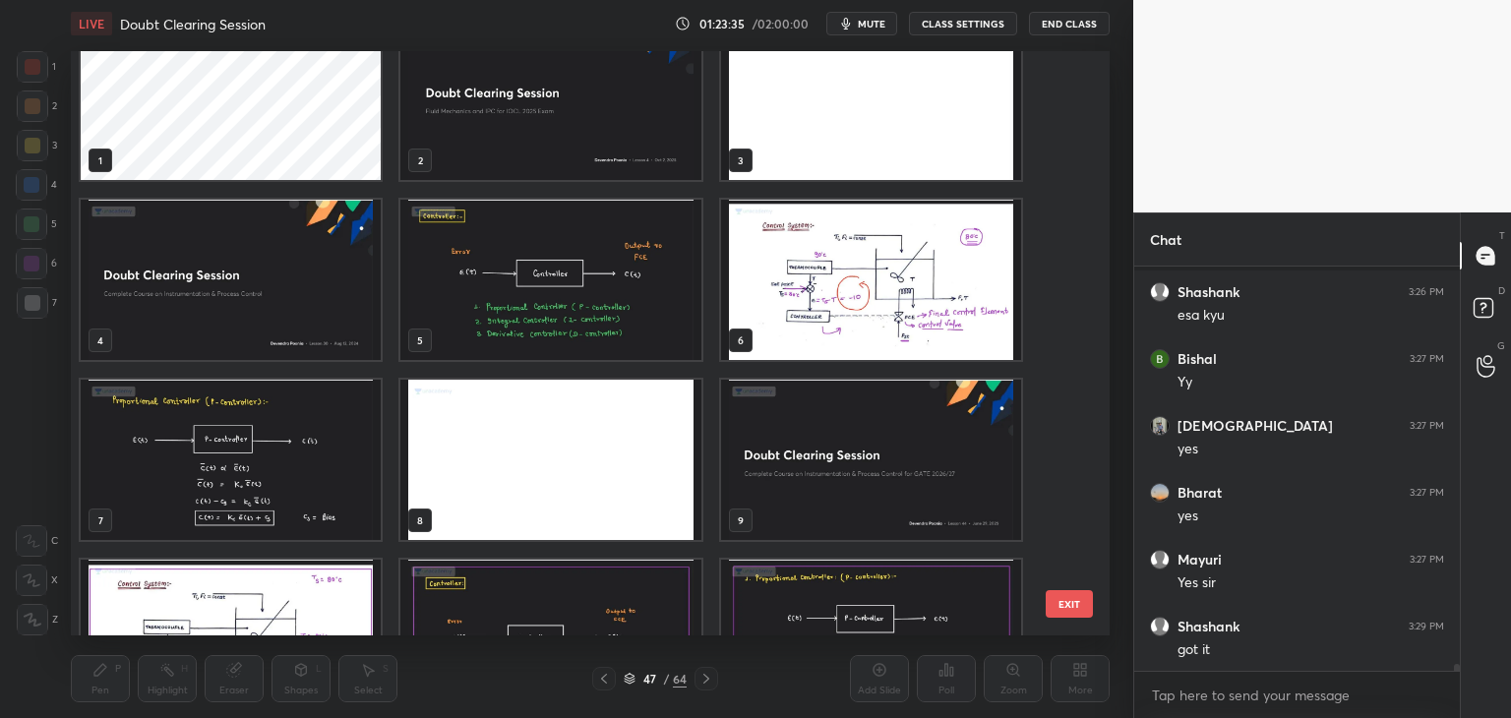
scroll to position [0, 0]
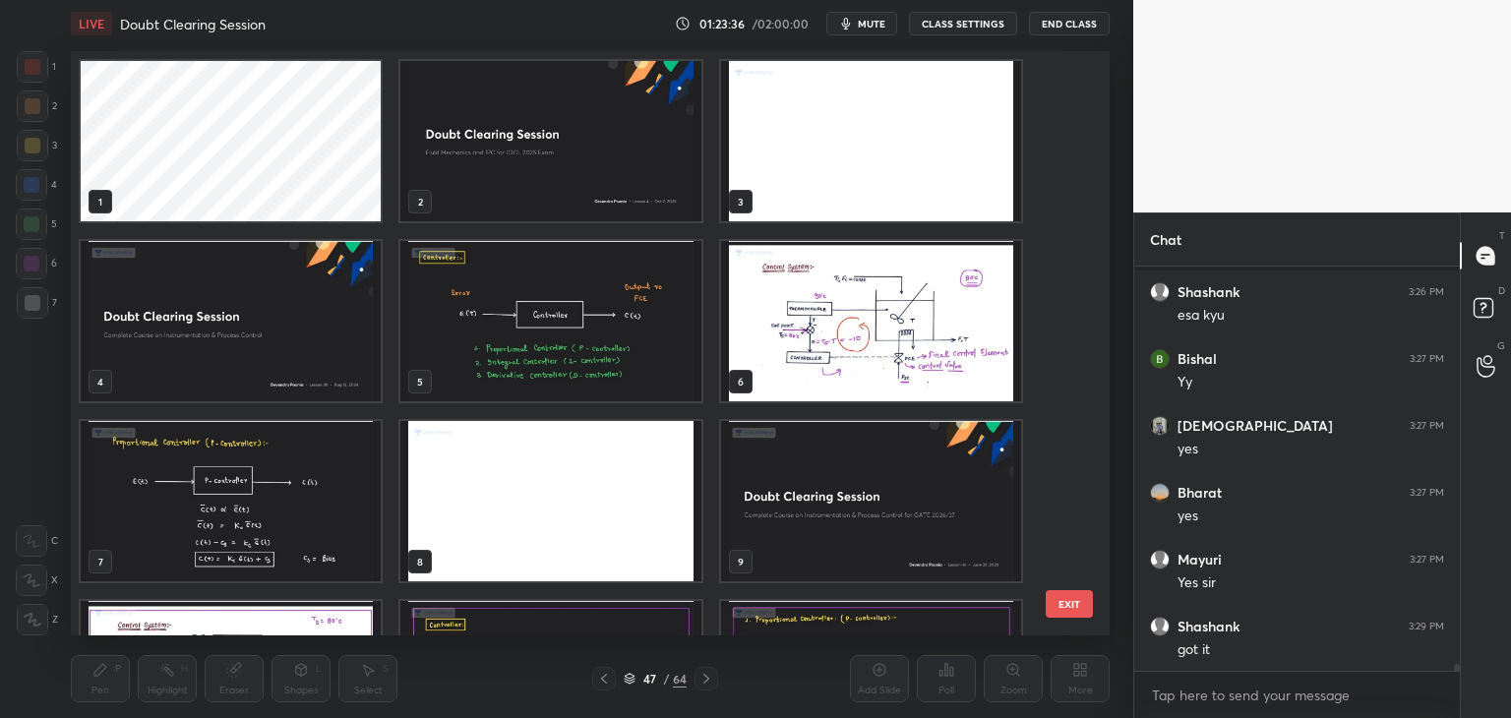
click at [915, 312] on img "grid" at bounding box center [871, 321] width 300 height 160
click at [917, 314] on img "grid" at bounding box center [871, 321] width 300 height 160
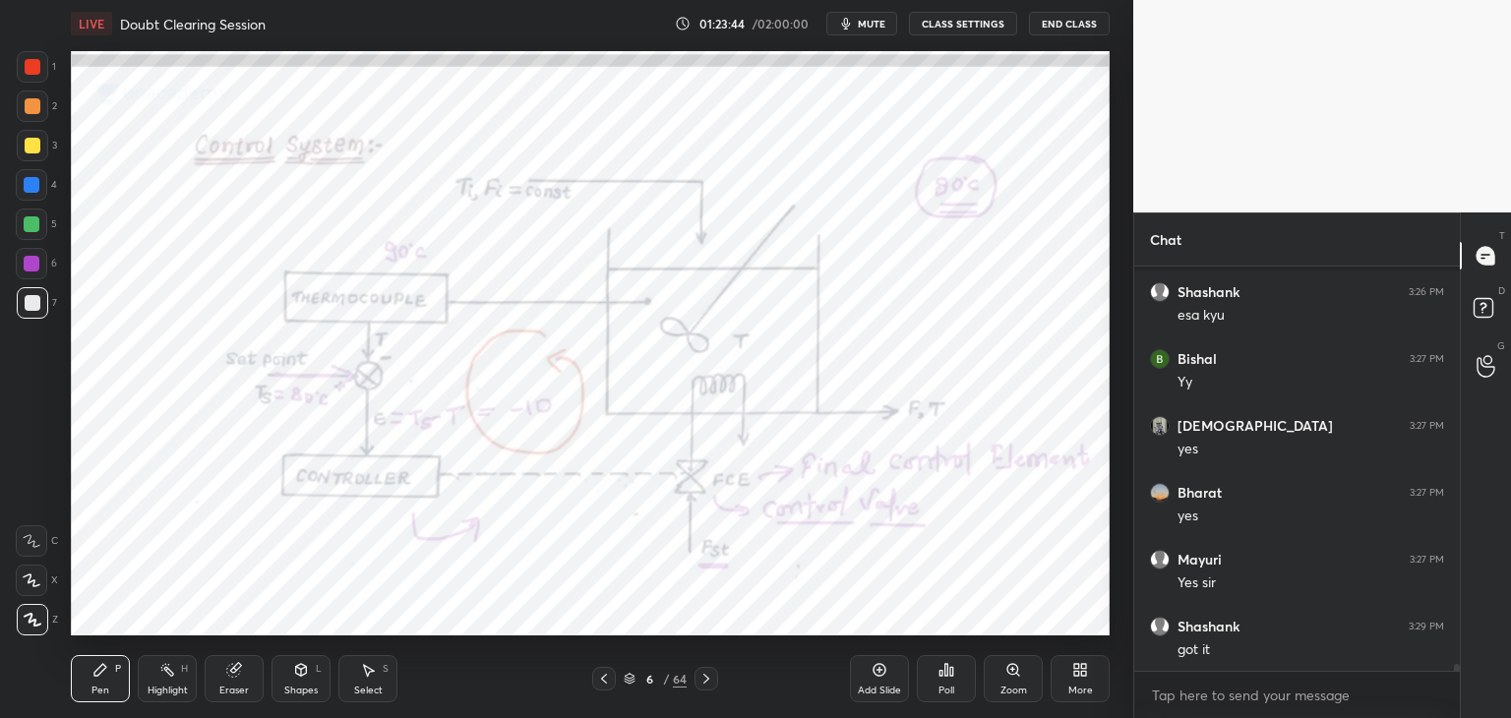
click at [31, 262] on div at bounding box center [32, 264] width 16 height 16
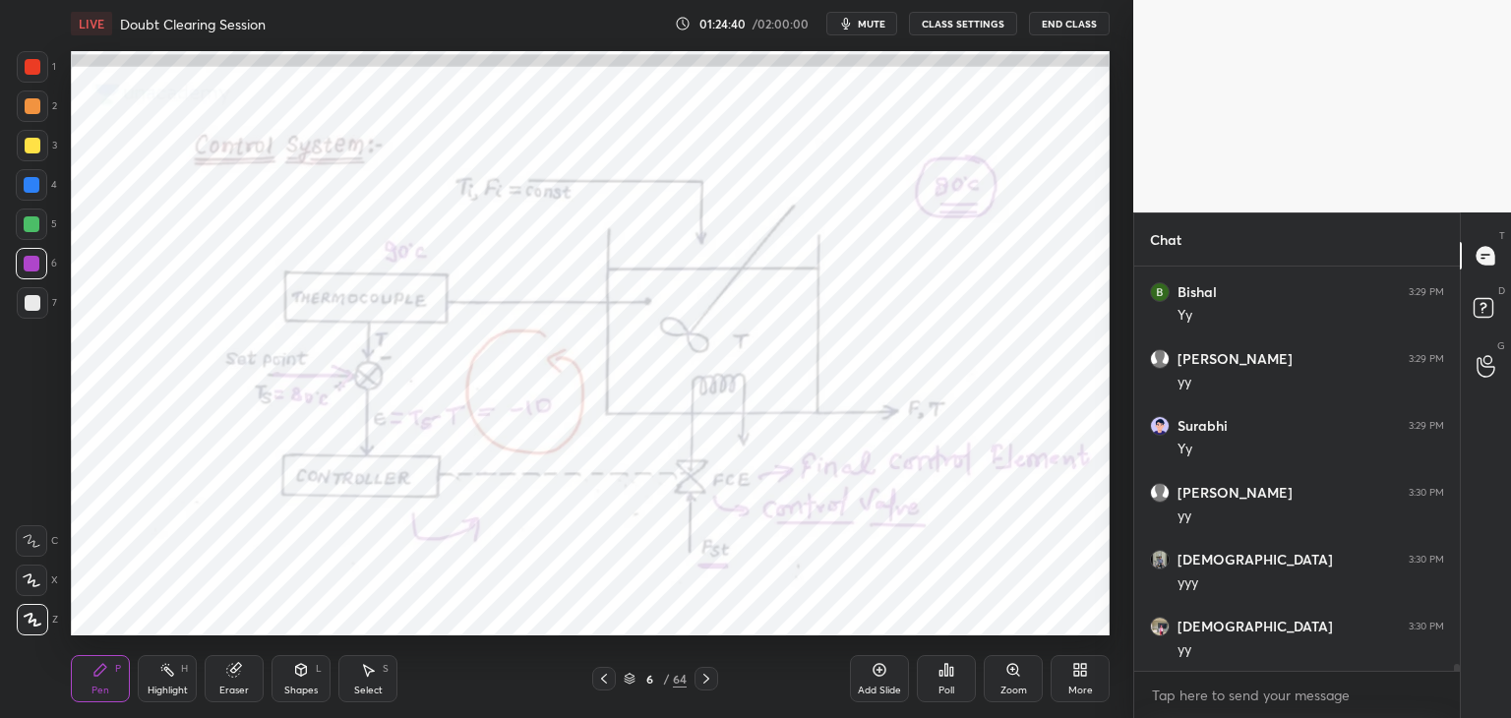
scroll to position [24968, 0]
click at [632, 677] on icon at bounding box center [630, 679] width 12 height 12
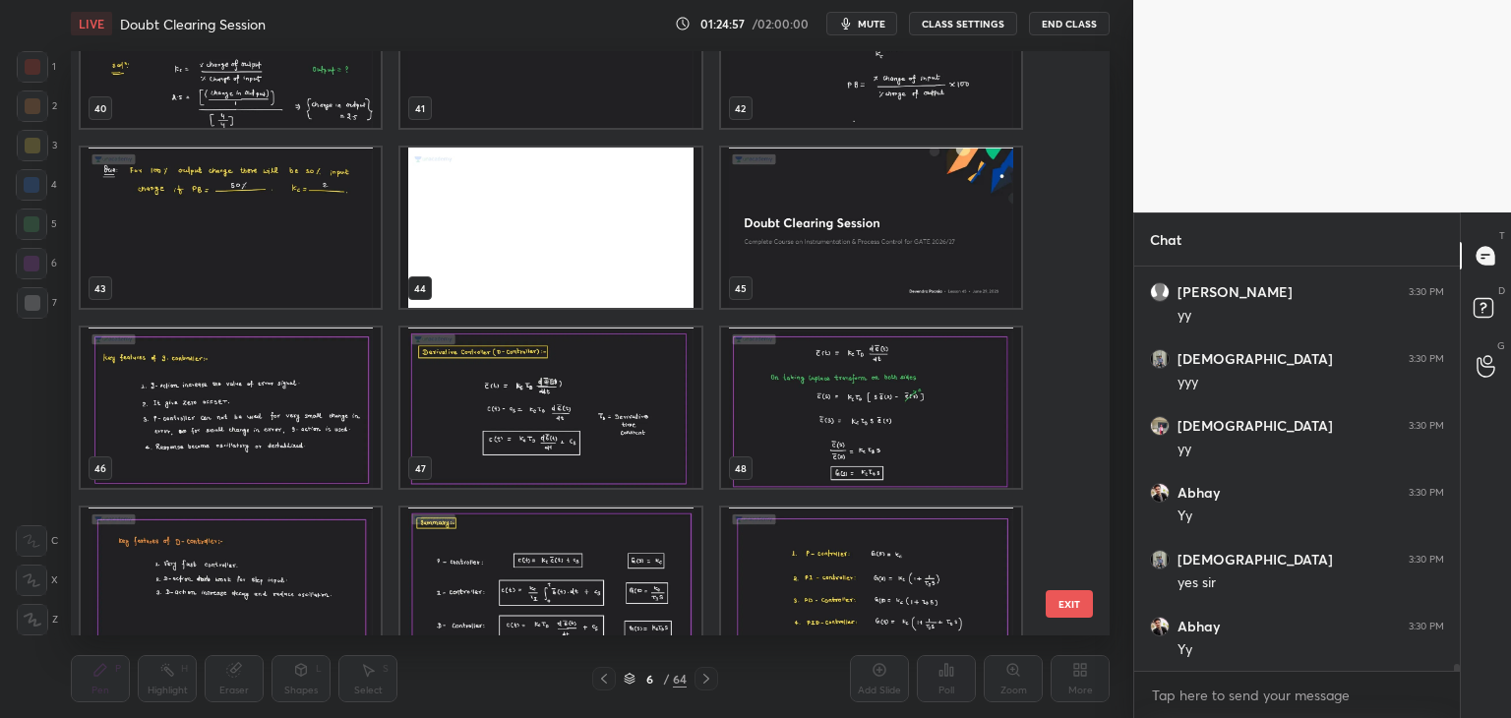
scroll to position [2427, 0]
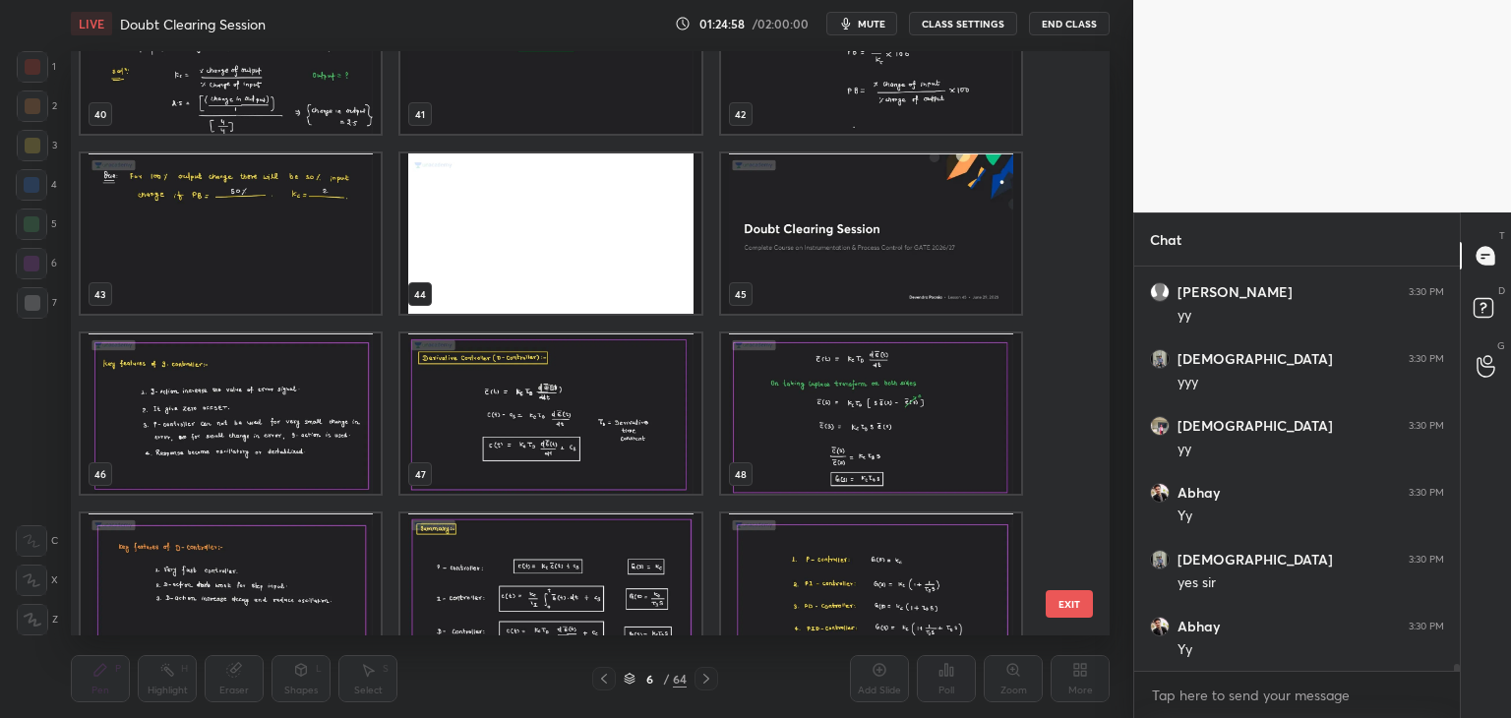
click at [609, 453] on img "grid" at bounding box center [550, 413] width 300 height 160
click at [609, 452] on img "grid" at bounding box center [550, 413] width 300 height 160
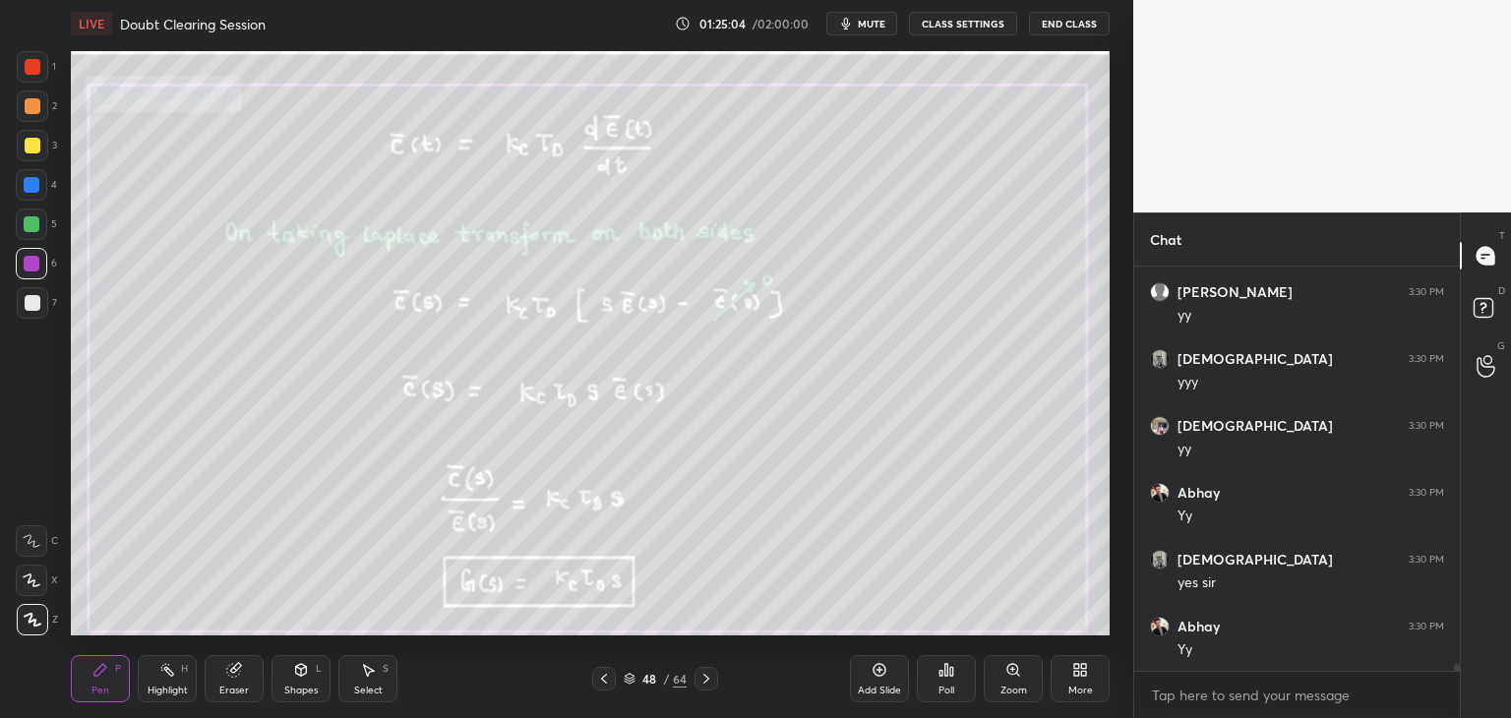
click at [35, 191] on div at bounding box center [32, 185] width 16 height 16
click at [169, 683] on div "Highlight H" at bounding box center [167, 678] width 59 height 47
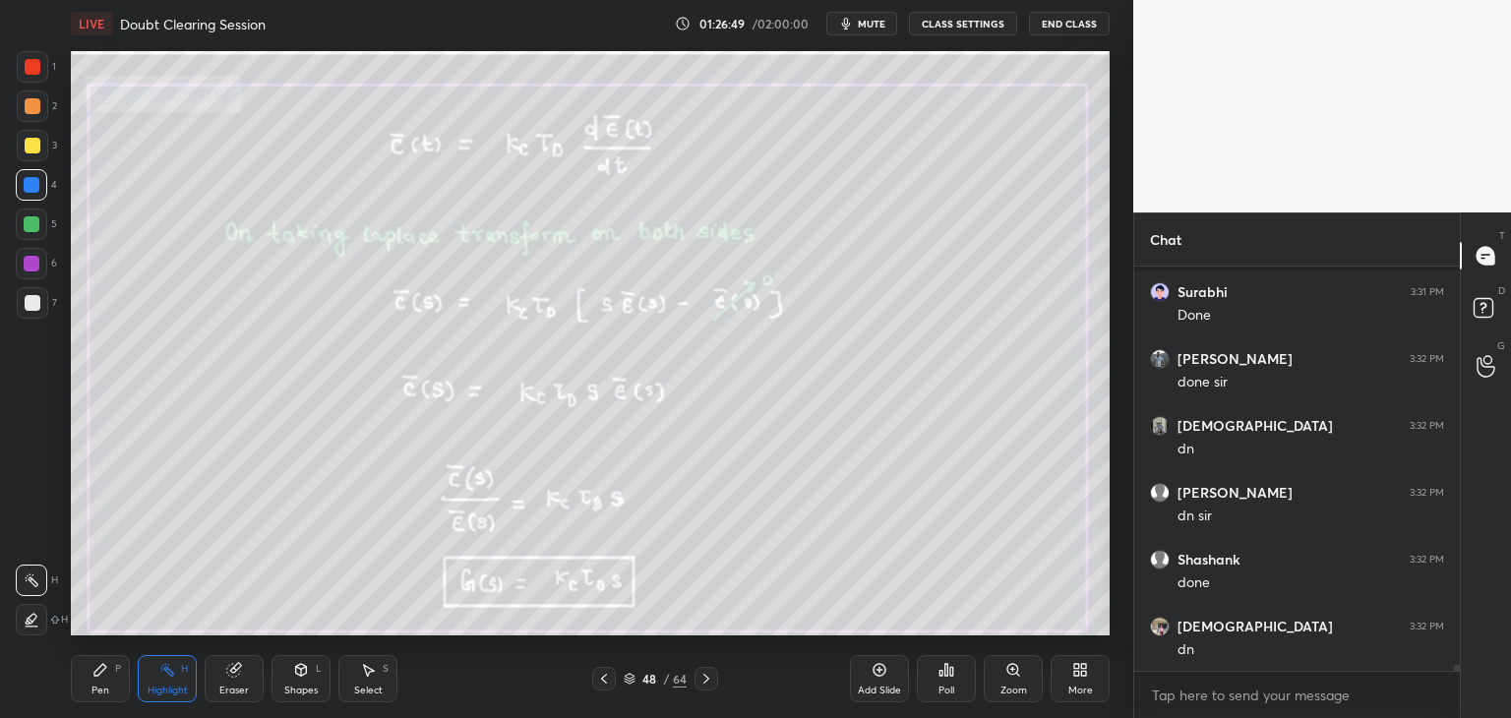
scroll to position [25762, 0]
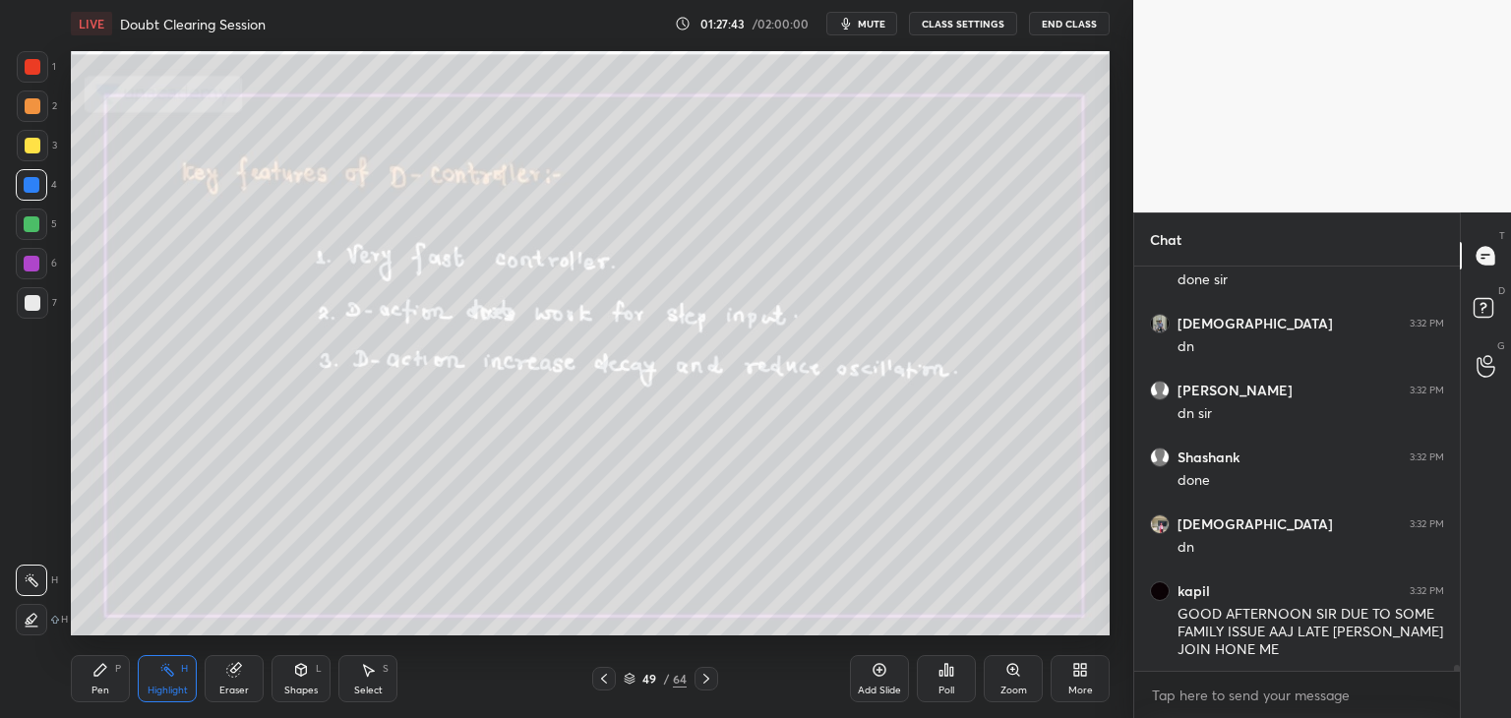
drag, startPoint x: 30, startPoint y: 304, endPoint x: 31, endPoint y: 344, distance: 40.4
click at [29, 304] on div at bounding box center [33, 303] width 16 height 16
click at [91, 697] on div "Pen P" at bounding box center [100, 678] width 59 height 47
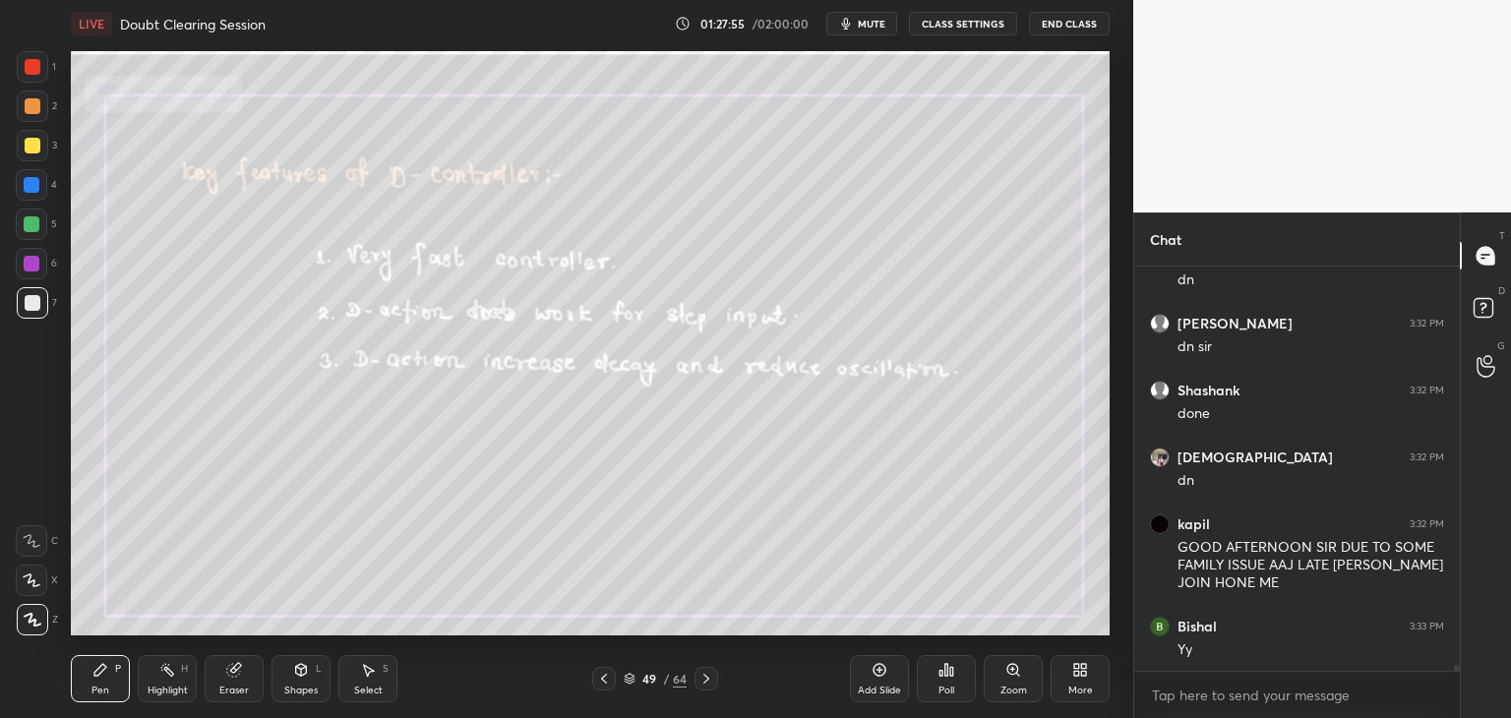
click at [235, 683] on div "Eraser" at bounding box center [234, 678] width 59 height 47
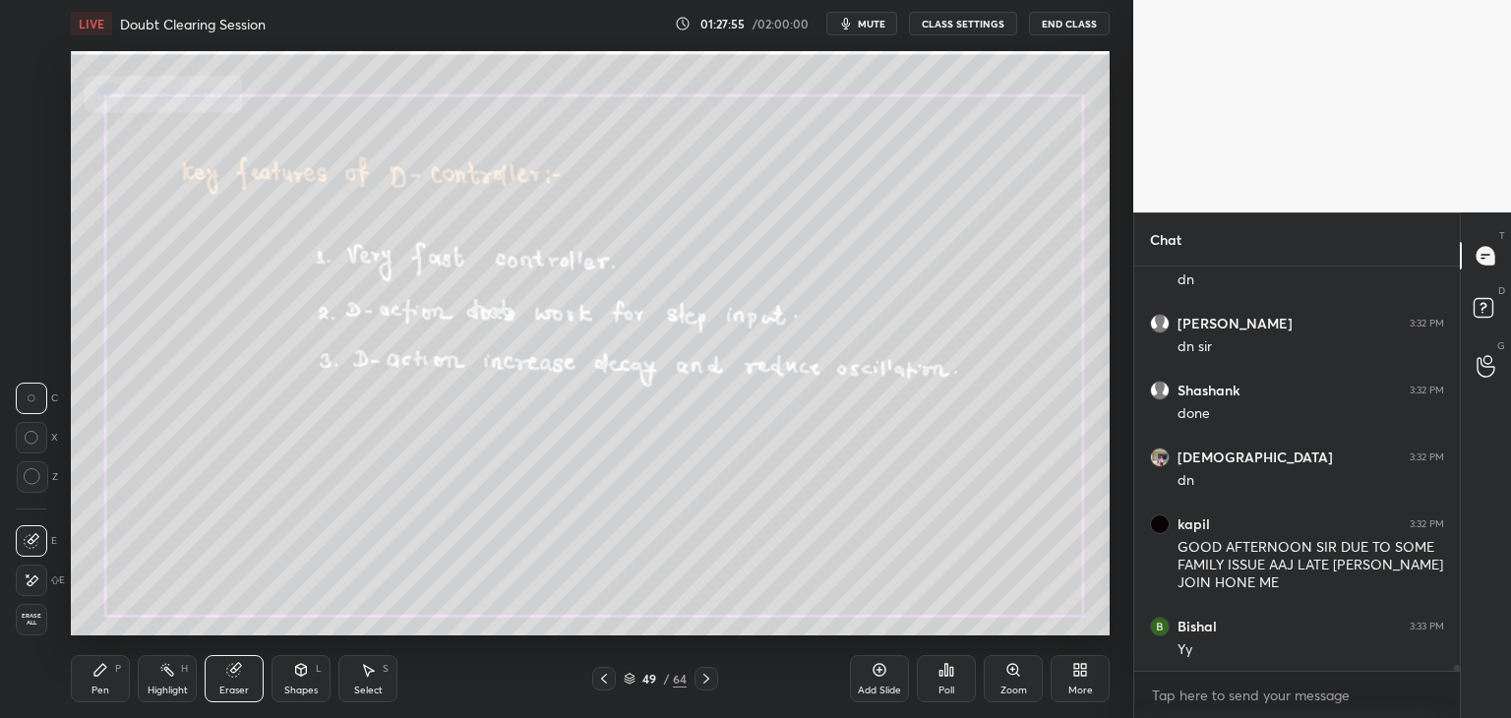
click at [29, 621] on span "Erase all" at bounding box center [32, 620] width 30 height 14
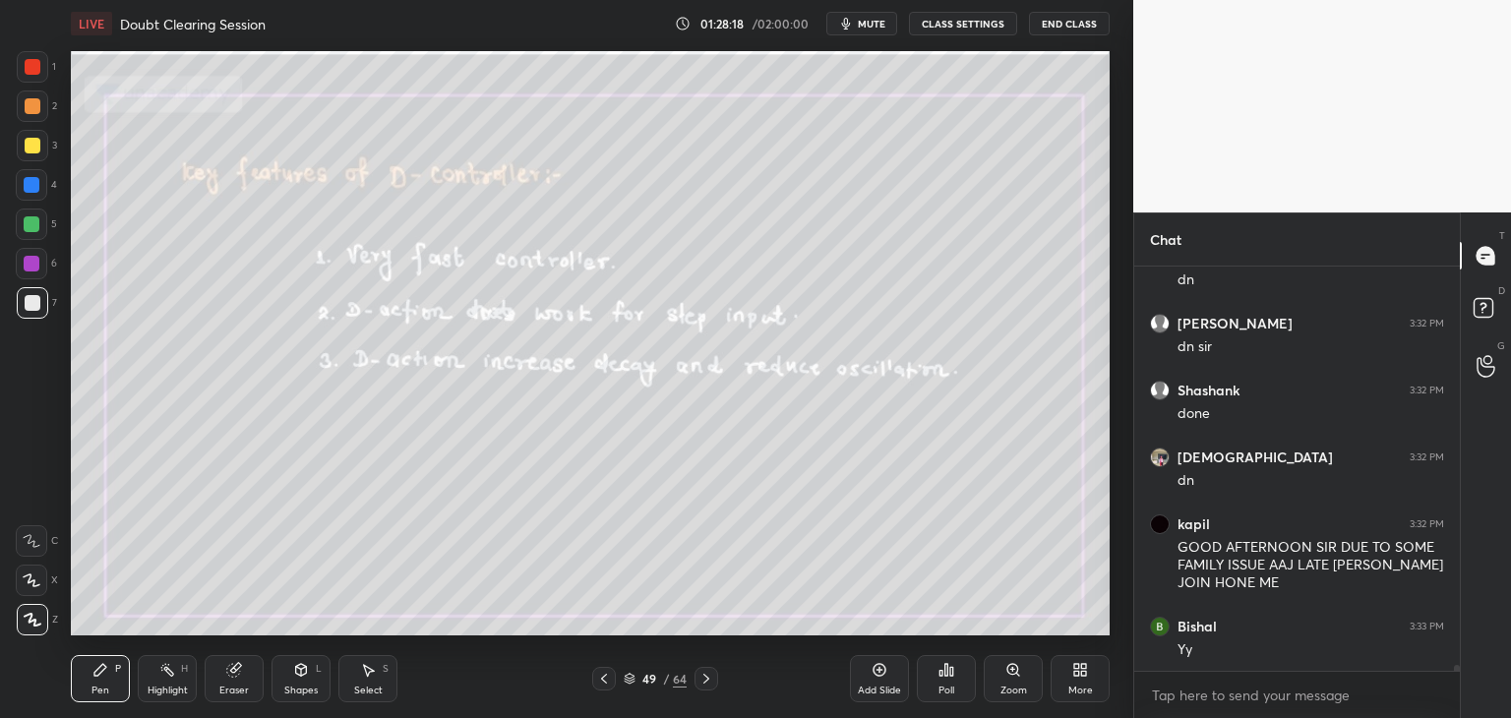
scroll to position [25896, 0]
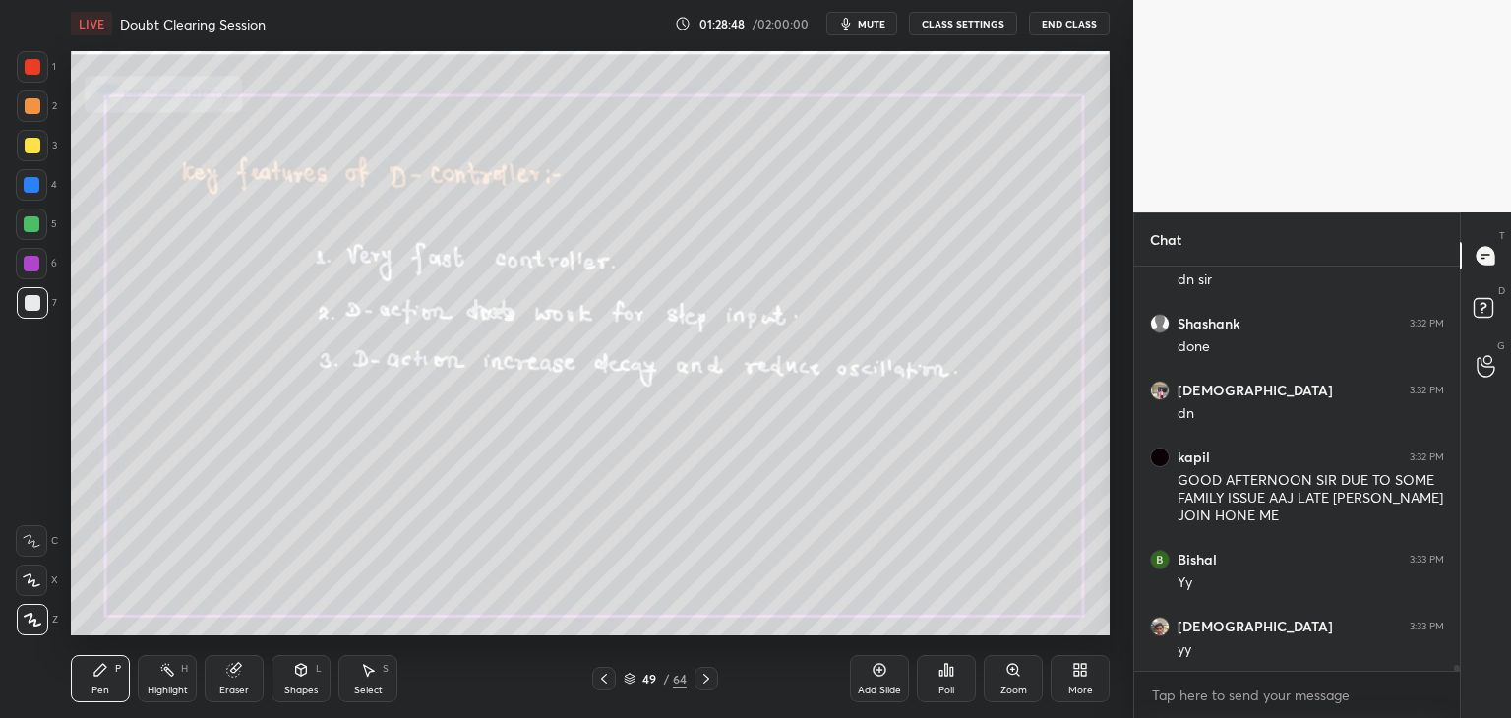
click at [234, 682] on div "Eraser" at bounding box center [234, 678] width 59 height 47
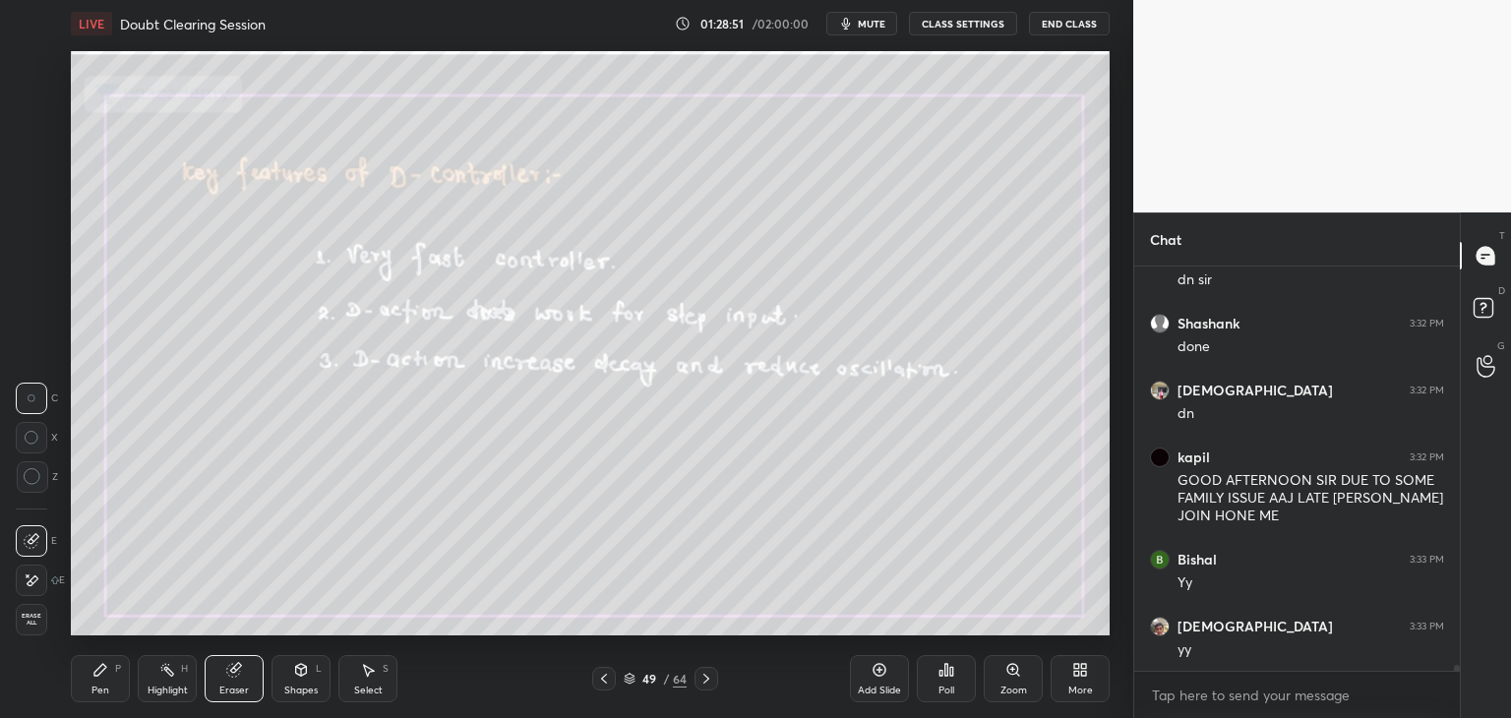
click at [97, 691] on div "Pen" at bounding box center [100, 690] width 18 height 10
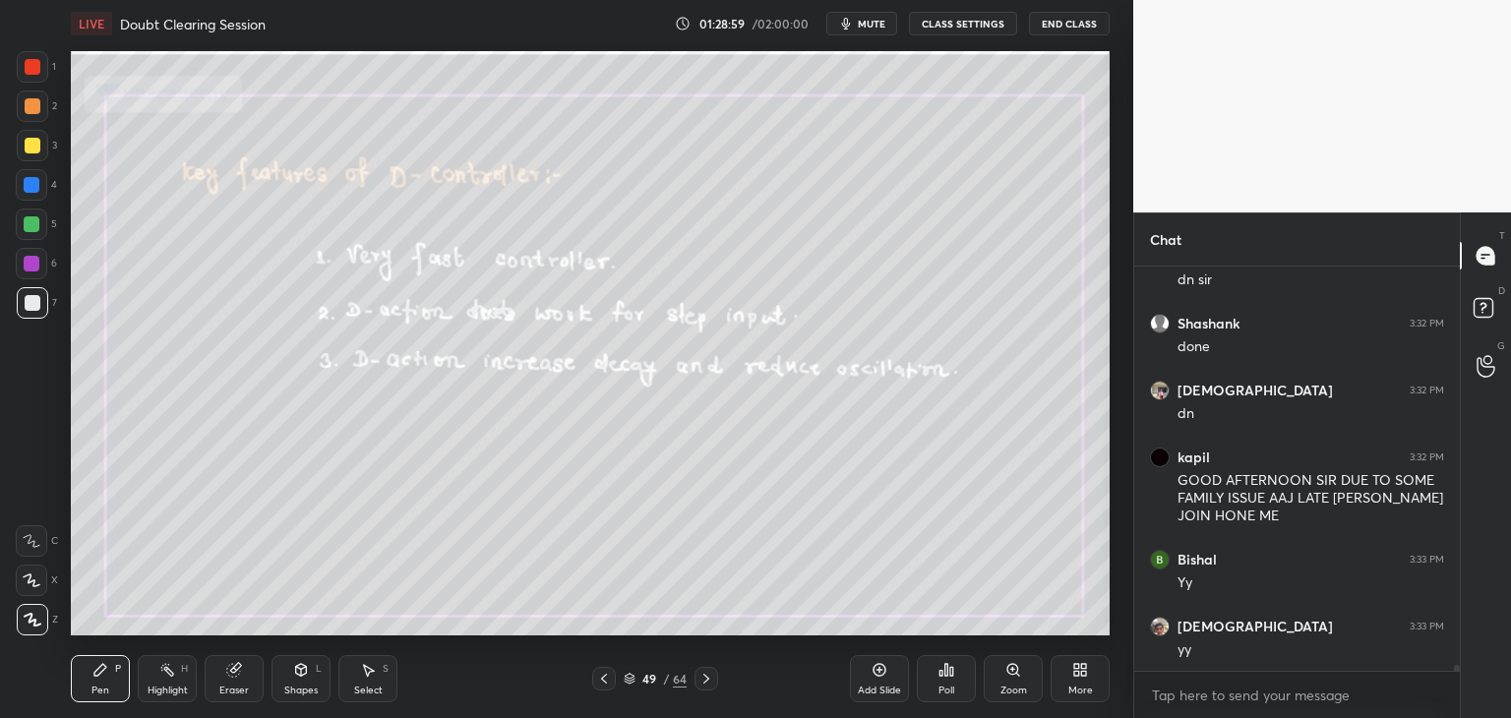
click at [628, 677] on icon at bounding box center [630, 679] width 12 height 12
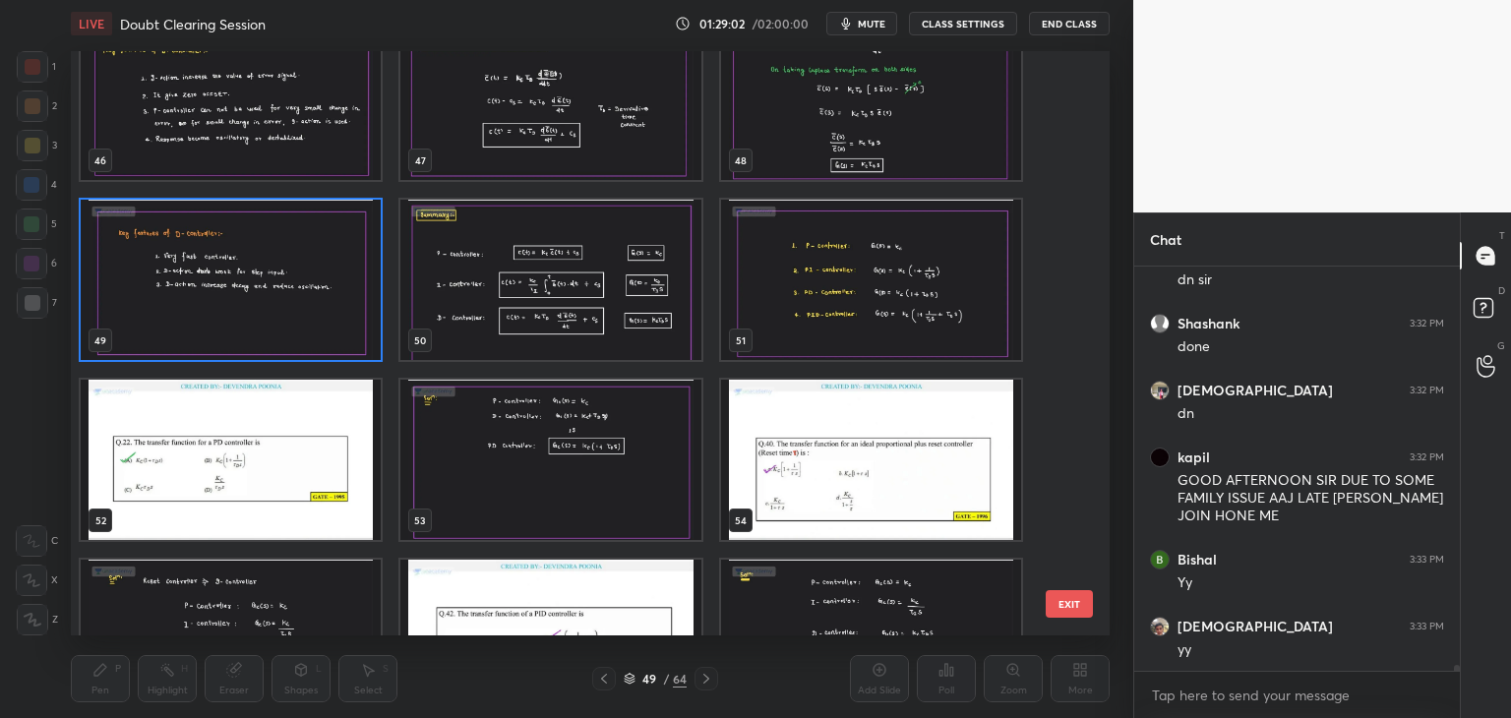
scroll to position [2747, 0]
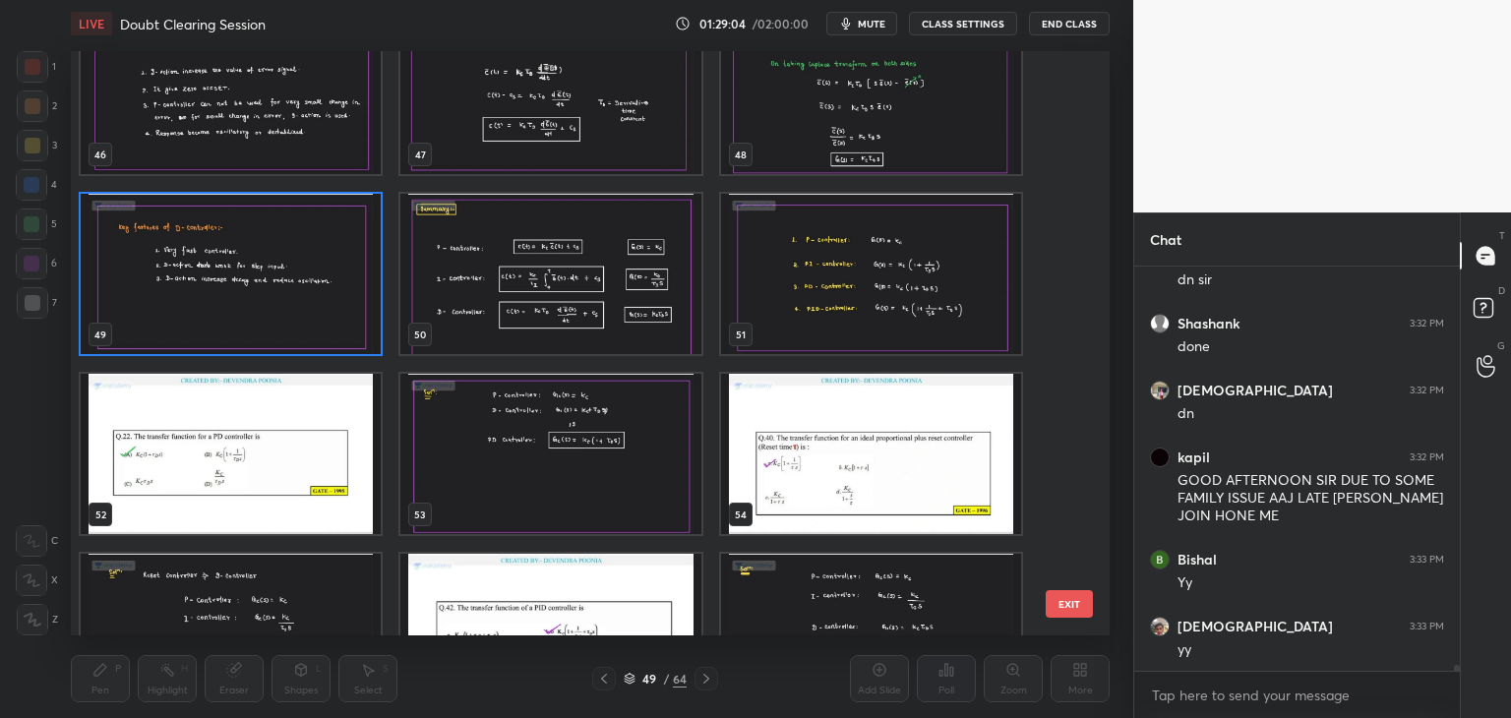
click at [256, 304] on img "grid" at bounding box center [231, 274] width 300 height 160
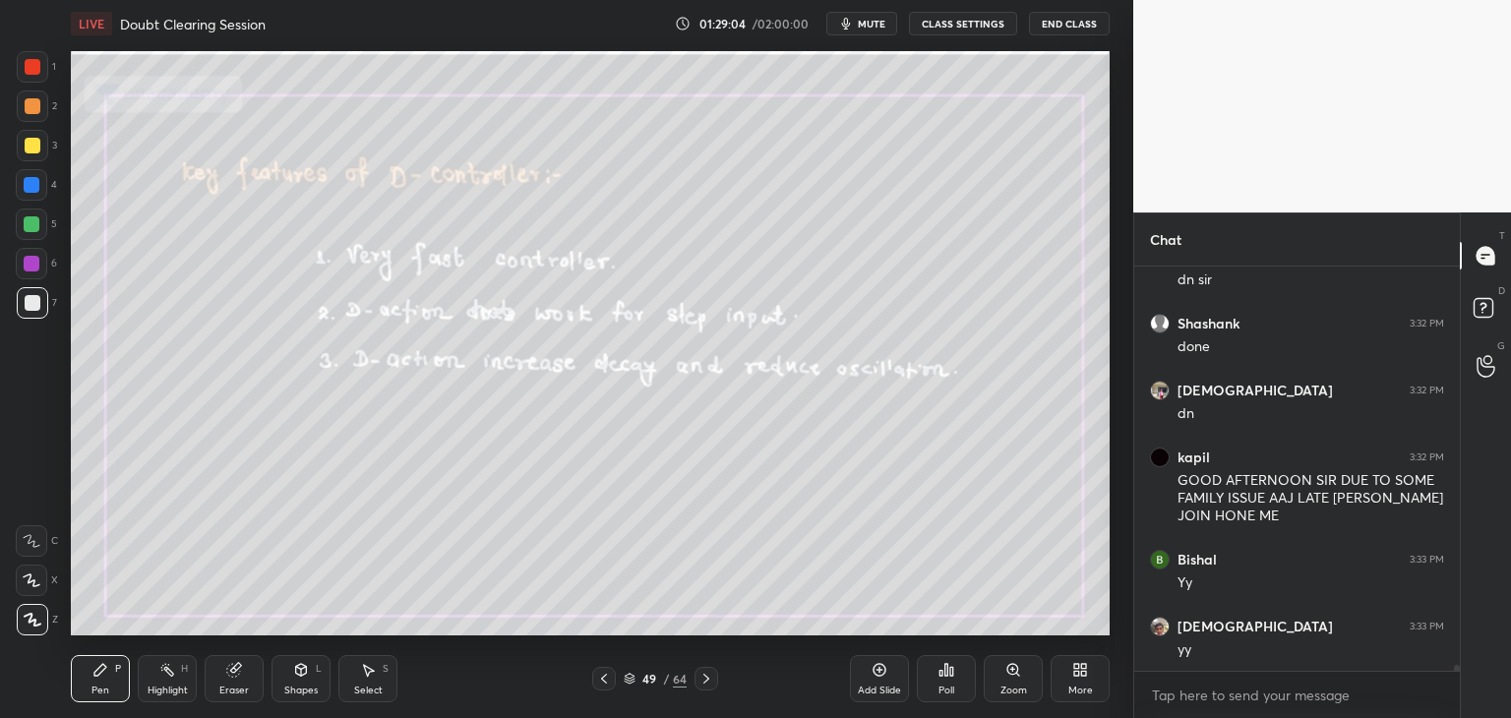
click at [258, 304] on img "grid" at bounding box center [231, 274] width 300 height 160
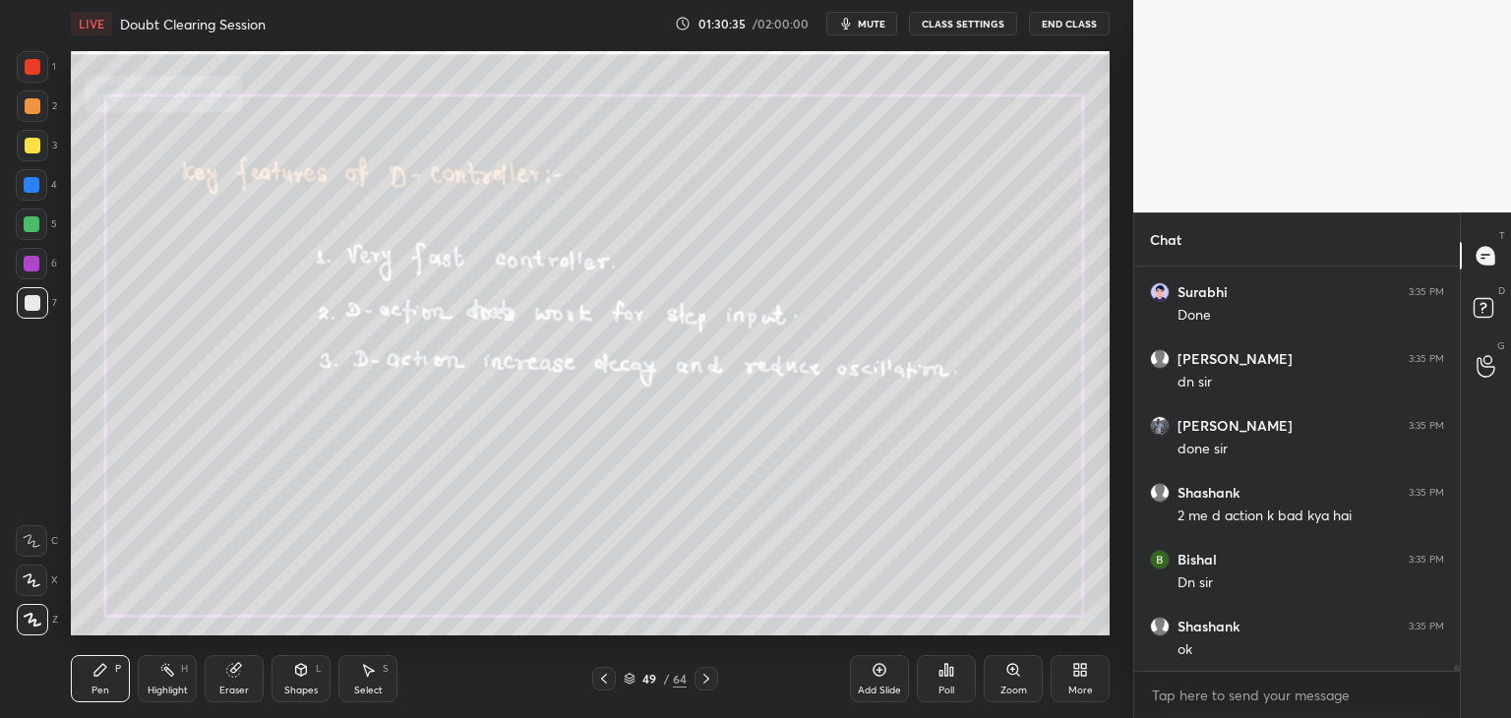
scroll to position [26632, 0]
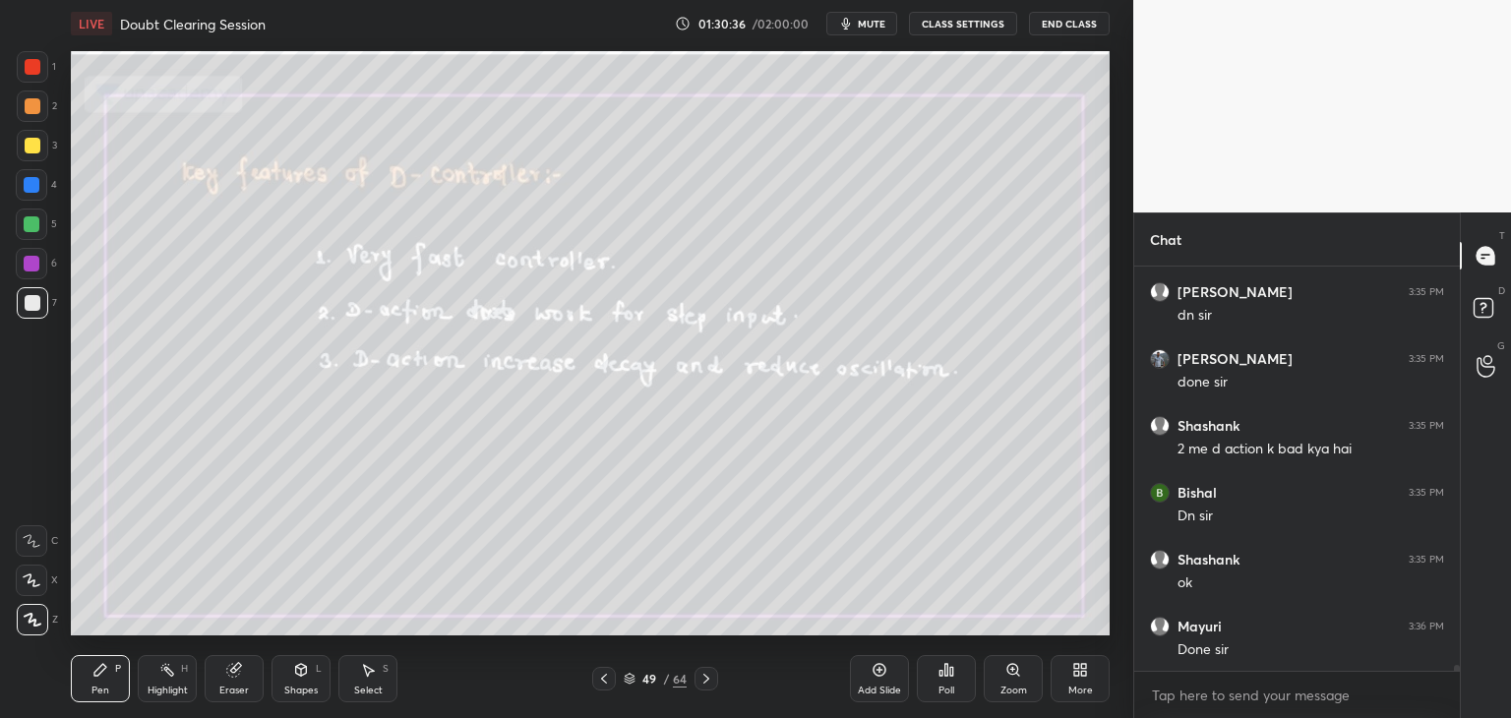
click at [629, 682] on icon at bounding box center [630, 679] width 12 height 12
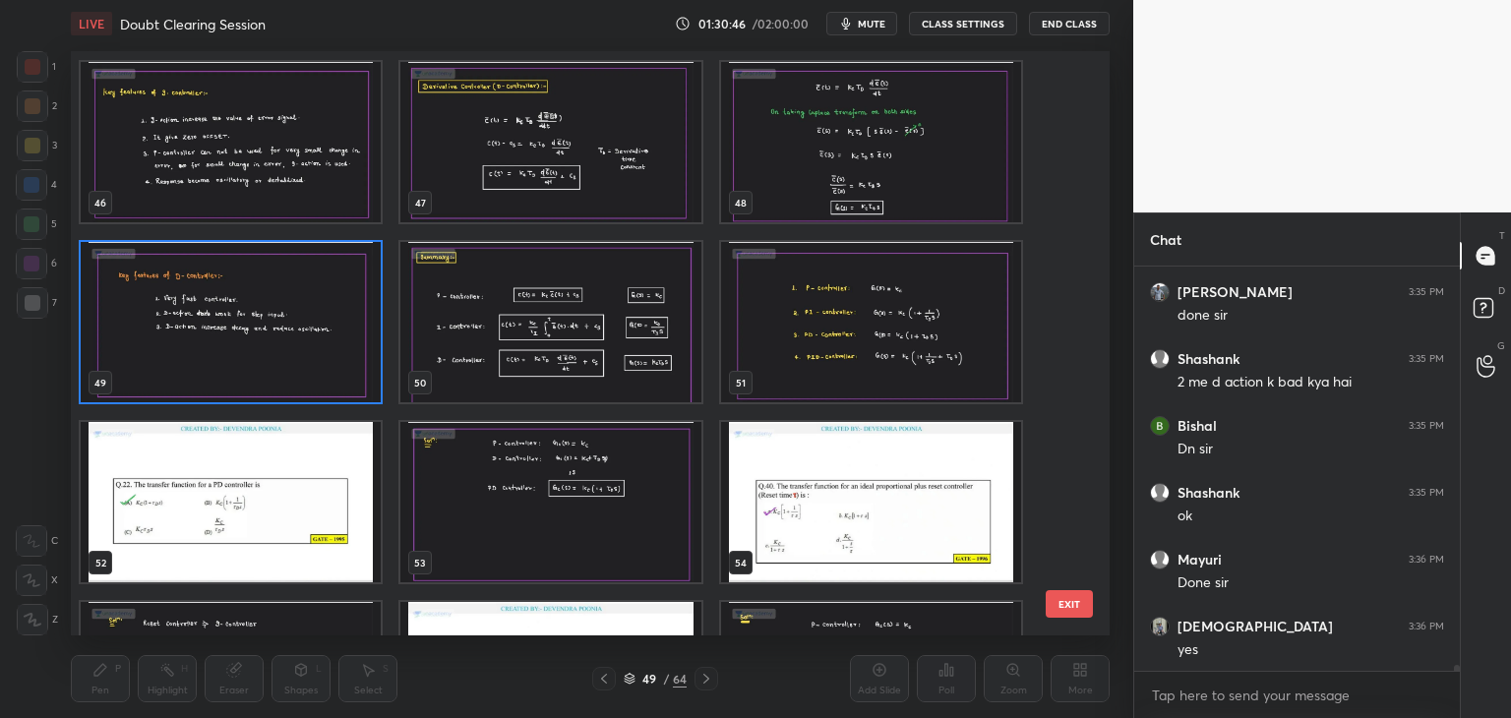
scroll to position [2687, 0]
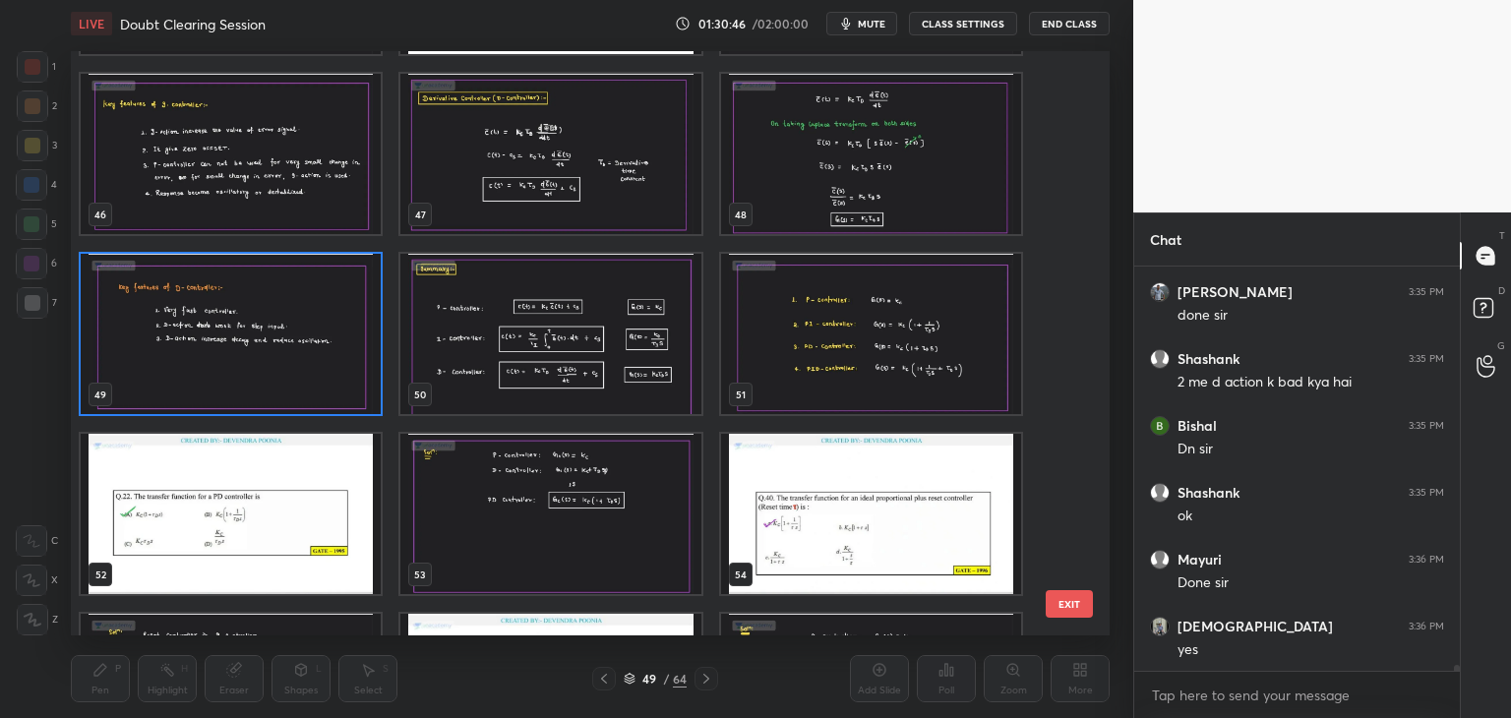
click at [517, 382] on img "grid" at bounding box center [550, 334] width 300 height 160
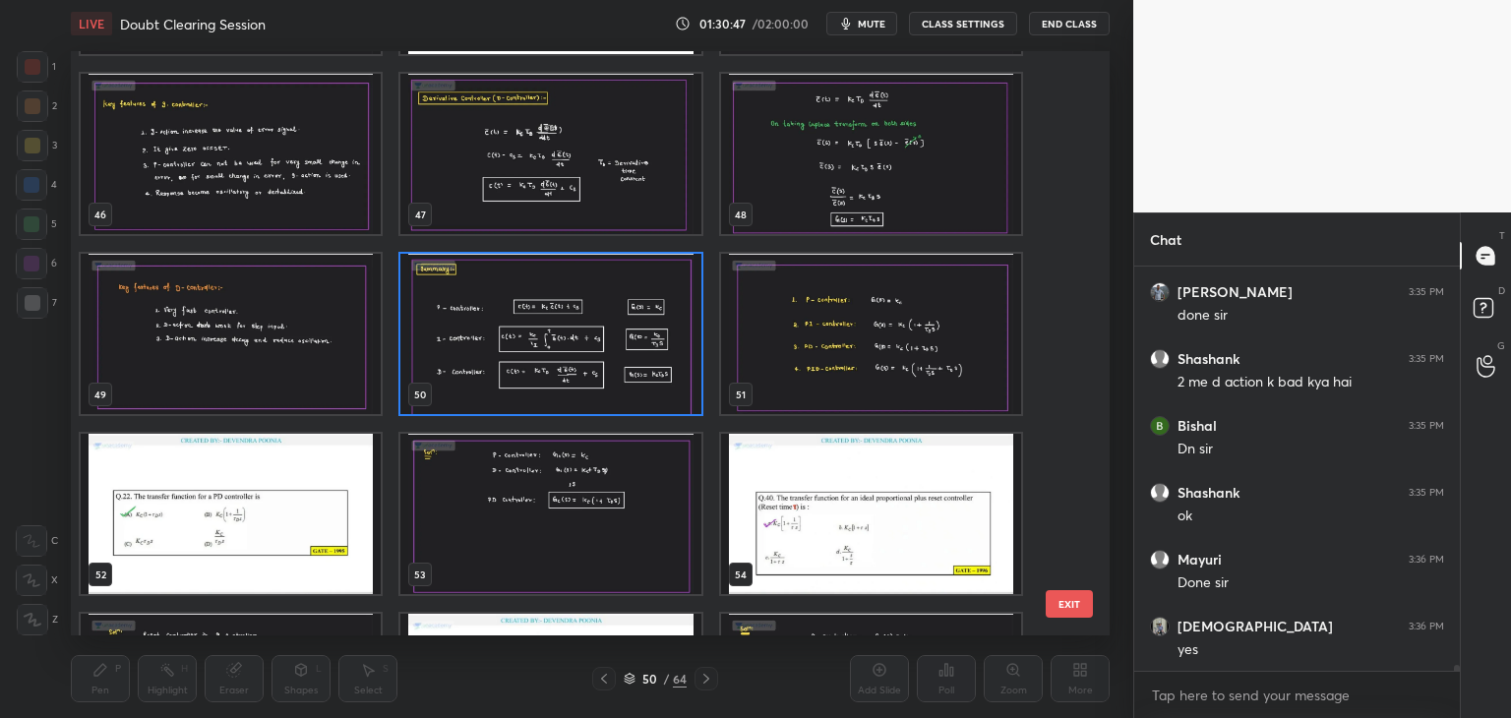
click at [518, 382] on img "grid" at bounding box center [550, 334] width 300 height 160
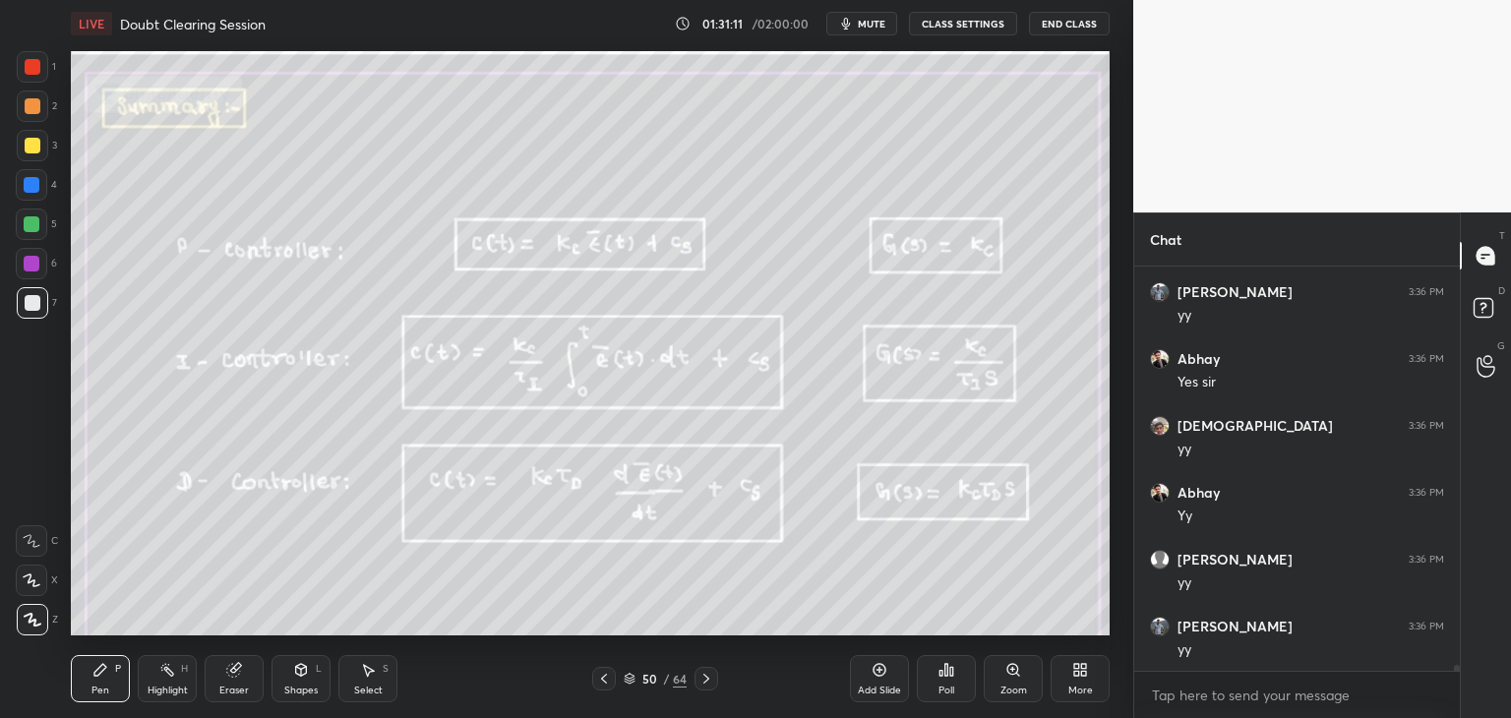
scroll to position [27167, 0]
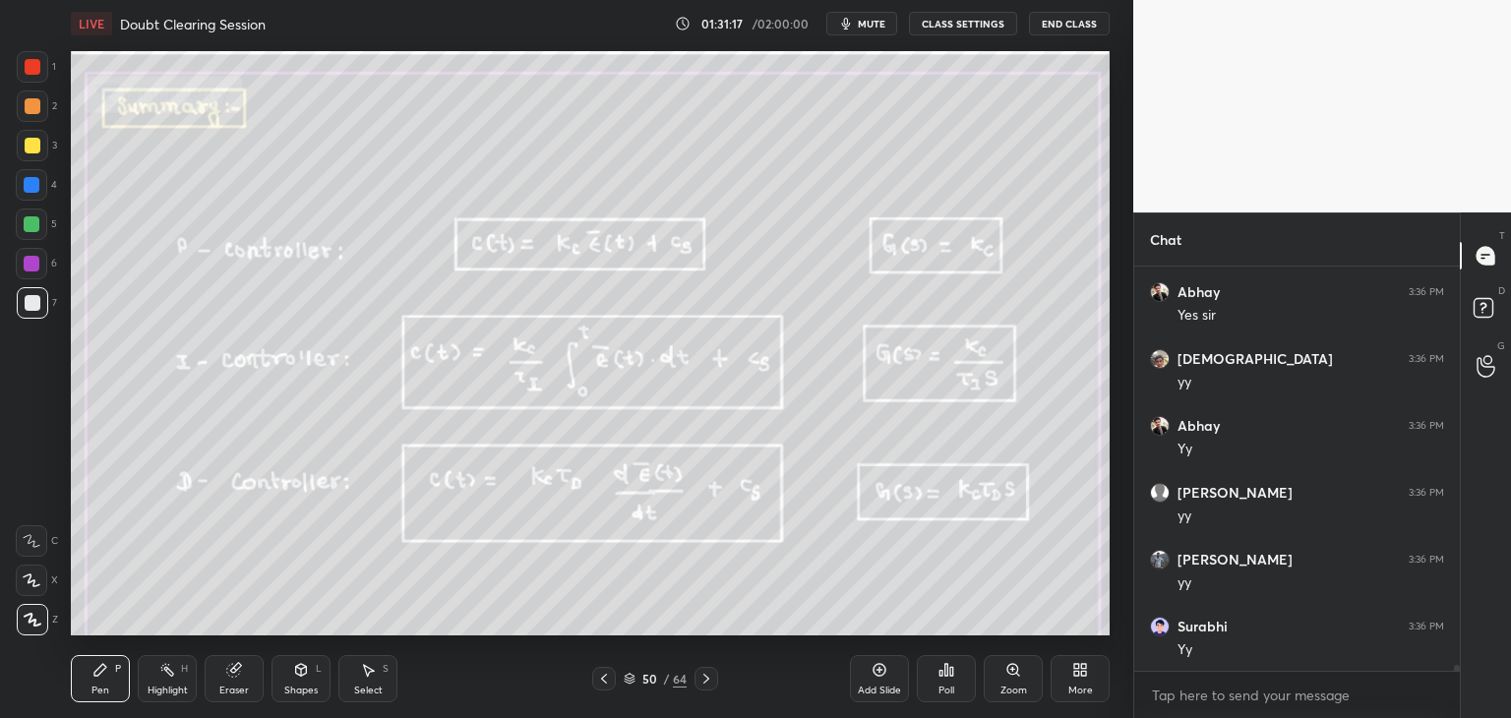
click at [708, 676] on icon at bounding box center [706, 679] width 16 height 16
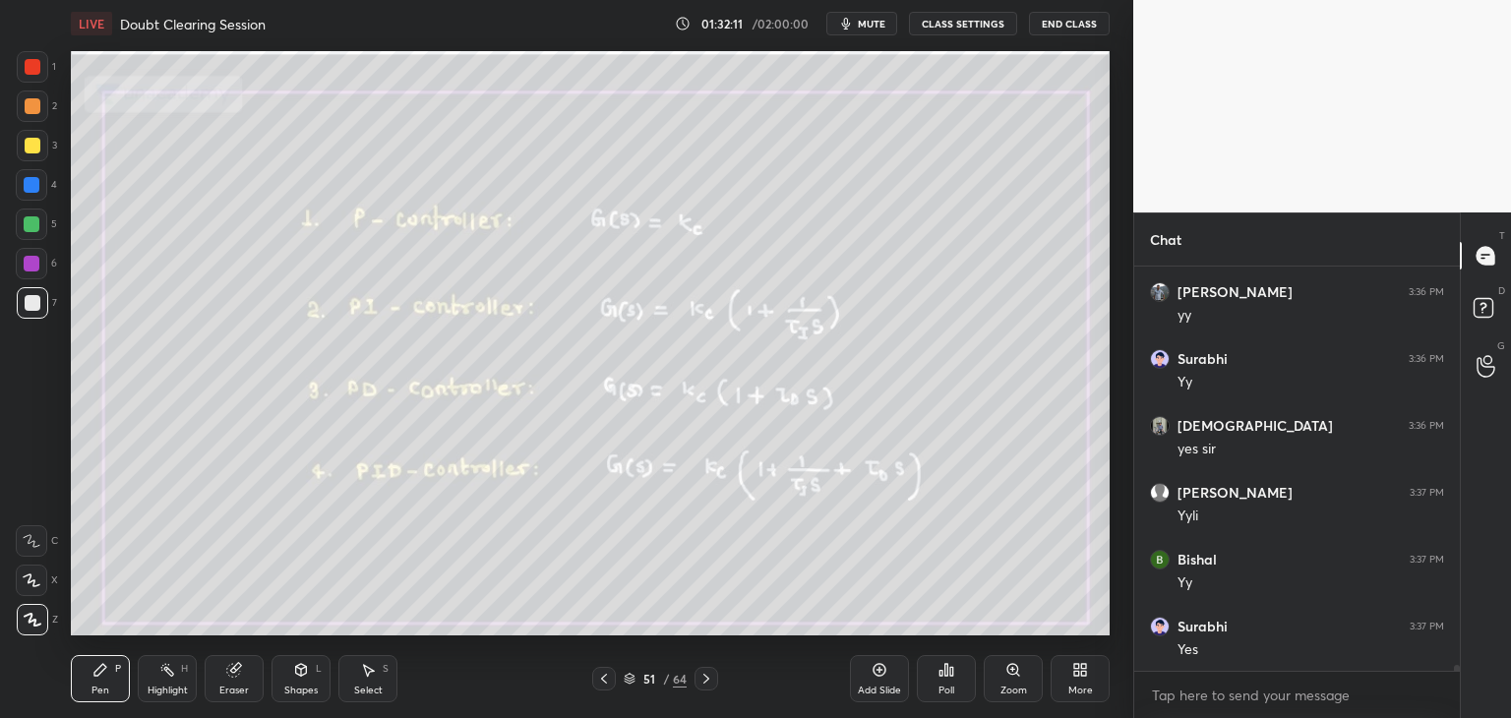
click at [631, 678] on icon at bounding box center [630, 679] width 12 height 12
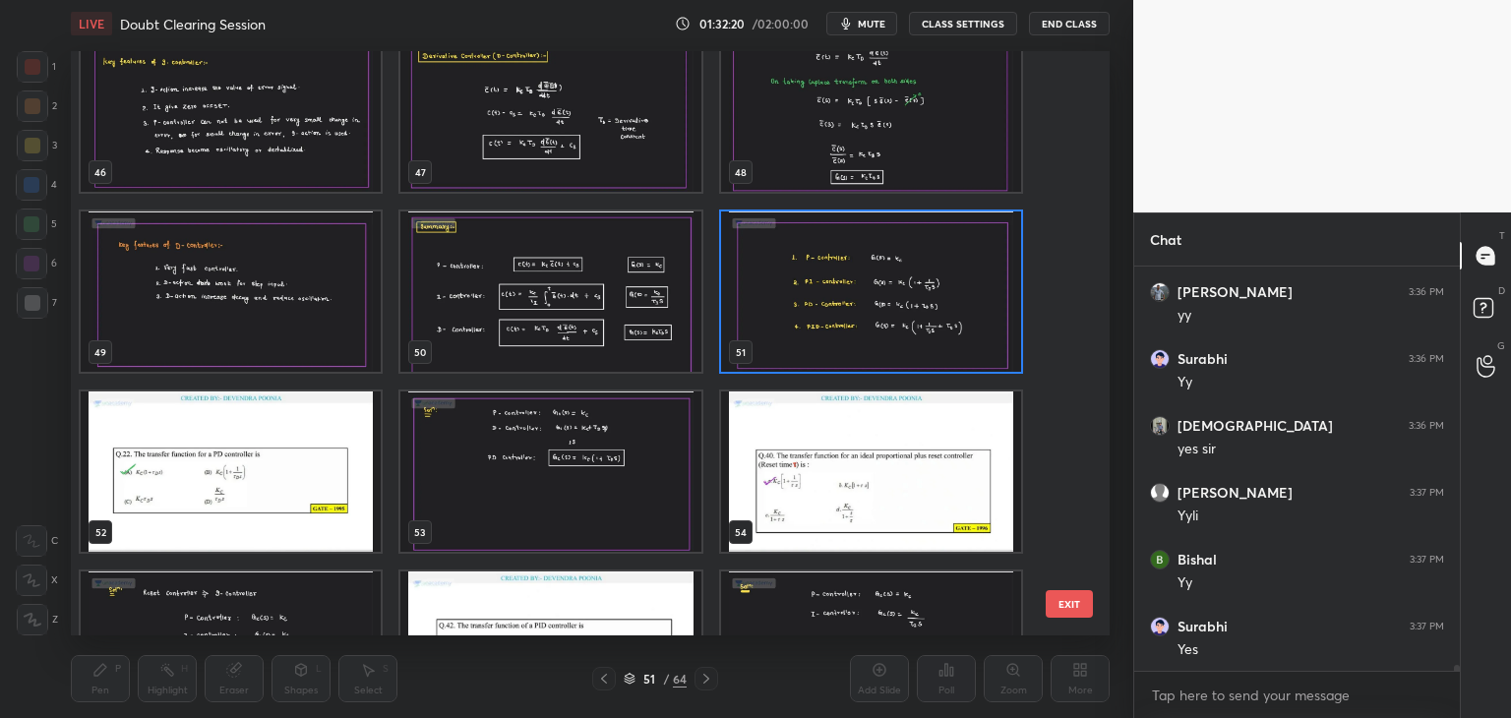
scroll to position [2704, 0]
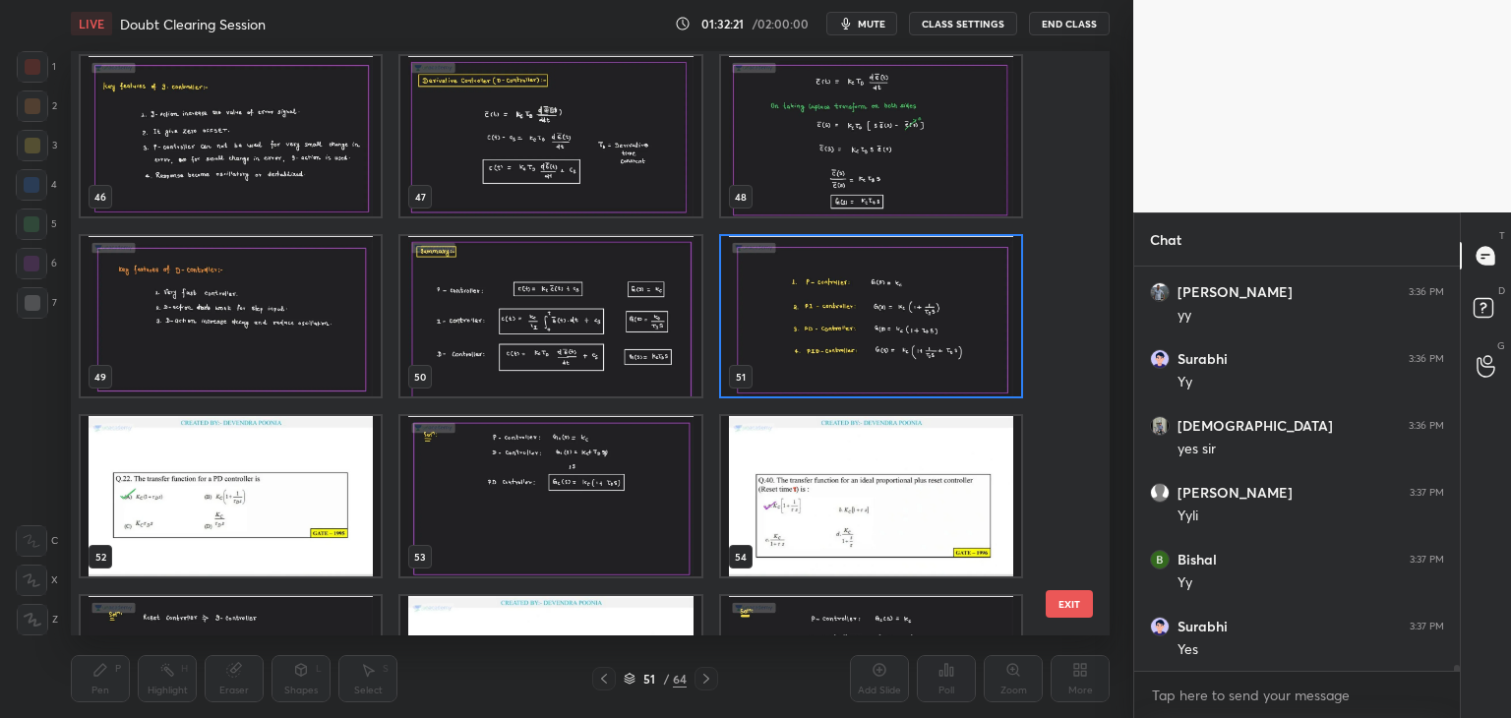
click at [879, 351] on img "grid" at bounding box center [871, 316] width 300 height 160
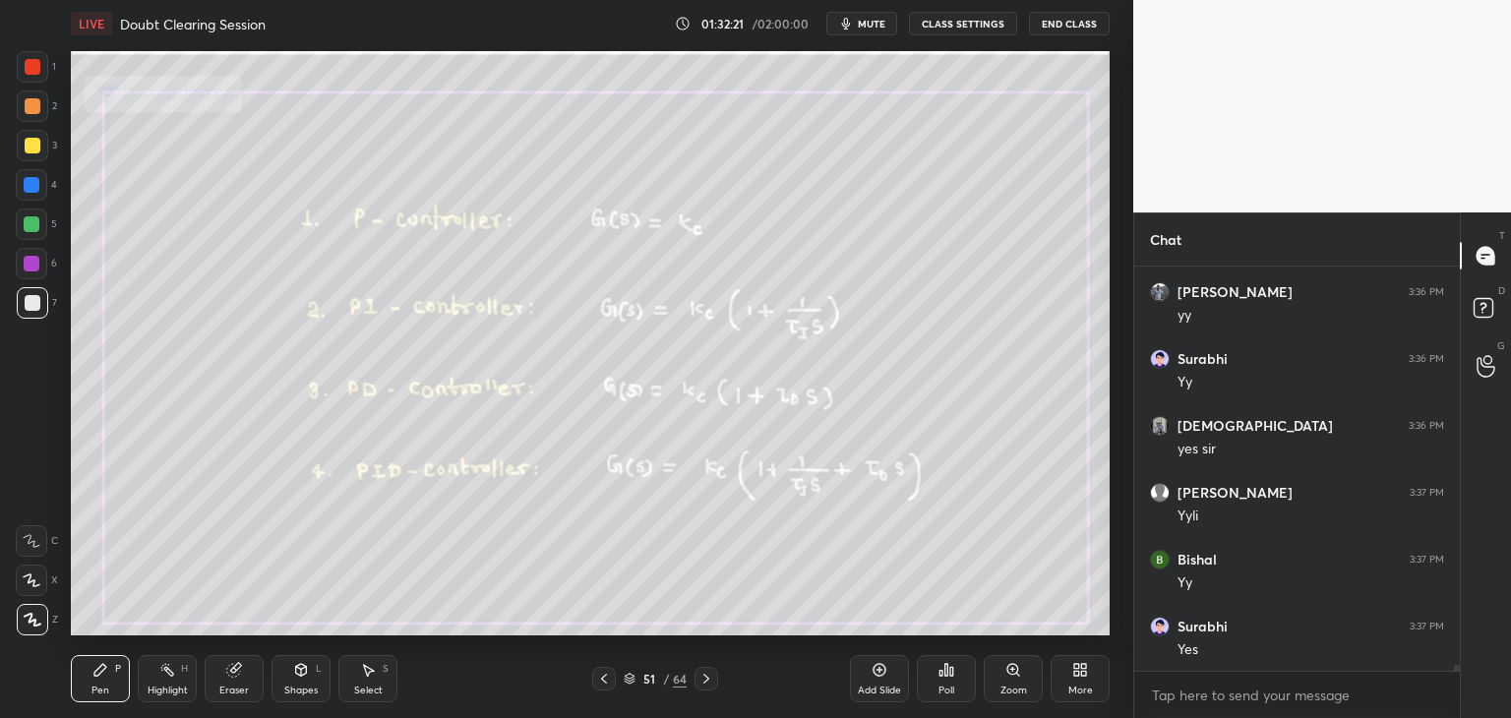
click at [881, 351] on img "grid" at bounding box center [871, 316] width 300 height 160
click at [236, 692] on div "Eraser" at bounding box center [234, 690] width 30 height 10
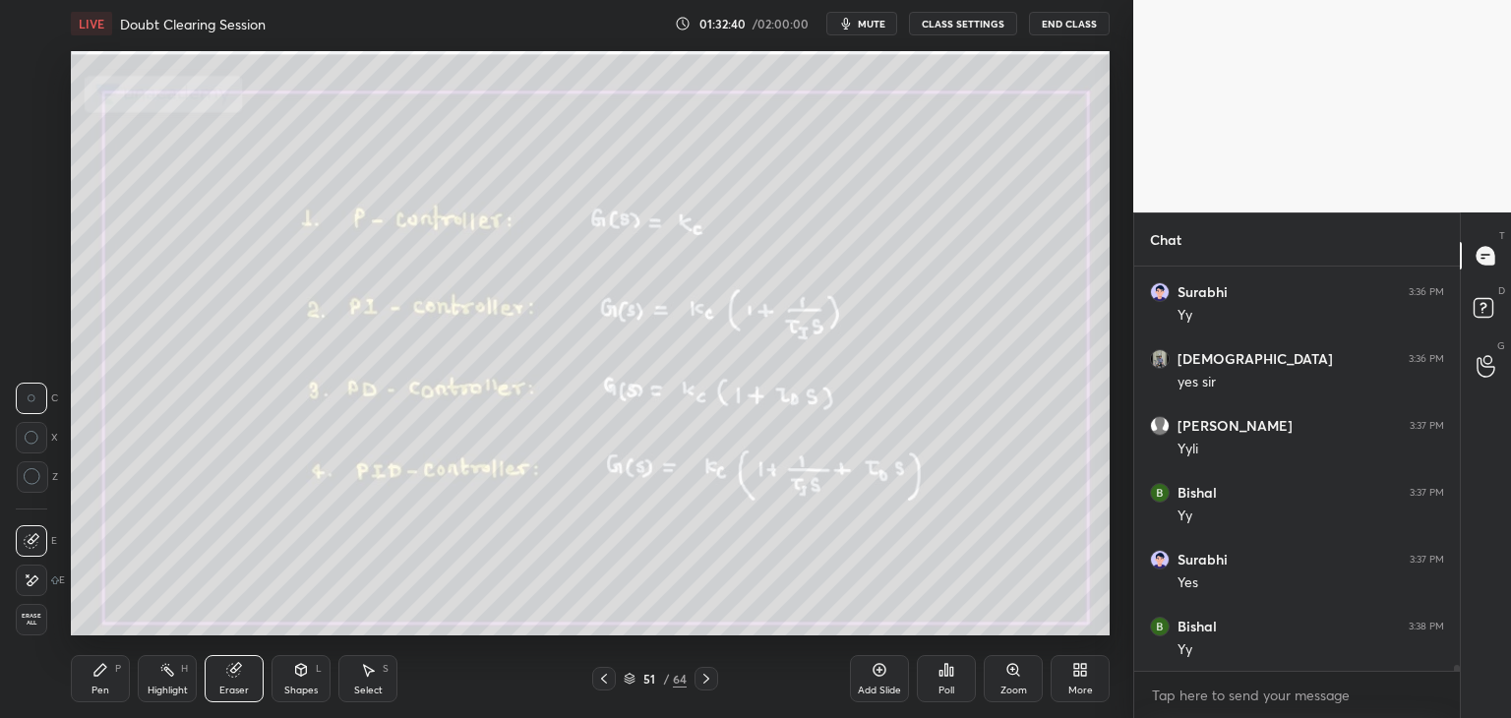
drag, startPoint x: 28, startPoint y: 628, endPoint x: 38, endPoint y: 630, distance: 11.0
click at [28, 630] on div "Erase all" at bounding box center [31, 619] width 31 height 31
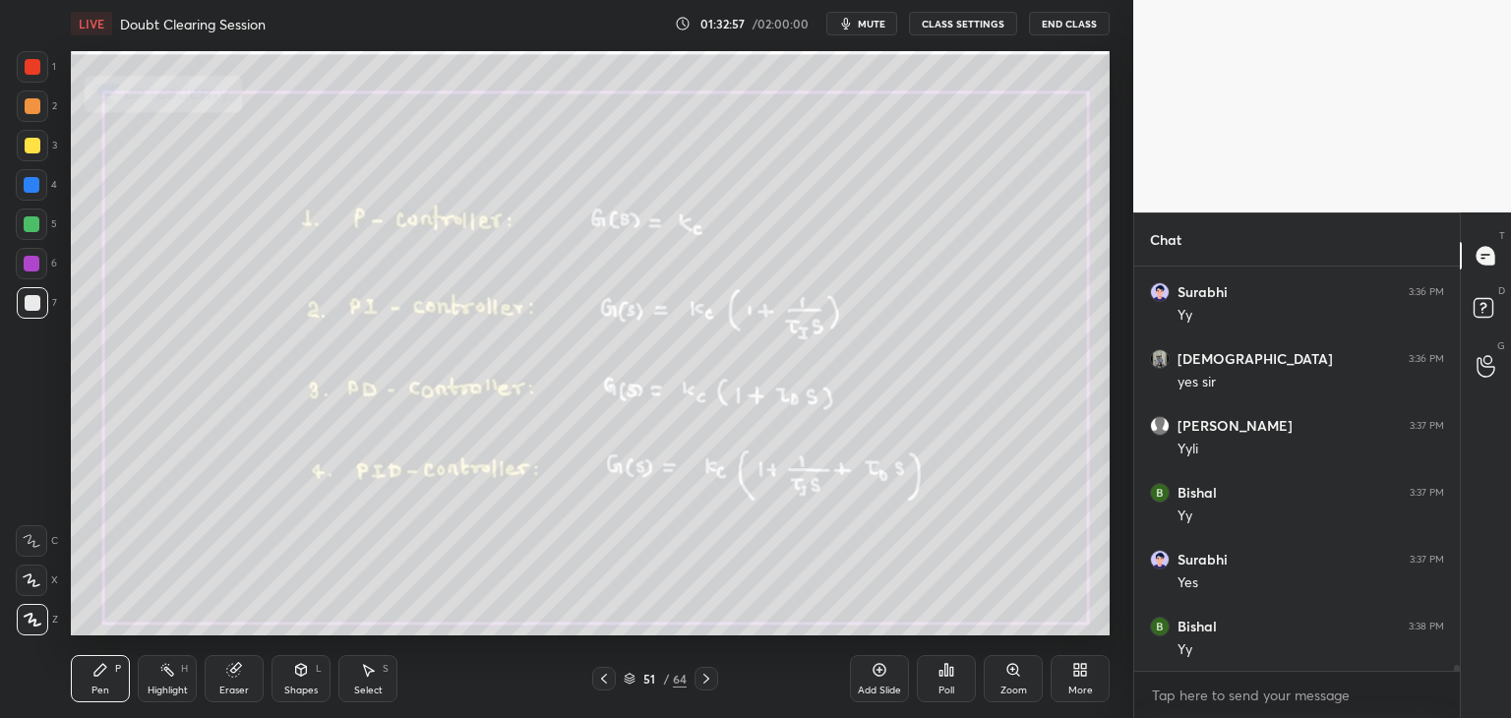
scroll to position [27568, 0]
click at [254, 684] on div "Eraser" at bounding box center [234, 678] width 59 height 47
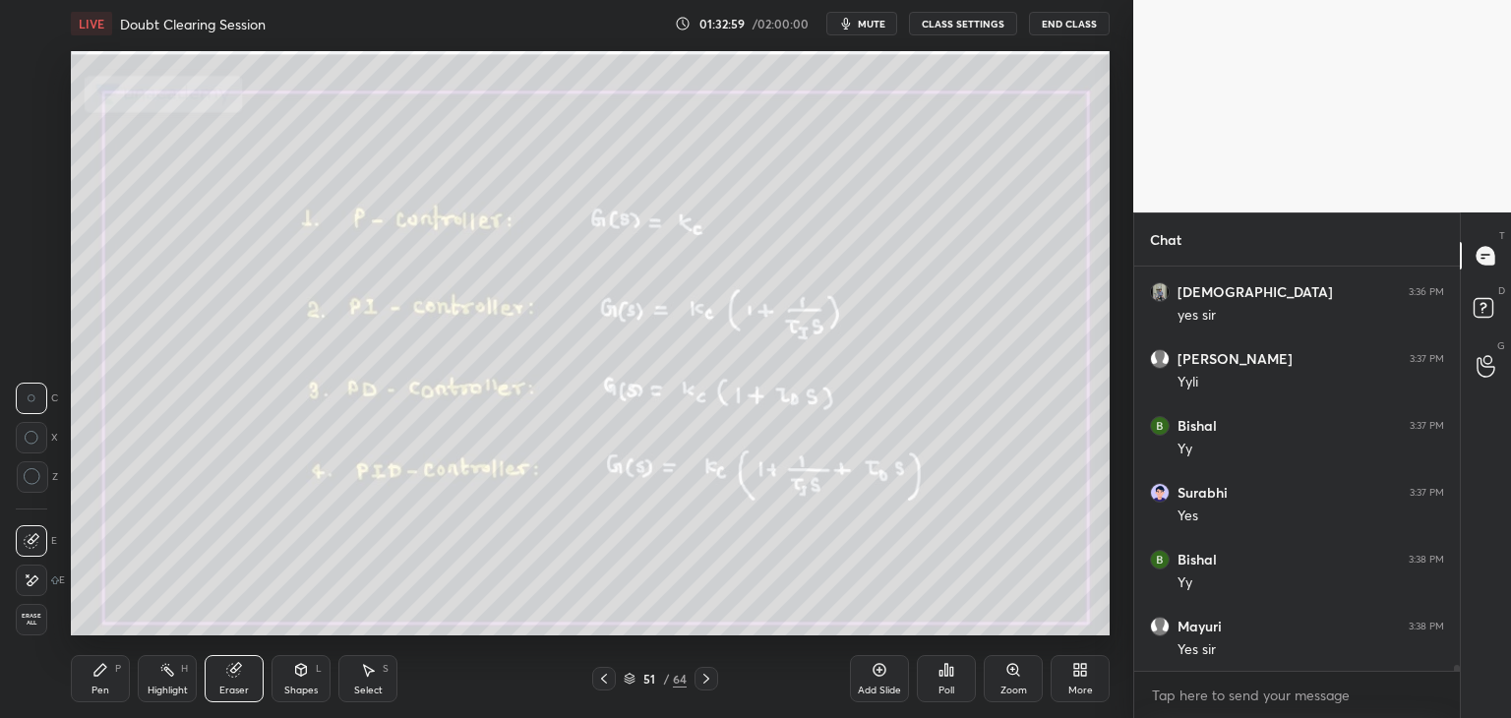
click at [30, 618] on span "Erase all" at bounding box center [32, 620] width 30 height 14
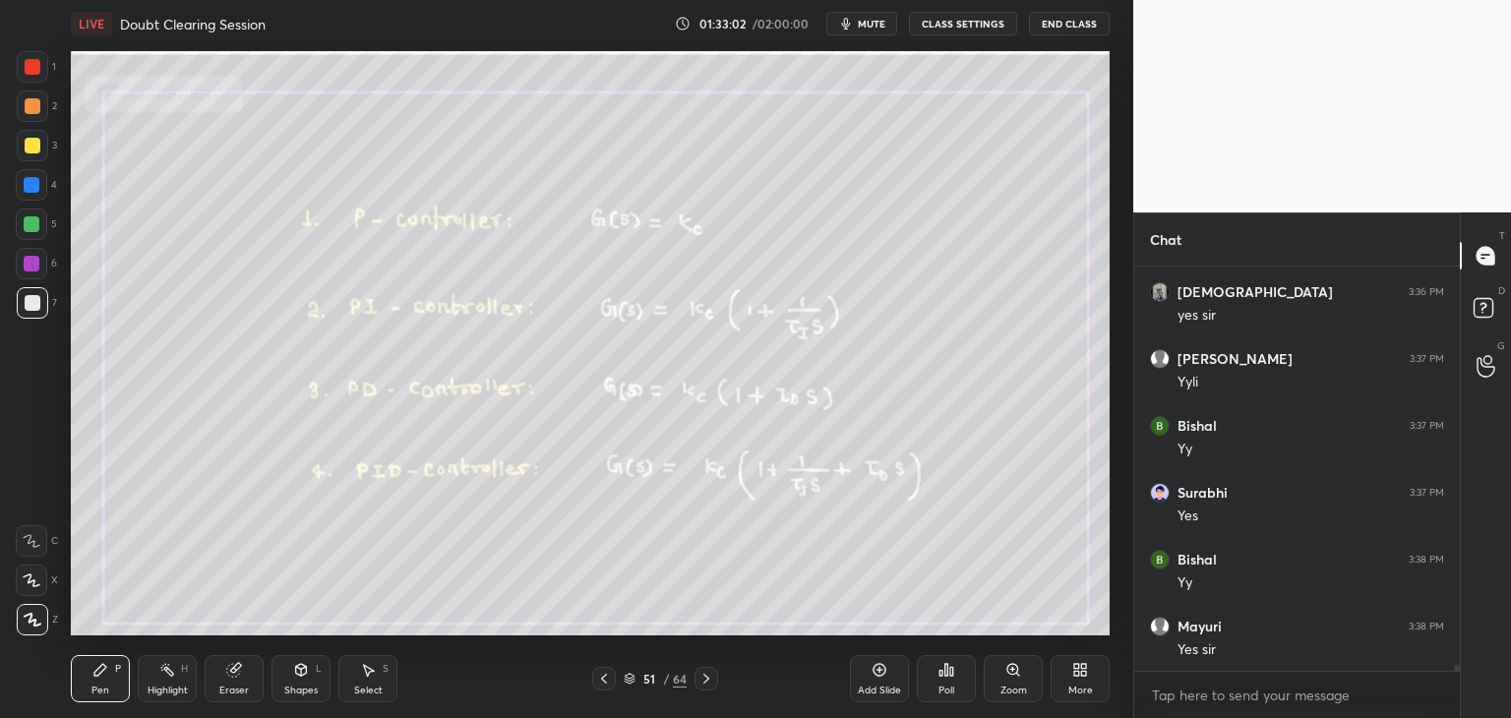
scroll to position [27635, 0]
click at [226, 680] on div "Eraser" at bounding box center [234, 678] width 59 height 47
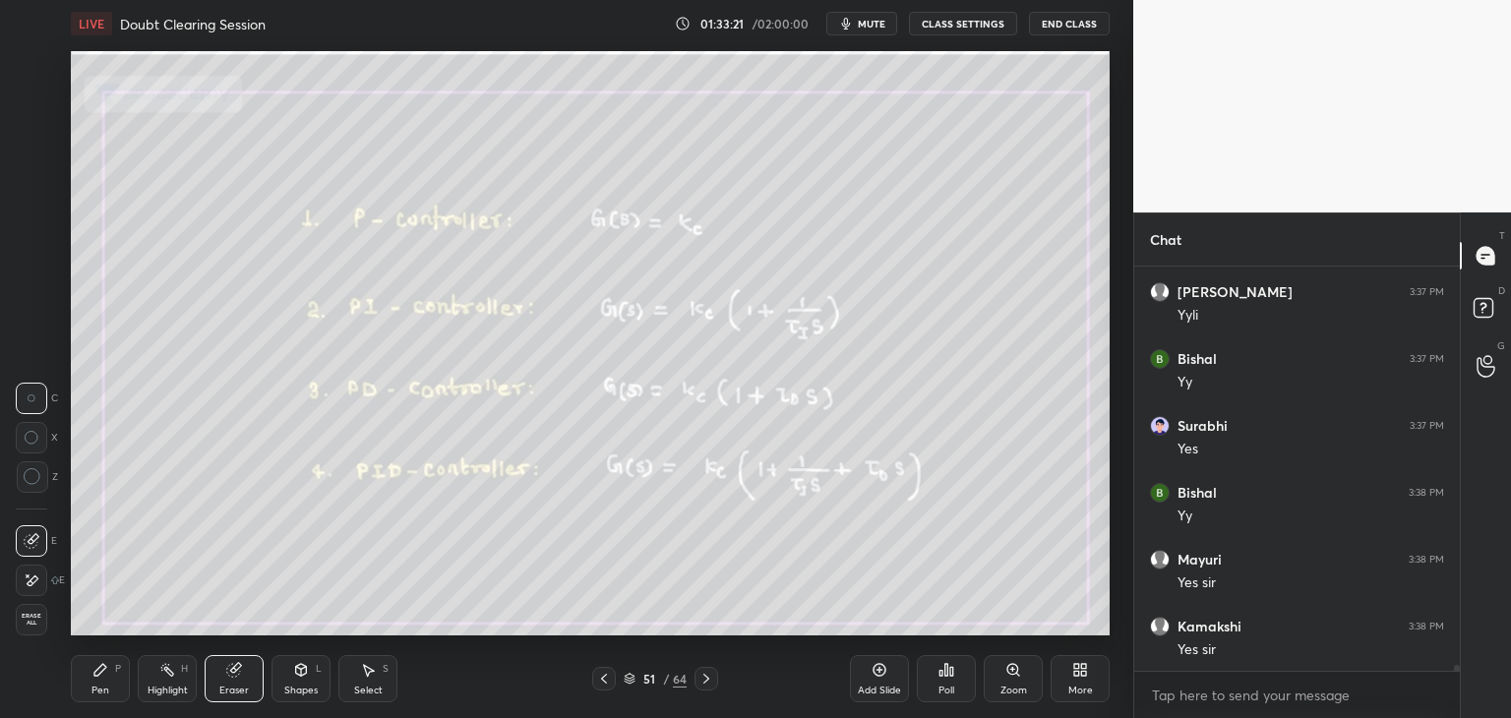
scroll to position [27702, 0]
click at [31, 622] on span "Erase all" at bounding box center [32, 620] width 30 height 14
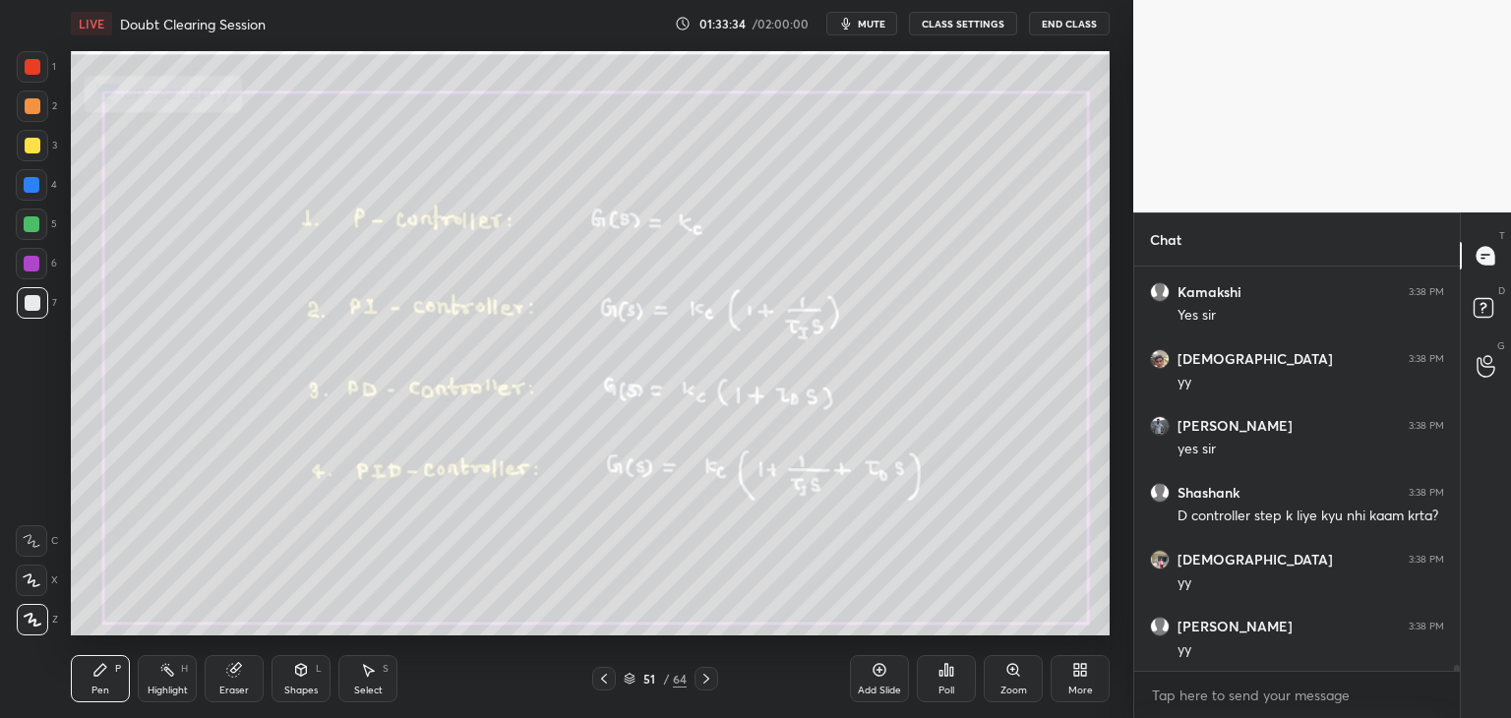
scroll to position [28036, 0]
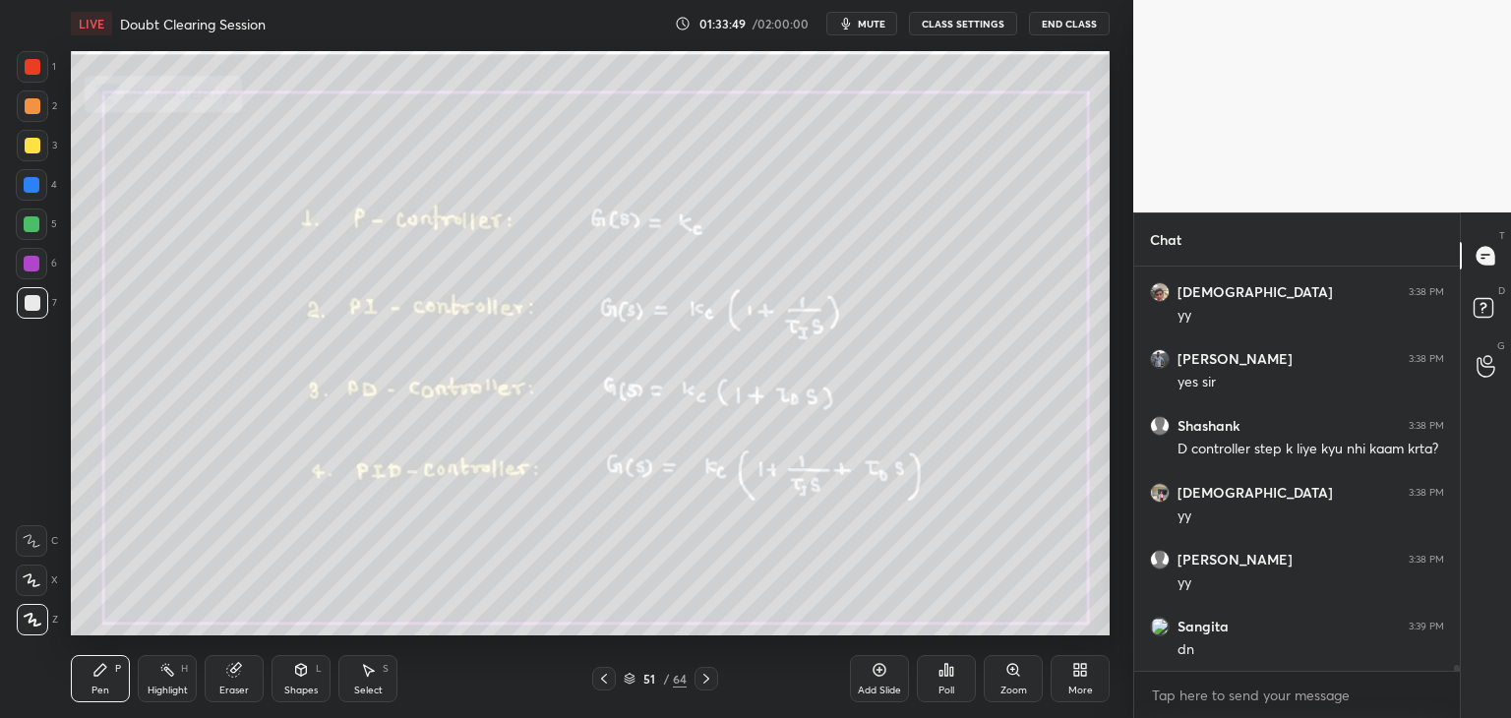
click at [238, 682] on div "Eraser" at bounding box center [234, 678] width 59 height 47
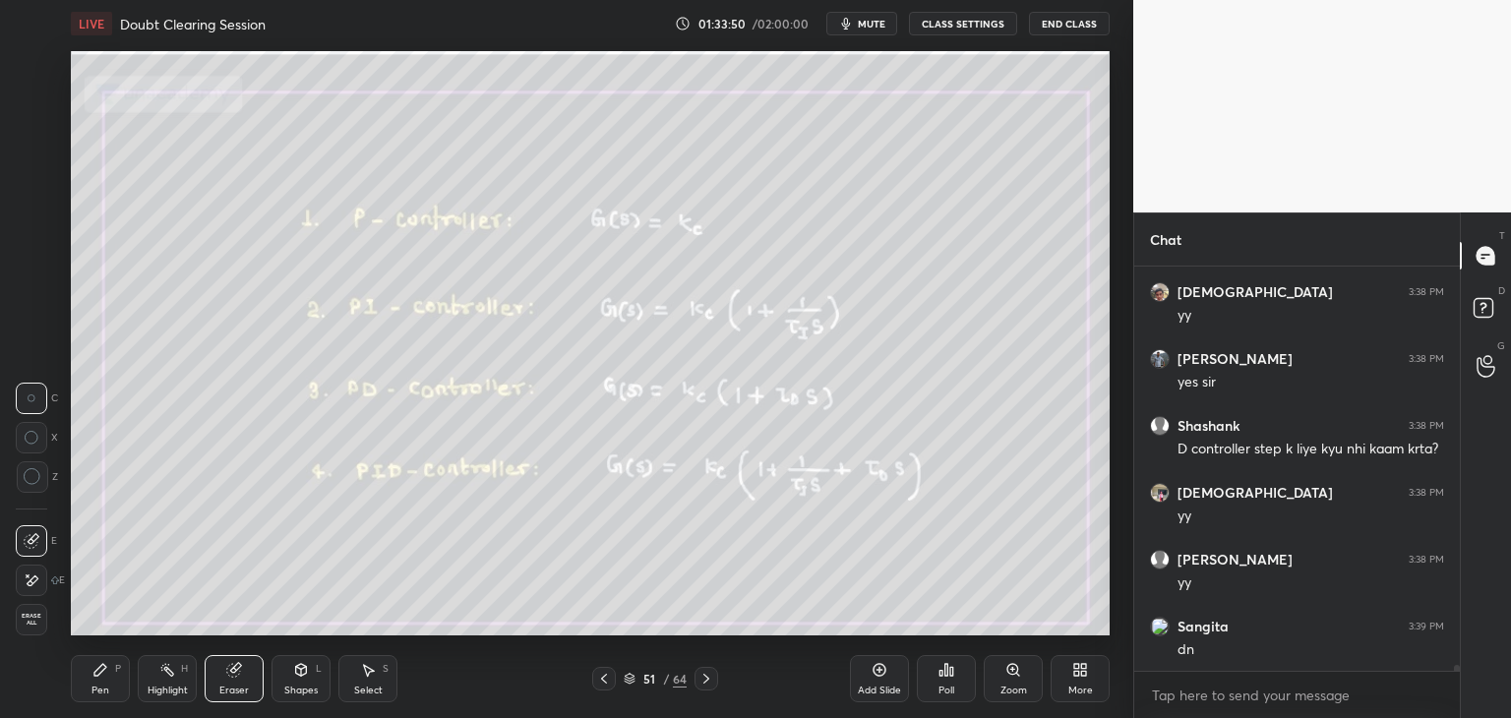
click at [28, 616] on span "Erase all" at bounding box center [32, 620] width 30 height 14
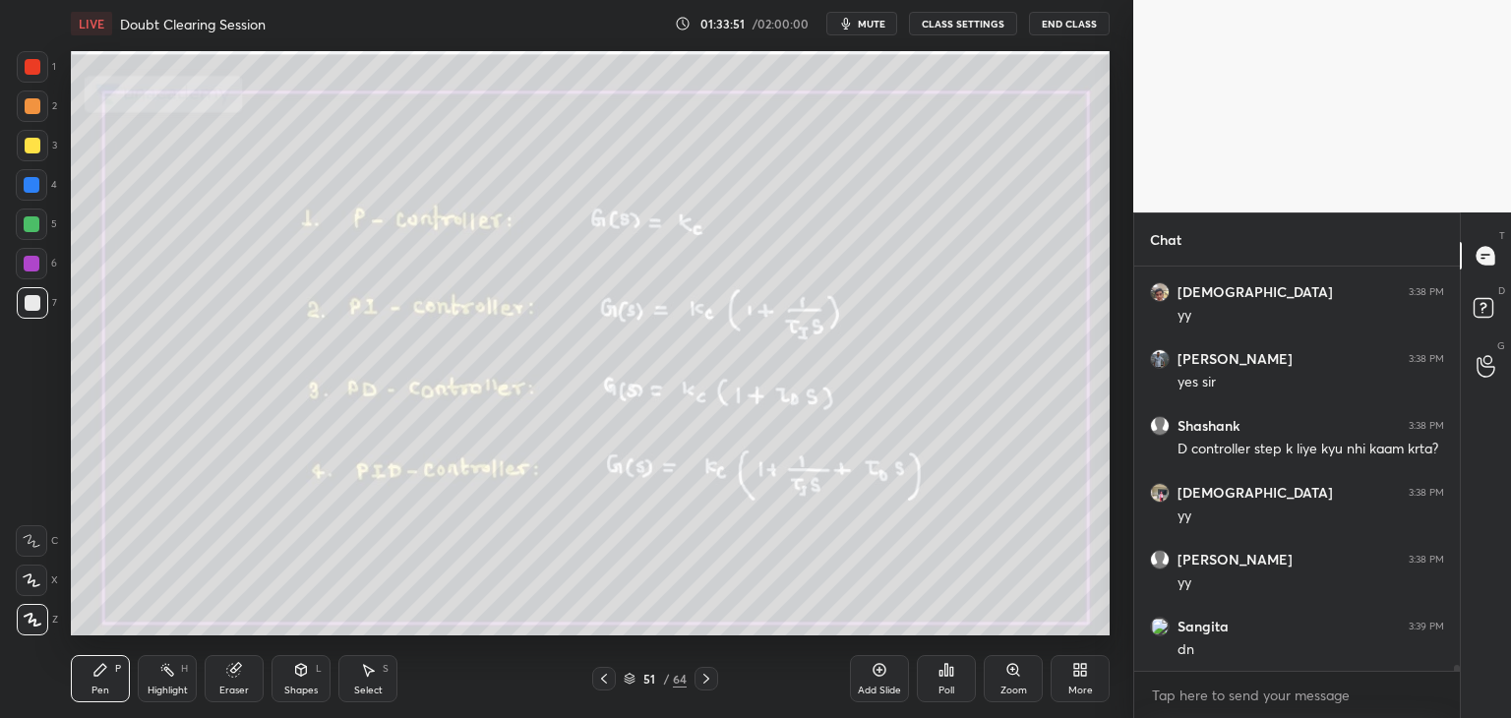
click at [607, 684] on icon at bounding box center [604, 679] width 16 height 16
click at [601, 683] on icon at bounding box center [604, 679] width 16 height 16
click at [604, 679] on icon at bounding box center [604, 679] width 16 height 16
click at [606, 682] on icon at bounding box center [604, 679] width 16 height 16
click at [604, 683] on icon at bounding box center [604, 679] width 16 height 16
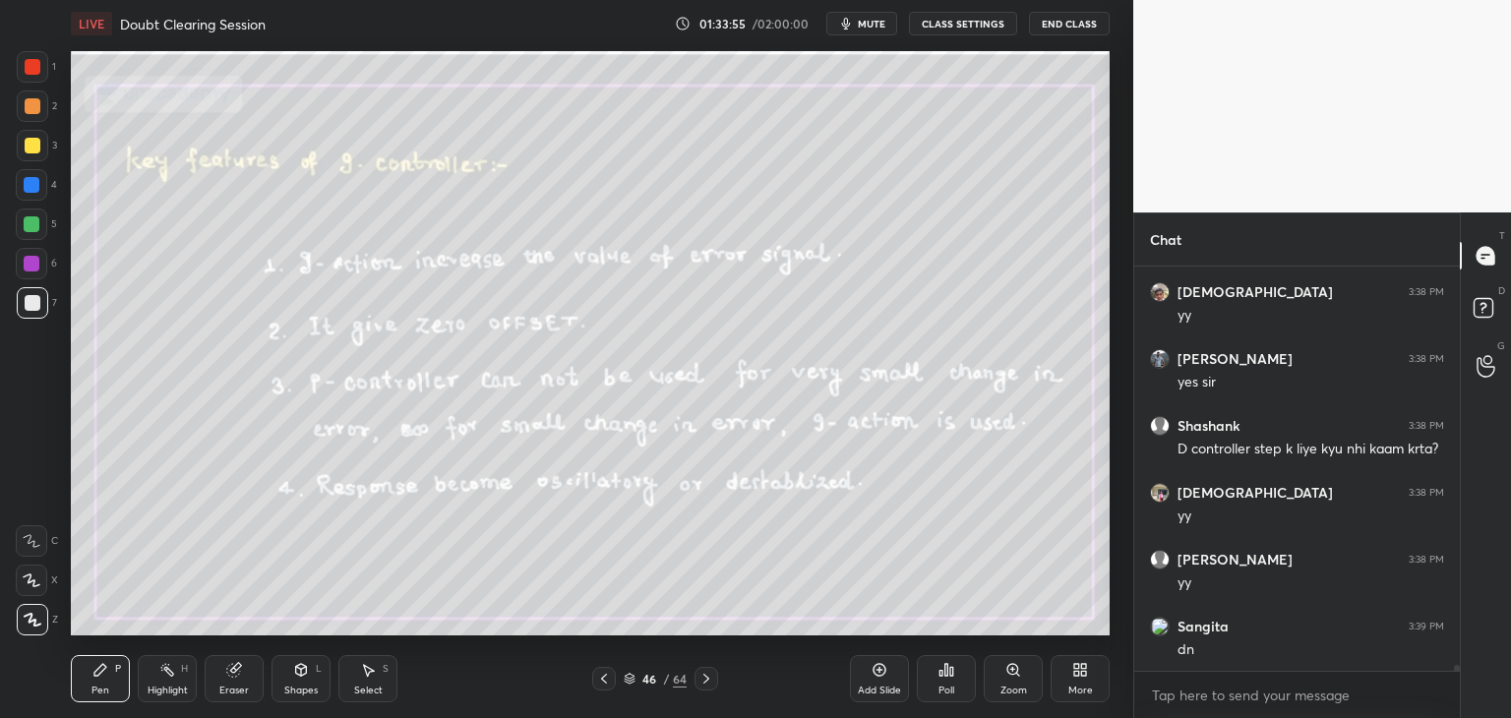
click at [710, 683] on icon at bounding box center [706, 679] width 16 height 16
click at [236, 687] on div "Eraser" at bounding box center [234, 690] width 30 height 10
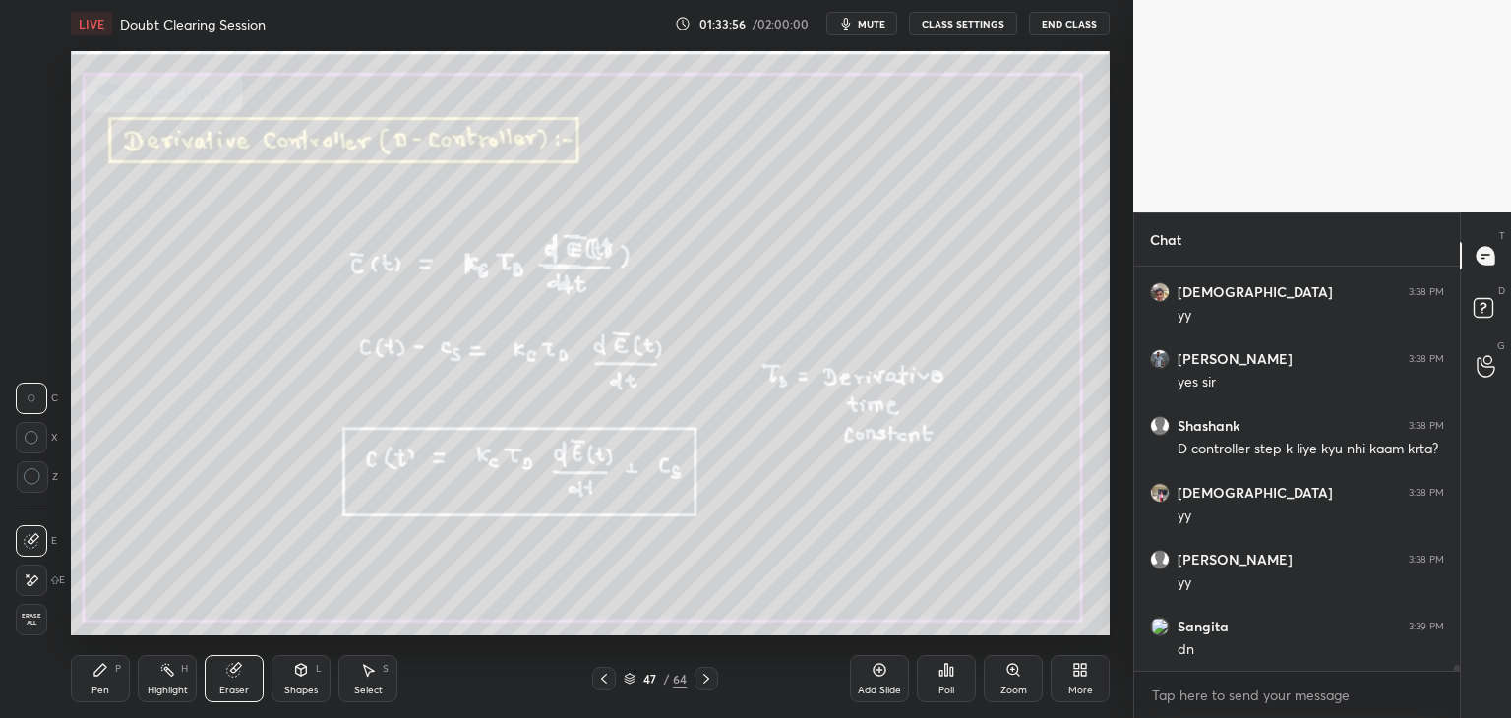
click at [37, 623] on span "Erase all" at bounding box center [32, 620] width 30 height 14
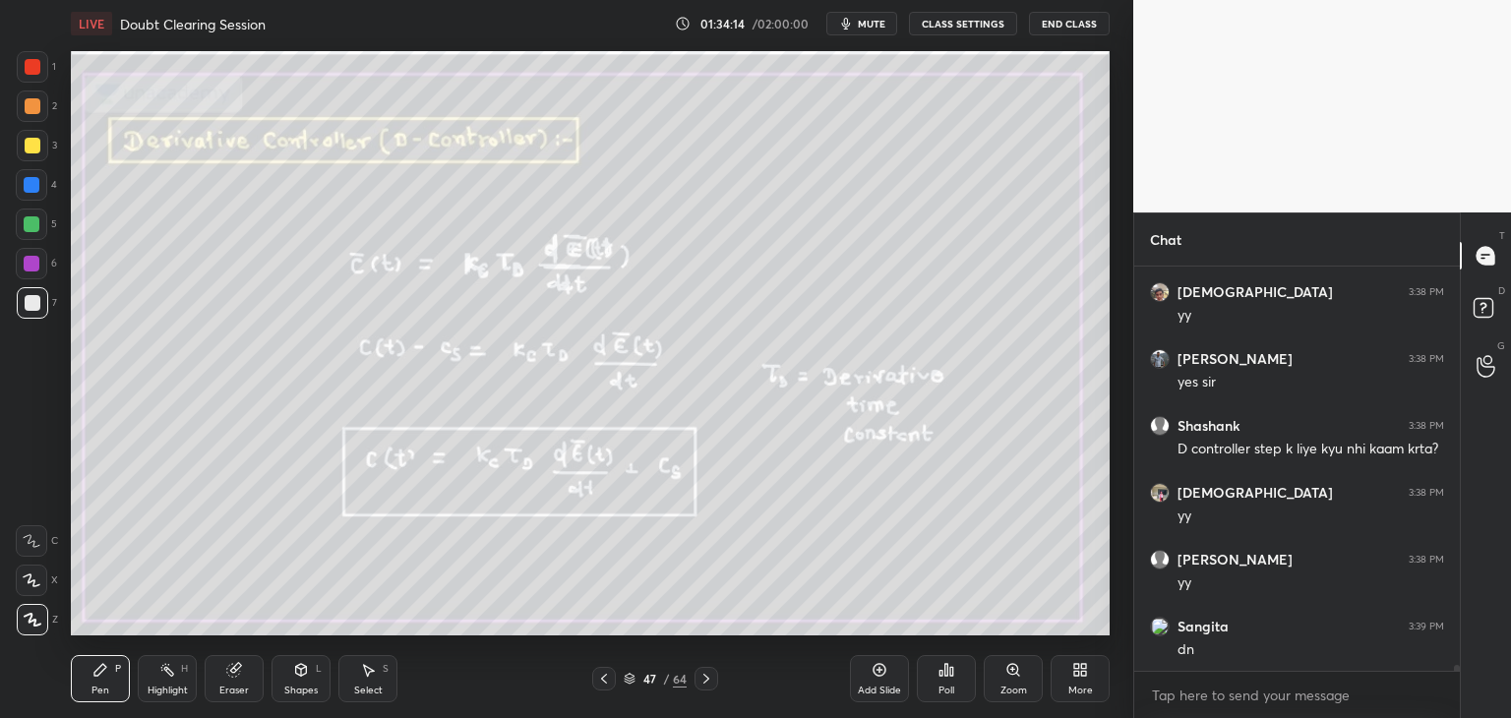
click at [244, 678] on div "Eraser" at bounding box center [234, 678] width 59 height 47
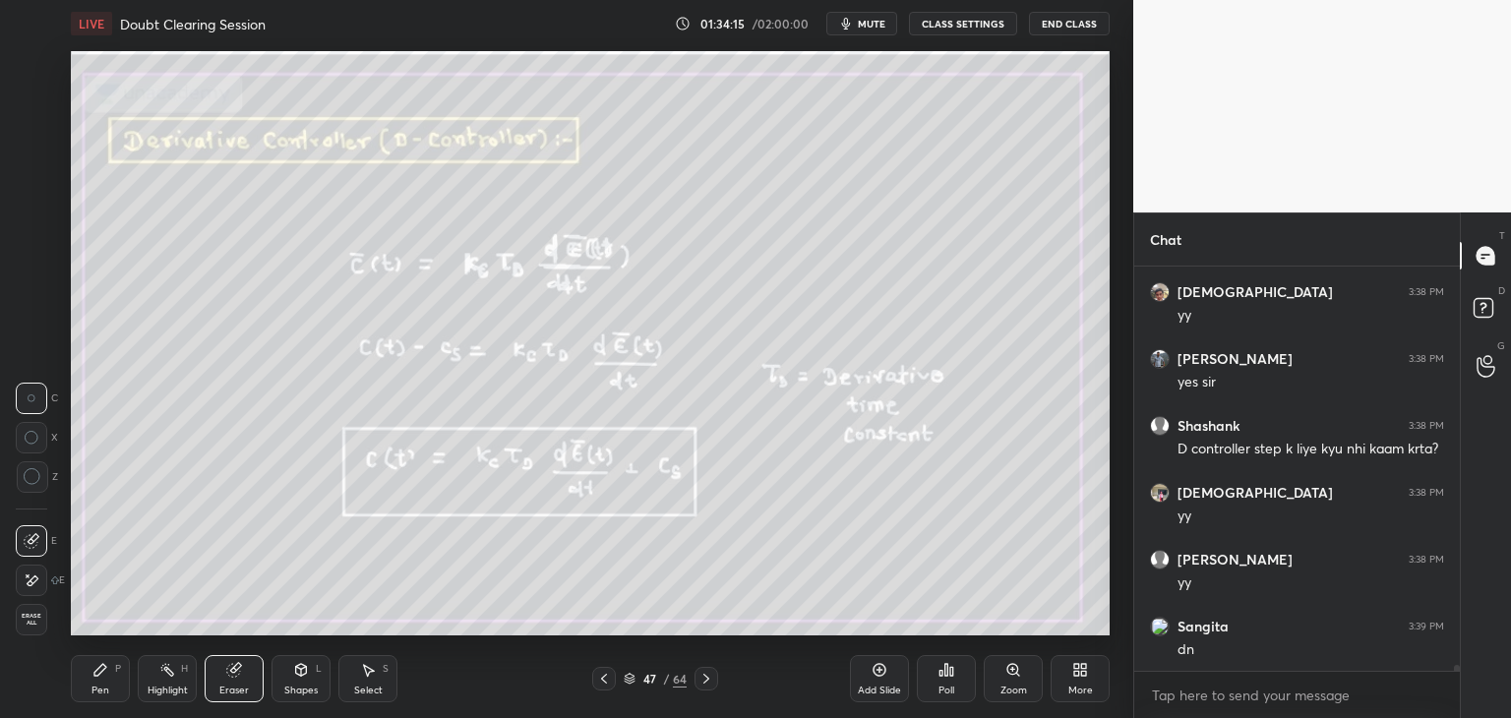
scroll to position [28103, 0]
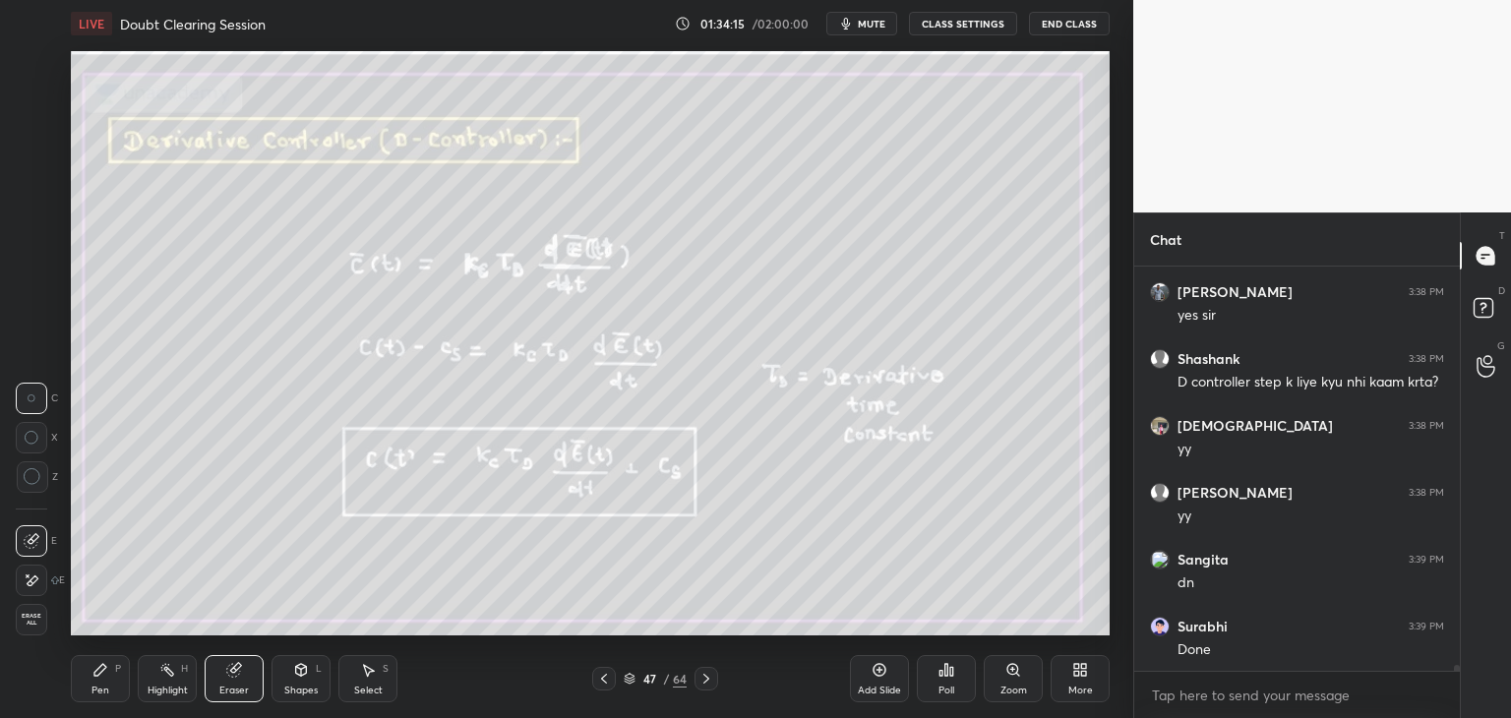
click at [25, 615] on span "Erase all" at bounding box center [32, 620] width 30 height 14
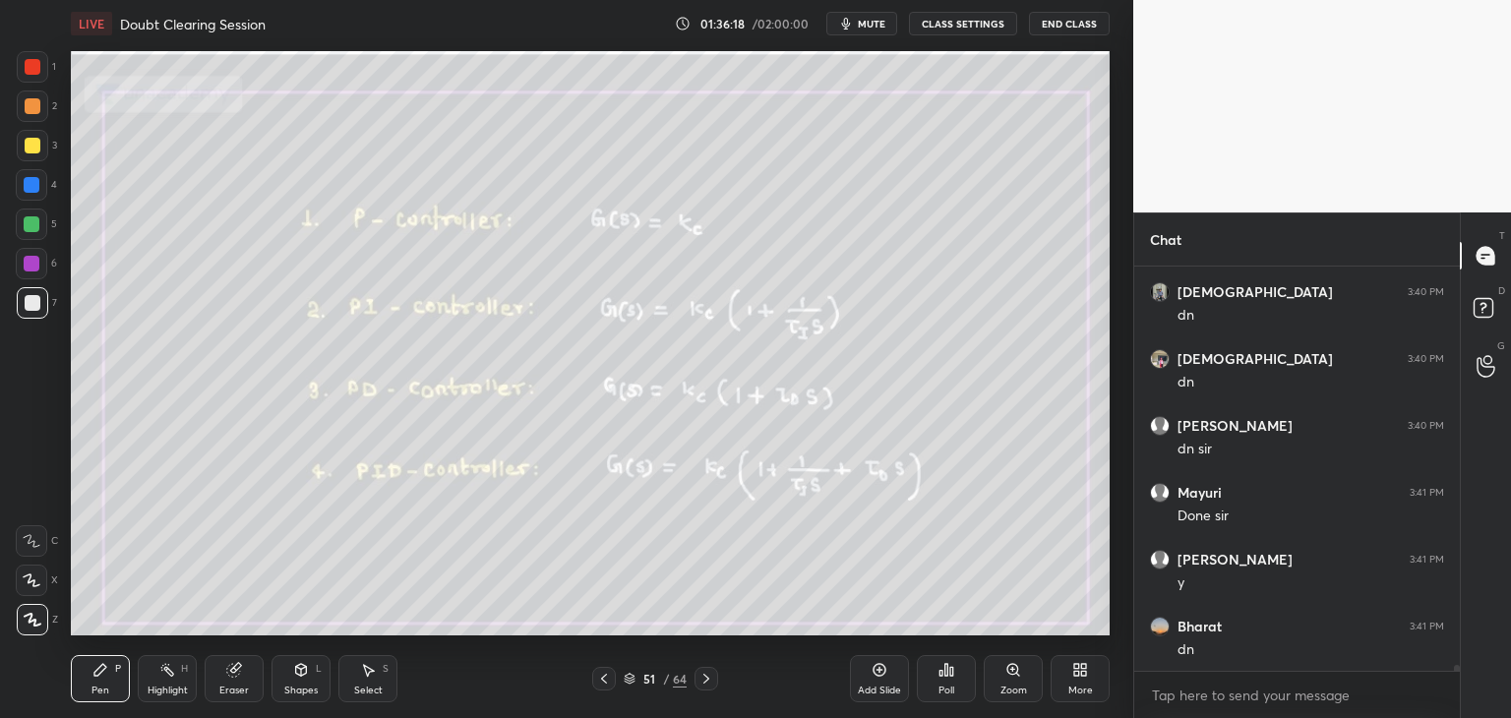
scroll to position [28839, 0]
click at [631, 680] on icon at bounding box center [629, 680] width 10 height 3
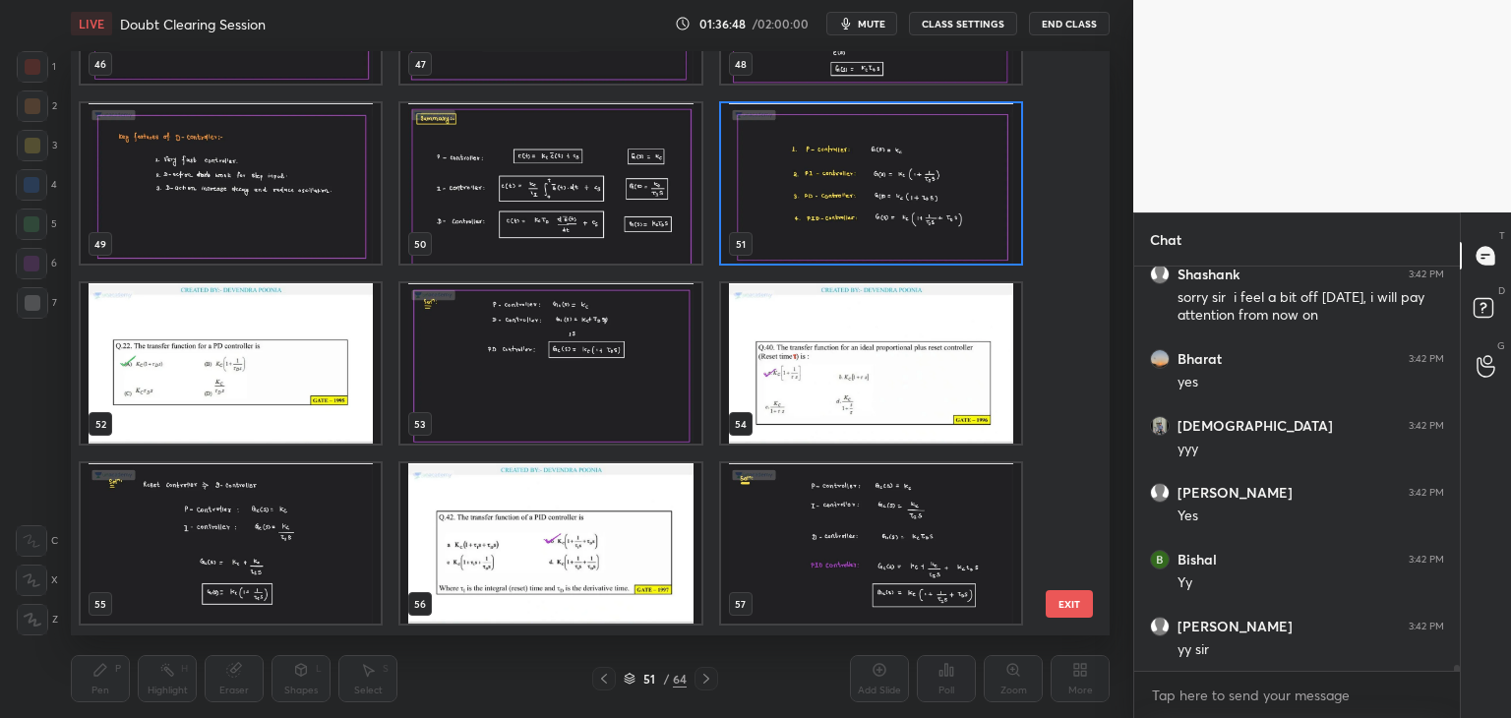
scroll to position [29659, 0]
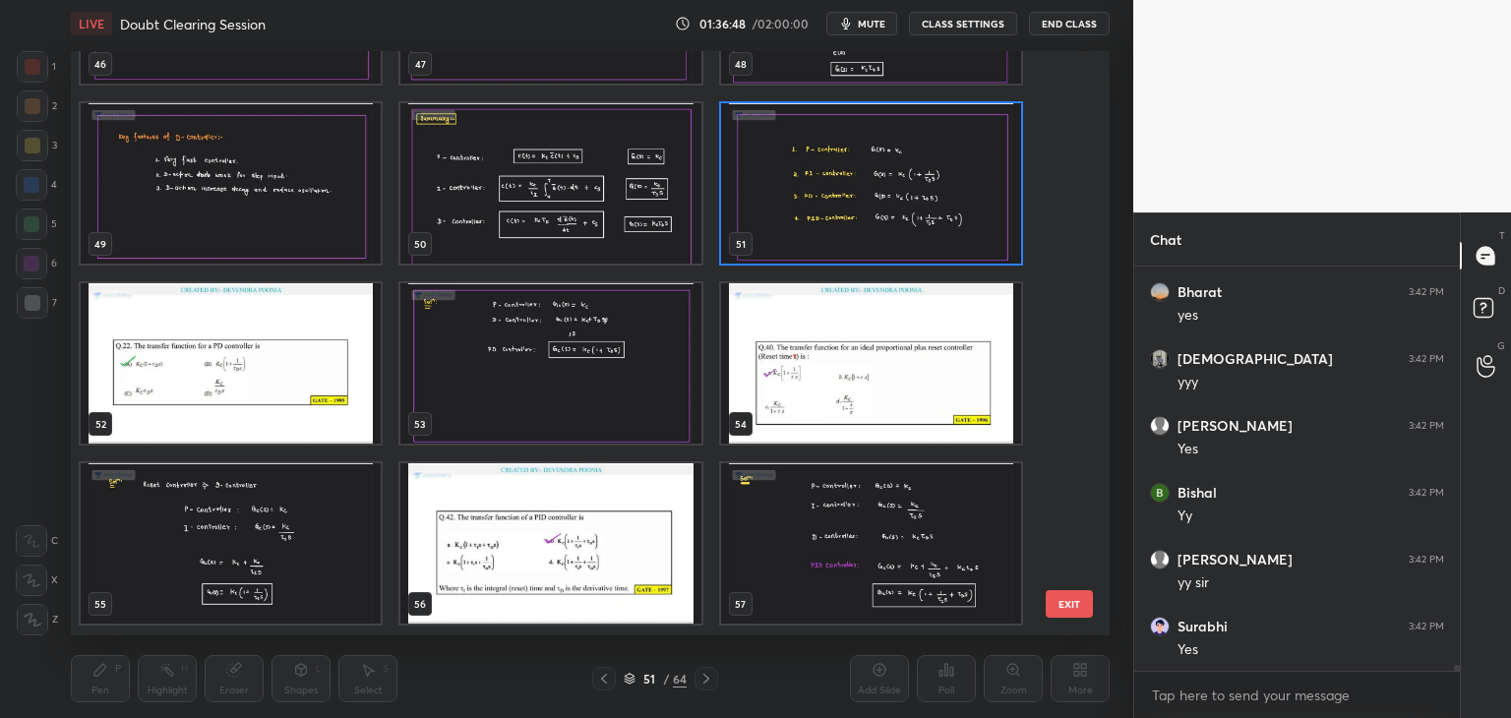
click at [299, 407] on img "grid" at bounding box center [231, 363] width 300 height 160
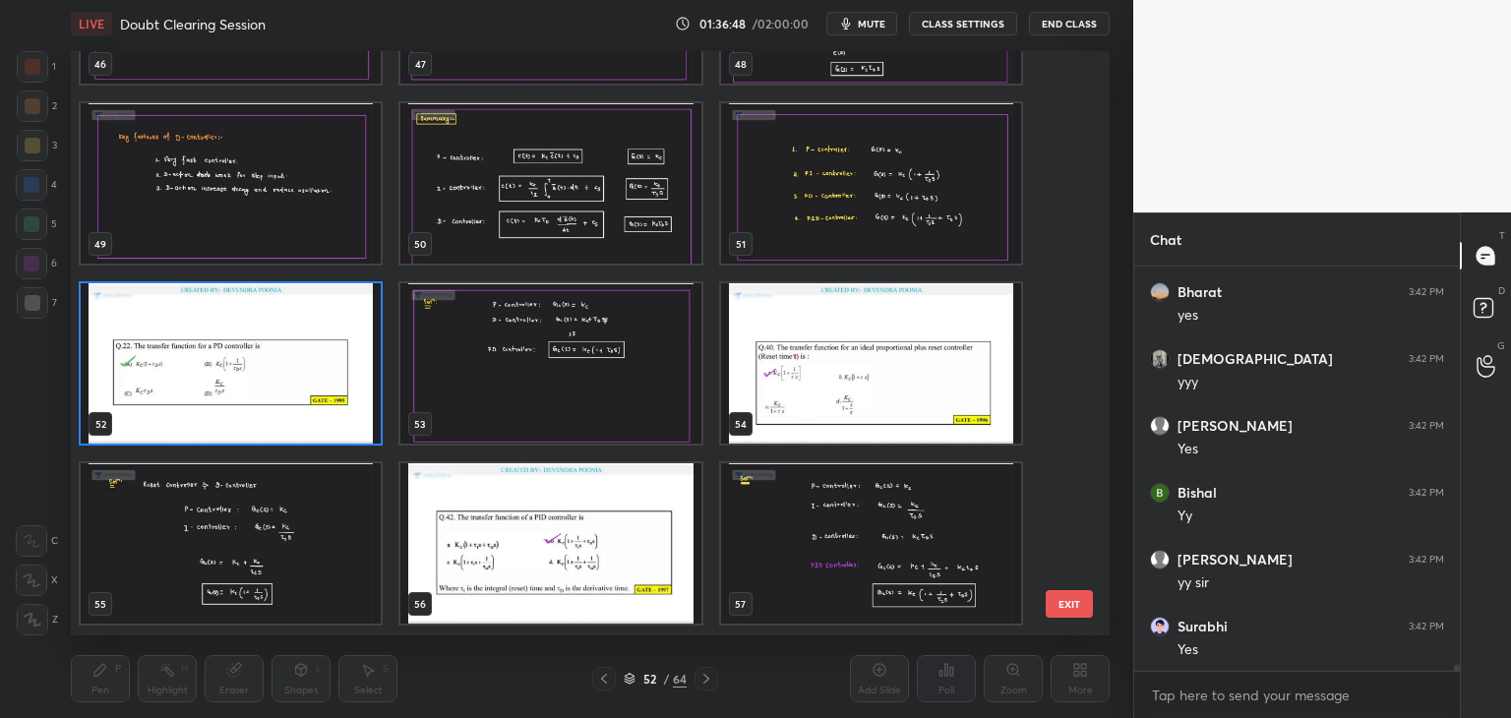
click at [301, 410] on img "grid" at bounding box center [231, 363] width 300 height 160
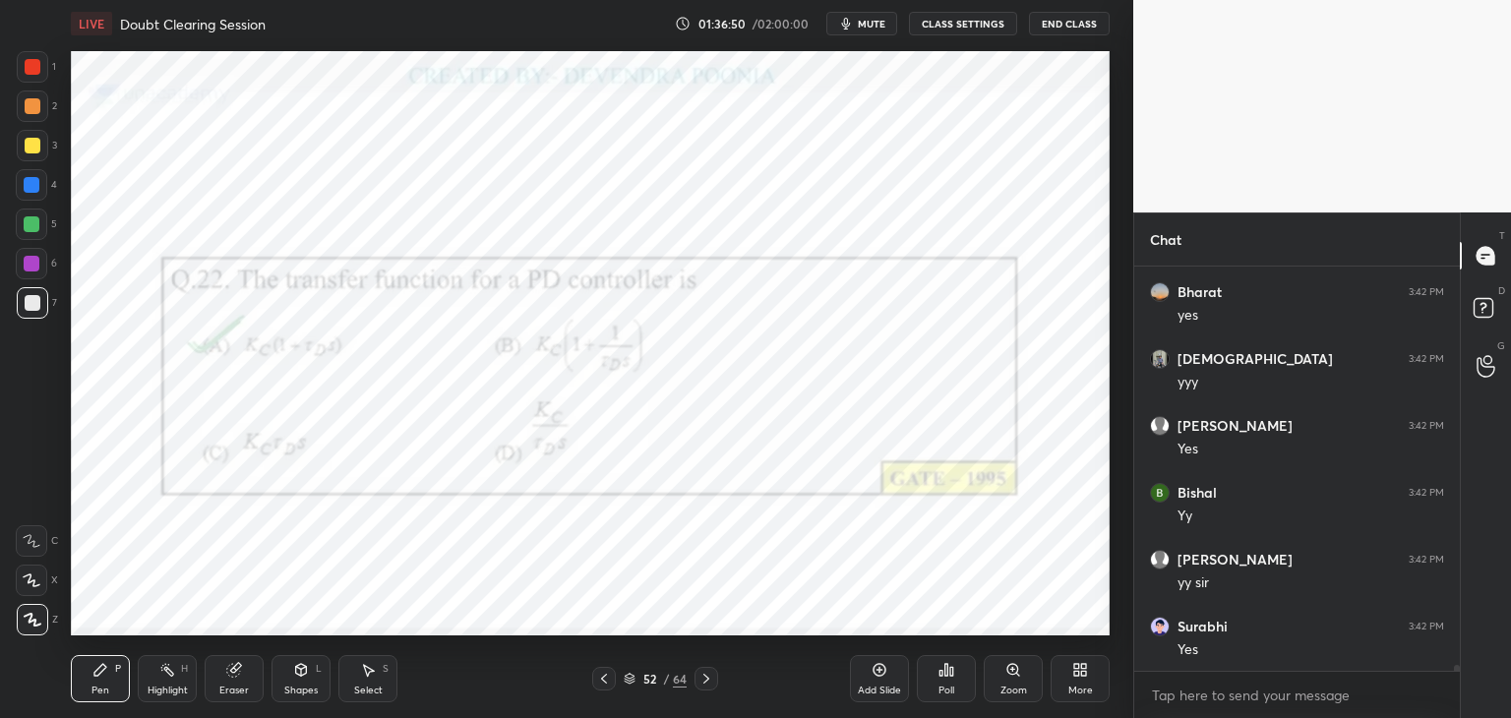
click at [27, 254] on div at bounding box center [31, 263] width 31 height 31
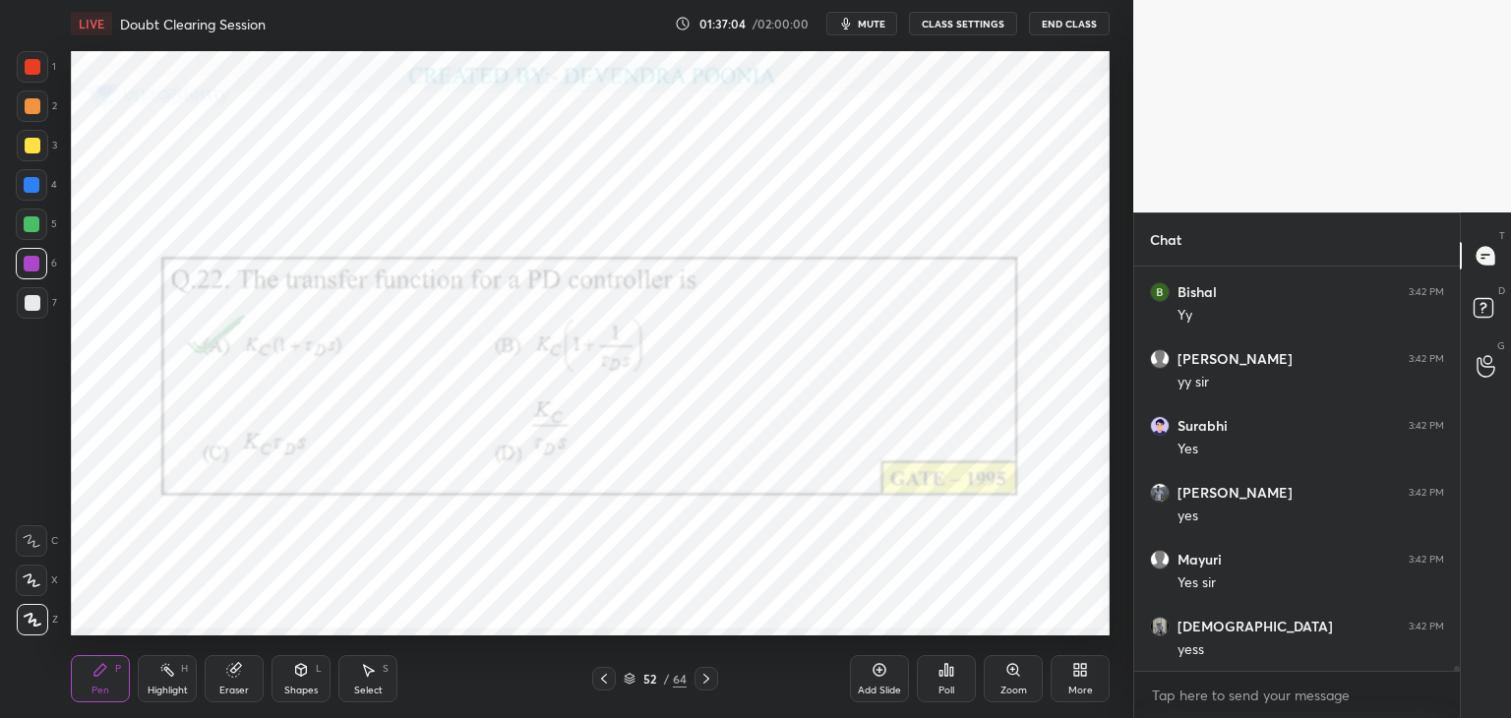
scroll to position [29926, 0]
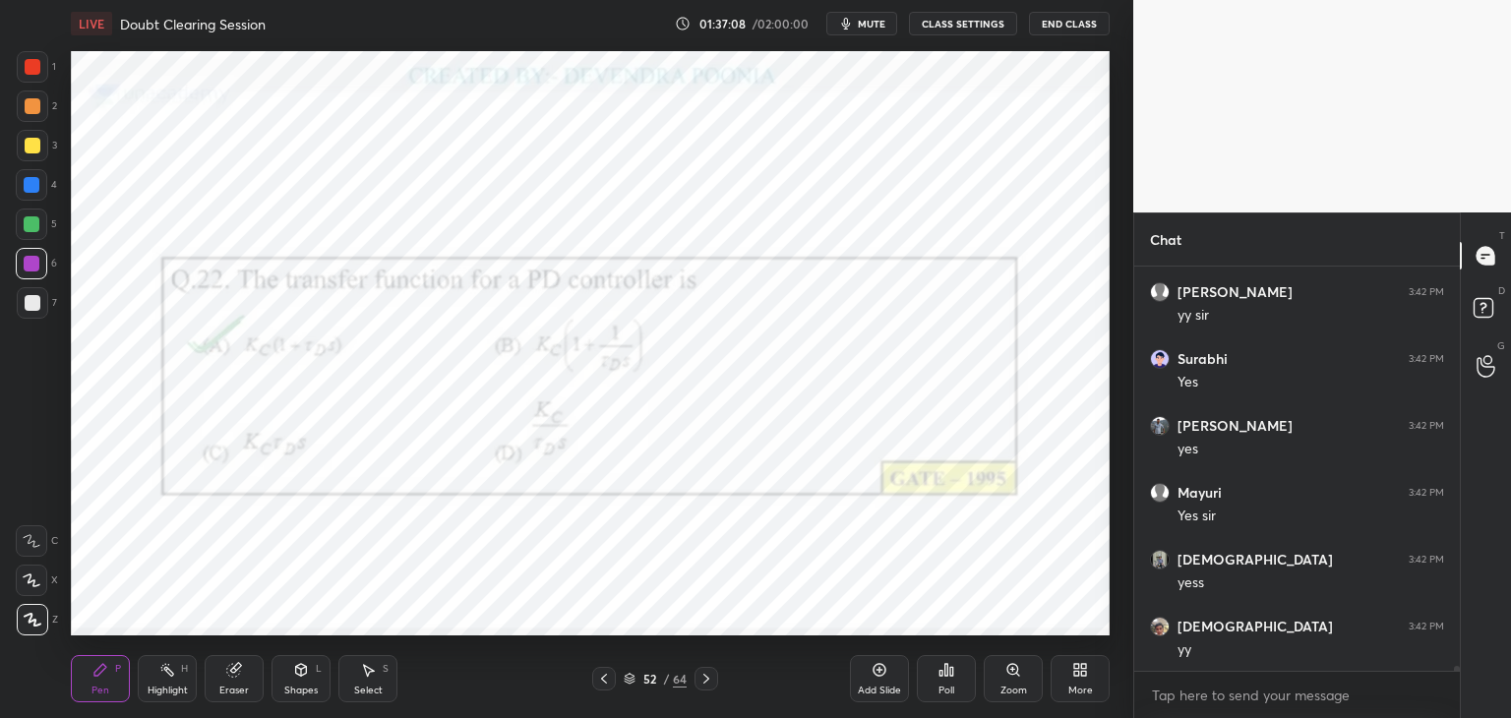
click at [704, 682] on icon at bounding box center [706, 679] width 16 height 16
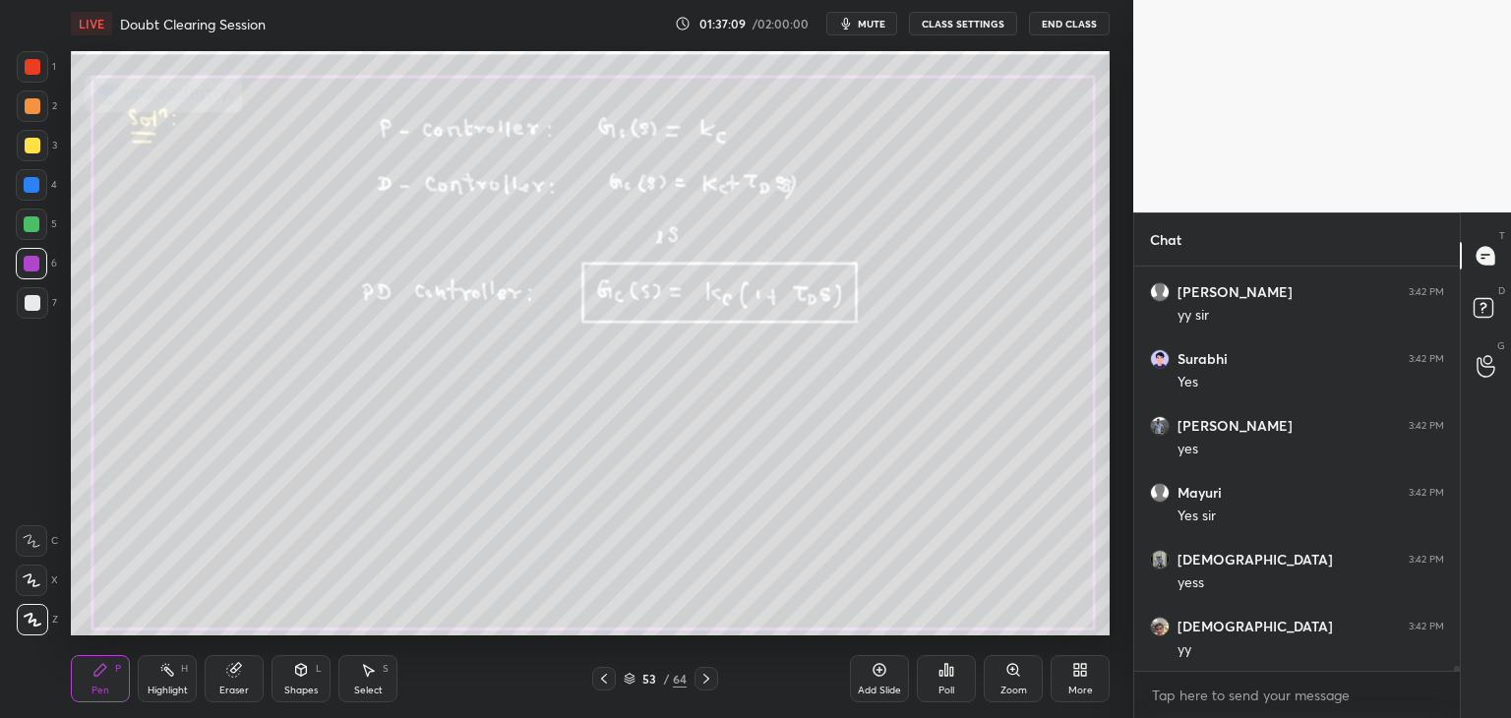
scroll to position [29993, 0]
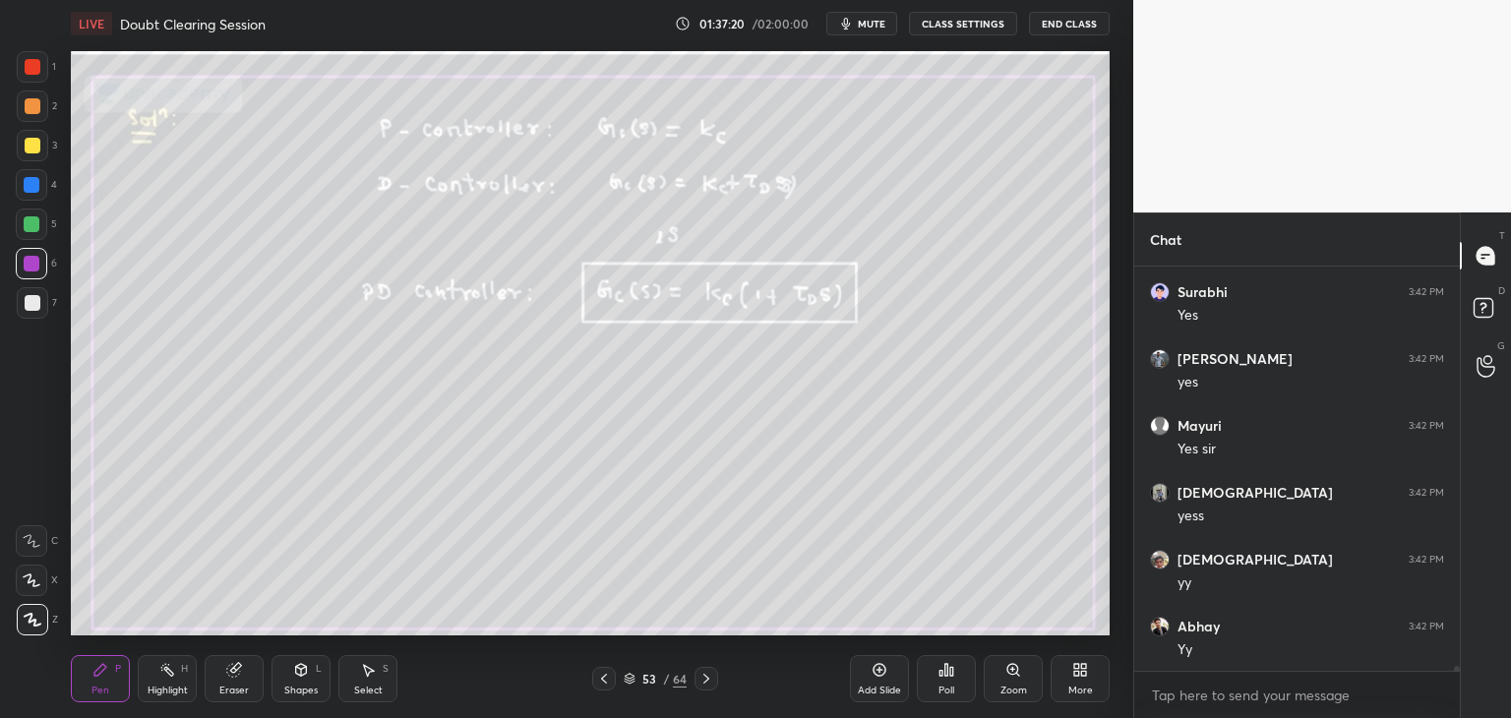
click at [605, 673] on icon at bounding box center [604, 679] width 16 height 16
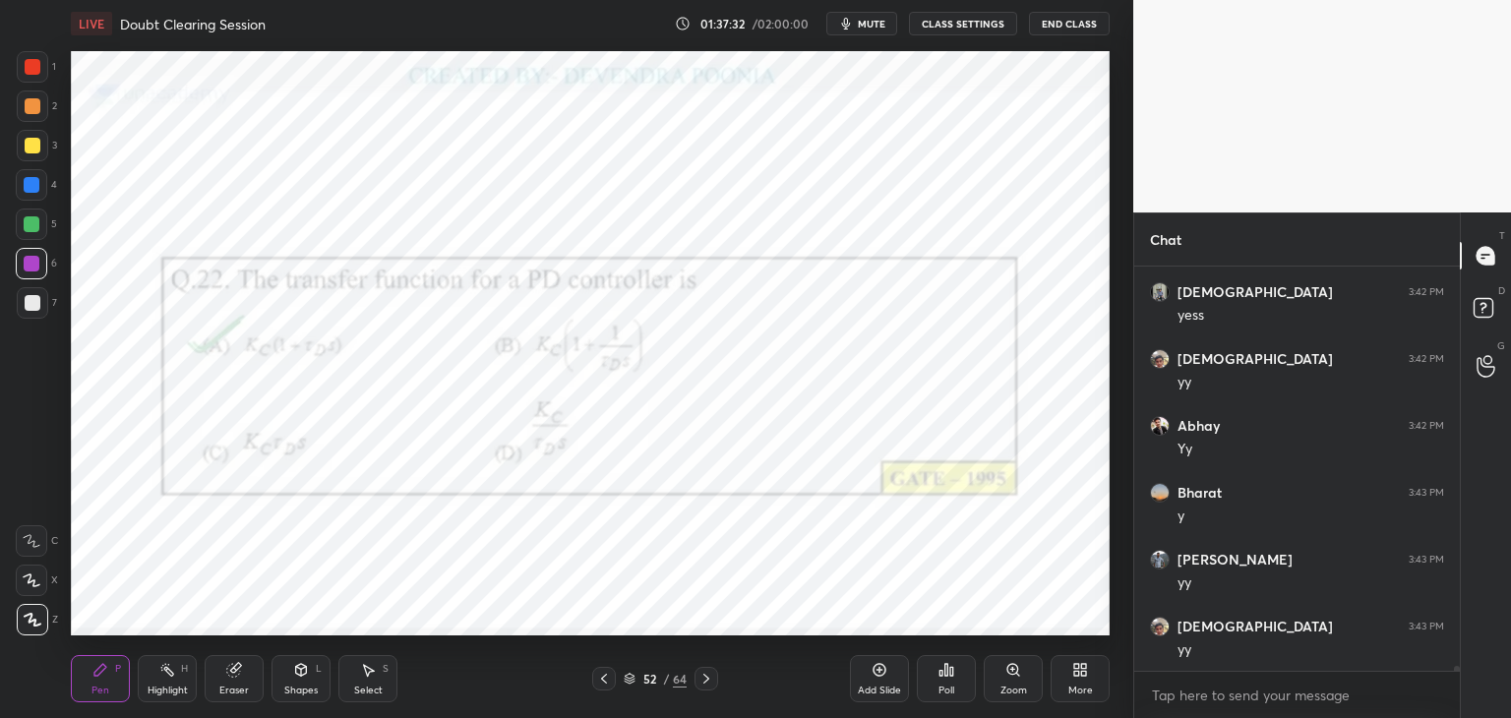
scroll to position [30394, 0]
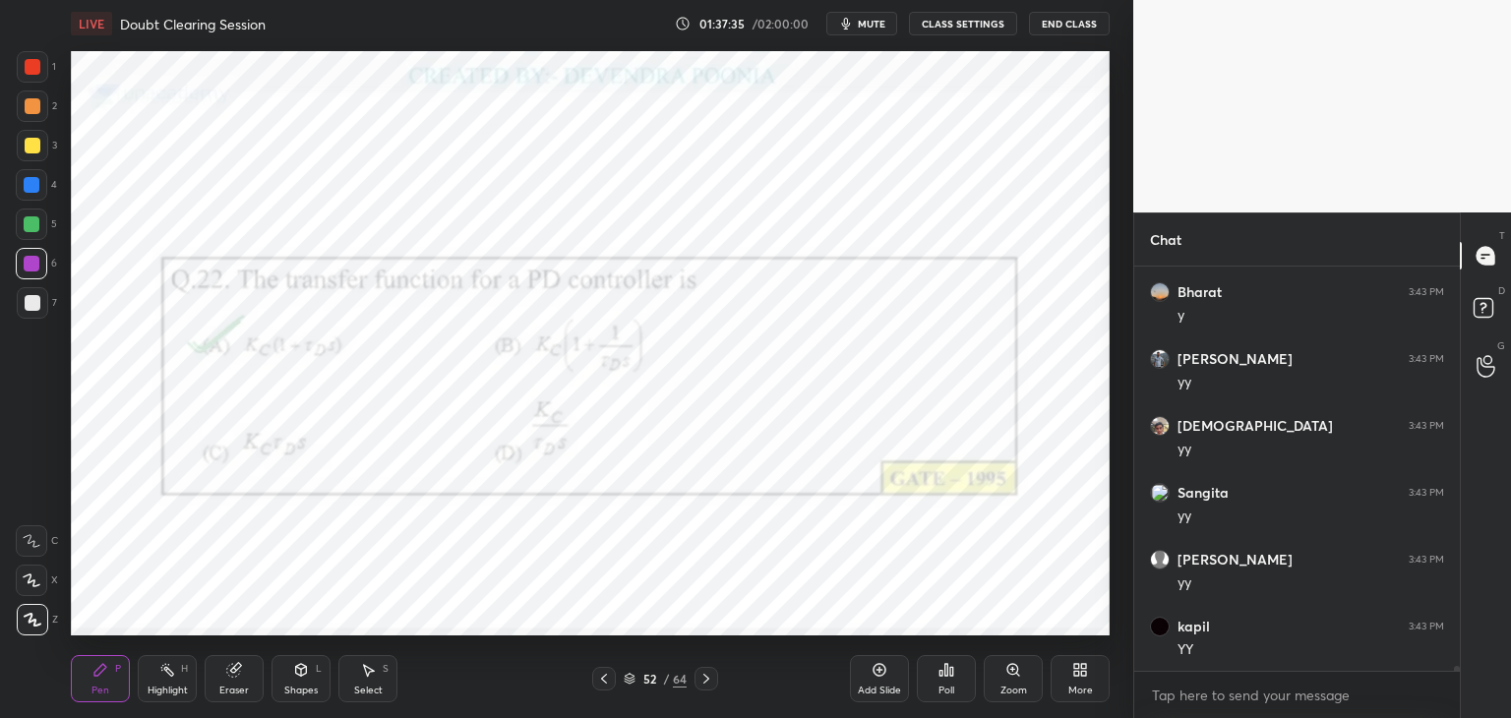
click at [709, 683] on icon at bounding box center [706, 679] width 16 height 16
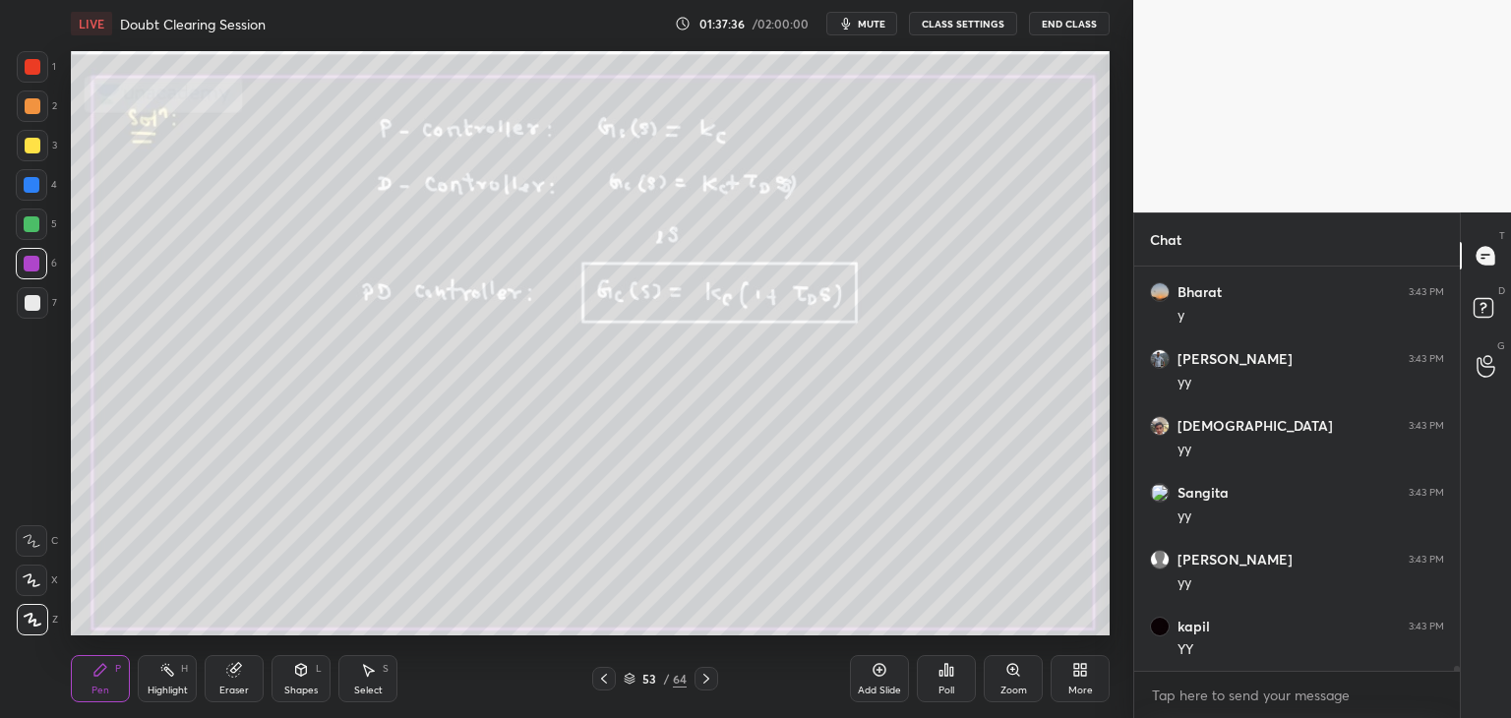
click at [709, 686] on div at bounding box center [706, 679] width 24 height 24
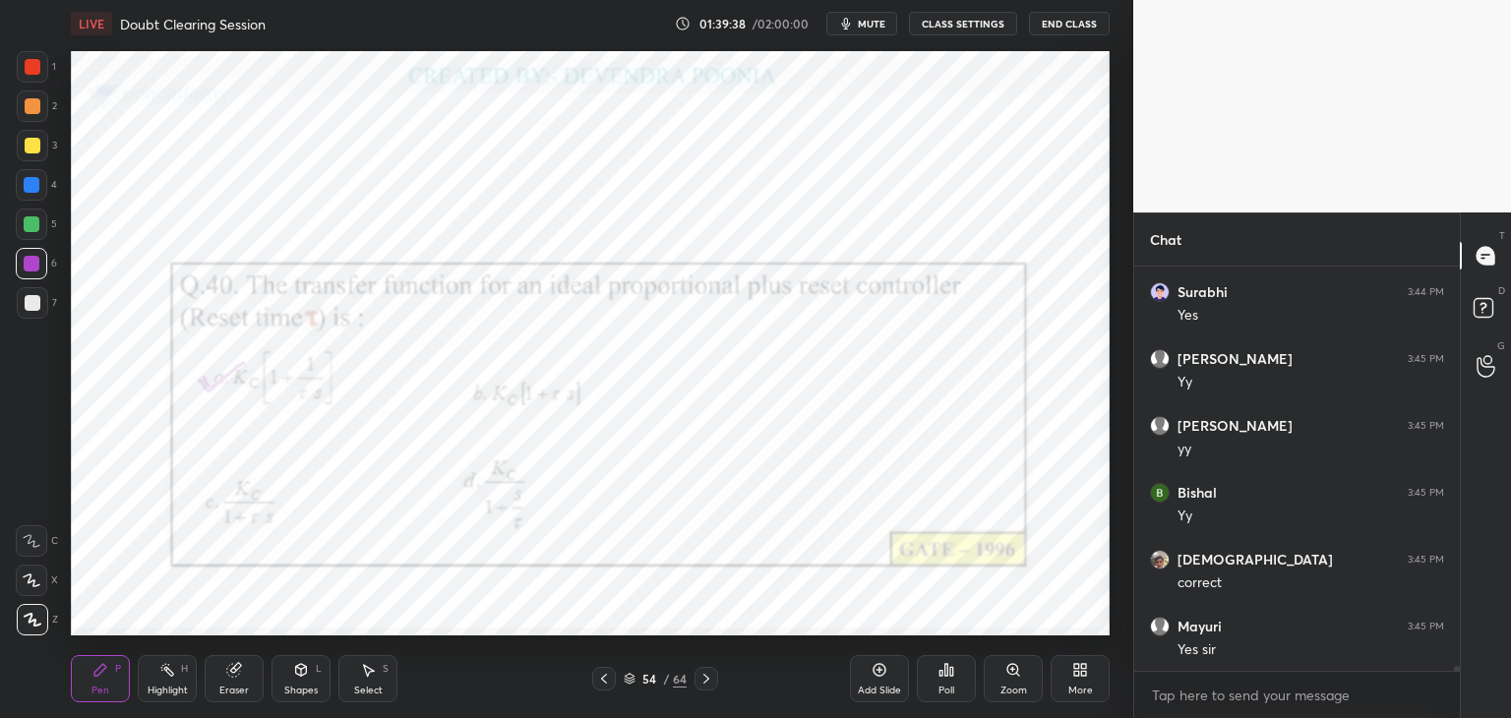
scroll to position [32418, 0]
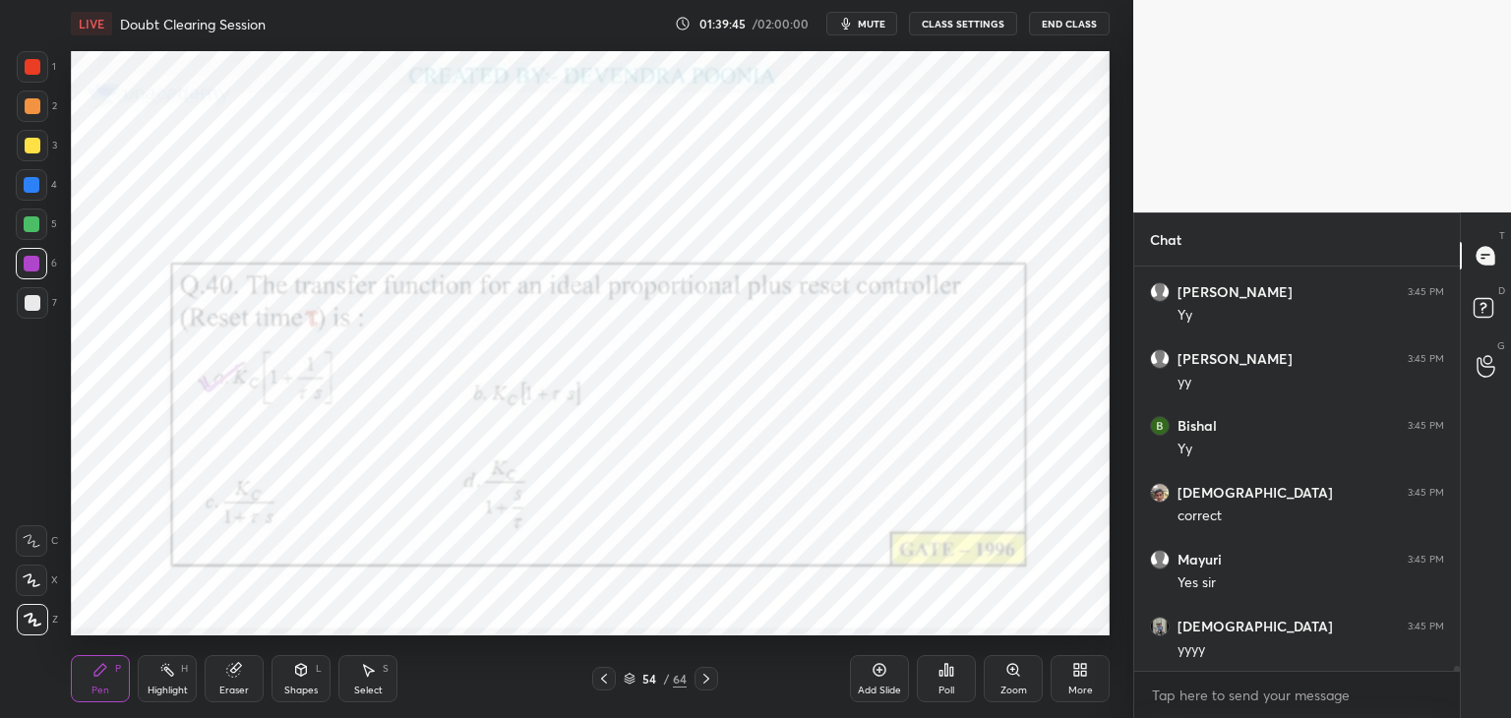
click at [628, 679] on icon at bounding box center [630, 679] width 12 height 12
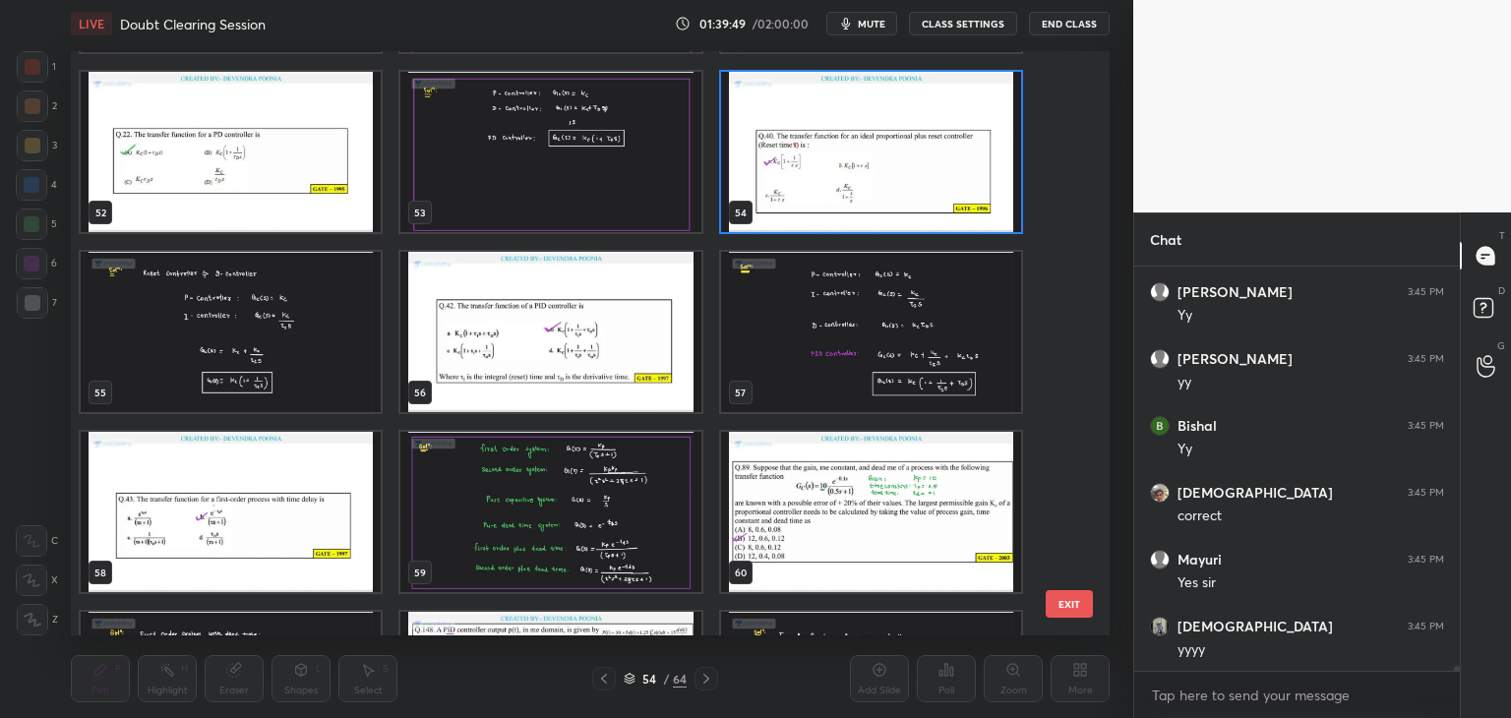
scroll to position [3043, 0]
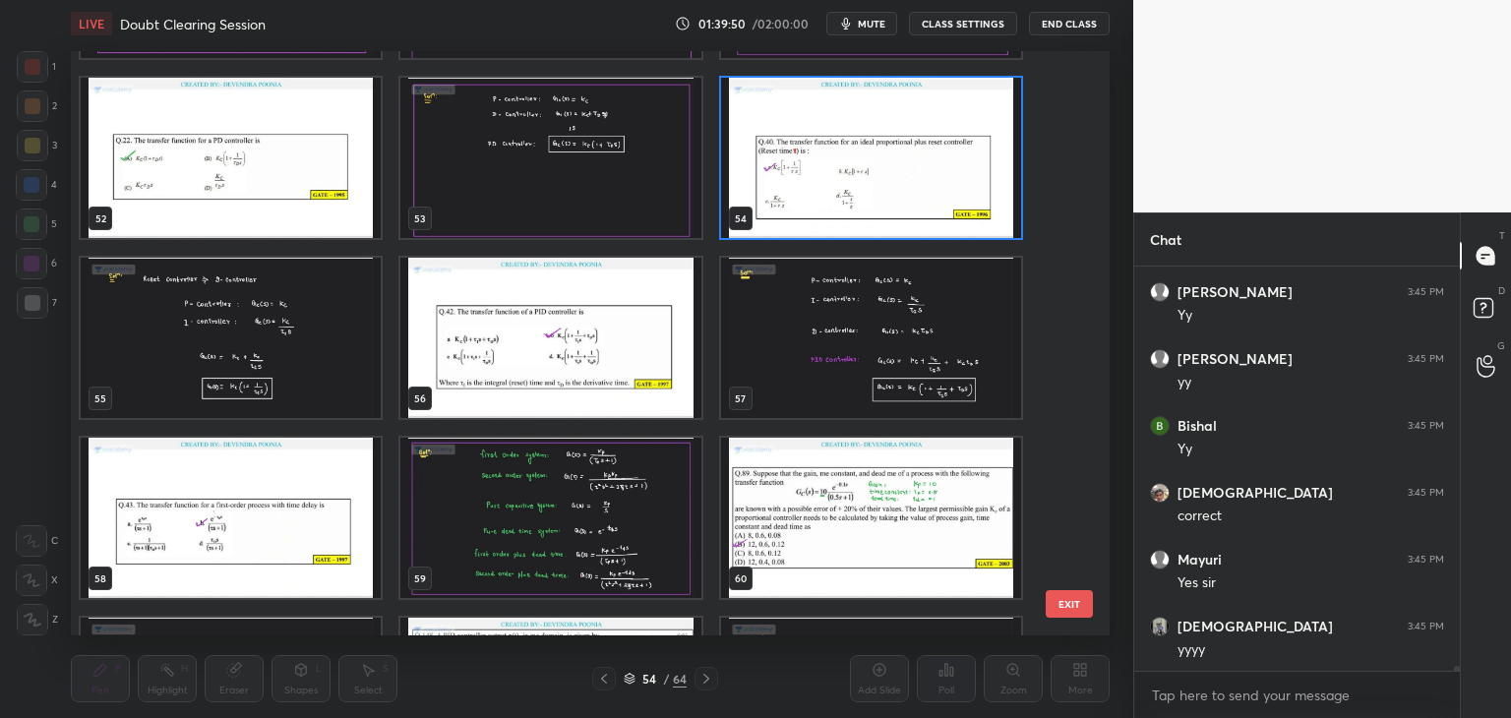
click at [264, 384] on img "grid" at bounding box center [231, 338] width 300 height 160
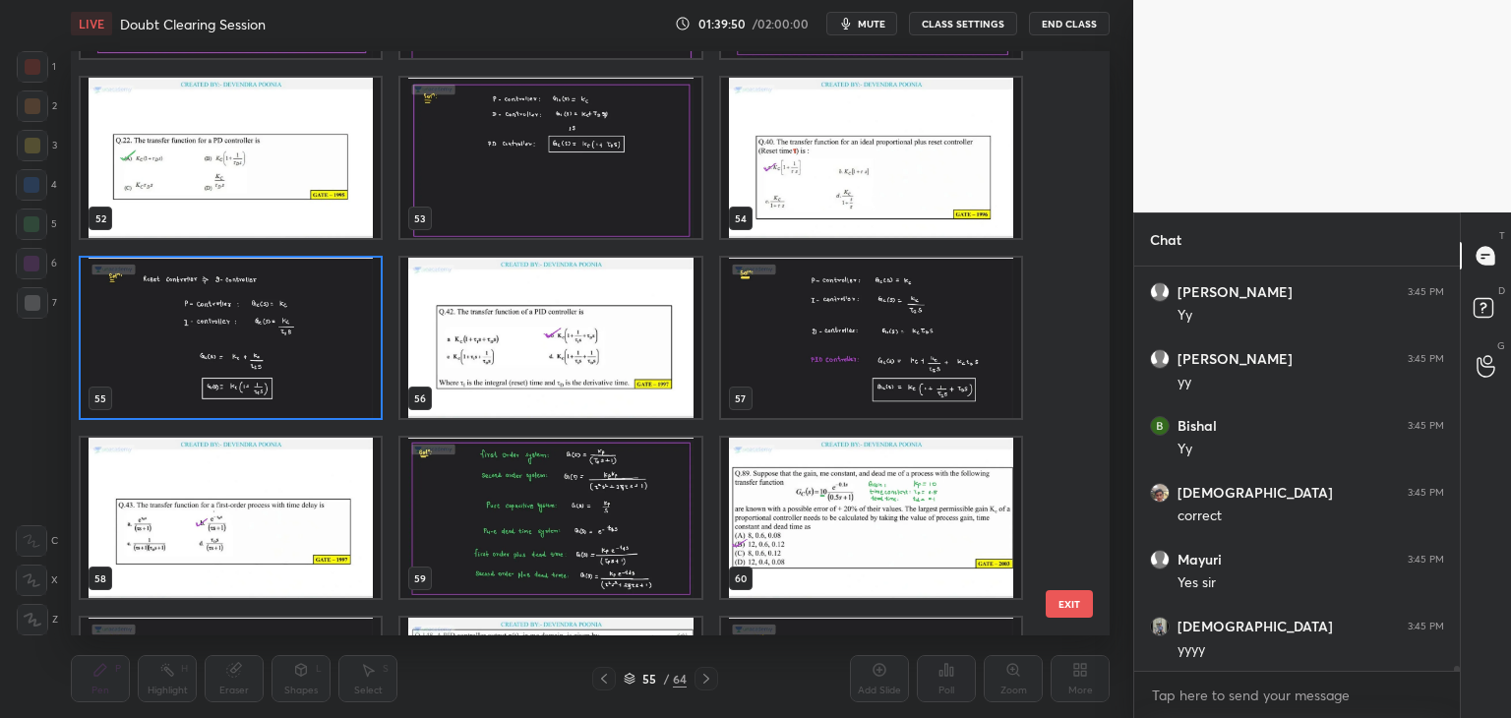
click at [267, 384] on img "grid" at bounding box center [231, 338] width 300 height 160
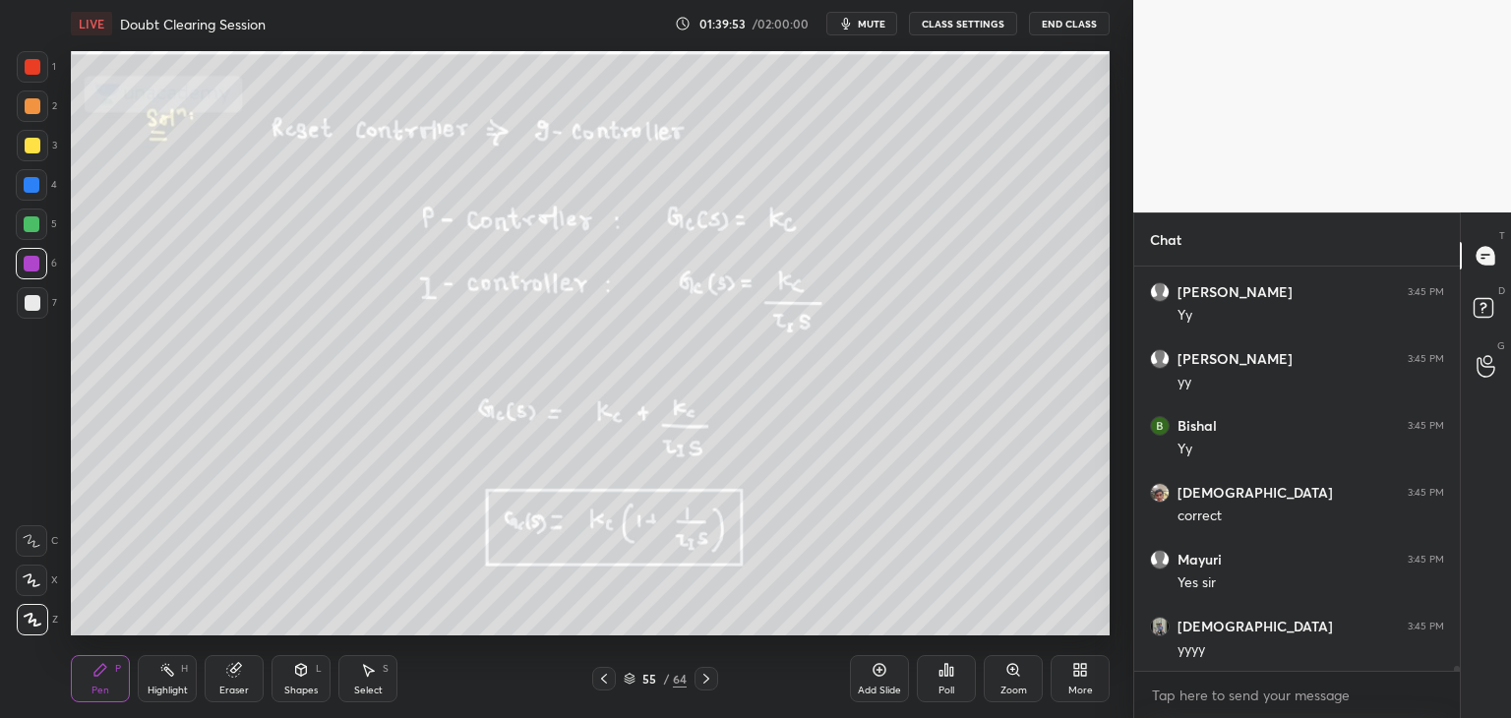
click at [601, 683] on icon at bounding box center [604, 679] width 16 height 16
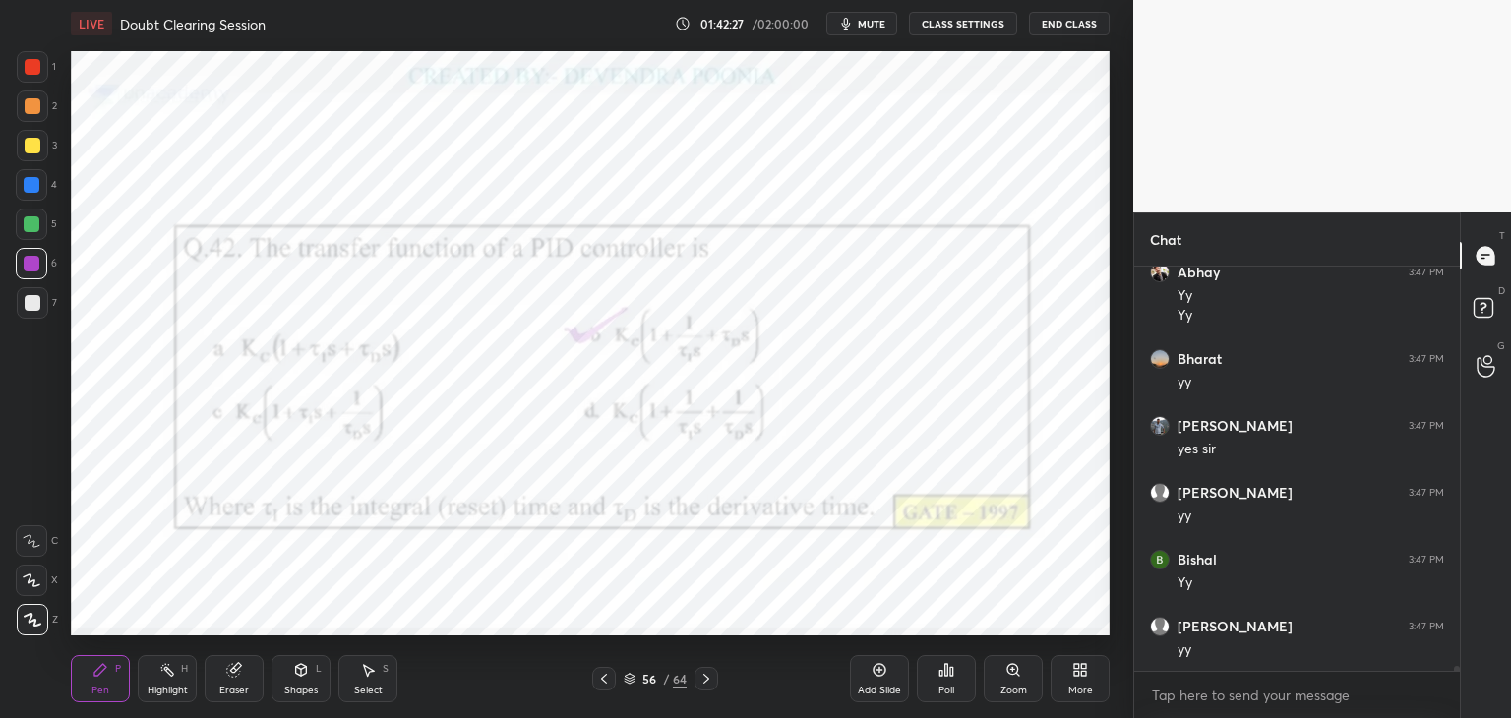
scroll to position [33040, 0]
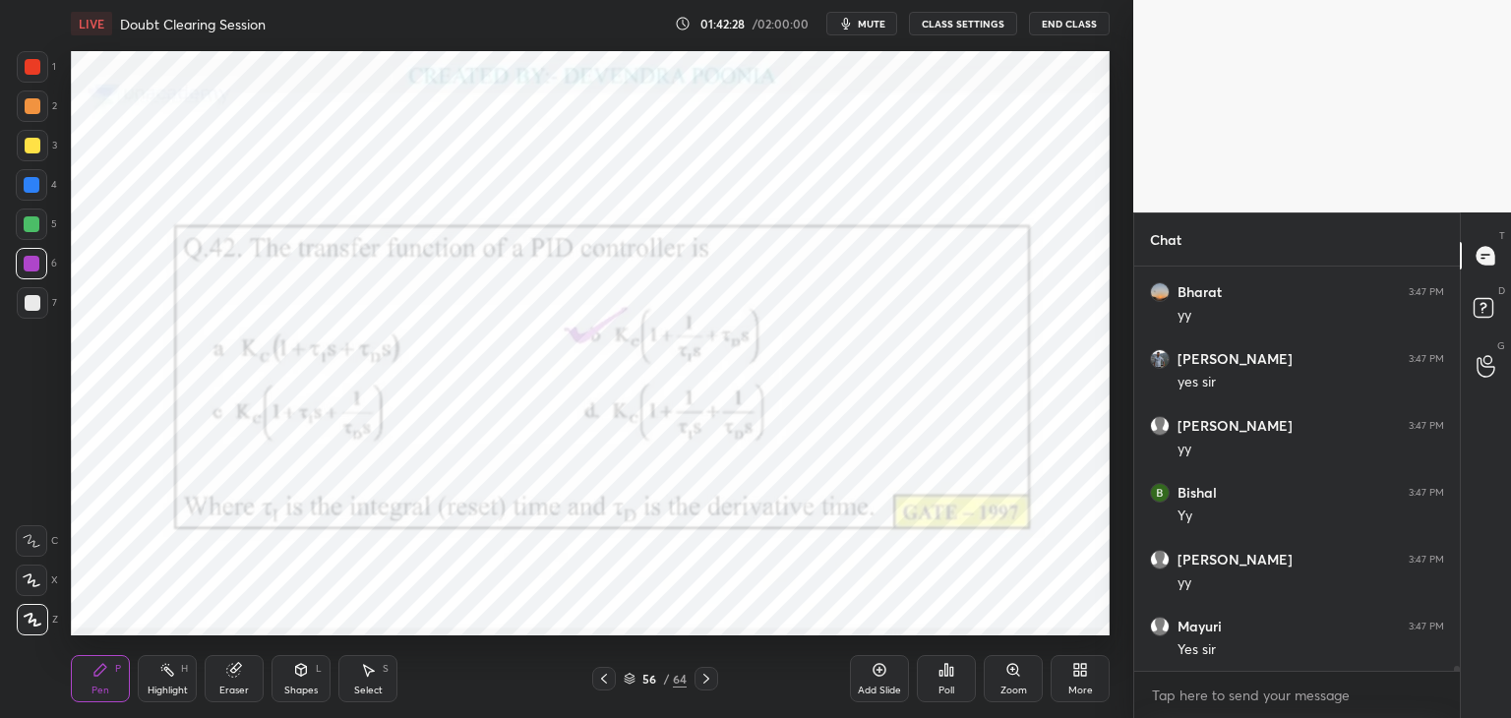
click at [630, 680] on icon at bounding box center [630, 679] width 12 height 12
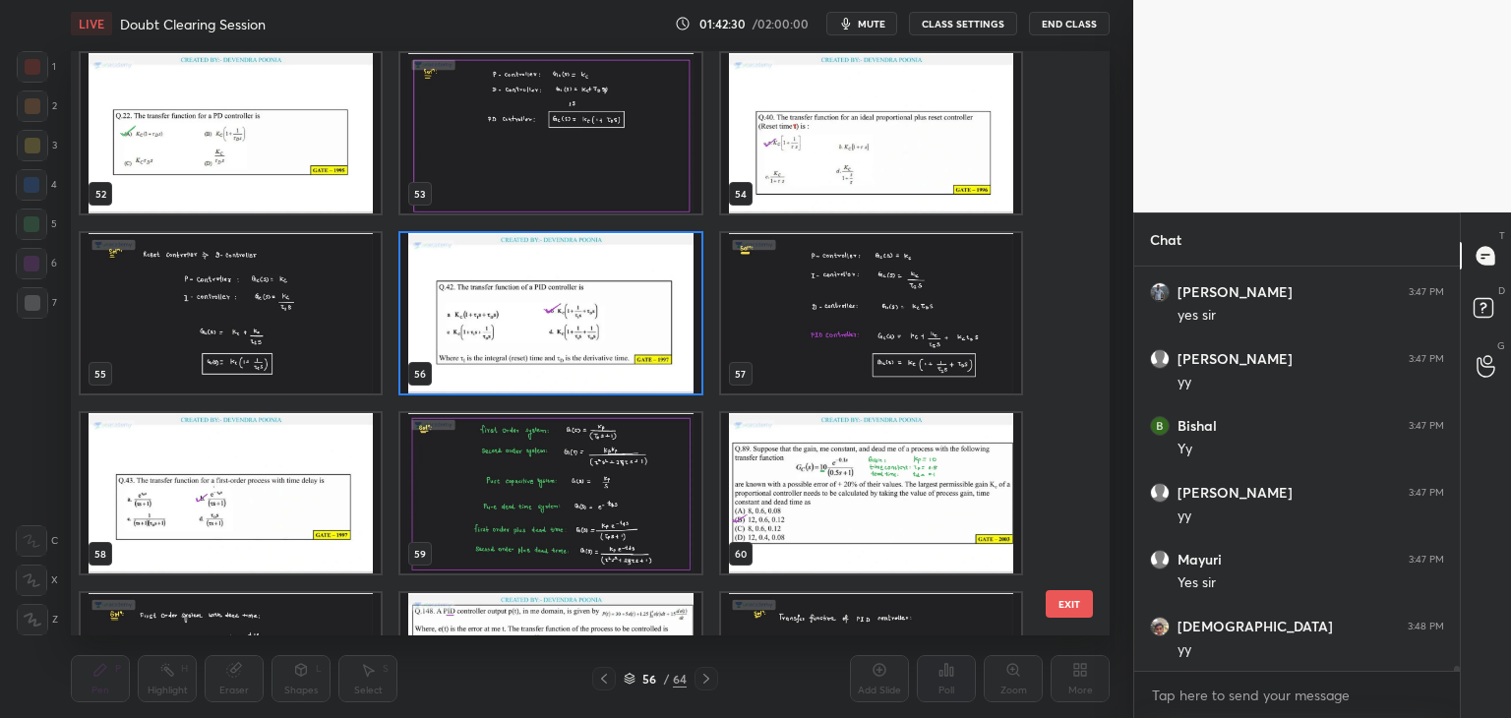
scroll to position [3055, 0]
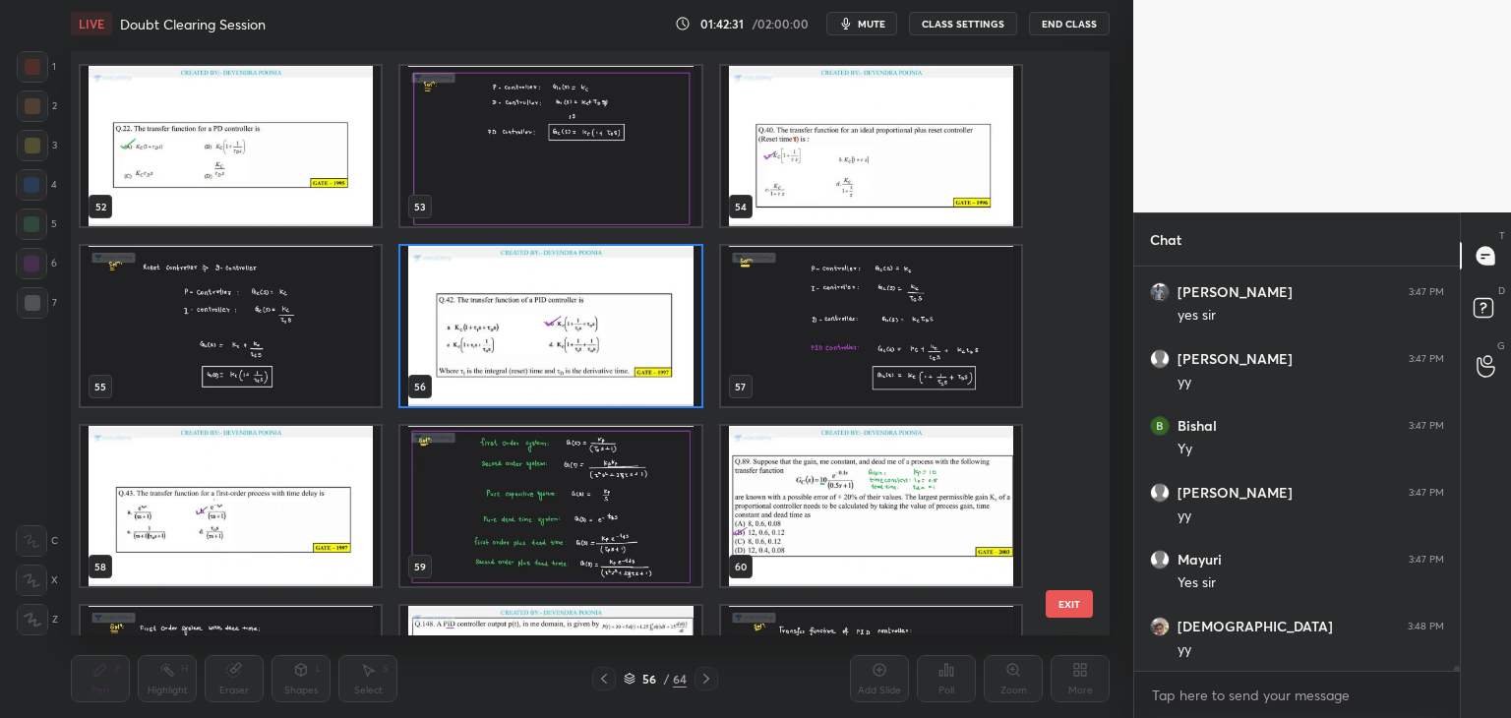
click at [949, 327] on img "grid" at bounding box center [871, 326] width 300 height 160
click at [950, 328] on img "grid" at bounding box center [871, 326] width 300 height 160
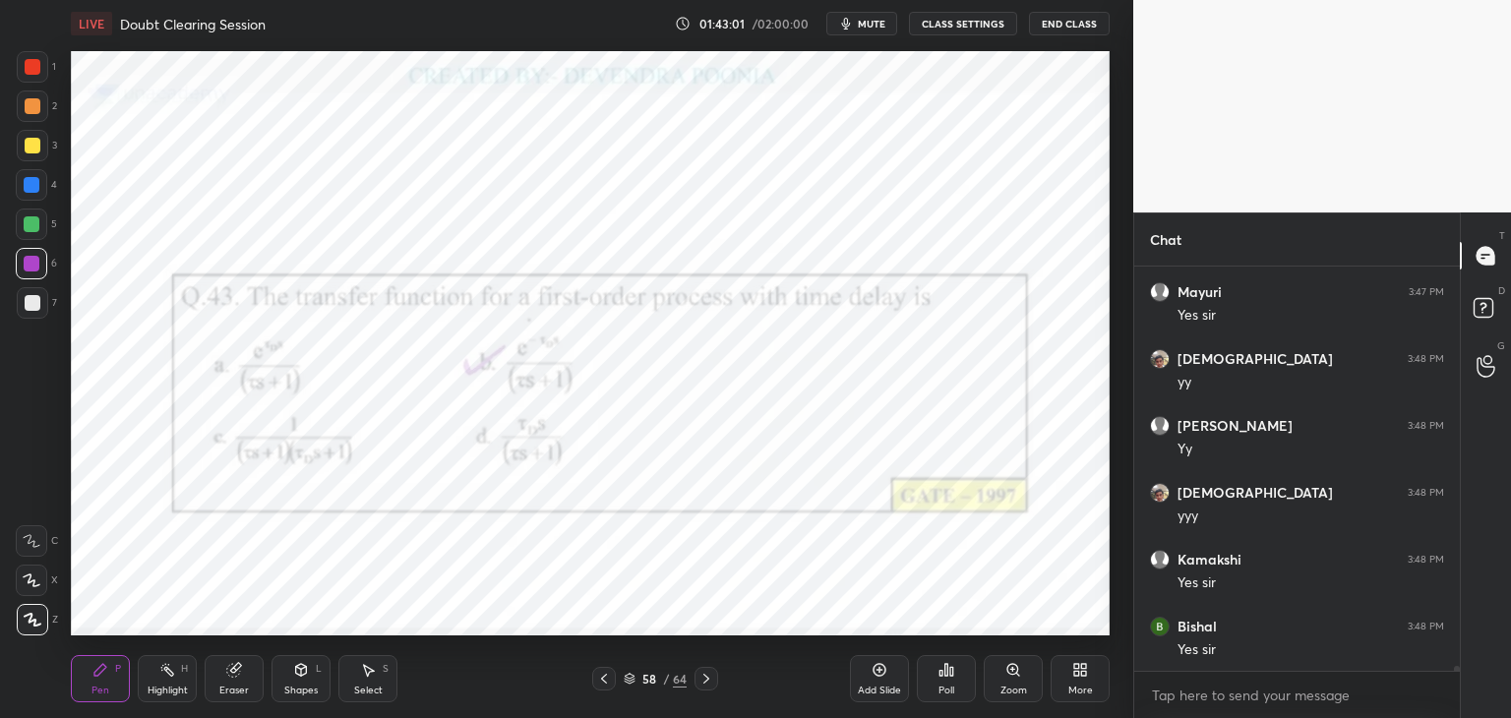
scroll to position [33441, 0]
click at [626, 678] on icon at bounding box center [630, 679] width 12 height 12
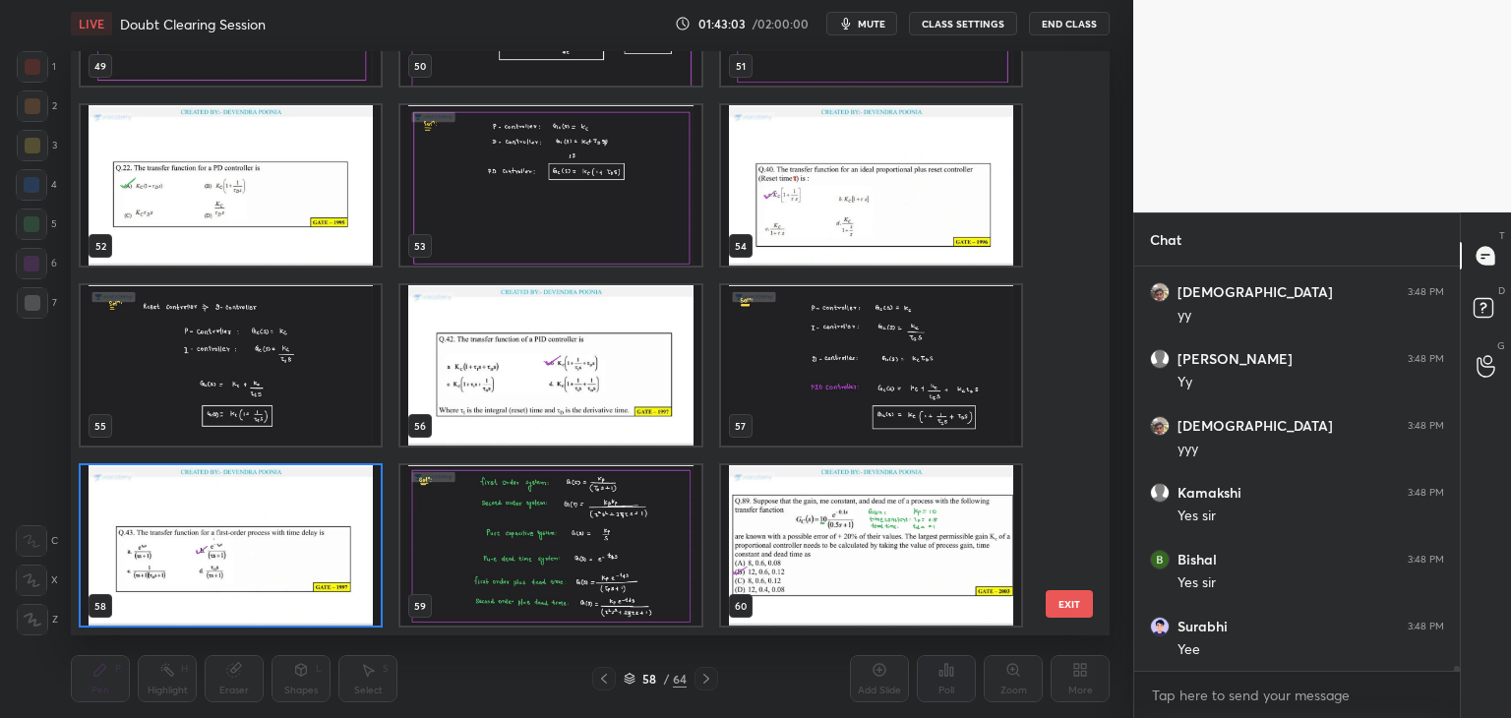
scroll to position [33508, 0]
click at [283, 560] on img "grid" at bounding box center [231, 545] width 300 height 160
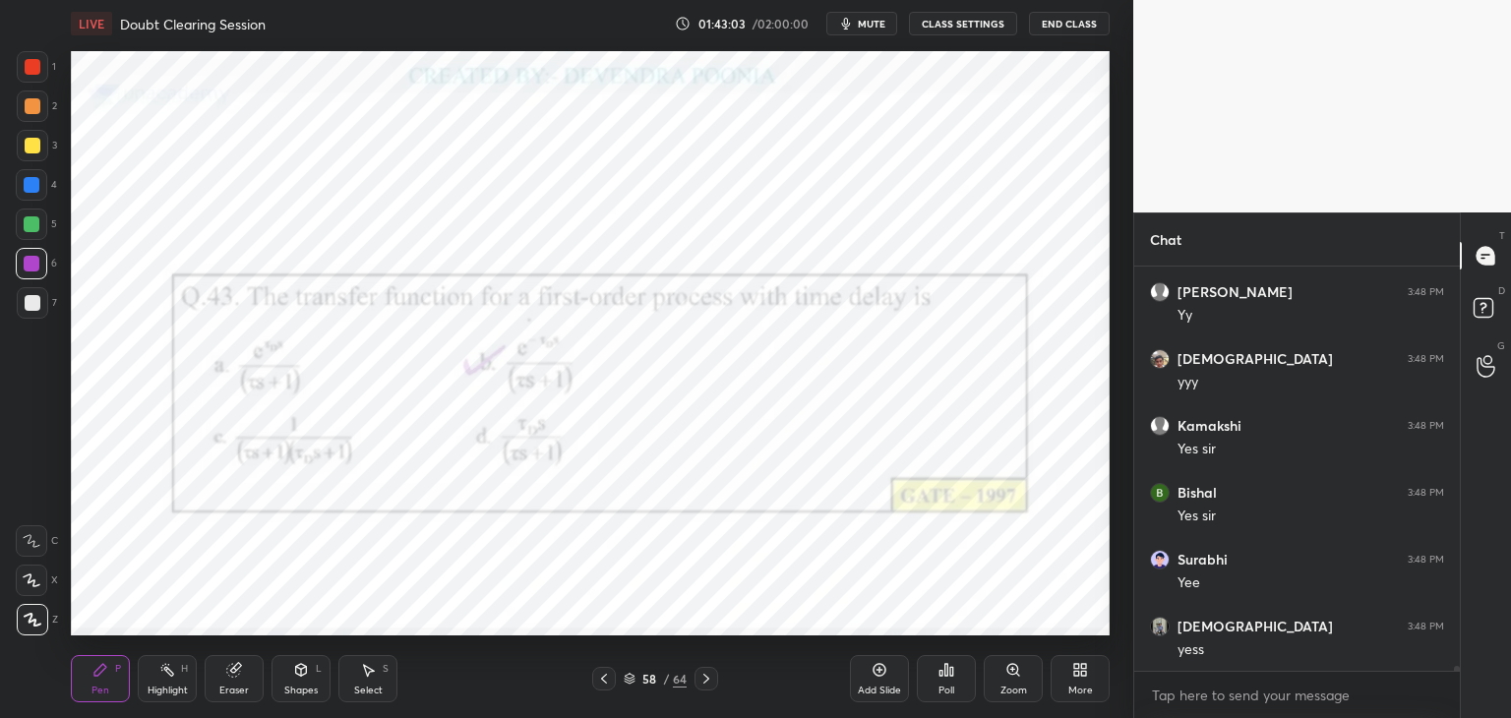
click at [286, 563] on img "grid" at bounding box center [231, 545] width 300 height 160
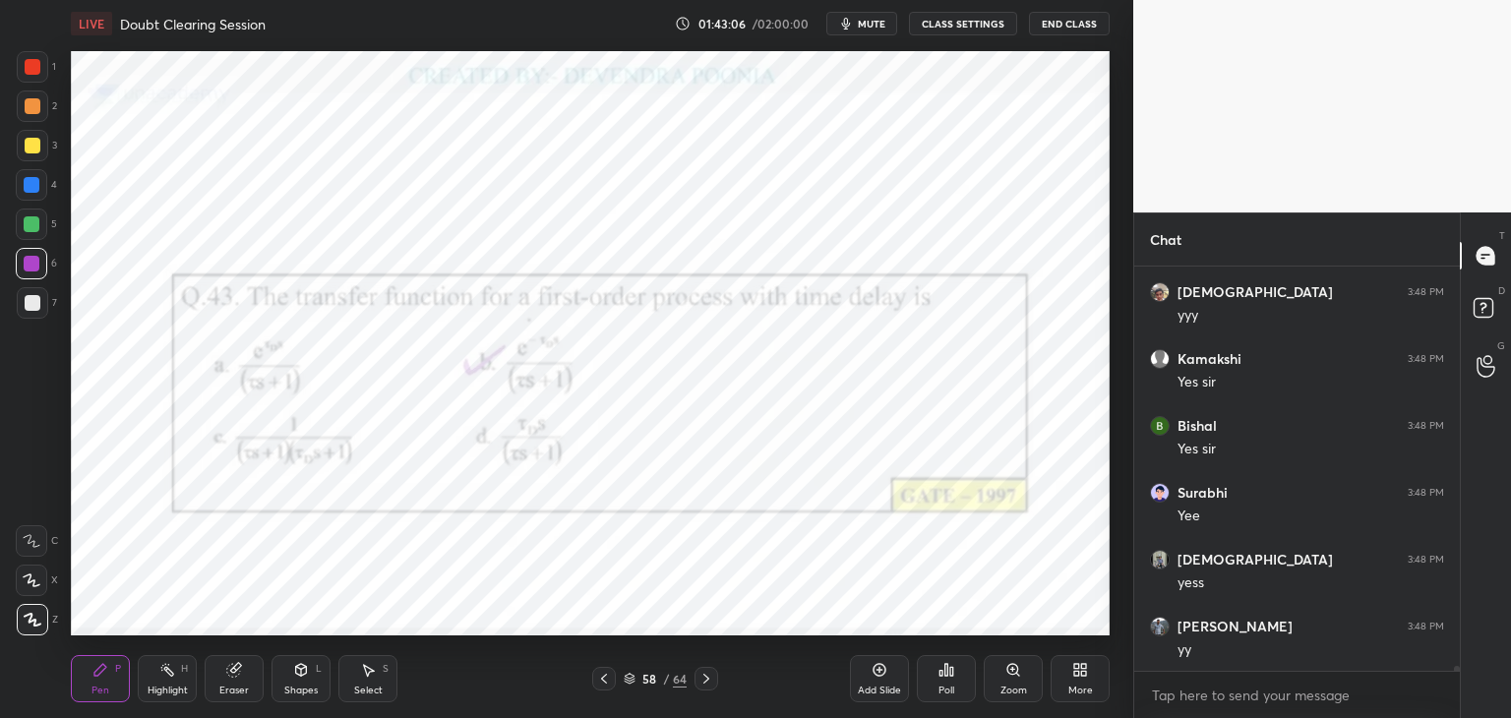
scroll to position [33709, 0]
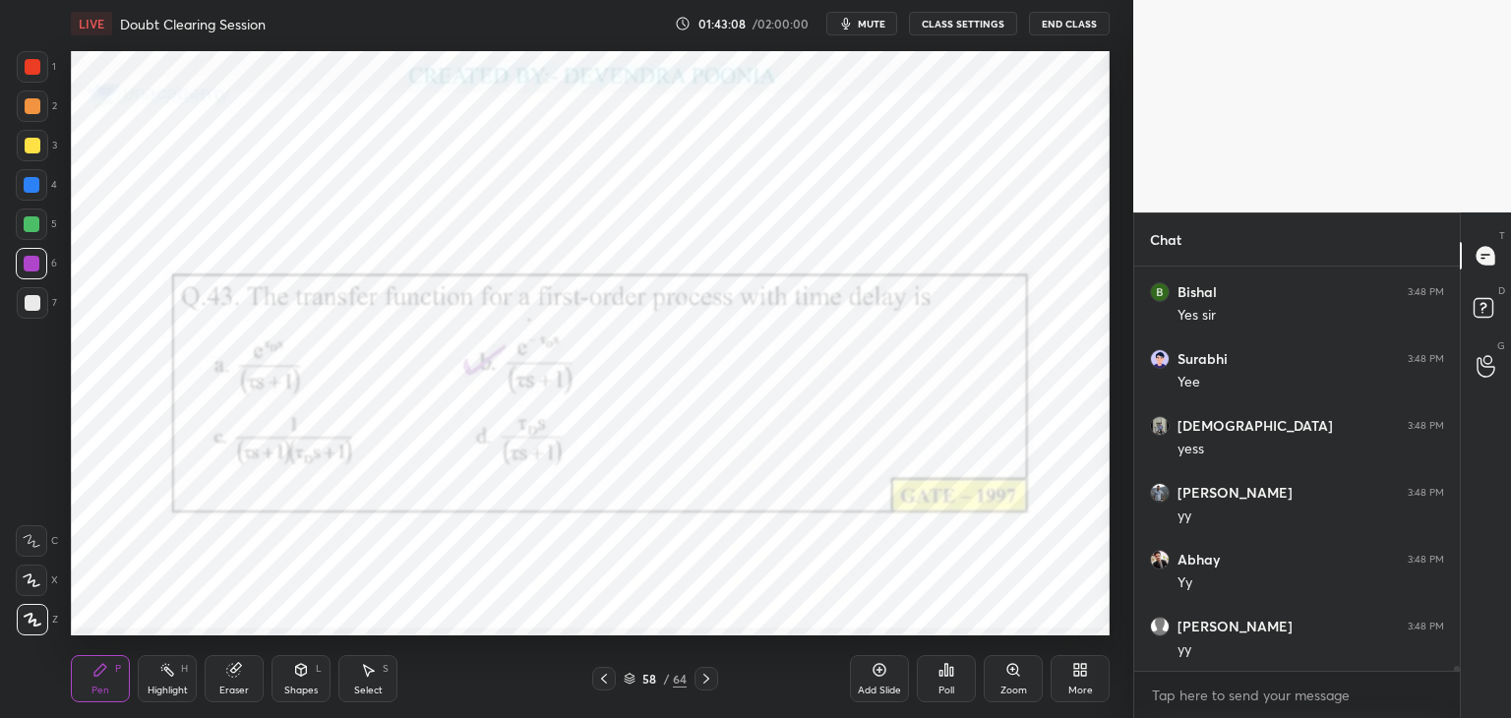
click at [633, 683] on icon at bounding box center [630, 679] width 12 height 12
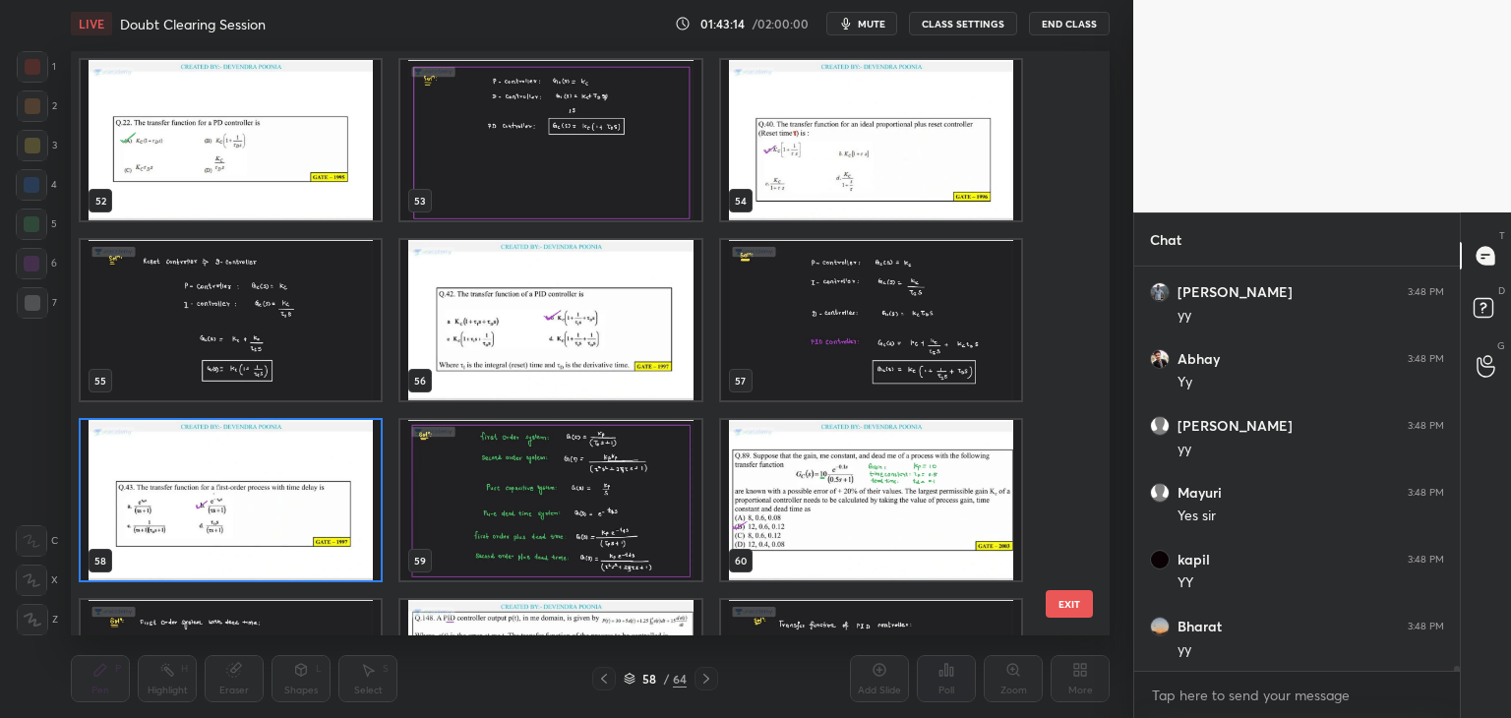
scroll to position [33976, 0]
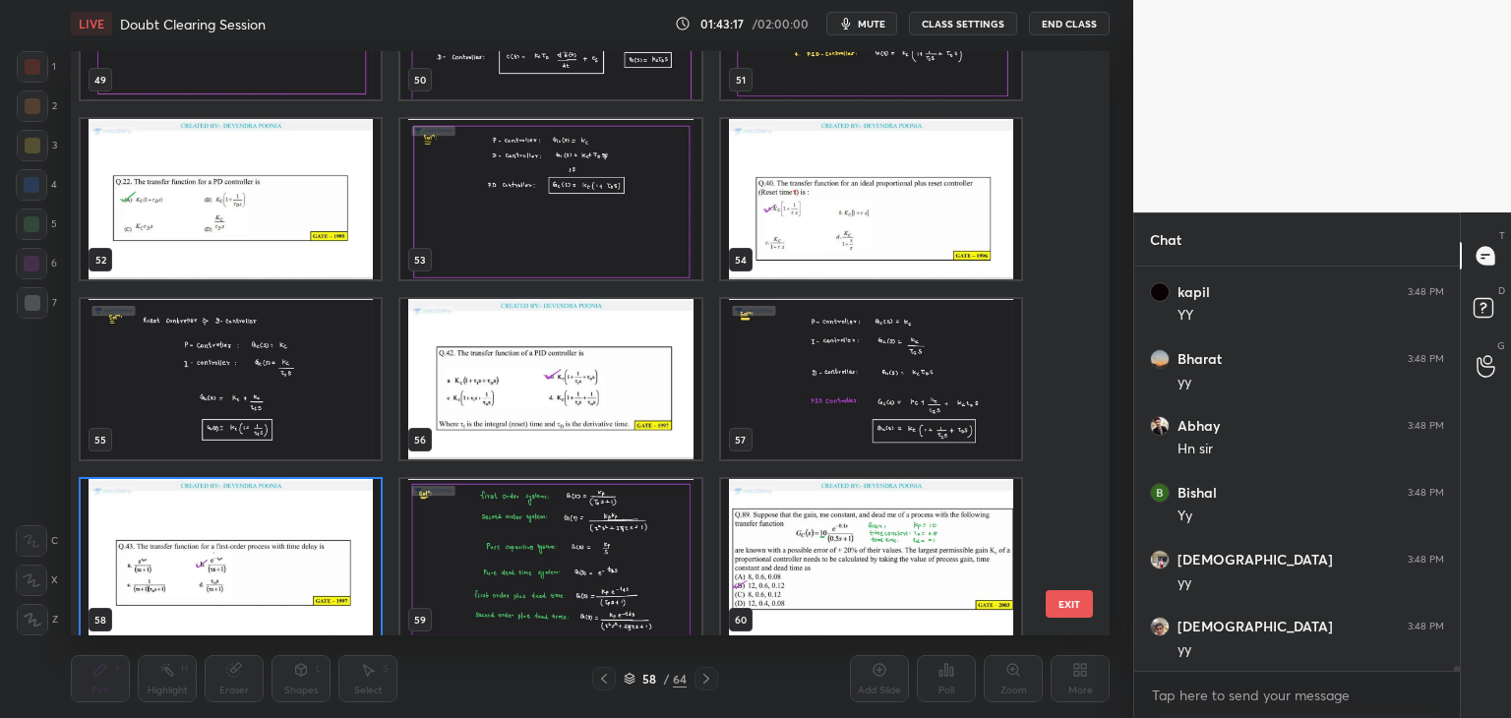
click at [500, 568] on img "grid" at bounding box center [550, 559] width 300 height 160
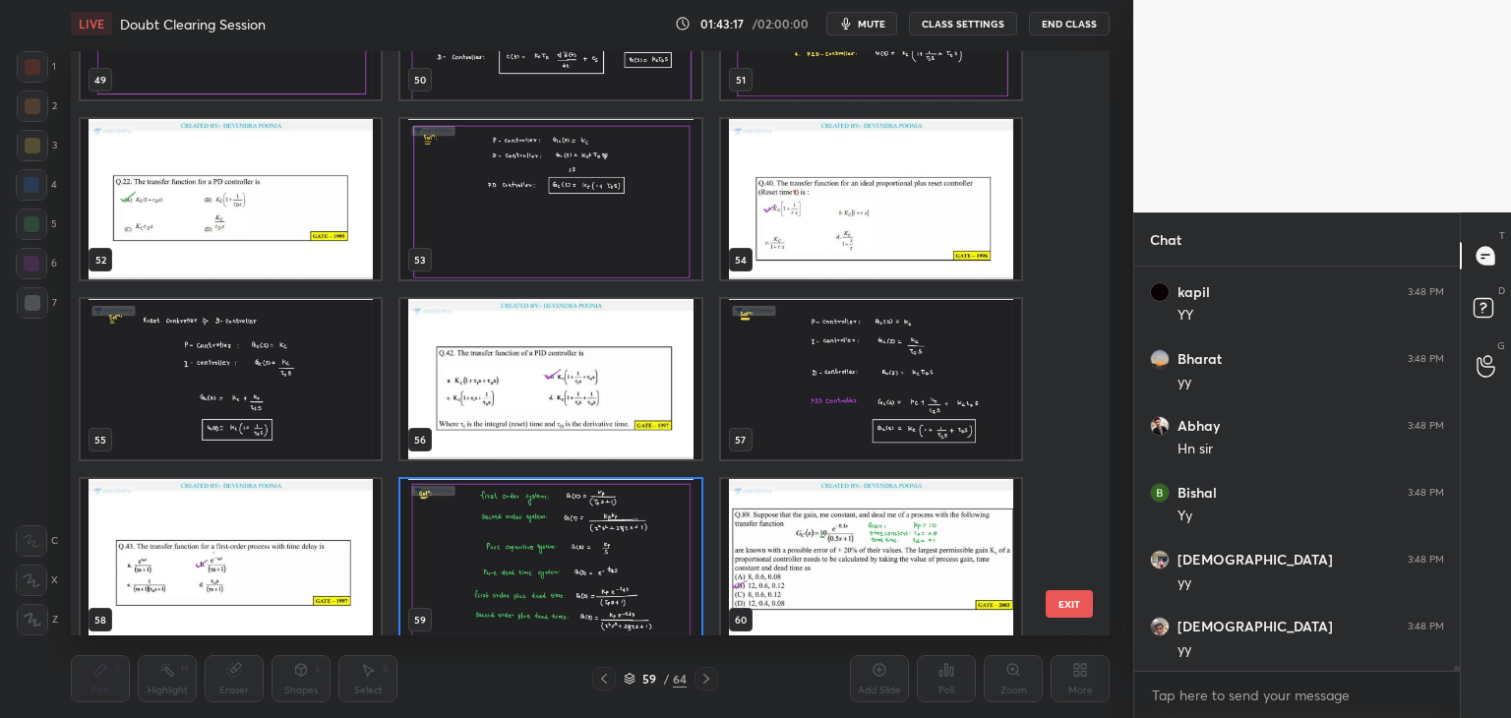
click at [501, 569] on img "grid" at bounding box center [550, 559] width 300 height 160
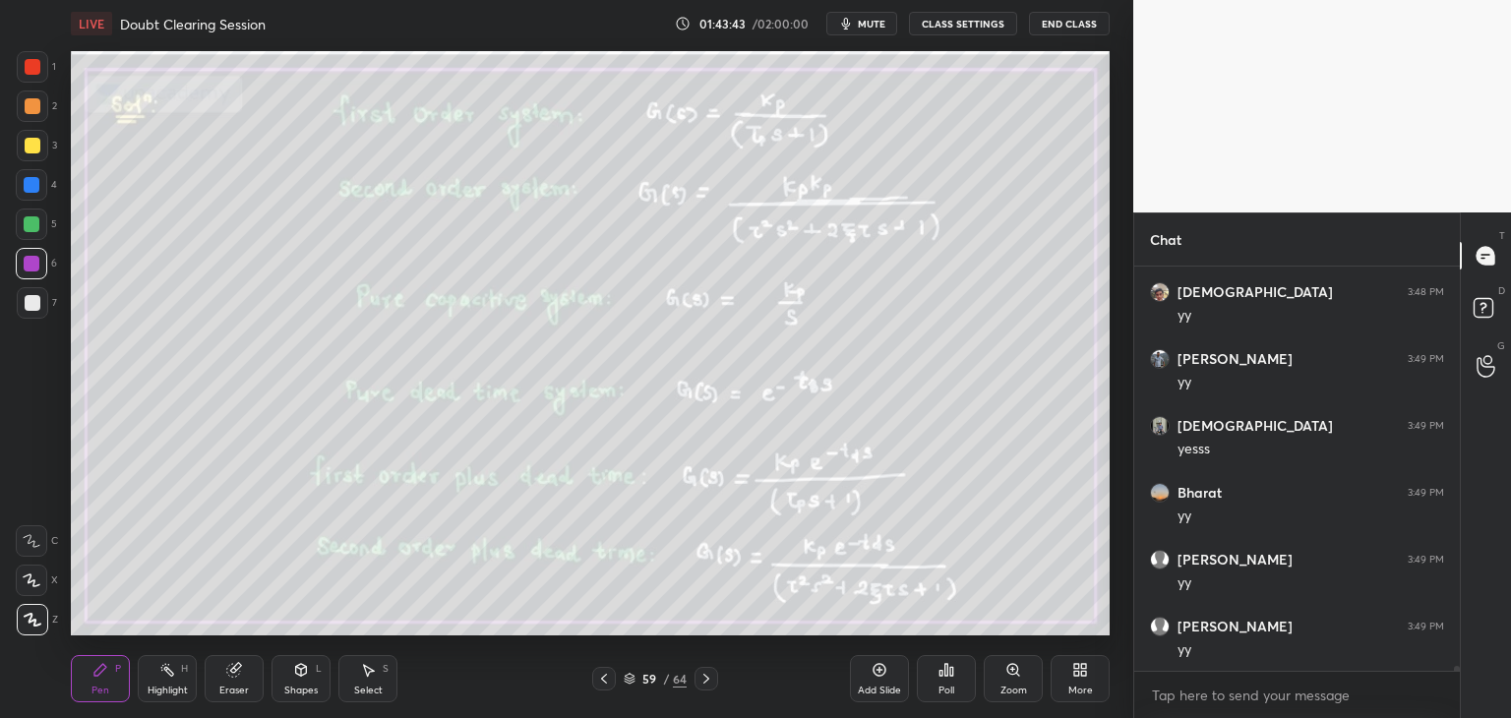
scroll to position [34578, 0]
click at [625, 683] on icon at bounding box center [630, 679] width 12 height 12
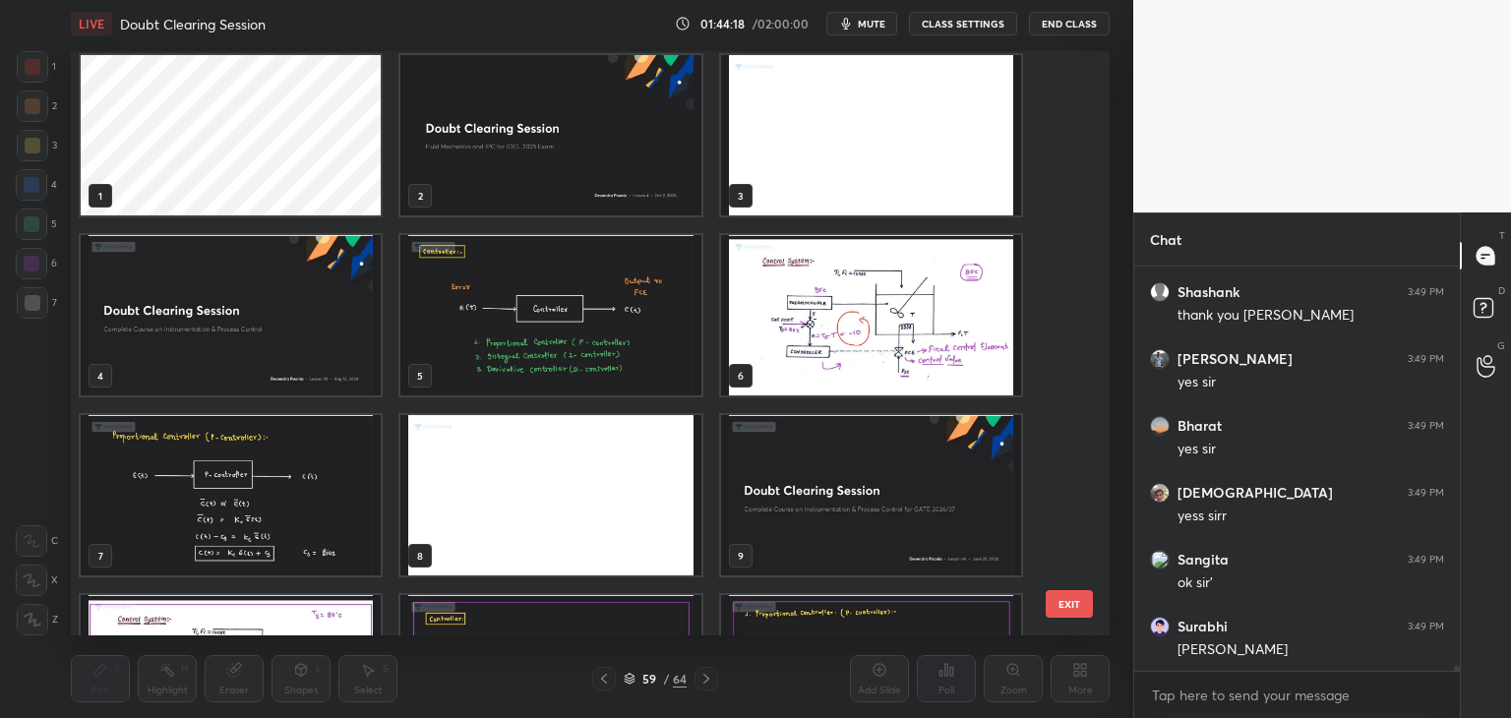
scroll to position [35715, 0]
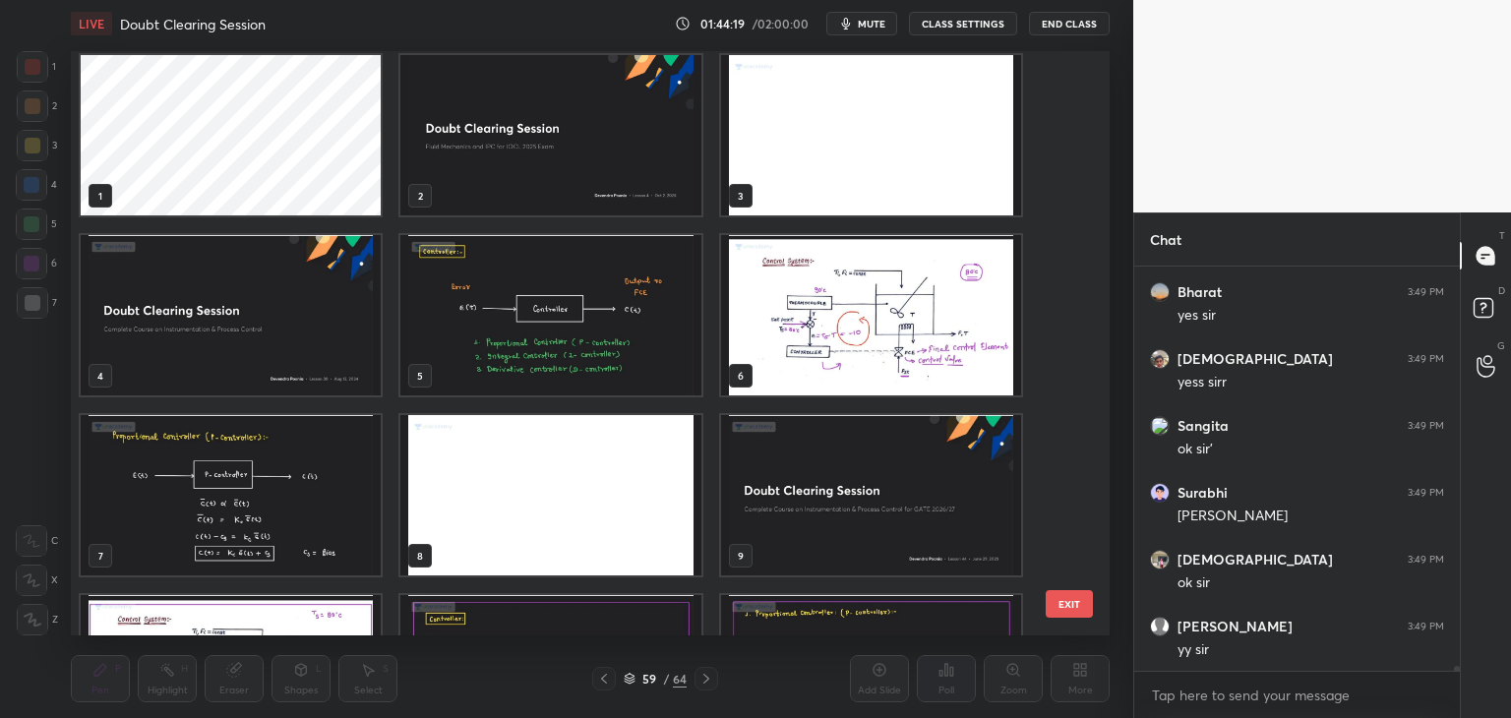
click at [556, 171] on img "grid" at bounding box center [550, 135] width 300 height 160
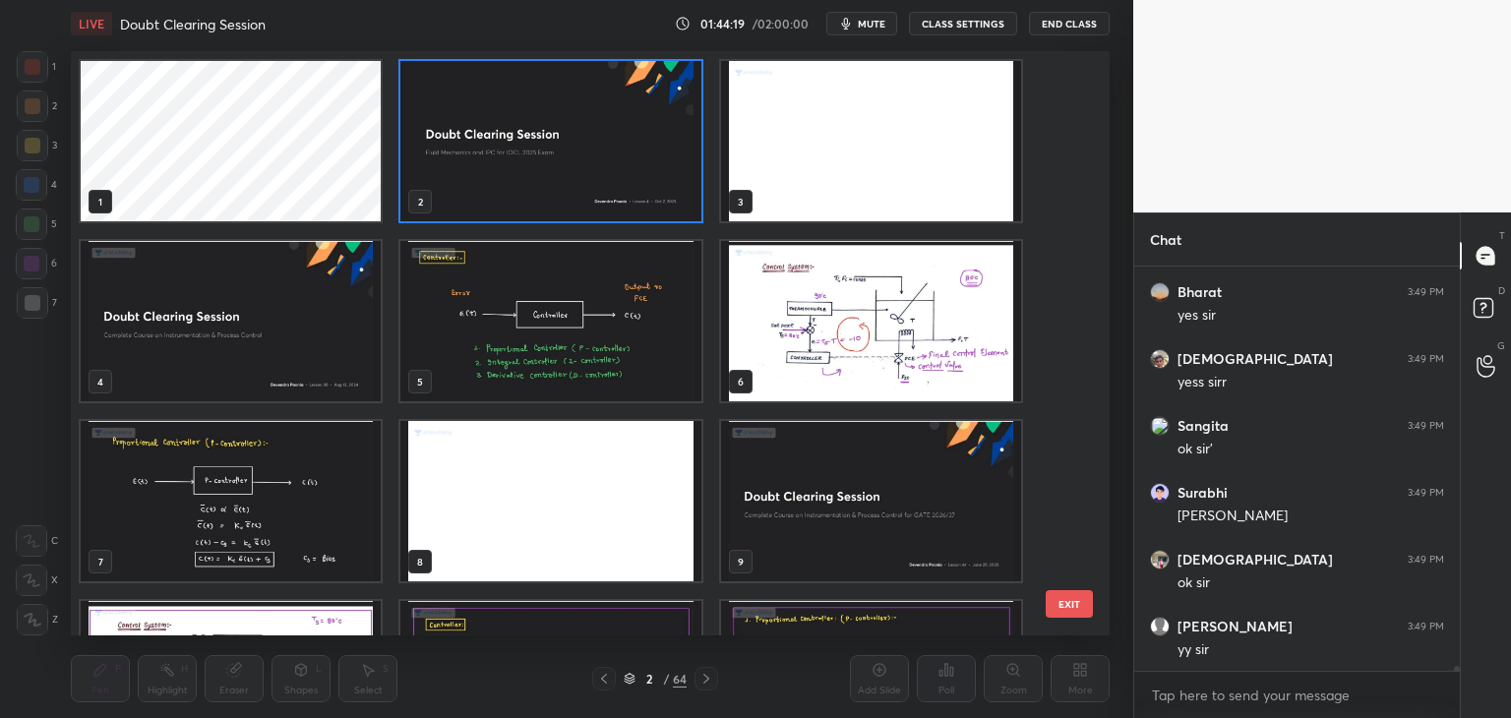
click at [557, 180] on img "grid" at bounding box center [550, 141] width 300 height 160
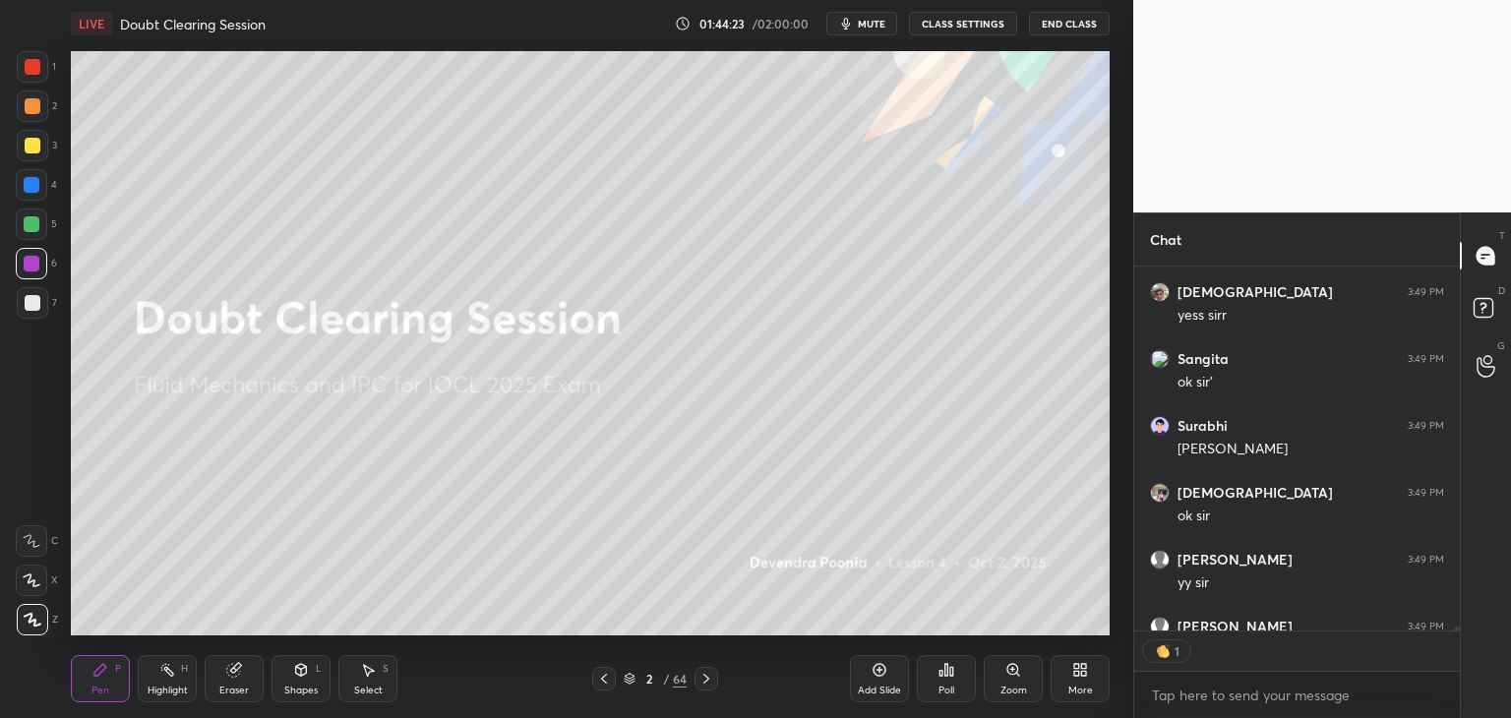
scroll to position [359, 320]
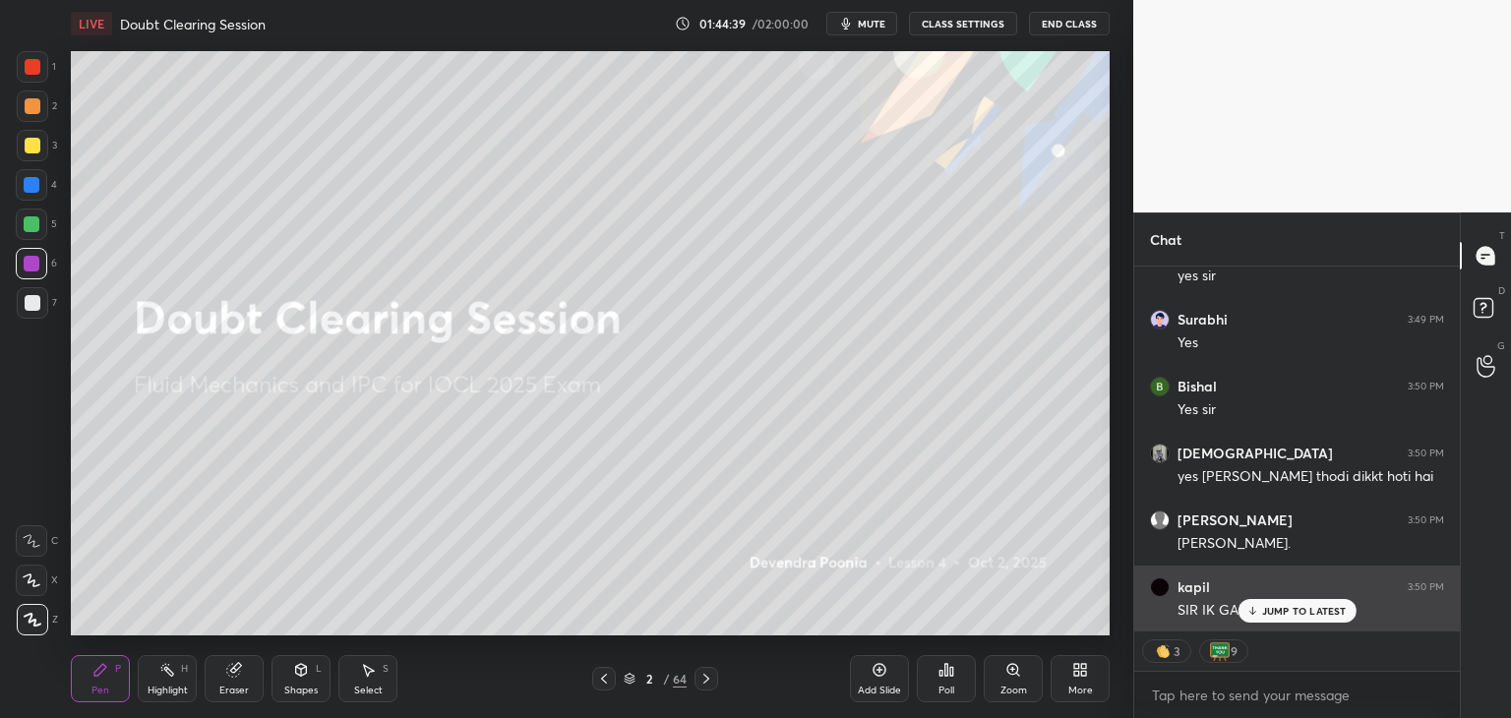
click at [1306, 612] on p "JUMP TO LATEST" at bounding box center [1304, 611] width 85 height 12
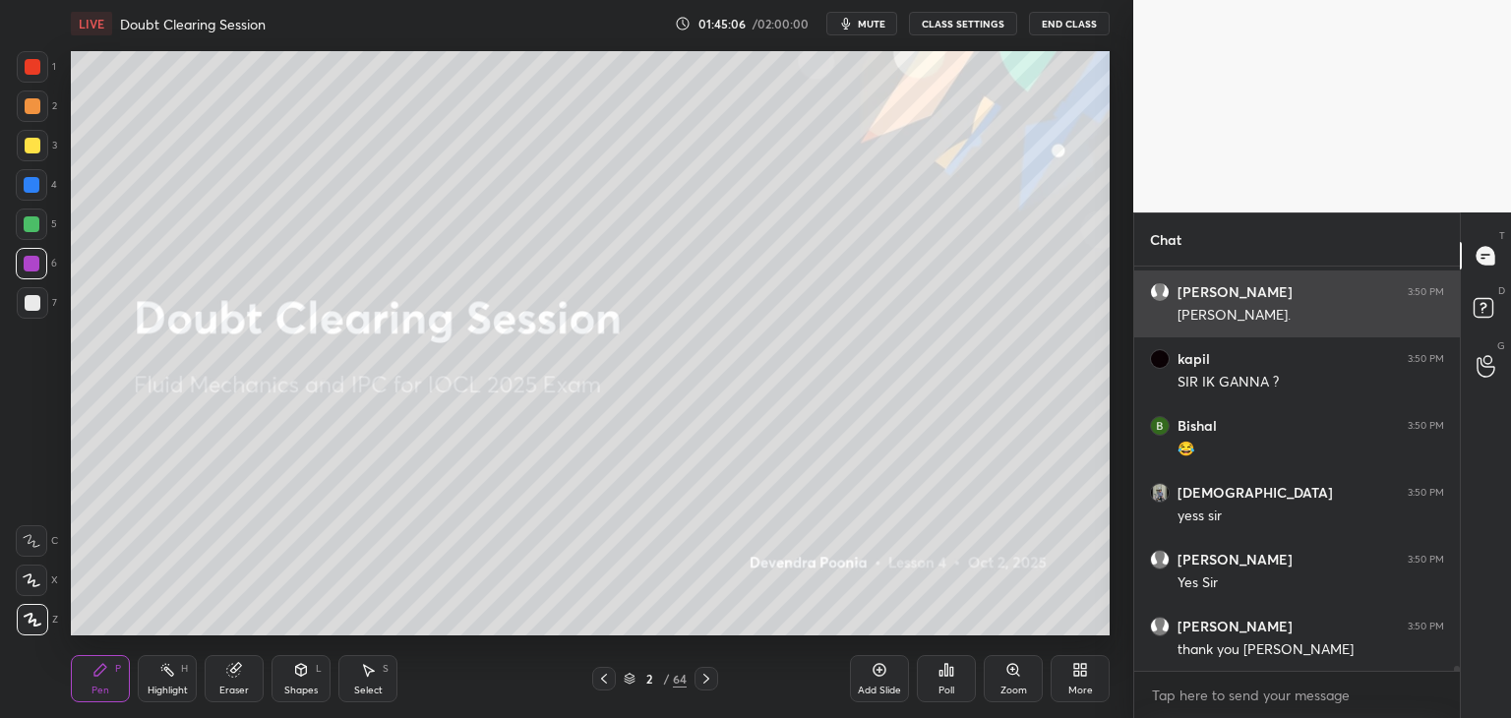
scroll to position [36450, 0]
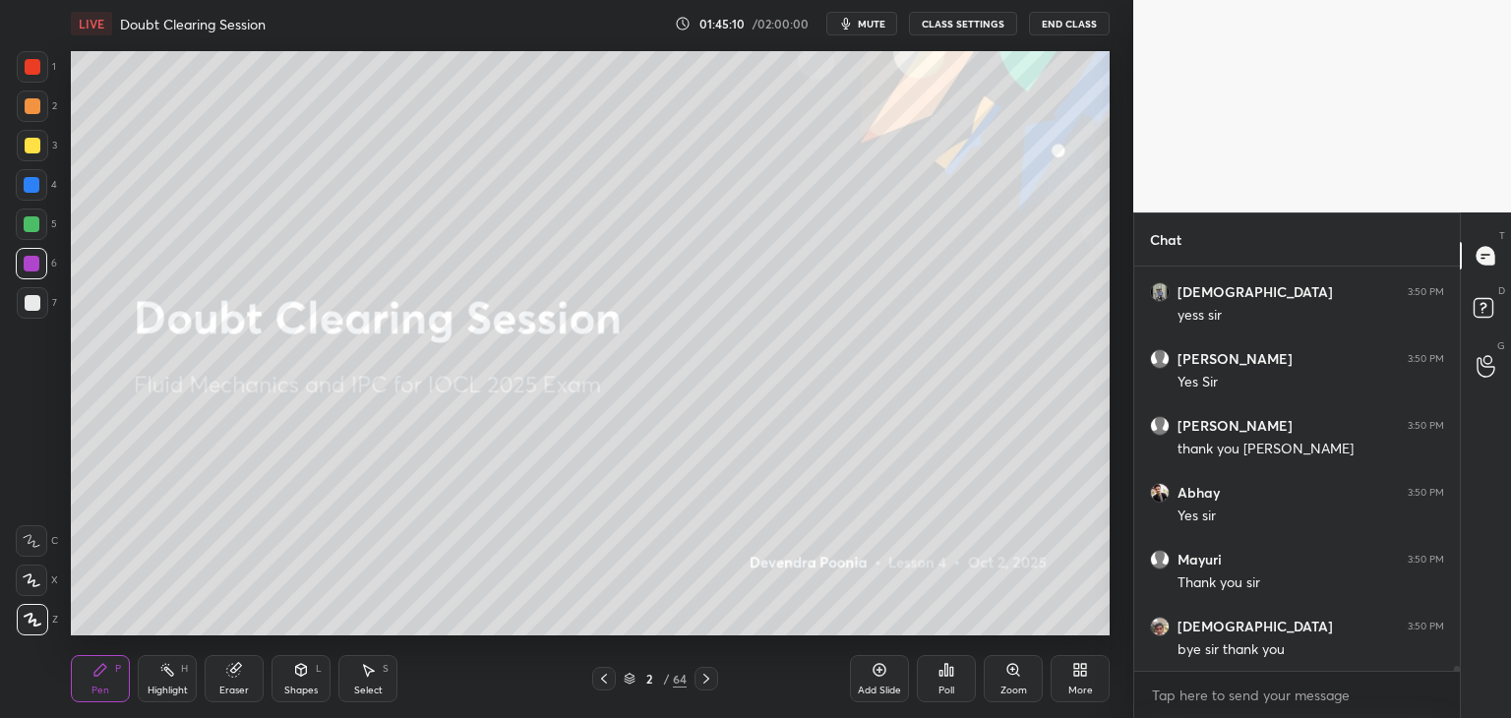
click at [1077, 25] on button "End Class" at bounding box center [1069, 24] width 81 height 24
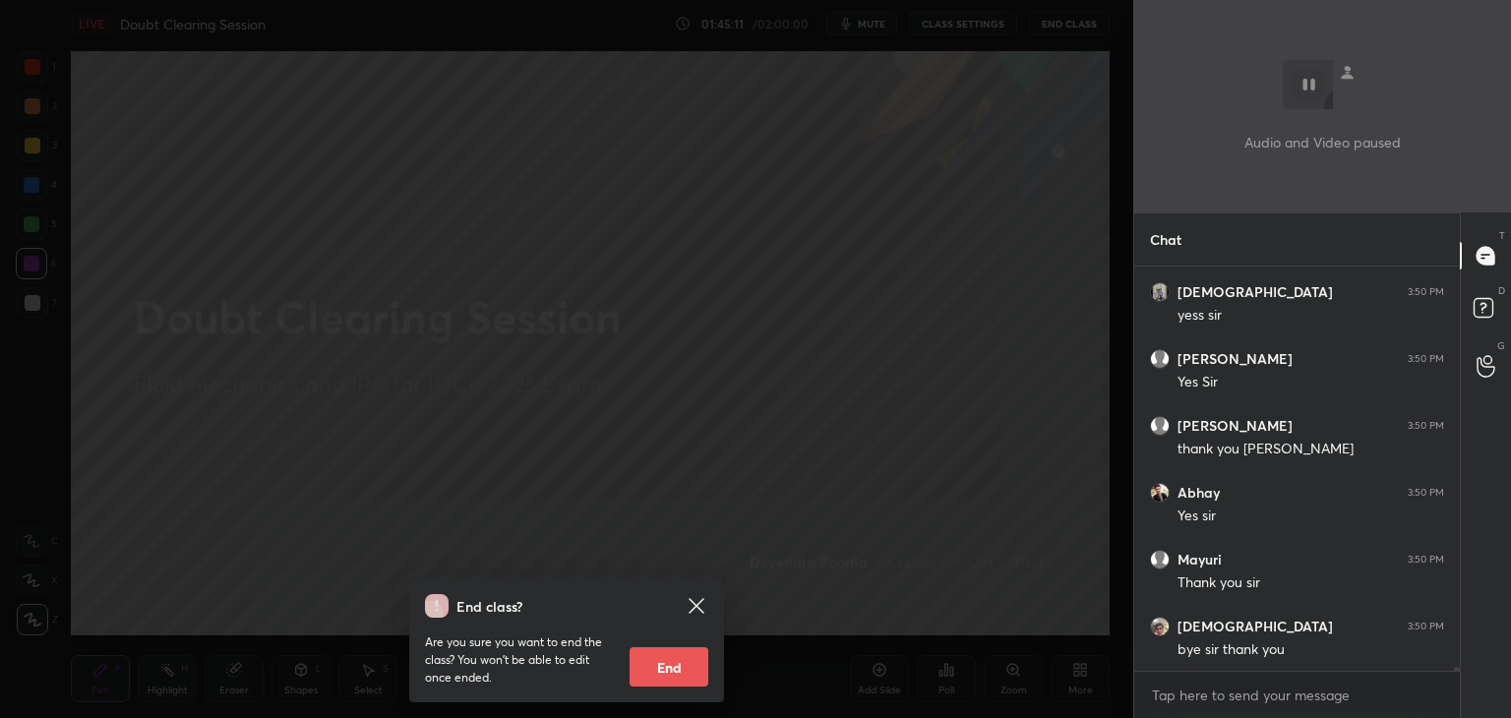
scroll to position [36651, 0]
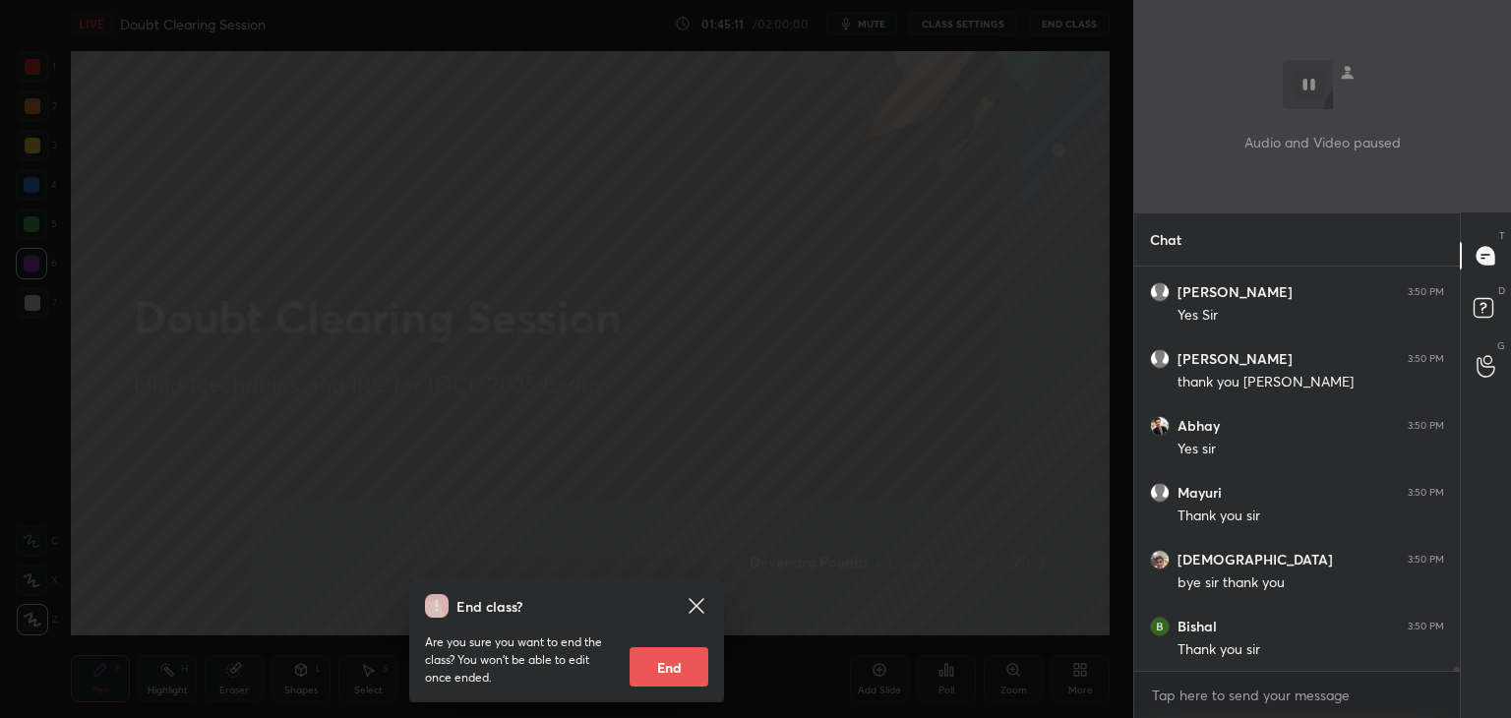
click at [670, 678] on button "End" at bounding box center [668, 666] width 79 height 39
type textarea "x"
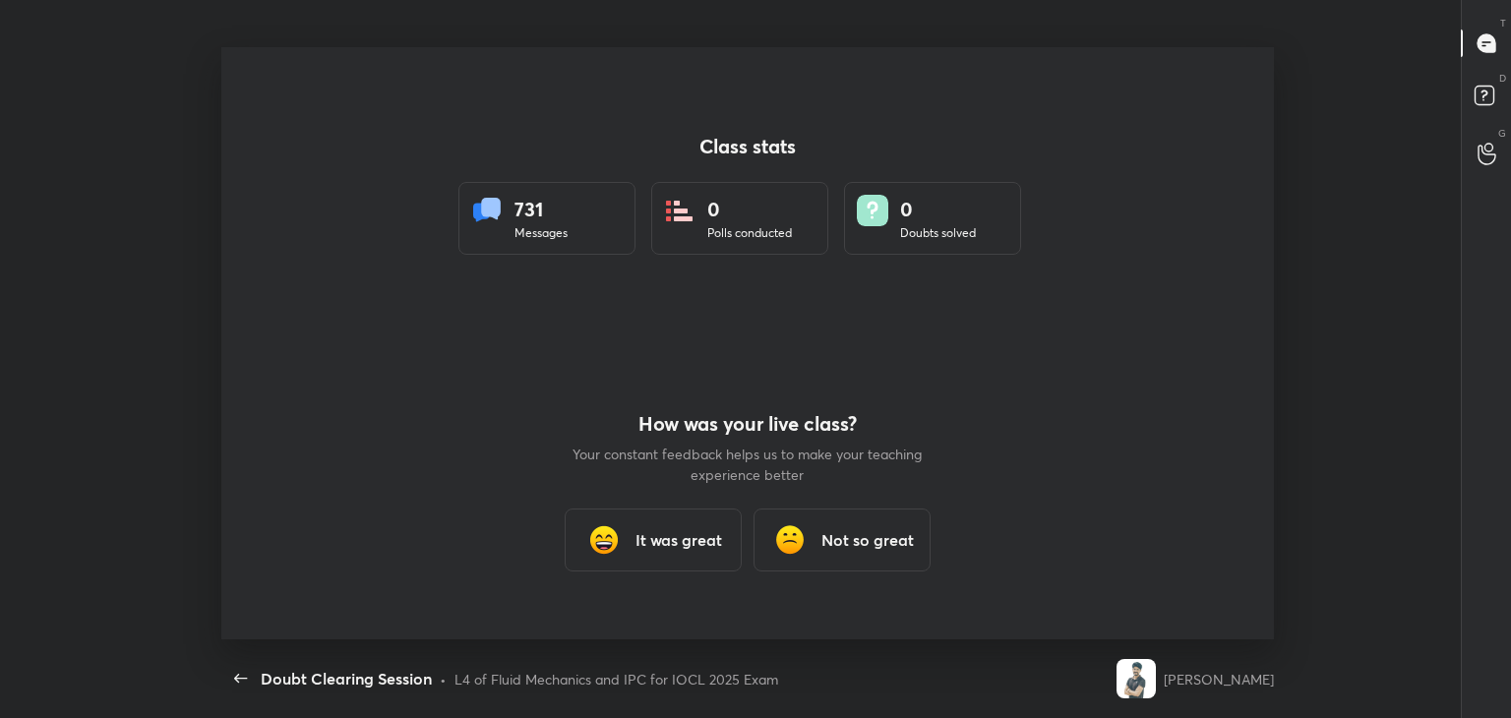
scroll to position [6, 0]
click at [670, 545] on h3 "It was great" at bounding box center [678, 540] width 87 height 24
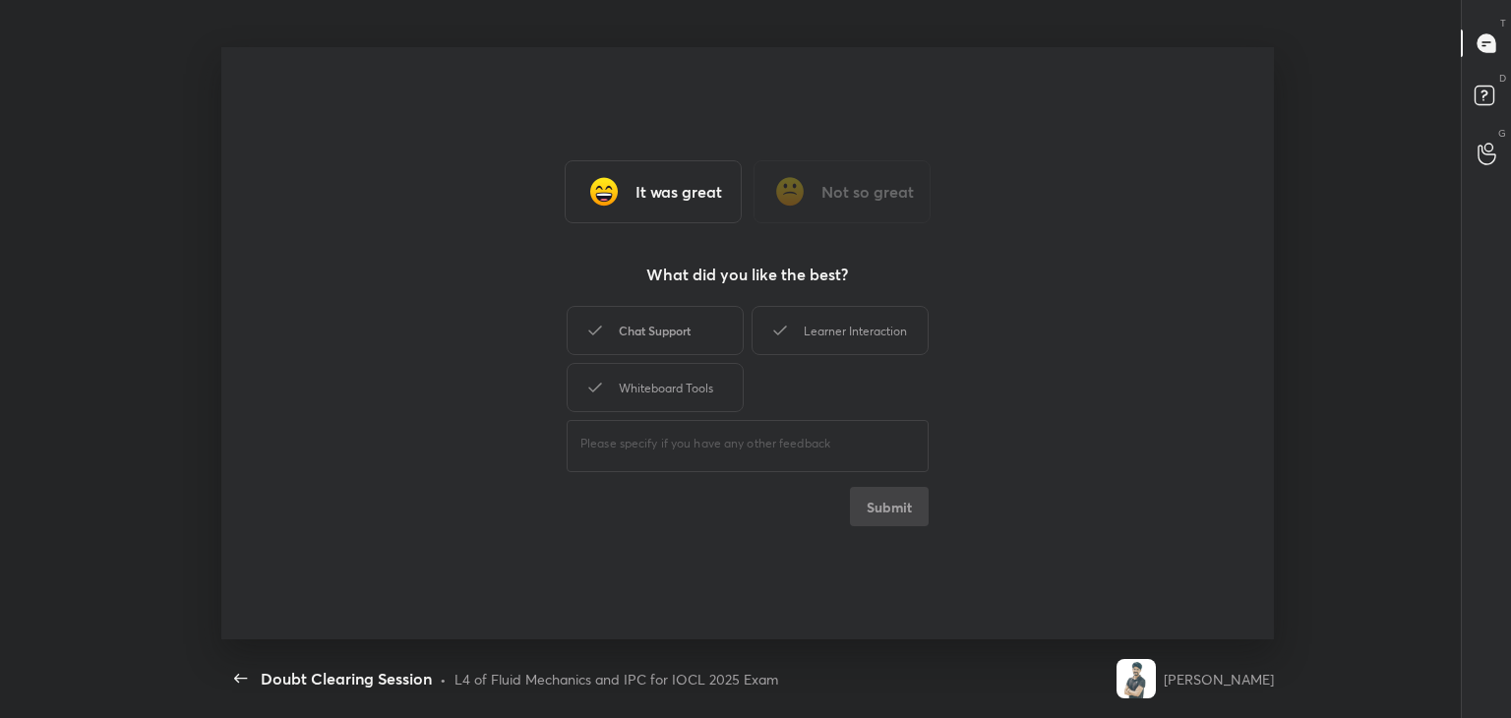
click at [665, 339] on div "Chat Support" at bounding box center [654, 330] width 177 height 49
click at [661, 379] on div "Whiteboard Tools" at bounding box center [654, 387] width 177 height 49
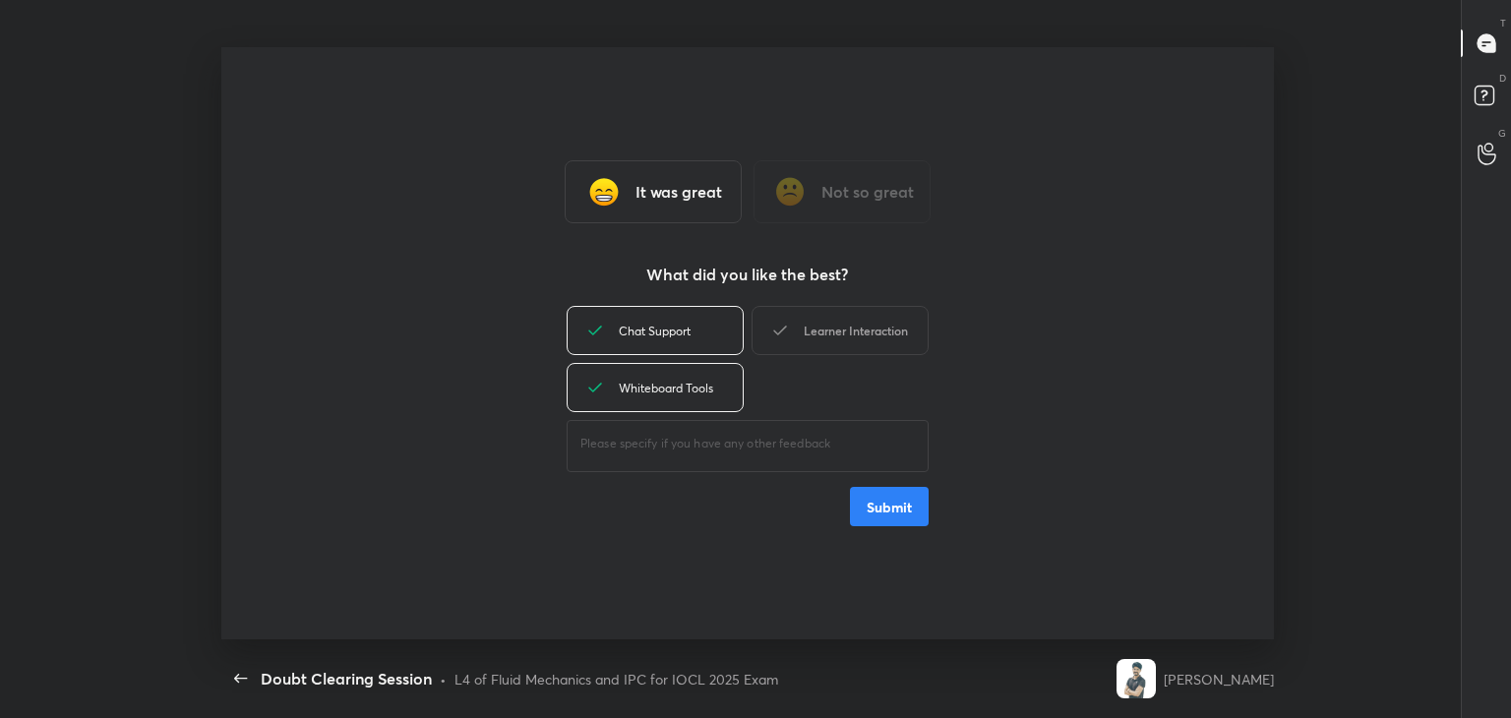
click at [779, 338] on icon at bounding box center [780, 331] width 24 height 24
click at [867, 495] on button "Submit" at bounding box center [889, 506] width 79 height 39
